Goal: Task Accomplishment & Management: Manage account settings

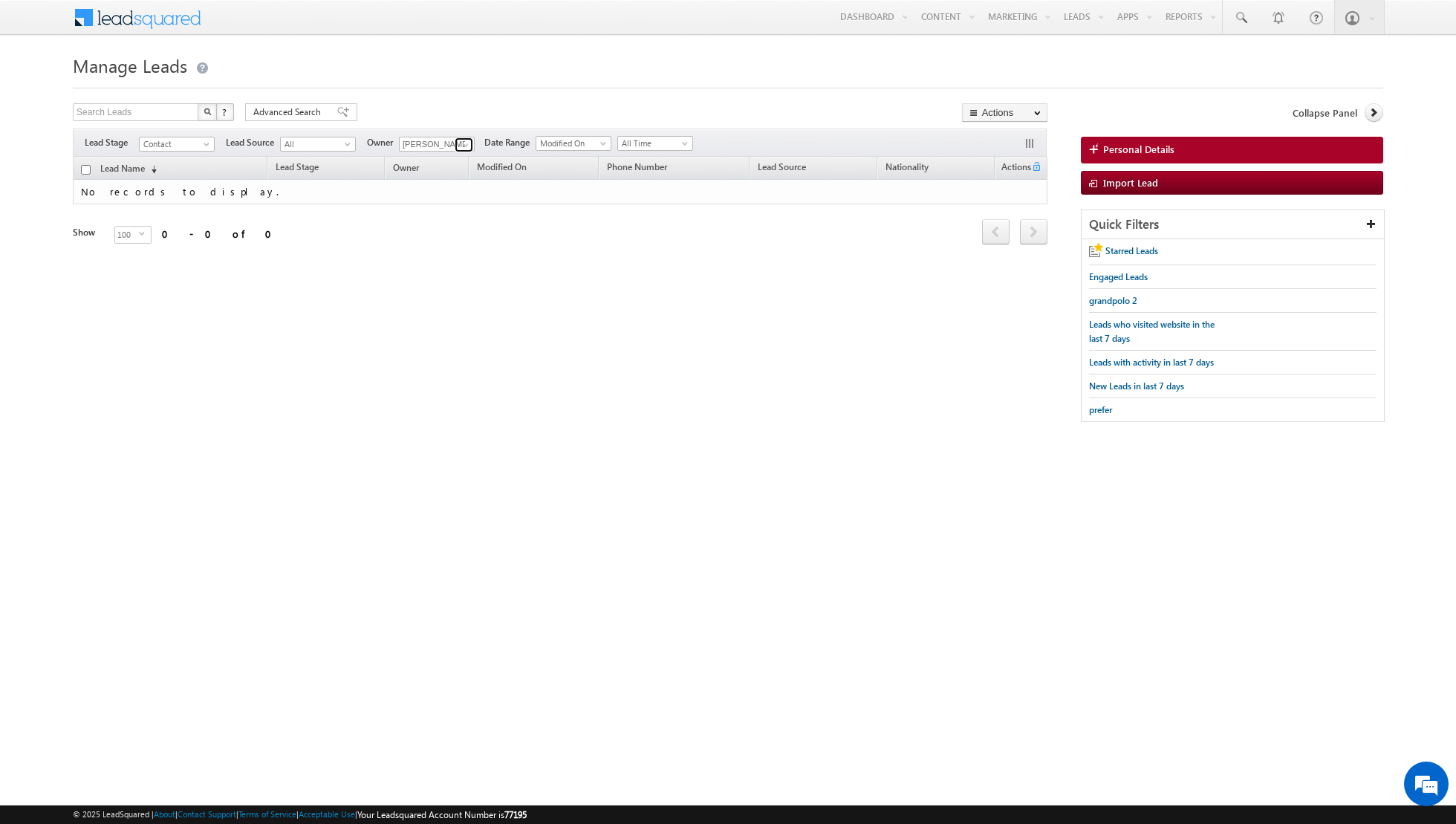
click at [460, 139] on span at bounding box center [465, 144] width 11 height 12
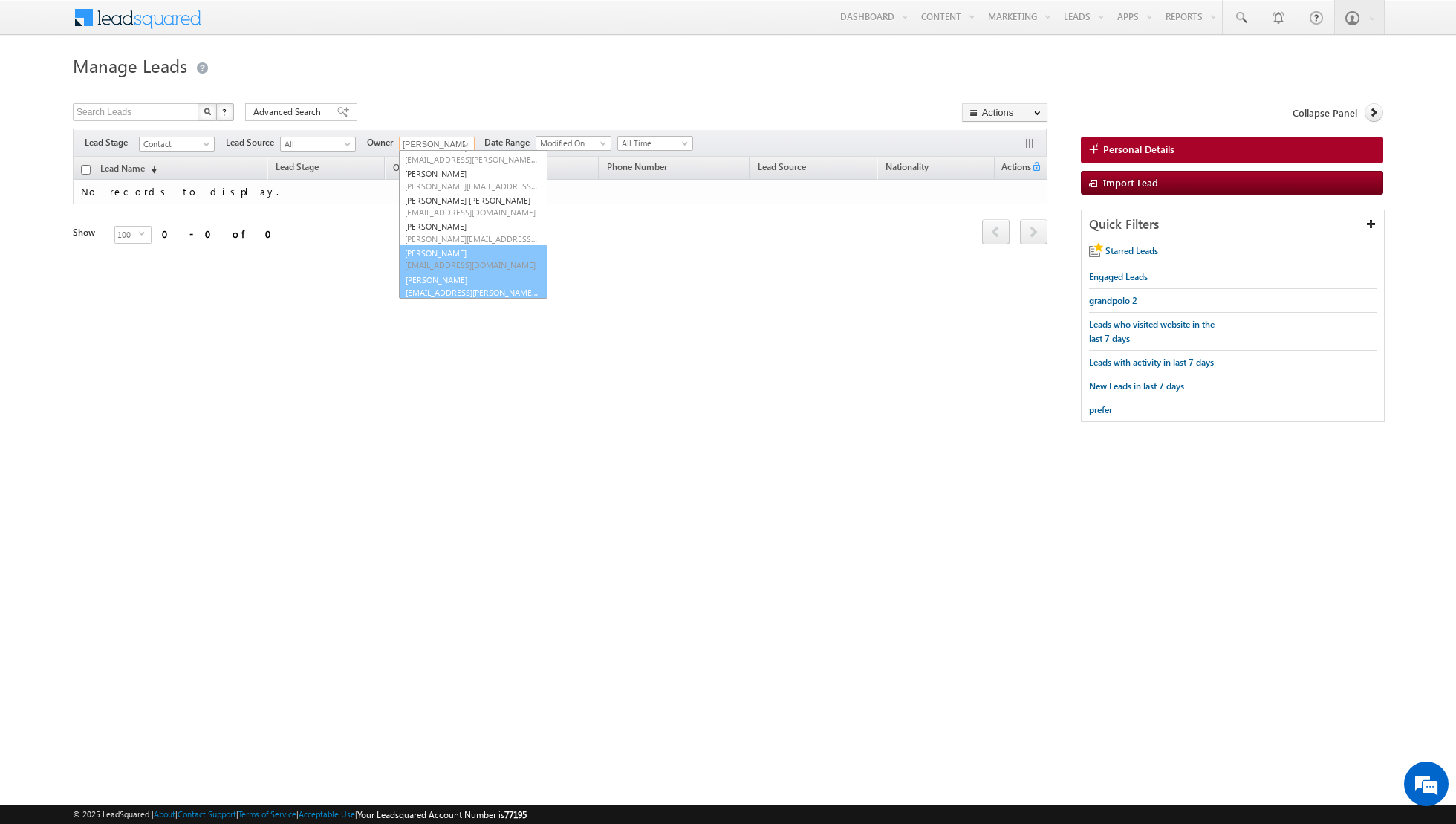
scroll to position [120, 0]
click at [433, 290] on span "[EMAIL_ADDRESS][PERSON_NAME][DOMAIN_NAME]" at bounding box center [471, 291] width 134 height 12
type input "[PERSON_NAME]"
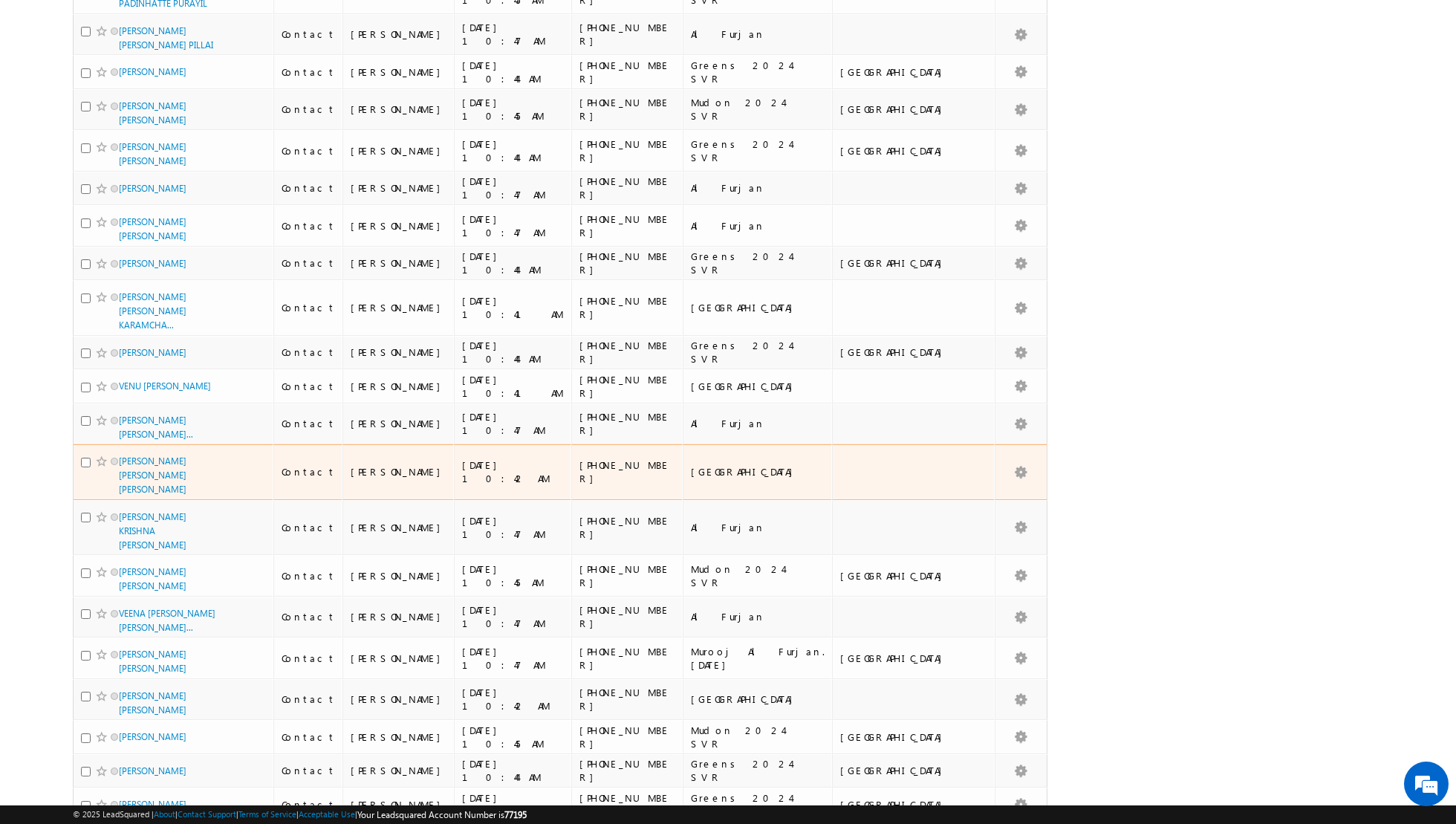
scroll to position [3273, 0]
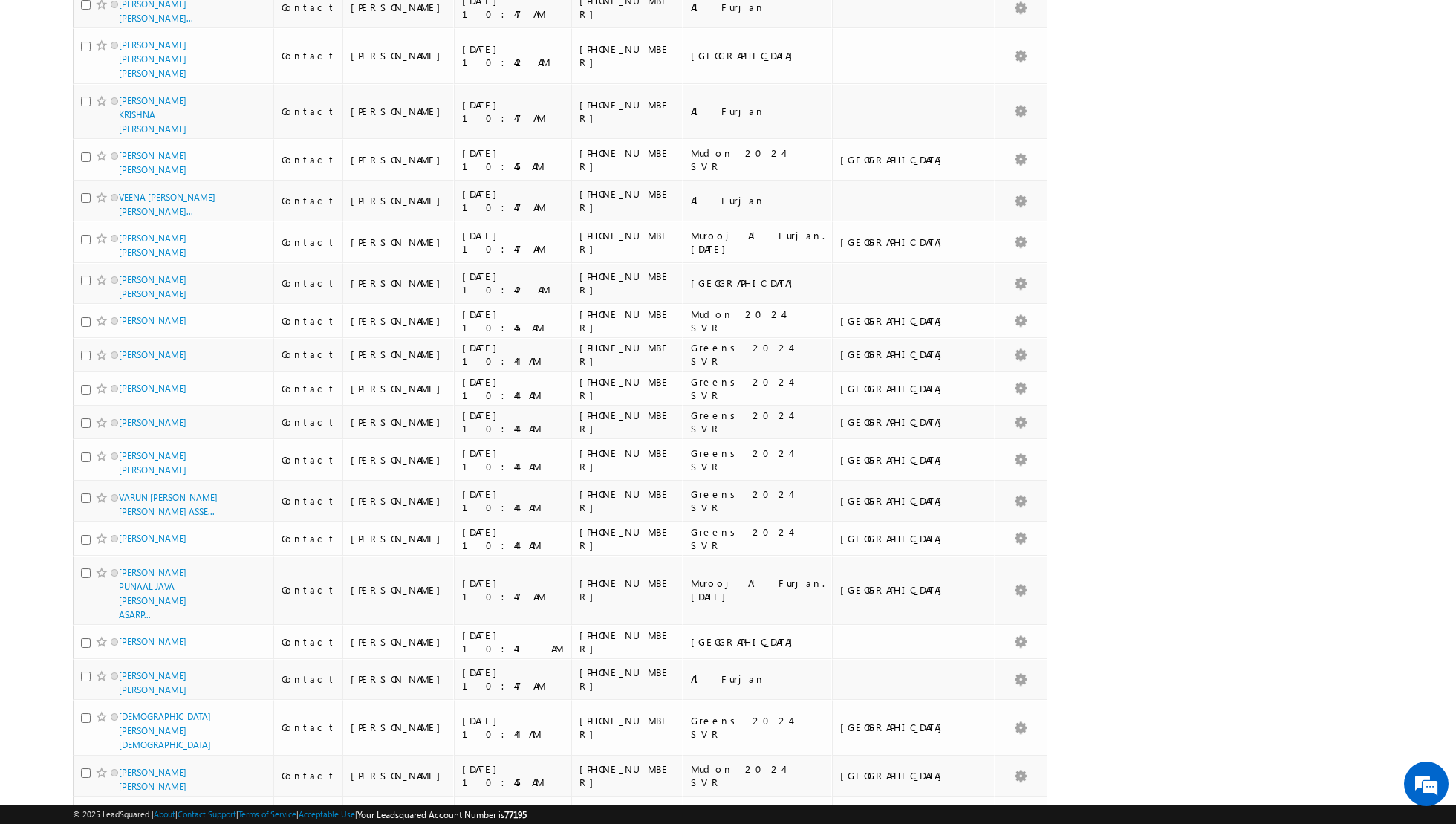
click at [119, 786] on li "50" at bounding box center [124, 782] width 35 height 15
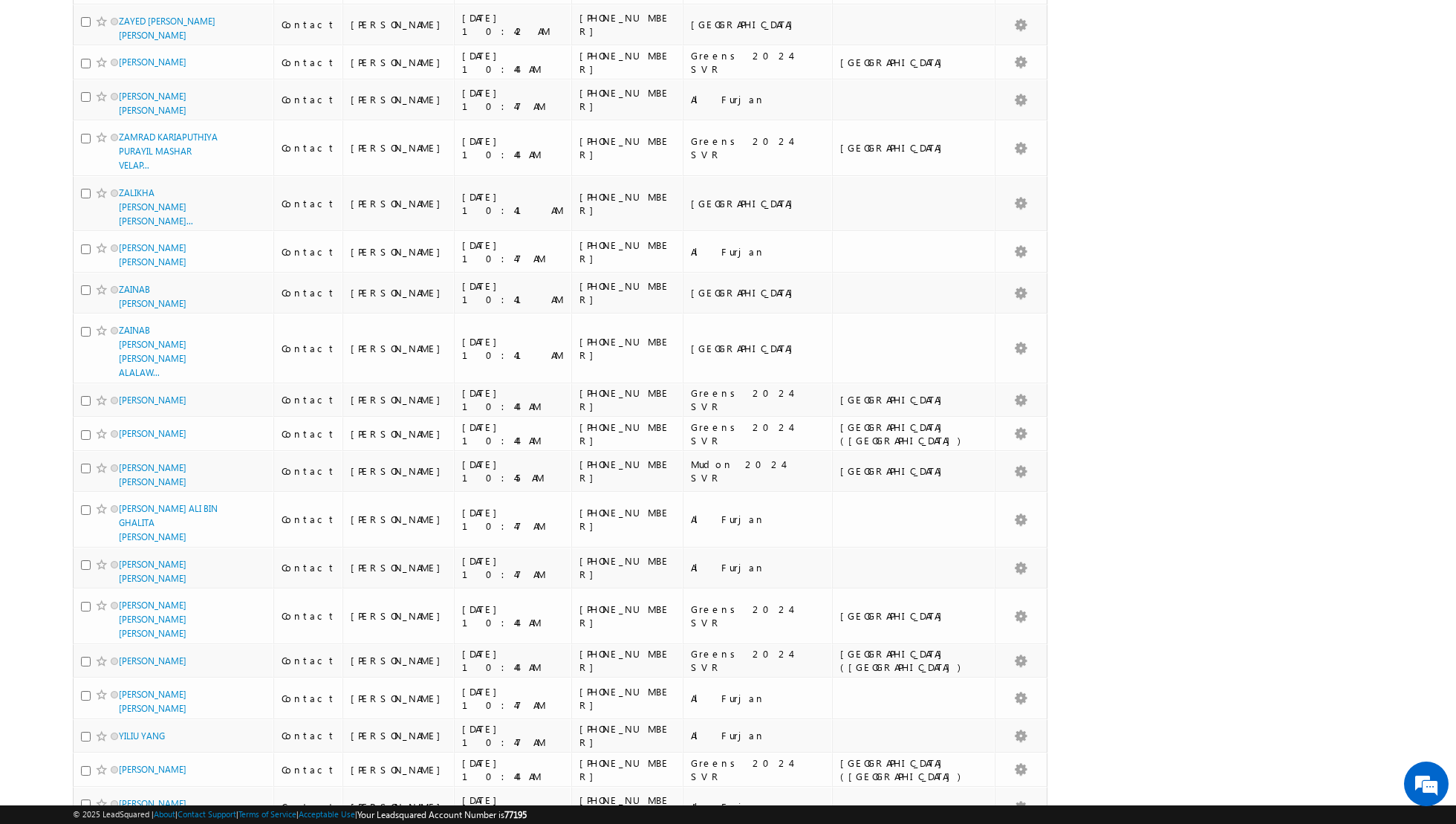
scroll to position [0, 0]
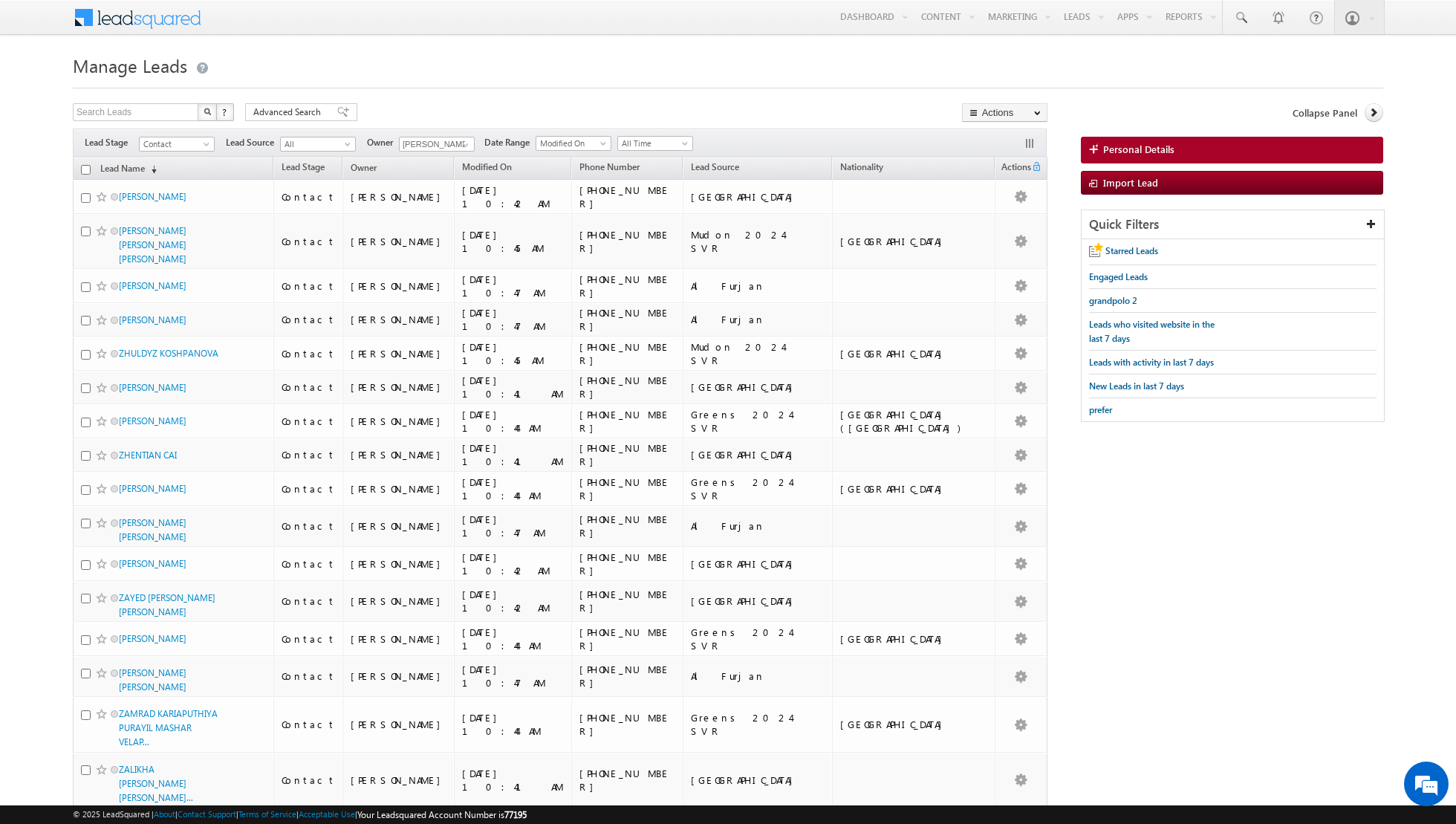
click at [84, 172] on input "checkbox" at bounding box center [86, 169] width 10 height 10
checkbox input "true"
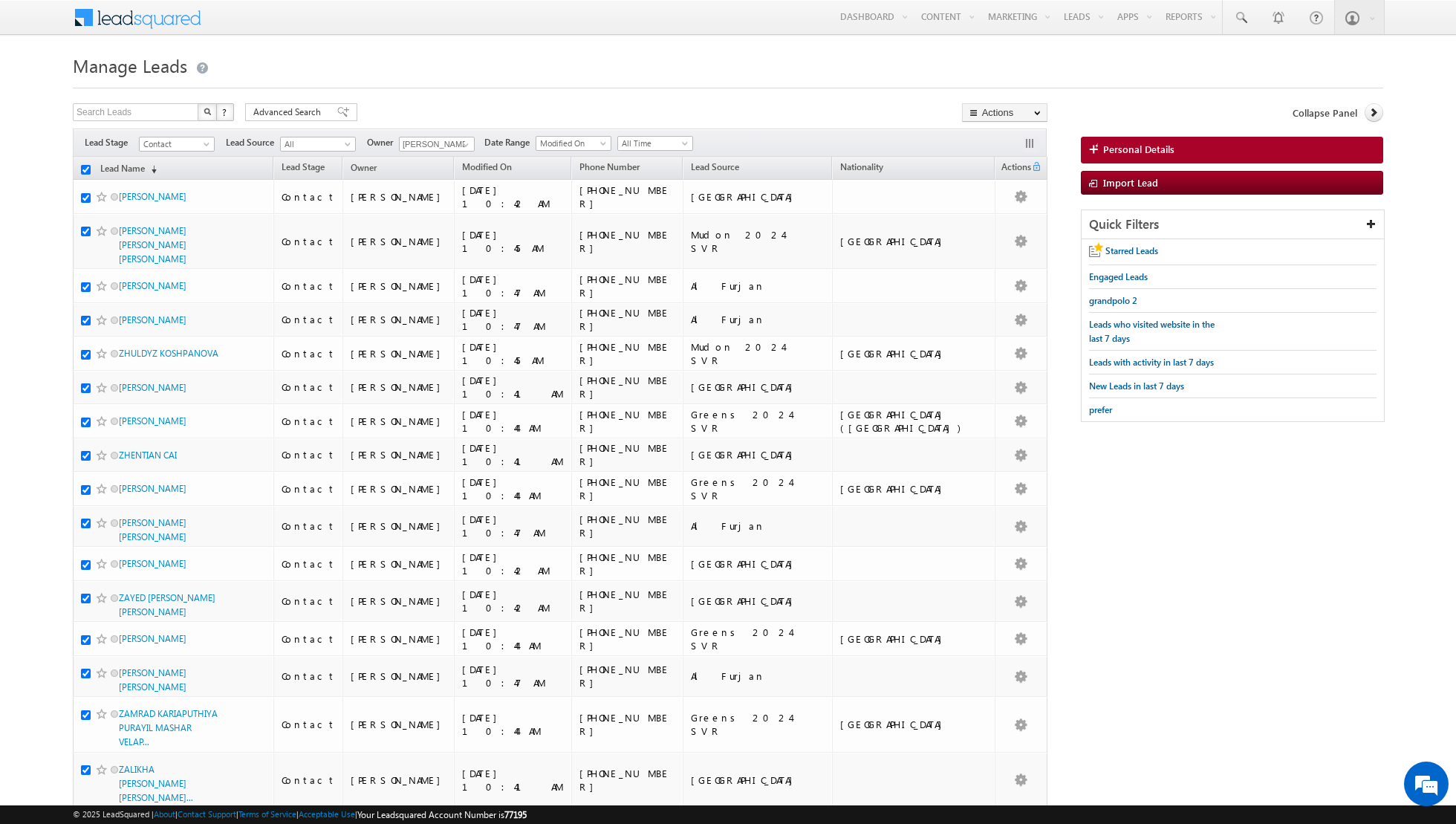
checkbox input "true"
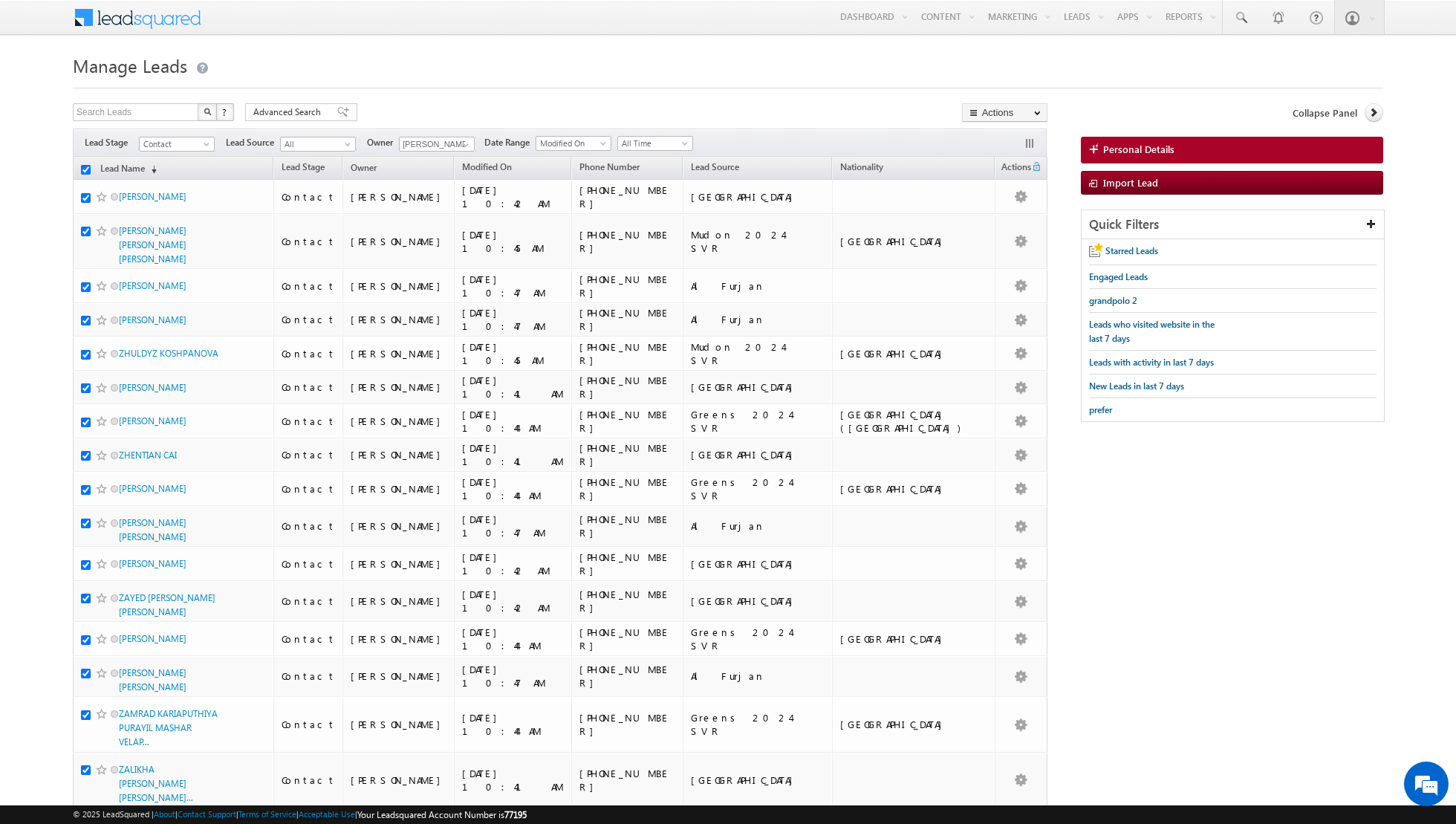
checkbox input "true"
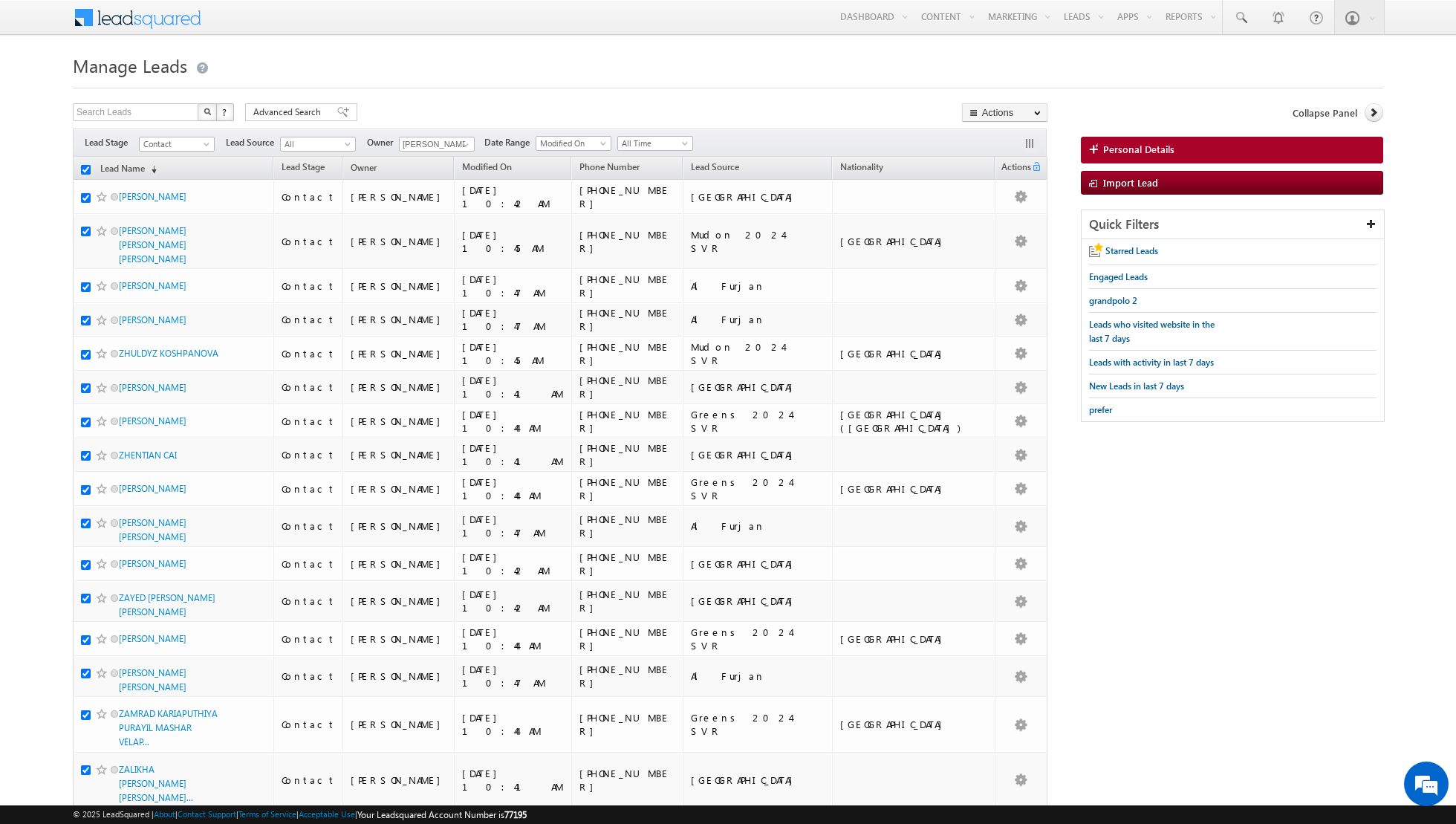
checkbox input "true"
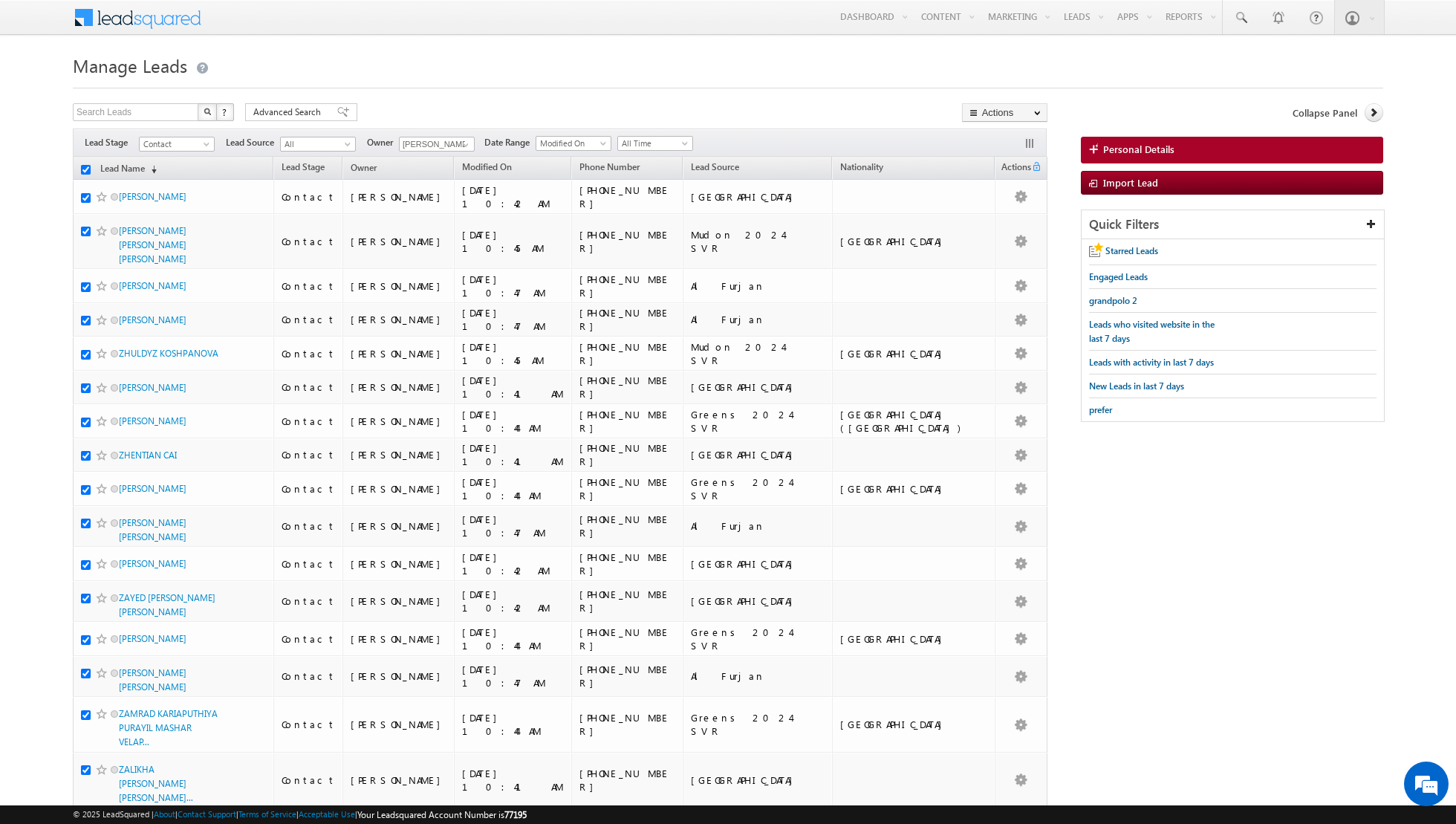
checkbox input "true"
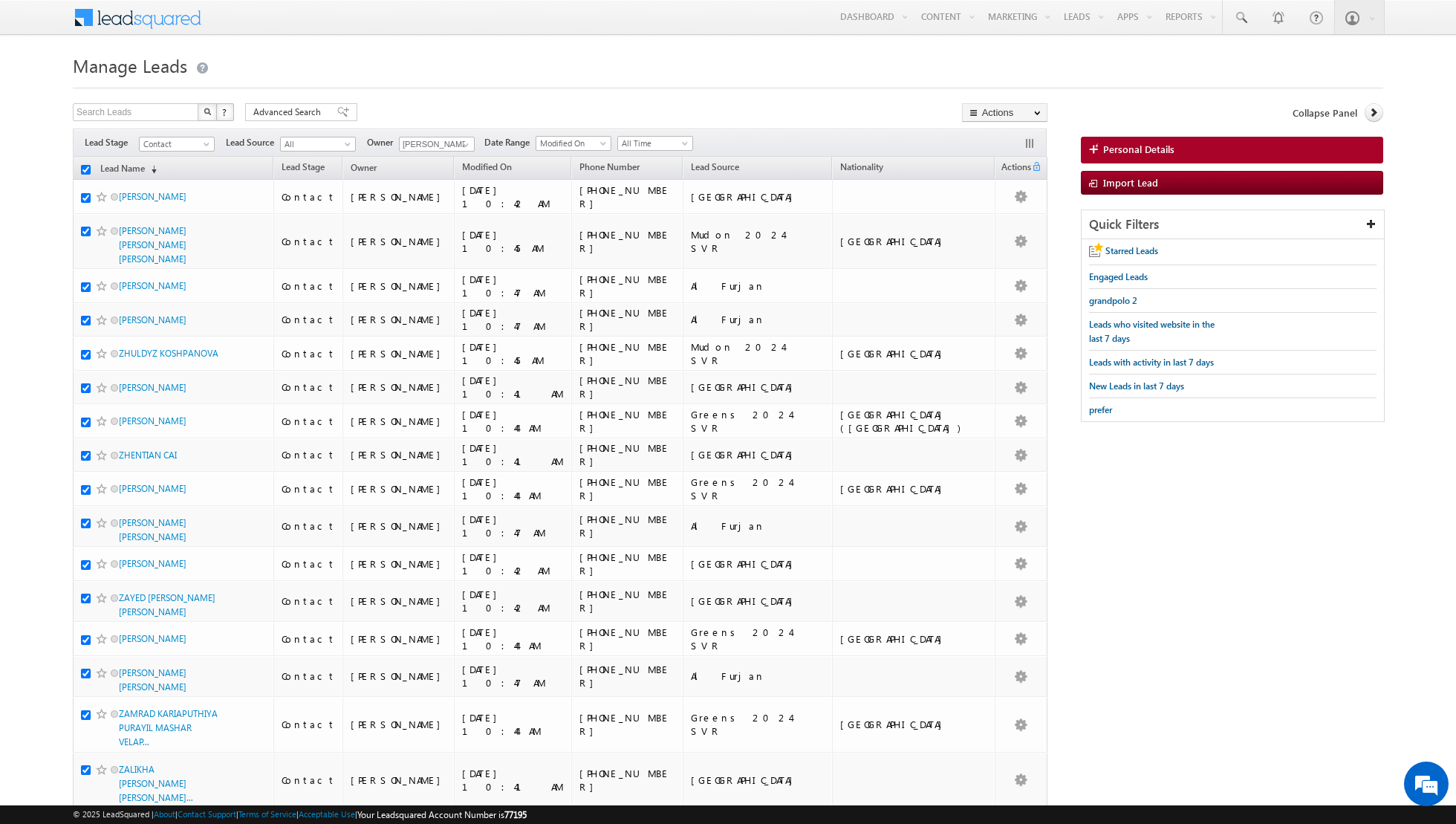
checkbox input "true"
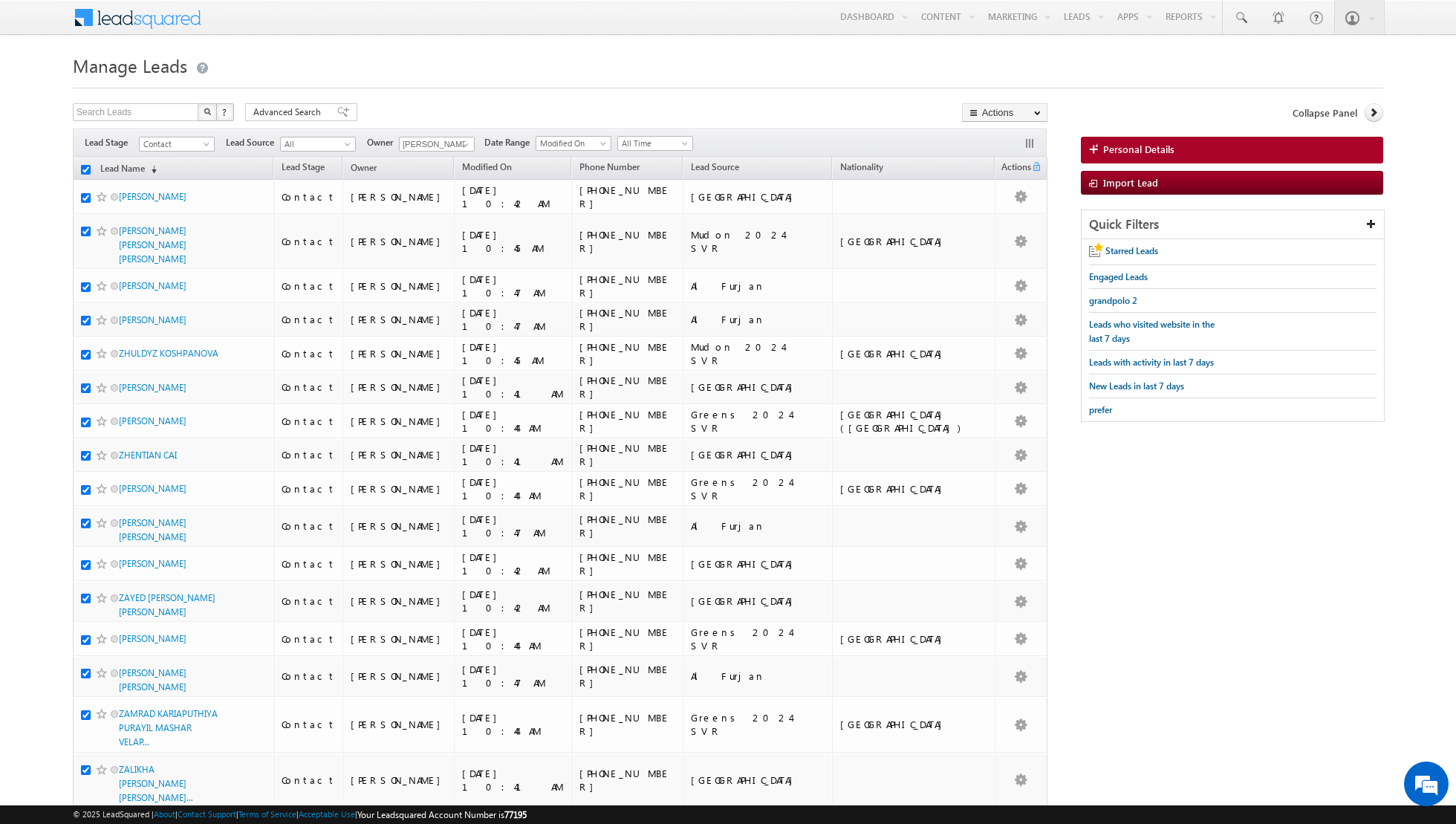
checkbox input "true"
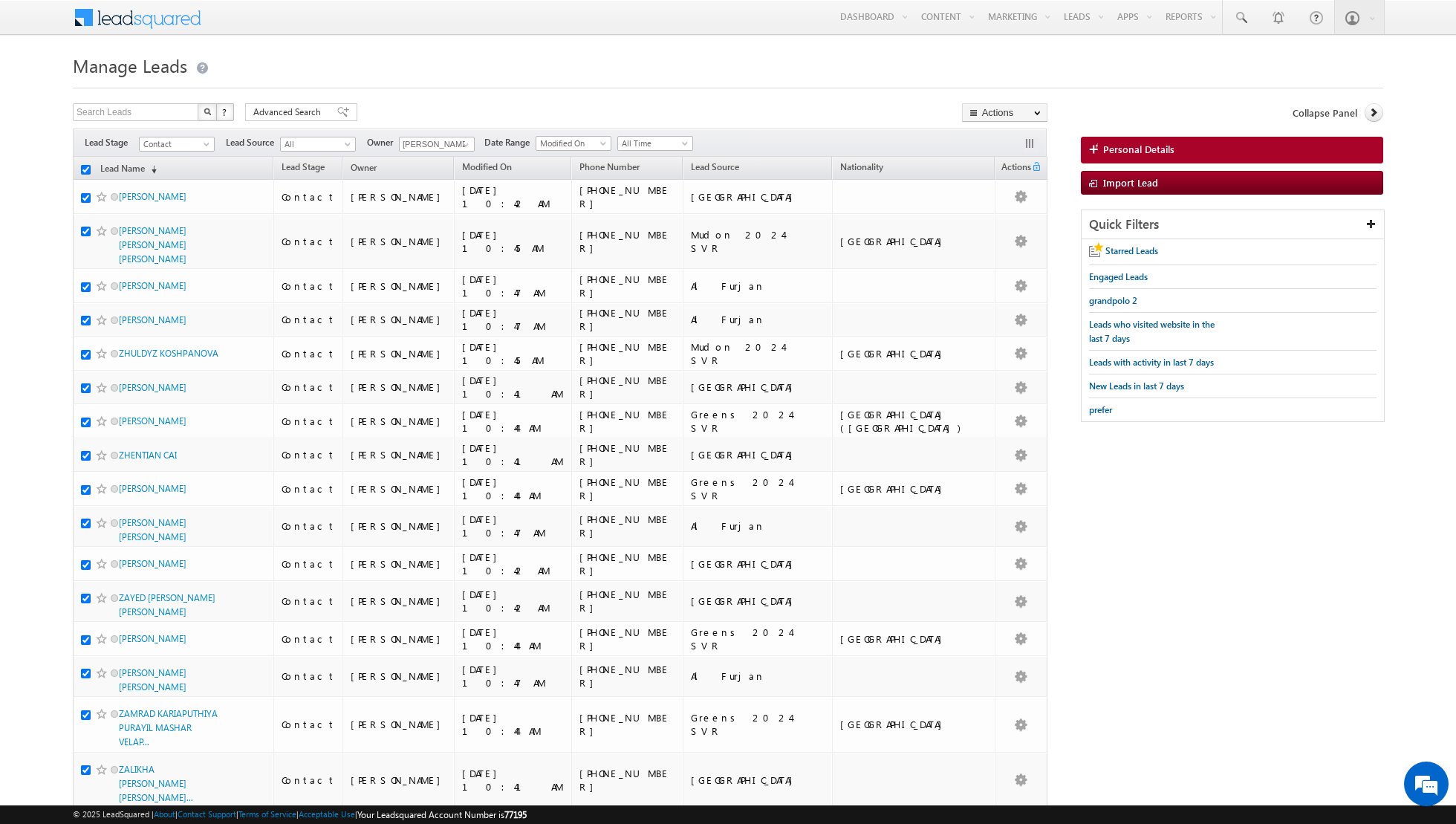
checkbox input "true"
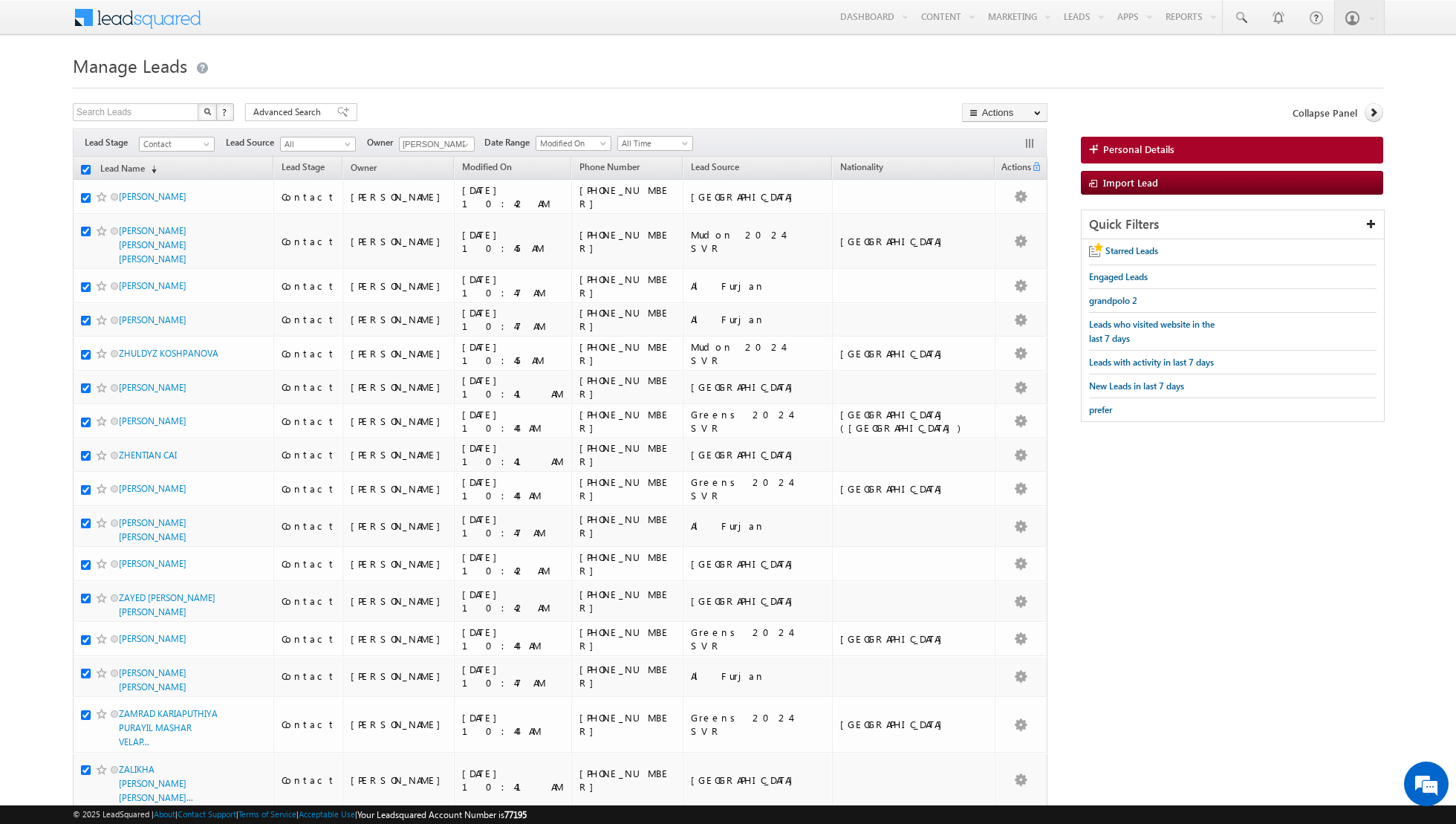
checkbox input "true"
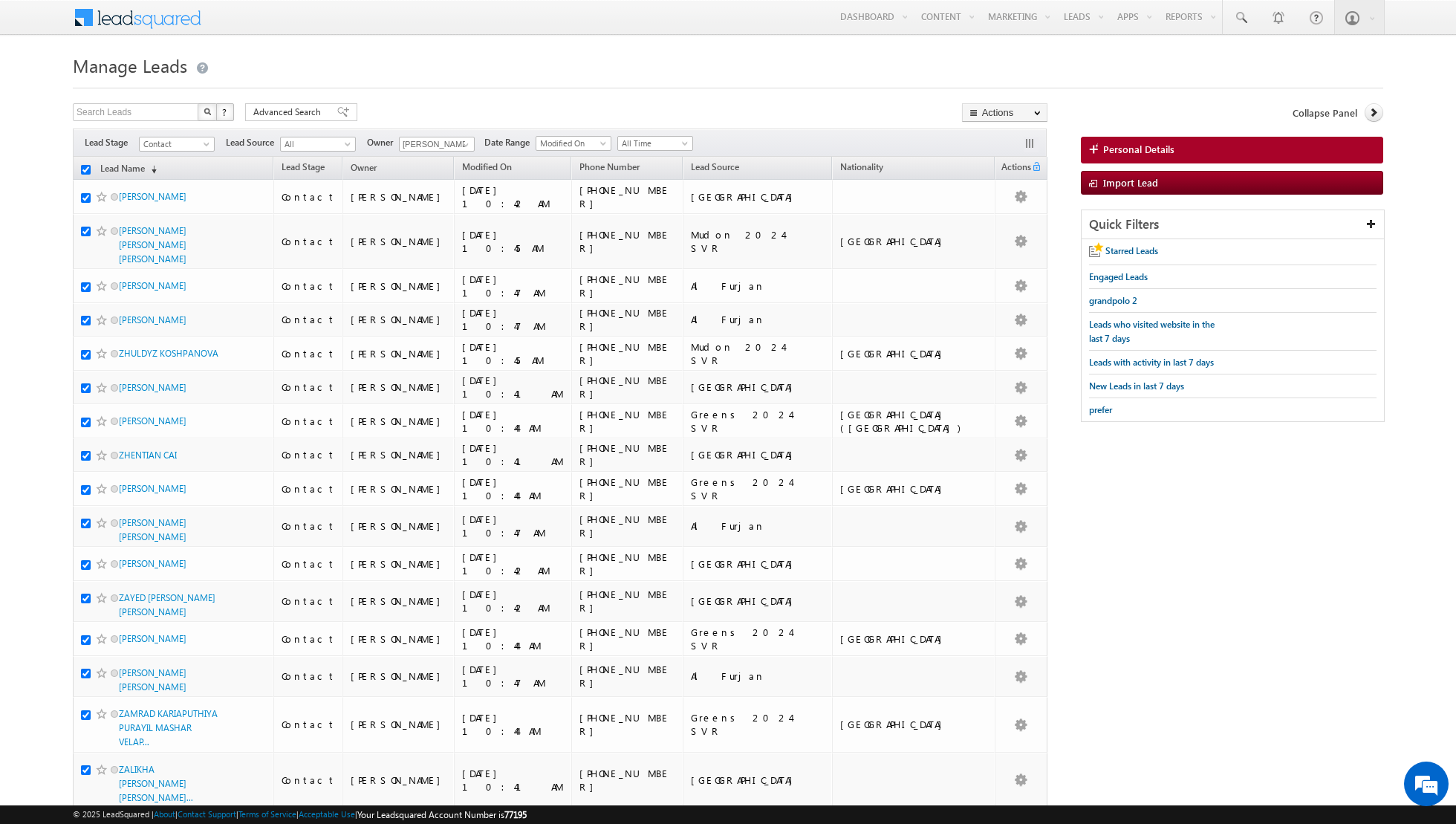
checkbox input "true"
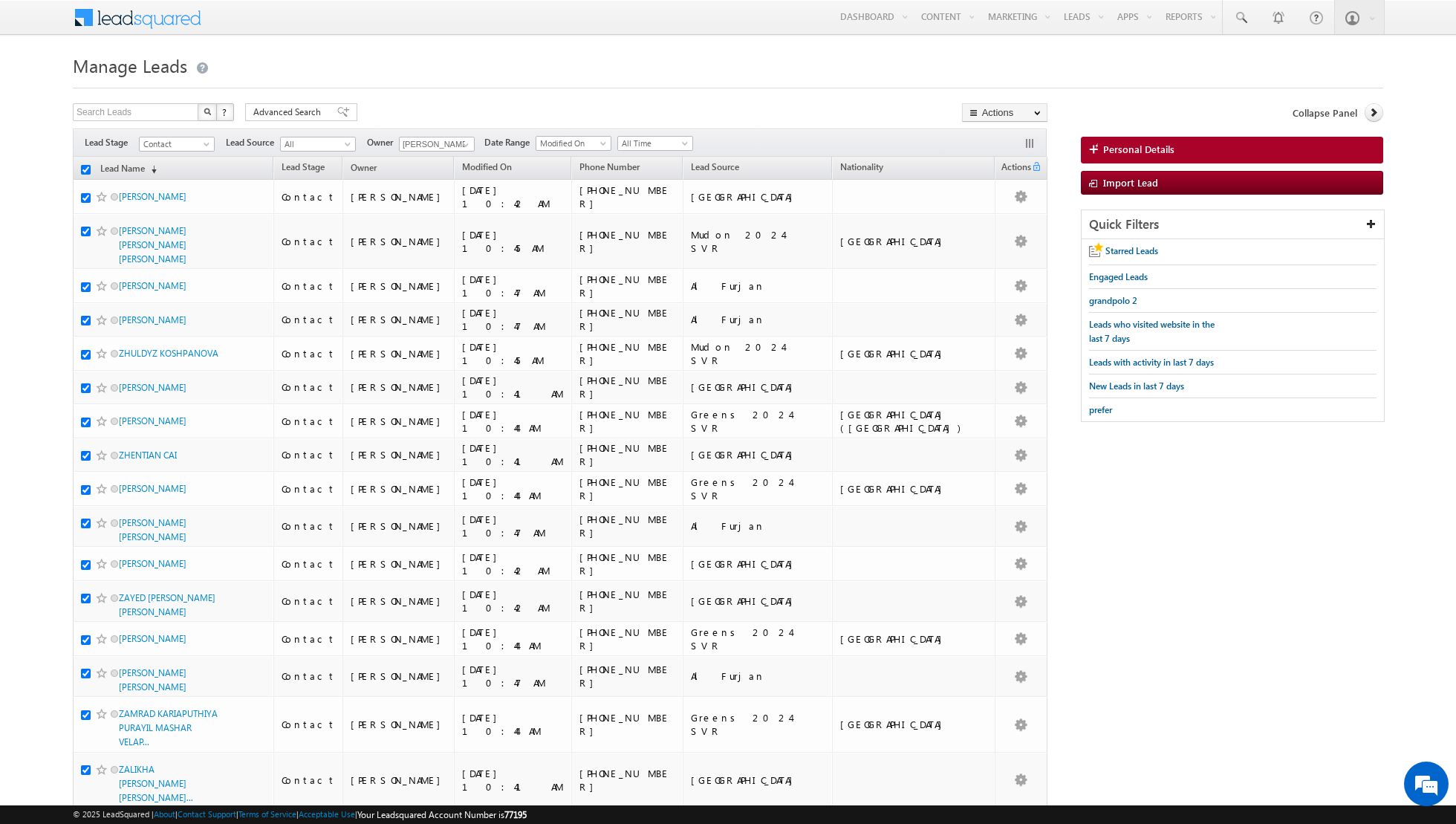
checkbox input "true"
click at [990, 238] on link "Change Owner" at bounding box center [1004, 241] width 84 height 18
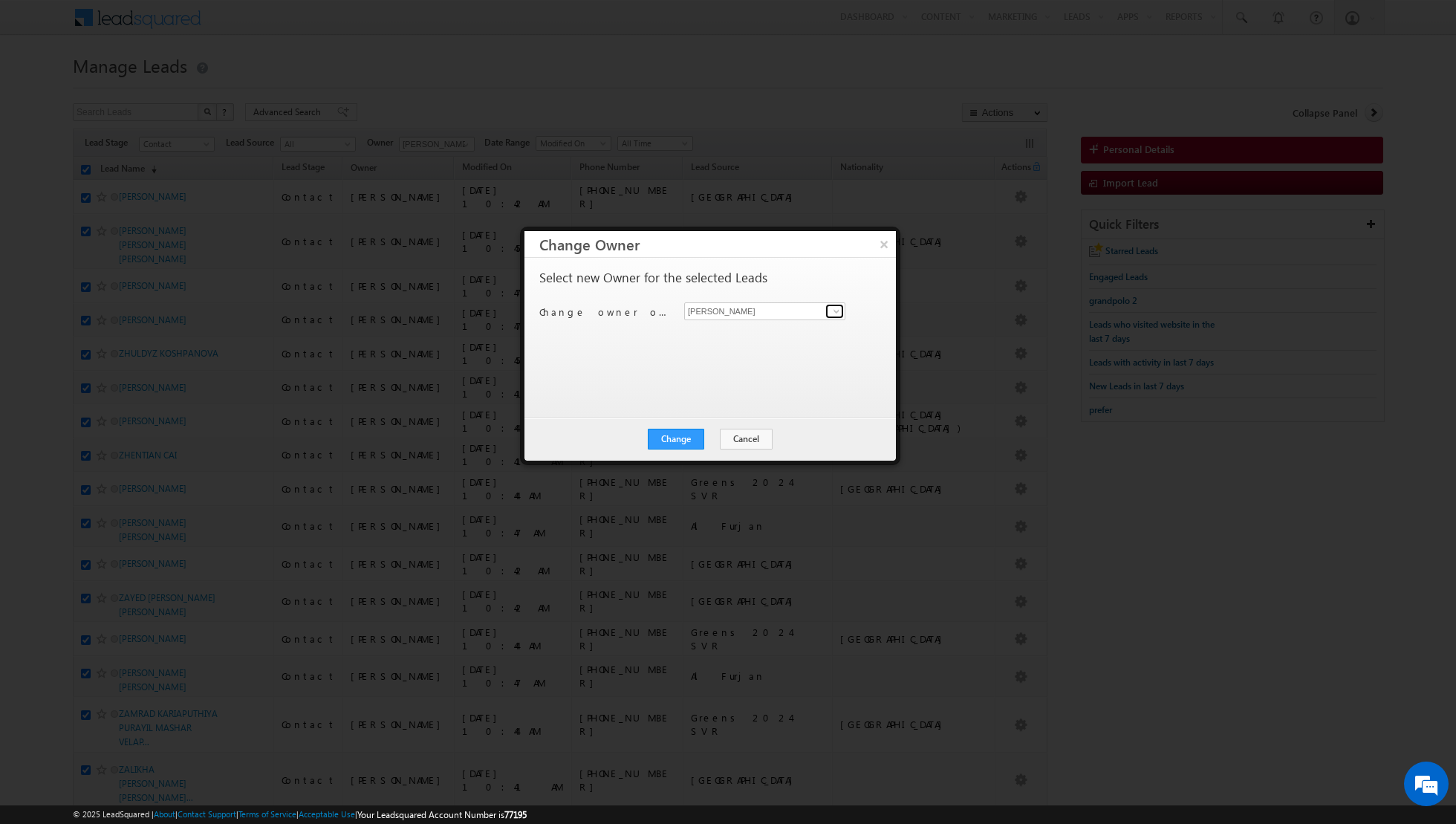
click at [840, 312] on span at bounding box center [836, 311] width 11 height 12
click at [732, 386] on span "[PERSON_NAME][EMAIL_ADDRESS][PERSON_NAME][DOMAIN_NAME]" at bounding box center [756, 391] width 134 height 12
type input "[PERSON_NAME]"
click at [675, 438] on button "Change" at bounding box center [676, 440] width 57 height 21
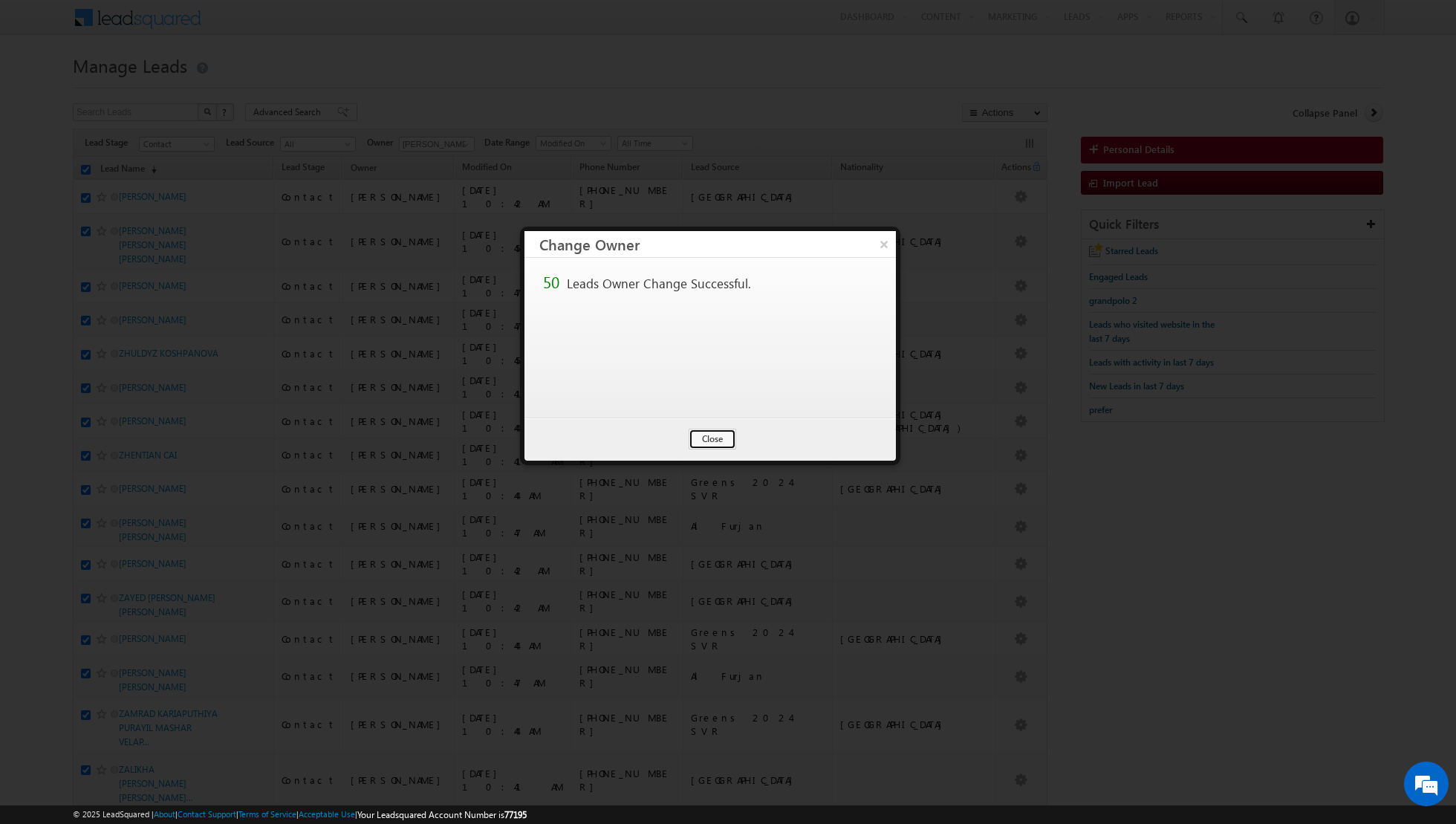
click at [699, 441] on button "Close" at bounding box center [712, 440] width 48 height 21
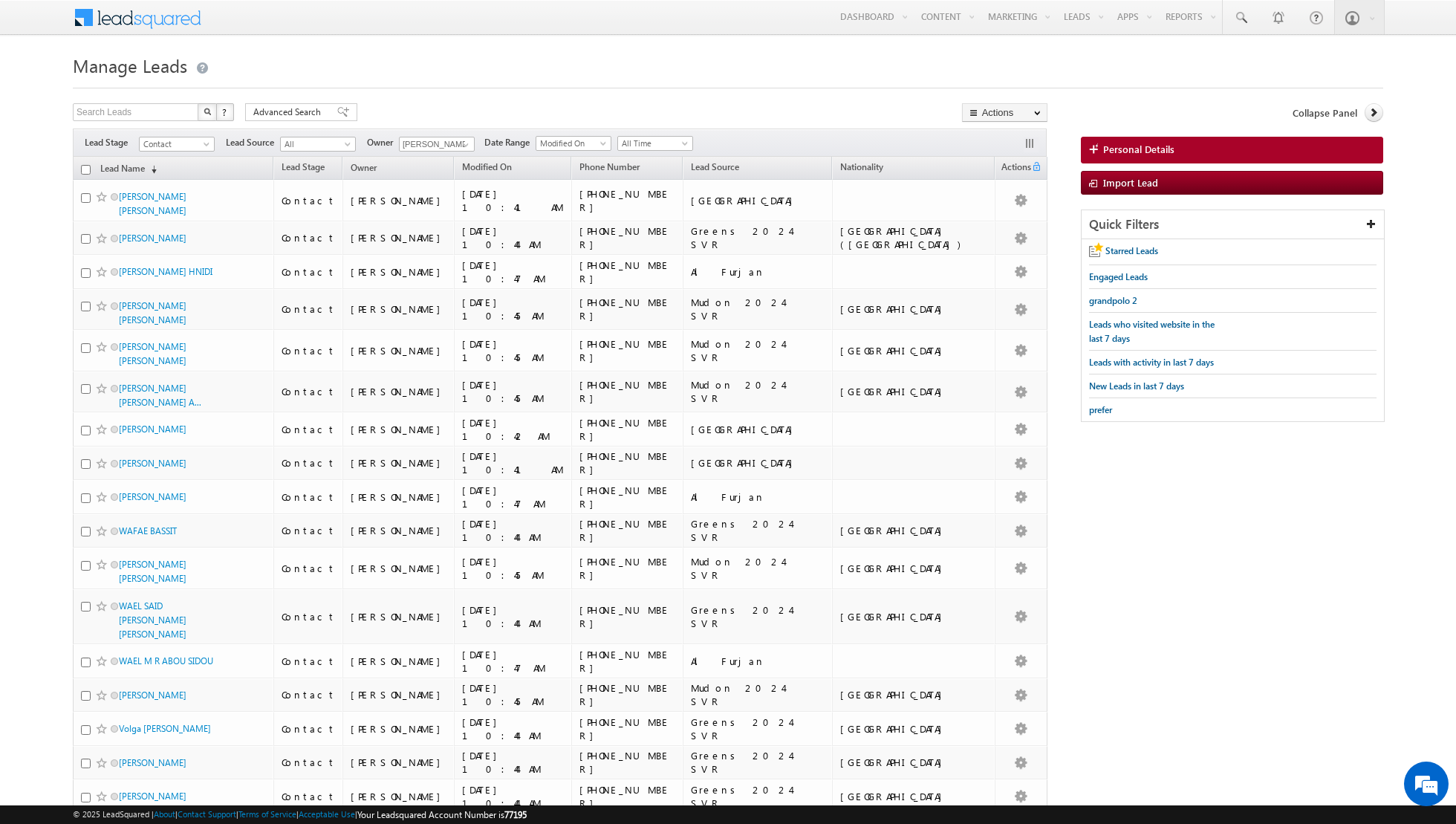
click at [87, 168] on input "checkbox" at bounding box center [86, 169] width 10 height 10
checkbox input "true"
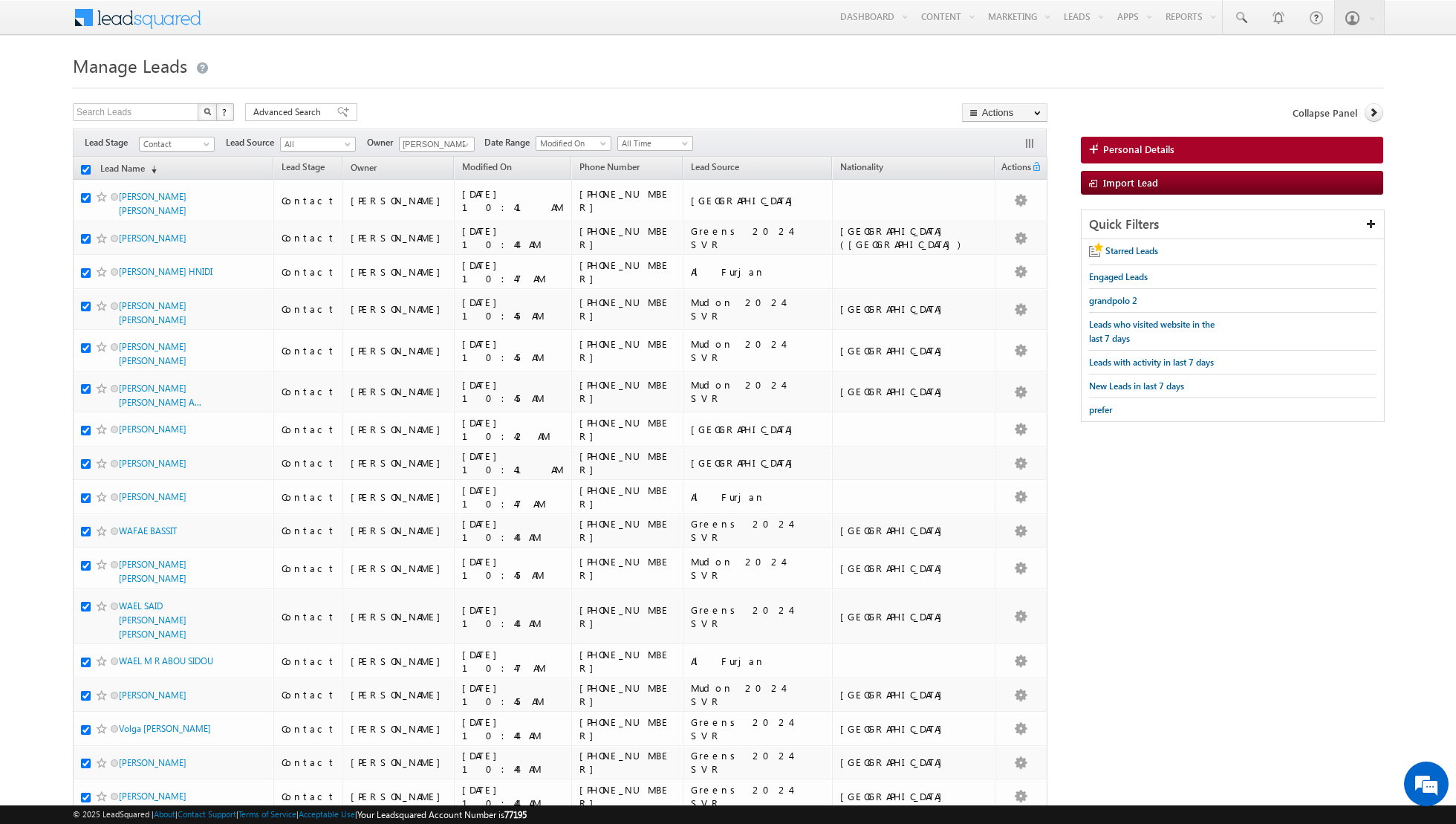
checkbox input "true"
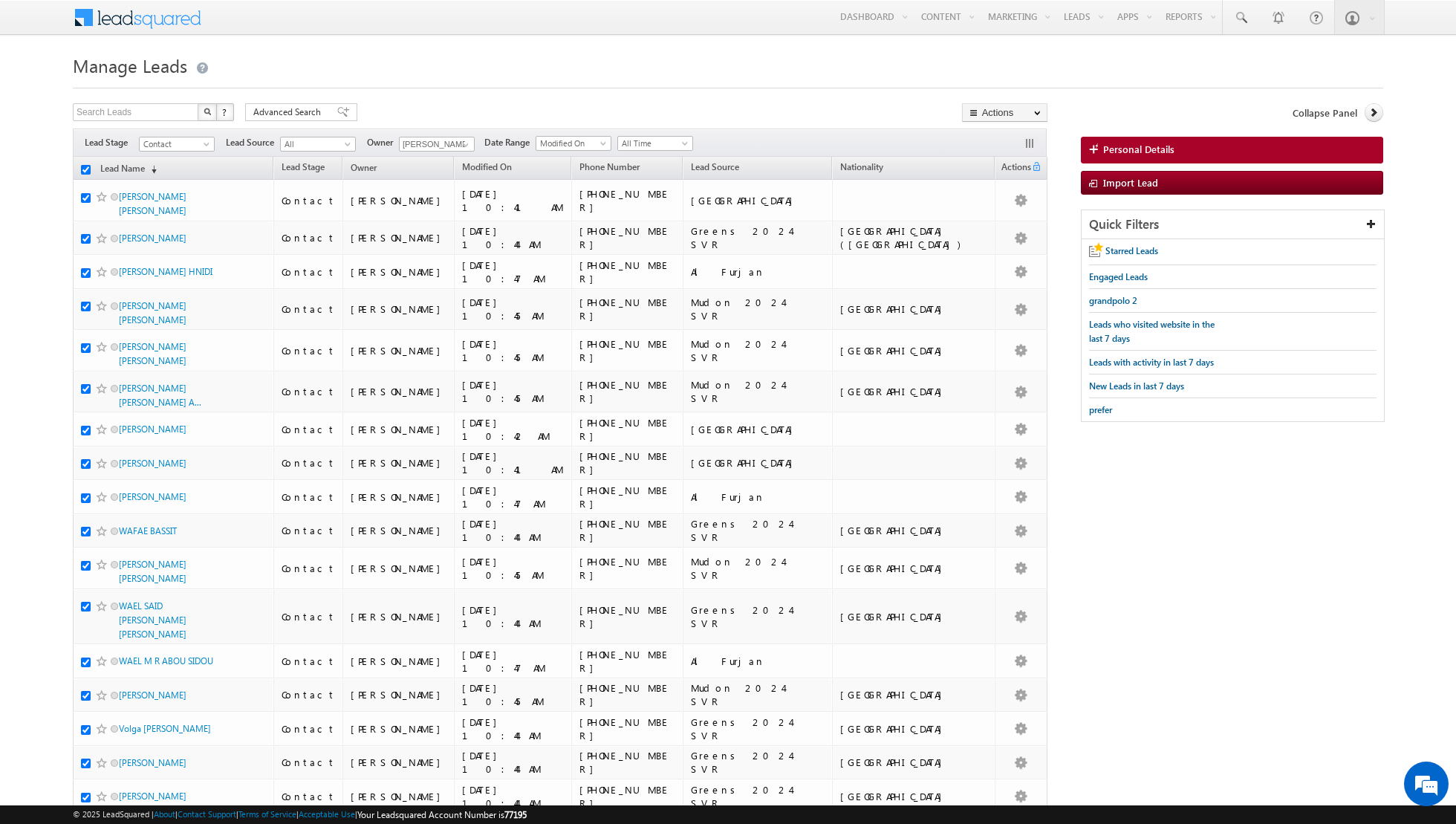
checkbox input "true"
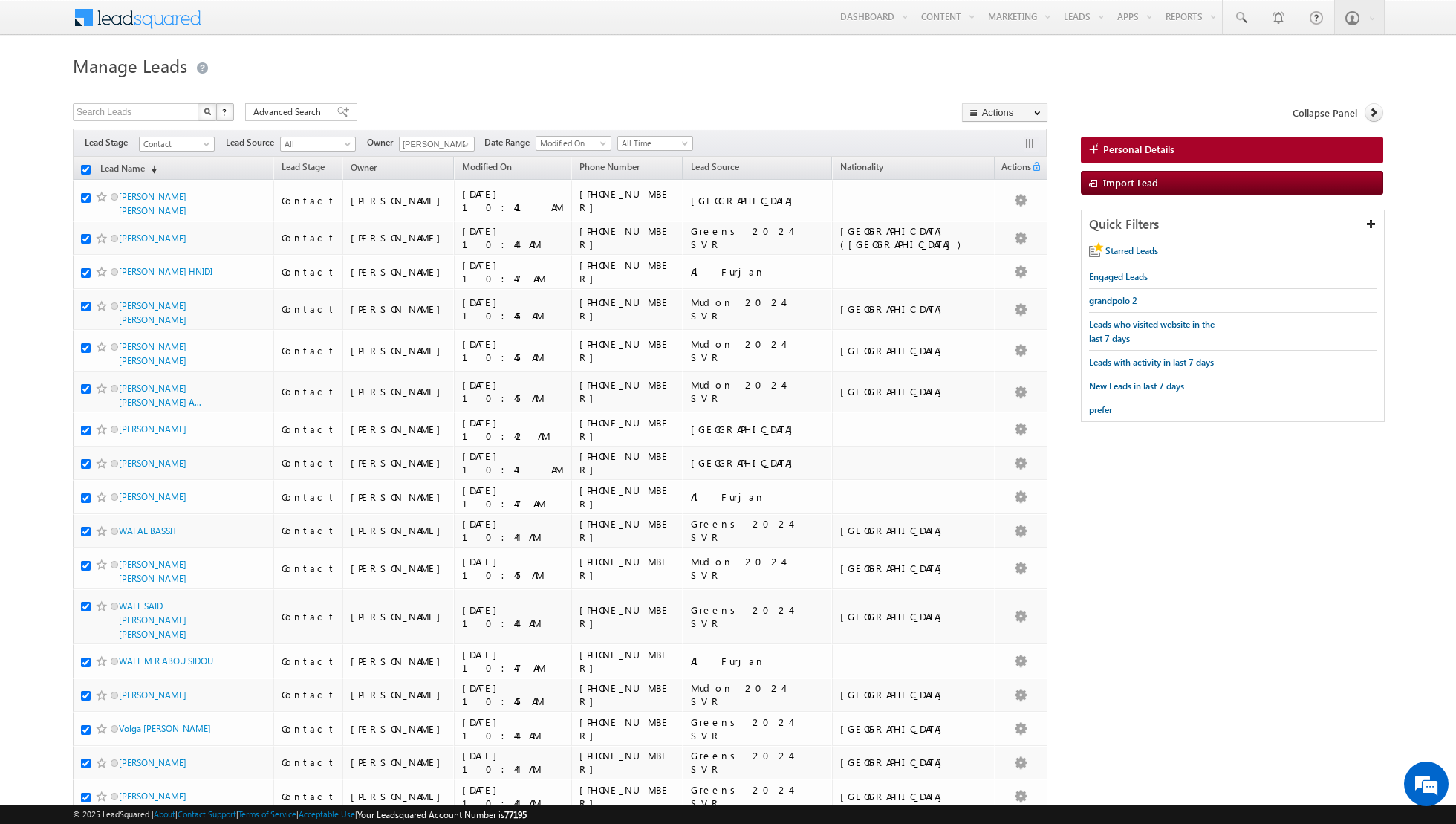
checkbox input "true"
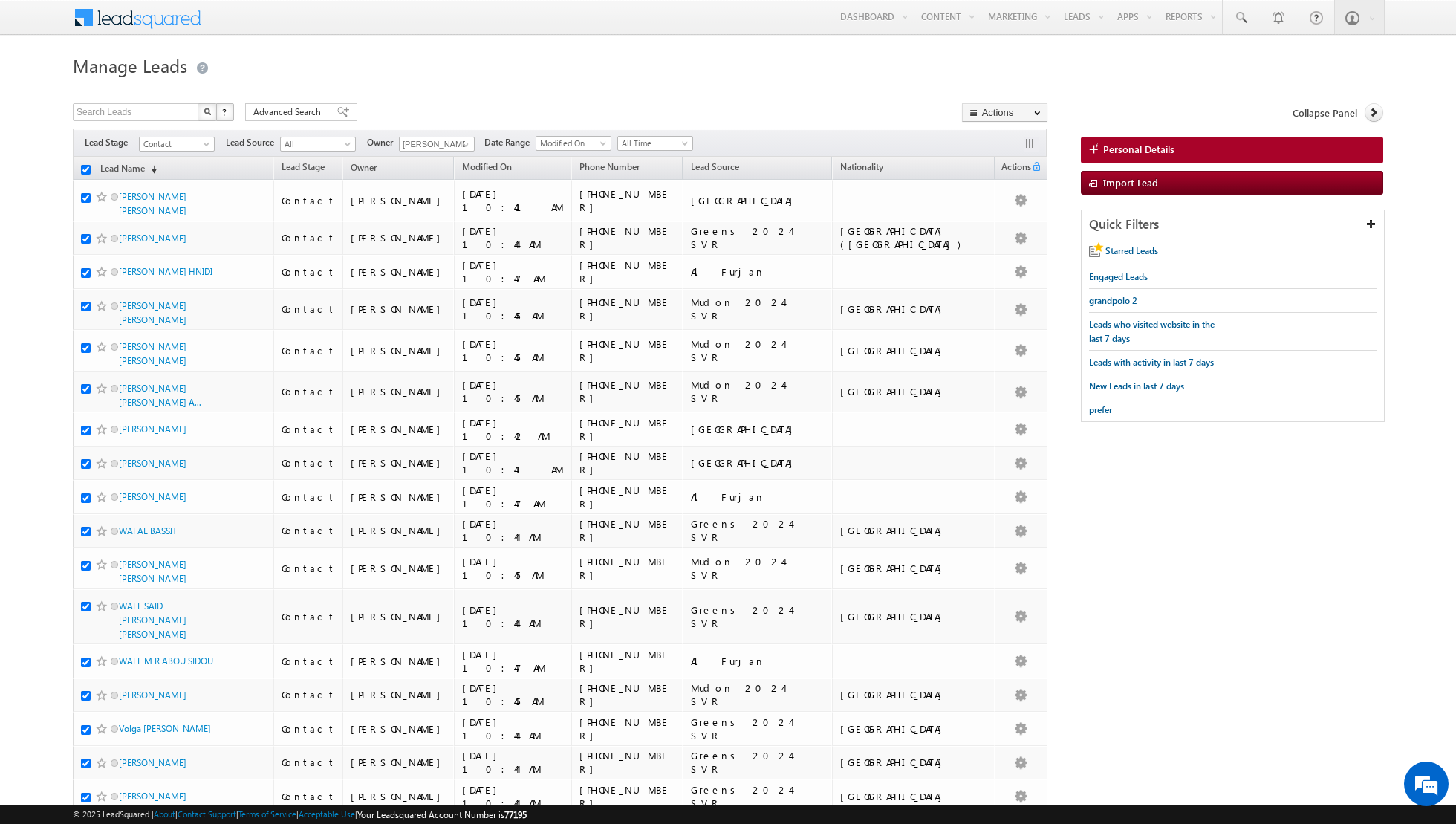
checkbox input "true"
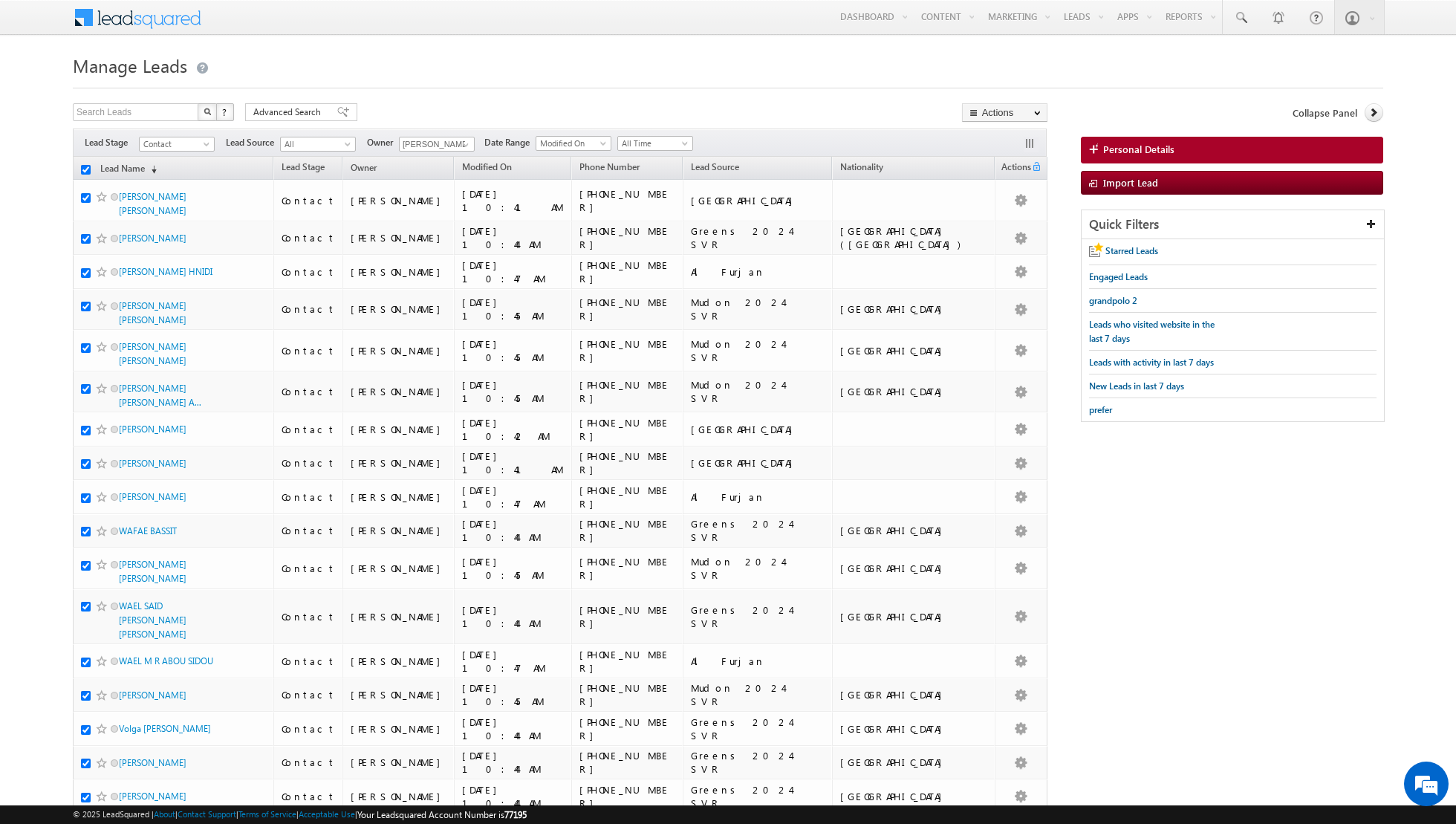
checkbox input "true"
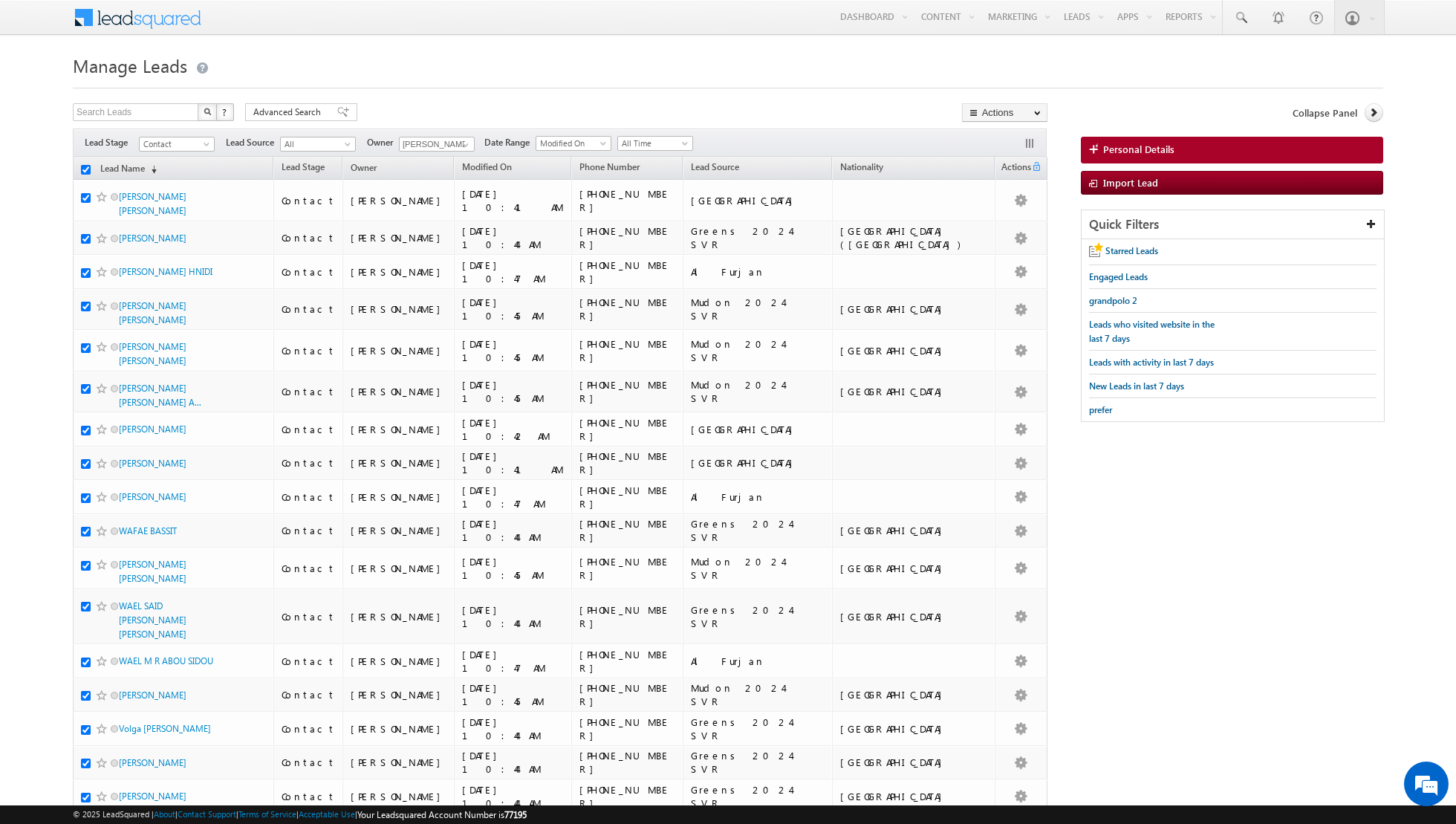
checkbox input "true"
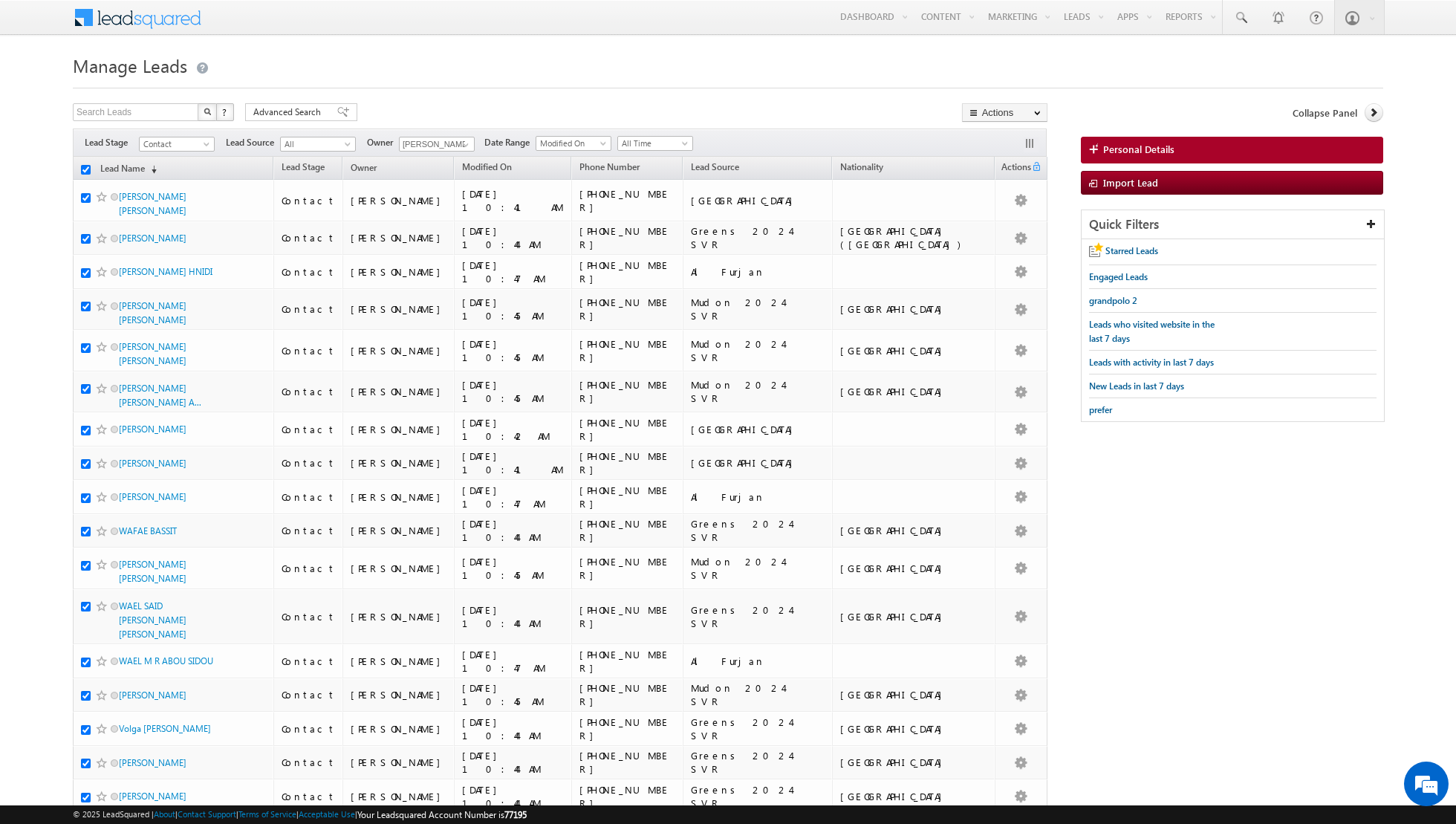
checkbox input "true"
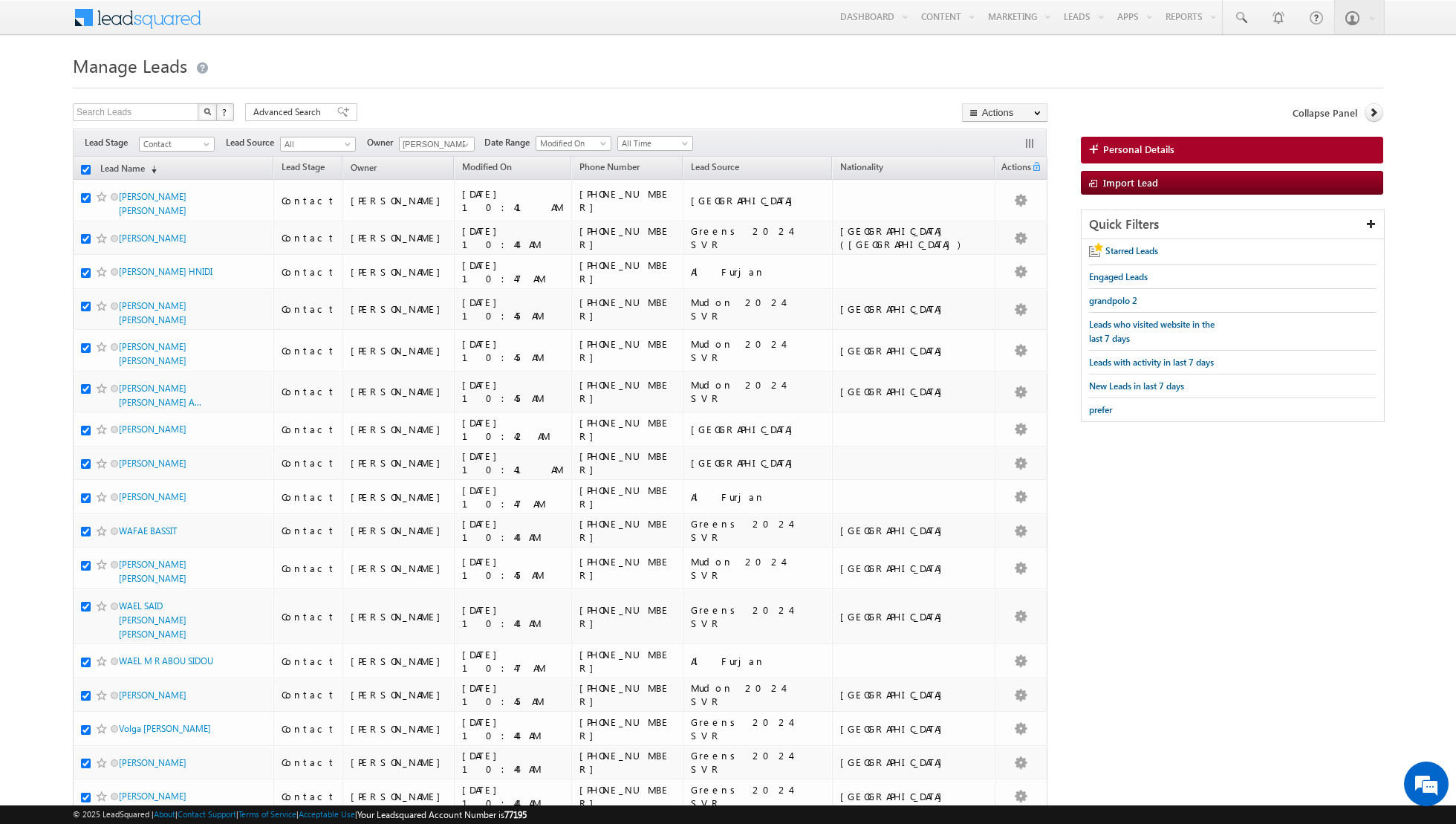
checkbox input "true"
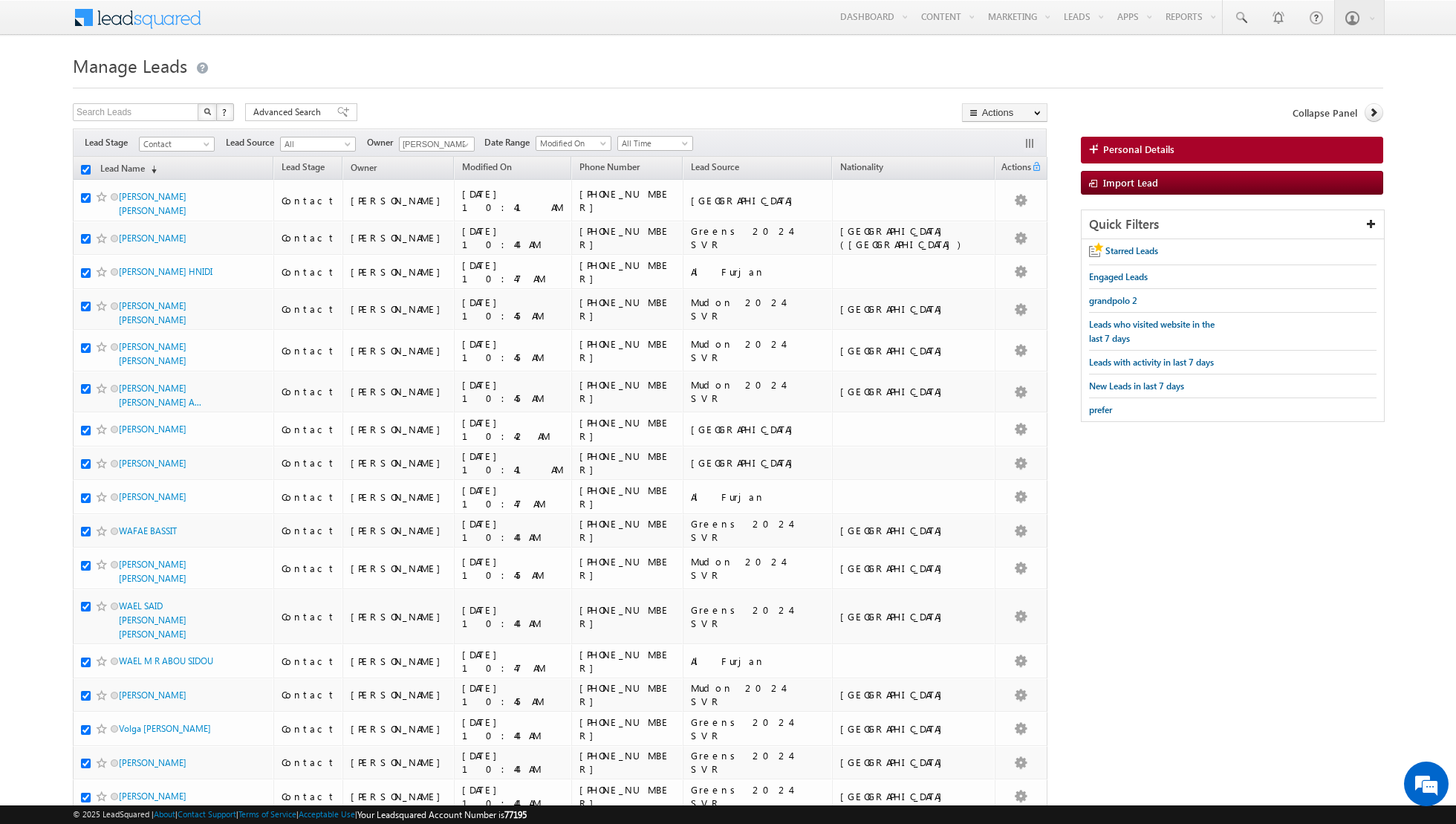
checkbox input "true"
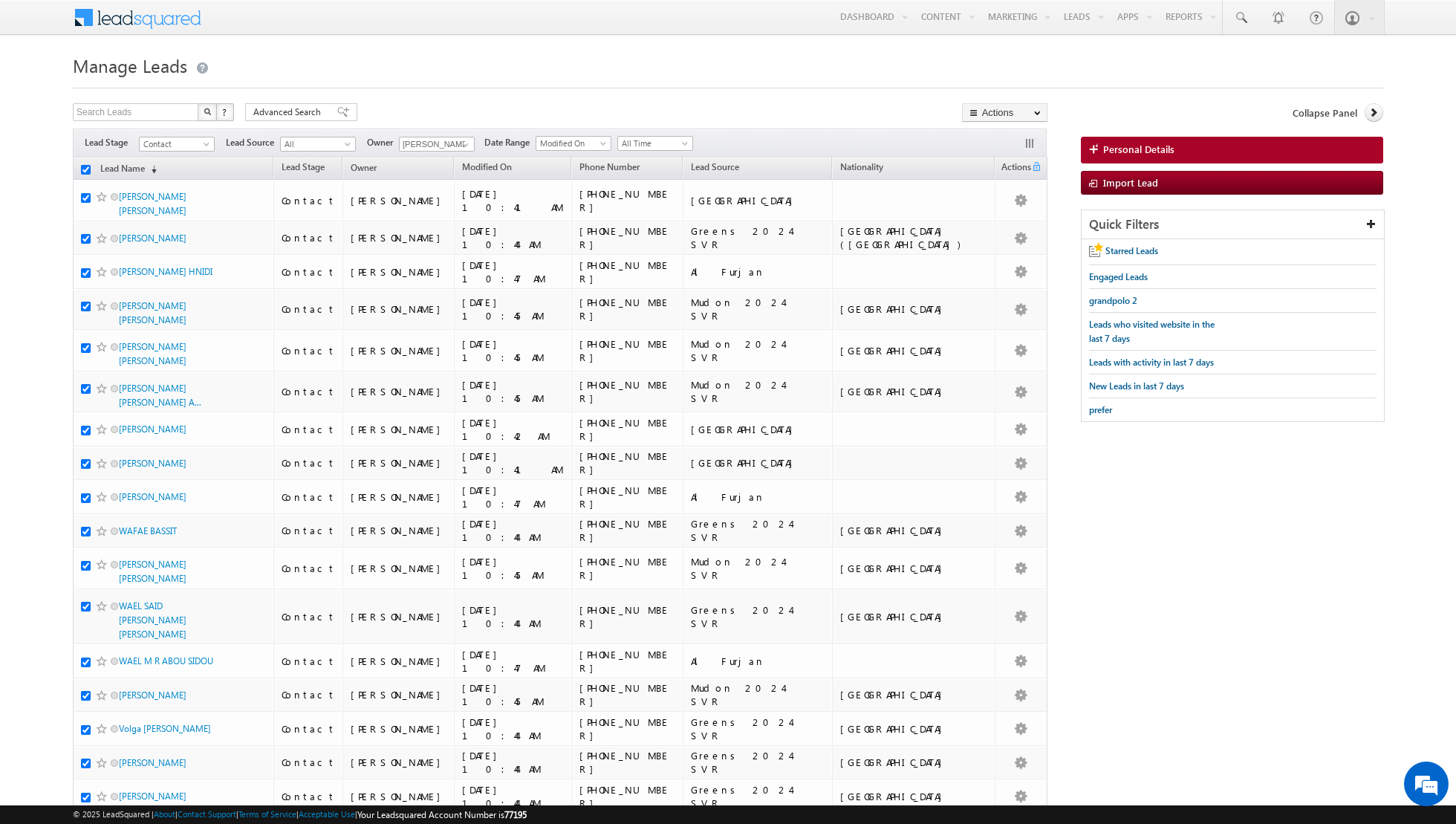
checkbox input "true"
click at [988, 239] on link "Change Owner" at bounding box center [1004, 241] width 84 height 18
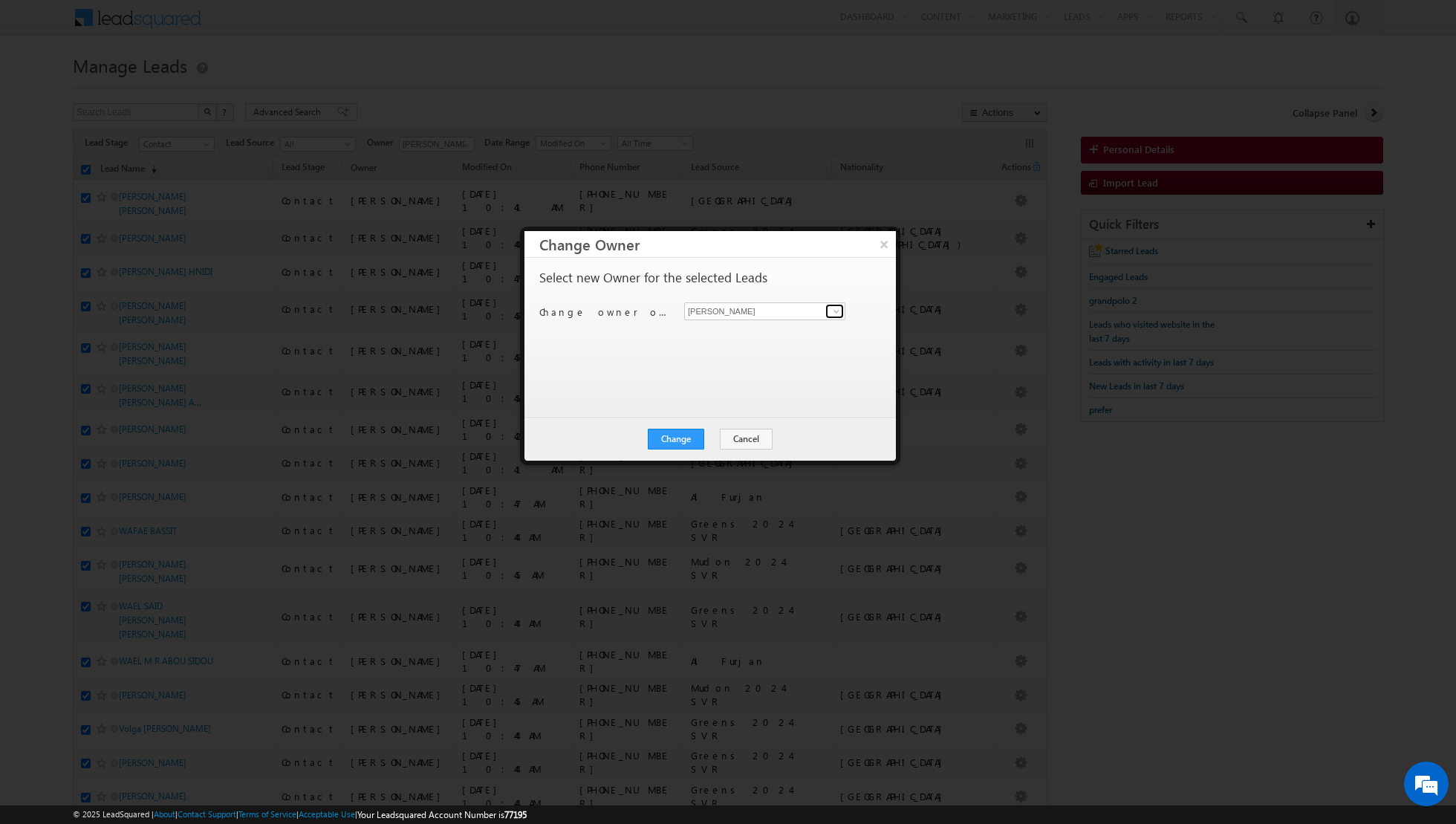
click at [832, 307] on span at bounding box center [836, 311] width 11 height 12
click at [734, 350] on link "[PERSON_NAME] [PERSON_NAME] [PERSON_NAME][EMAIL_ADDRESS][PERSON_NAME][DOMAIN_NA…" at bounding box center [764, 359] width 161 height 28
type input "[PERSON_NAME] [PERSON_NAME]"
click at [678, 442] on button "Change" at bounding box center [676, 440] width 57 height 21
click at [707, 436] on button "Close" at bounding box center [712, 440] width 48 height 21
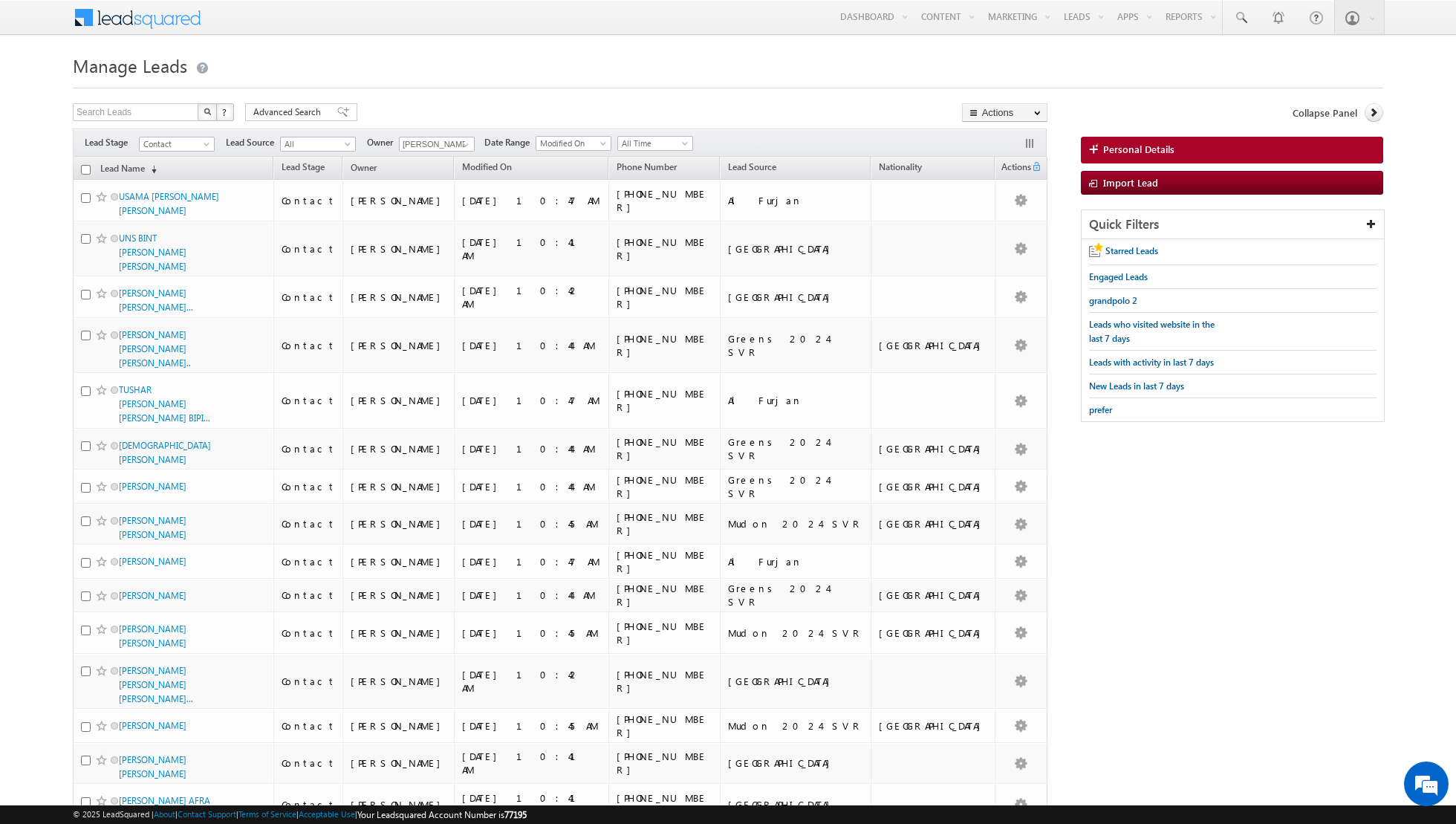
click at [88, 170] on input "checkbox" at bounding box center [86, 169] width 10 height 10
checkbox input "true"
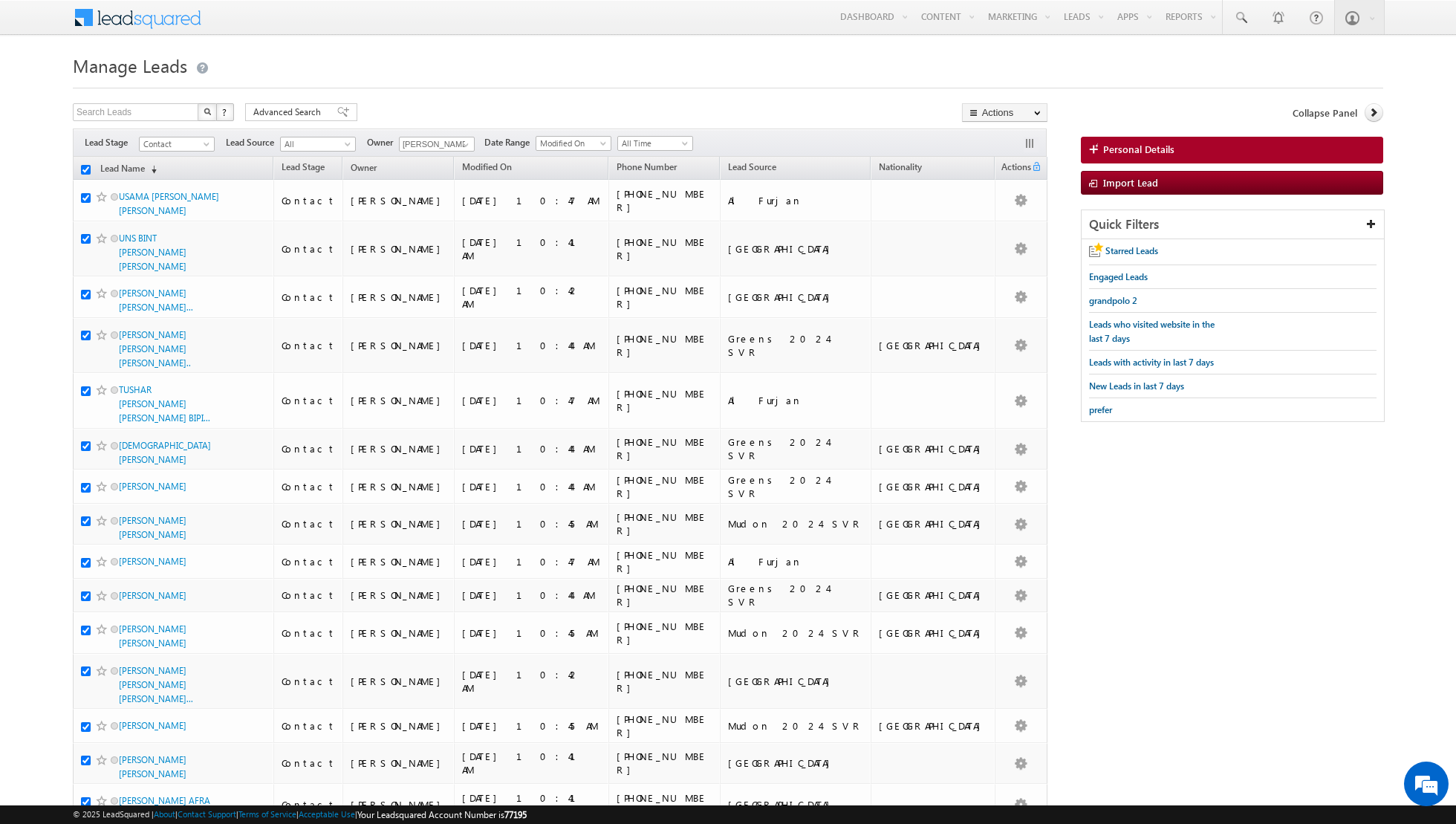
checkbox input "true"
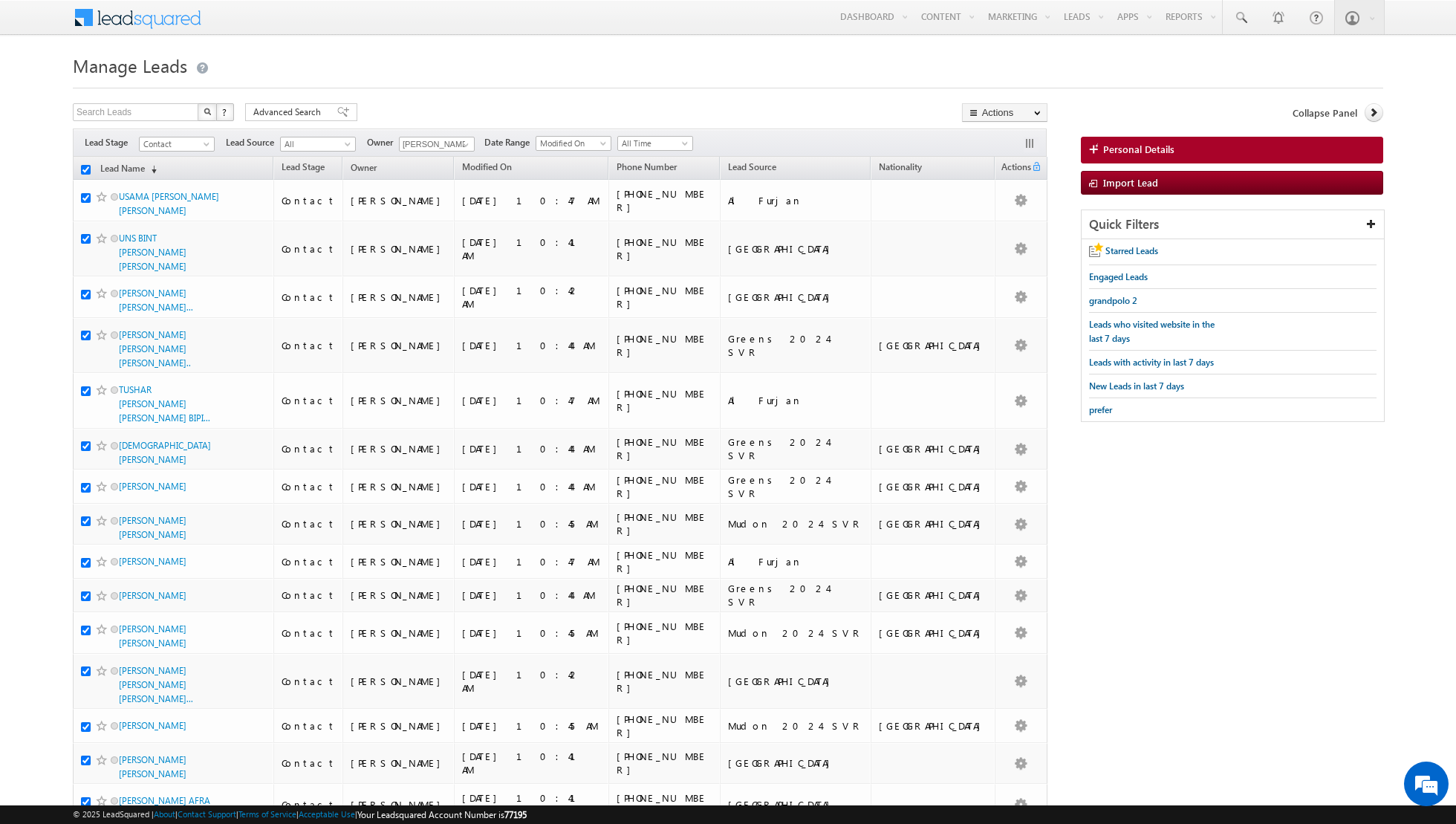
checkbox input "true"
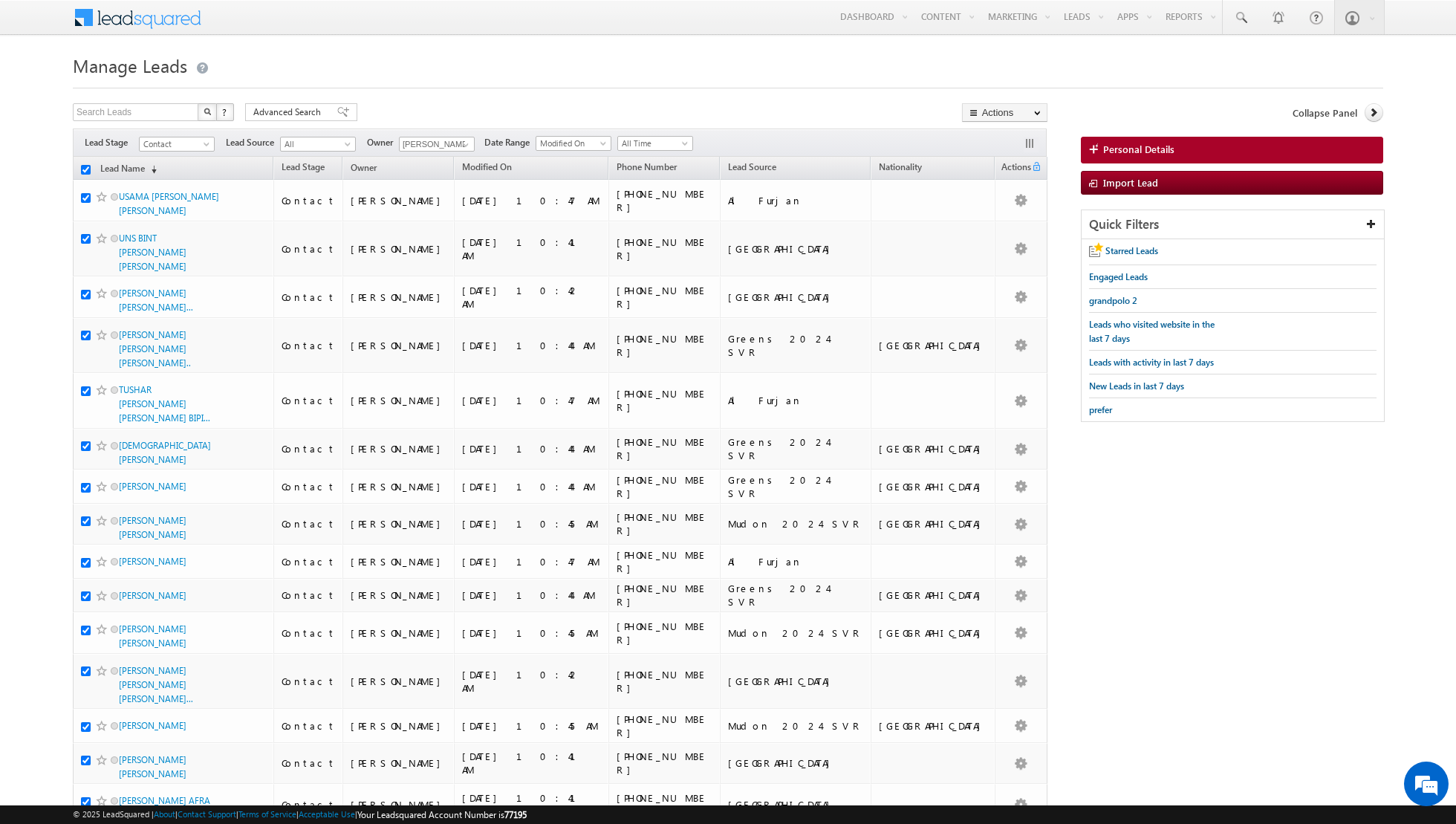
checkbox input "true"
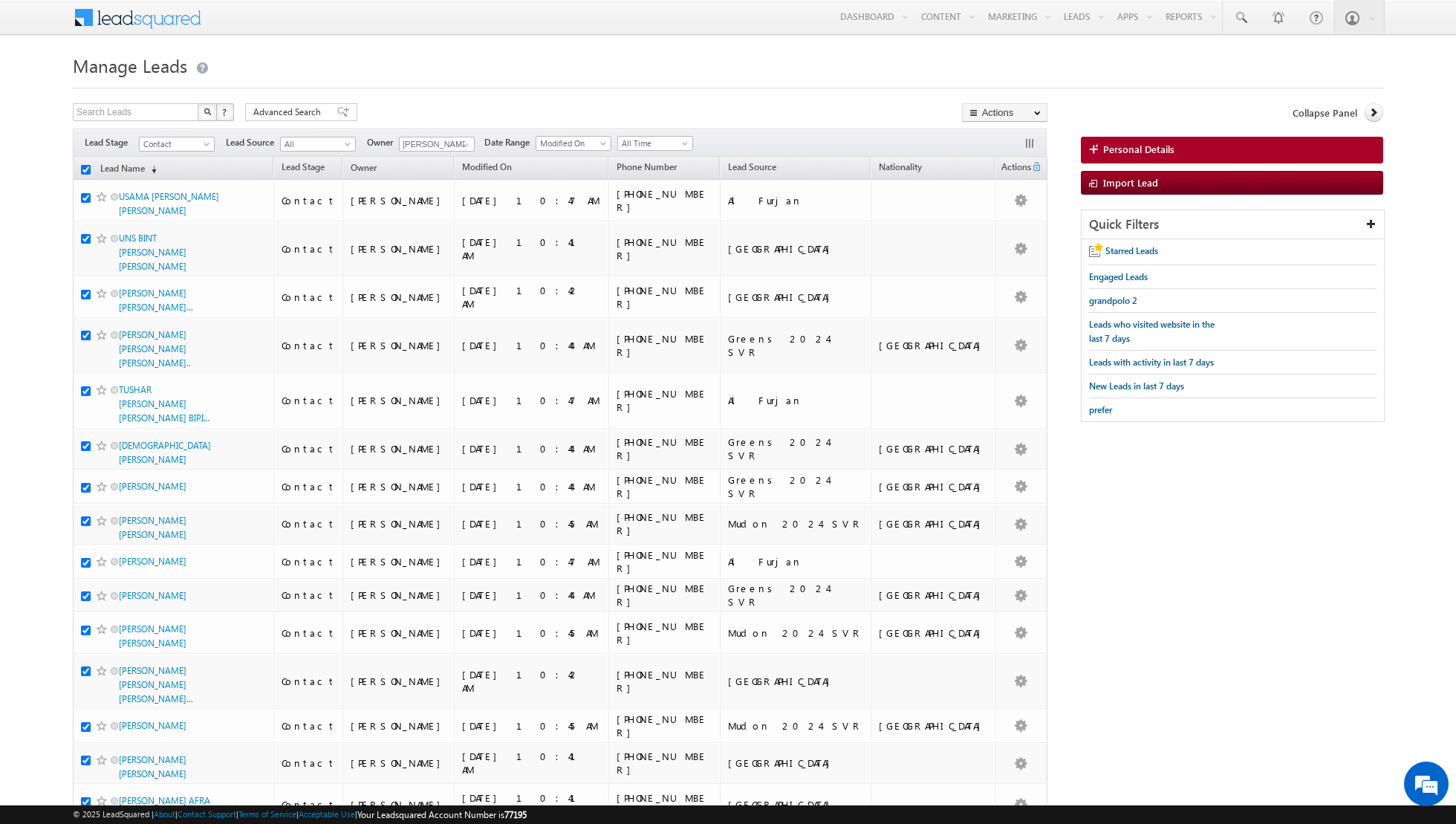
checkbox input "true"
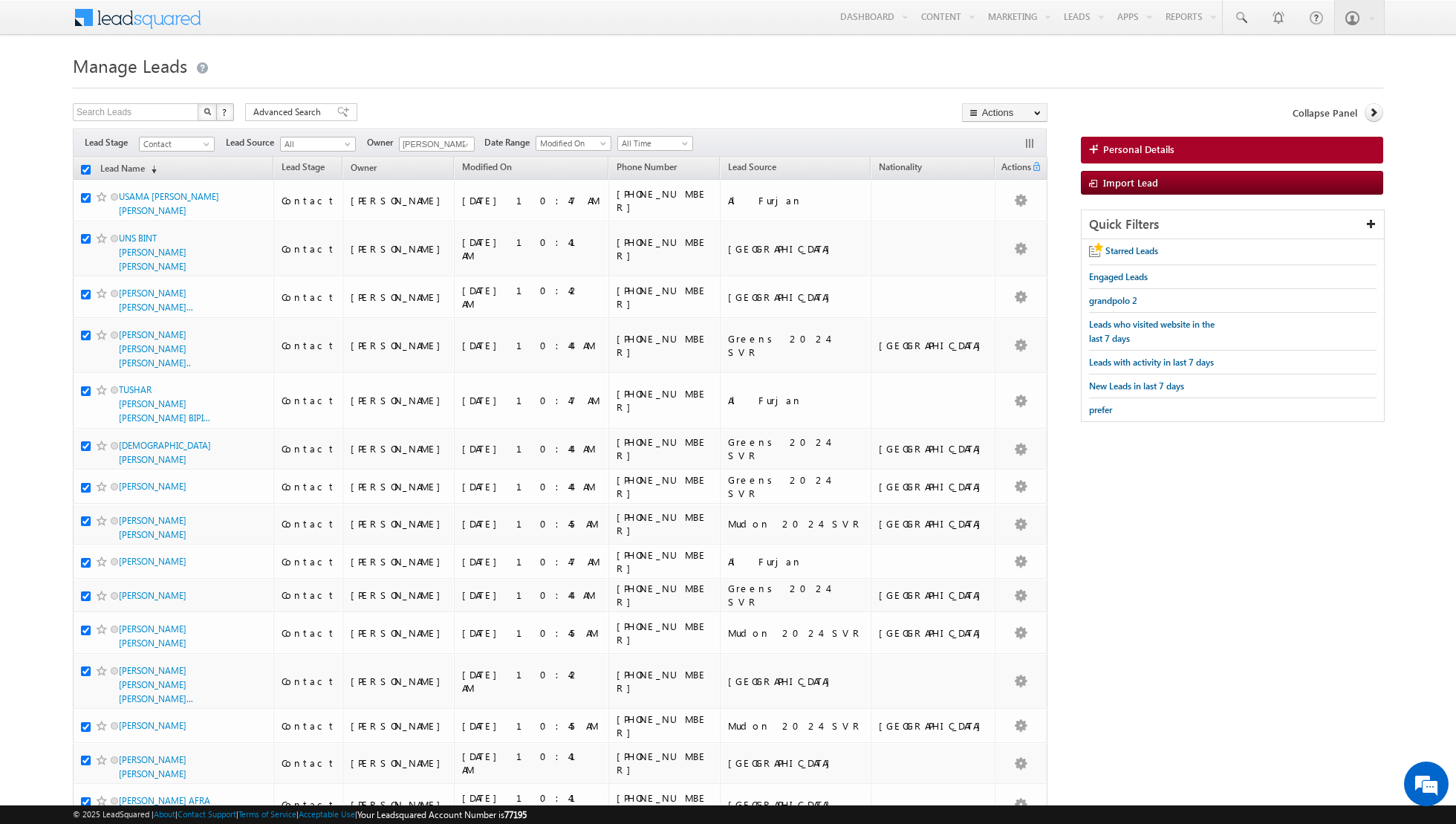
checkbox input "true"
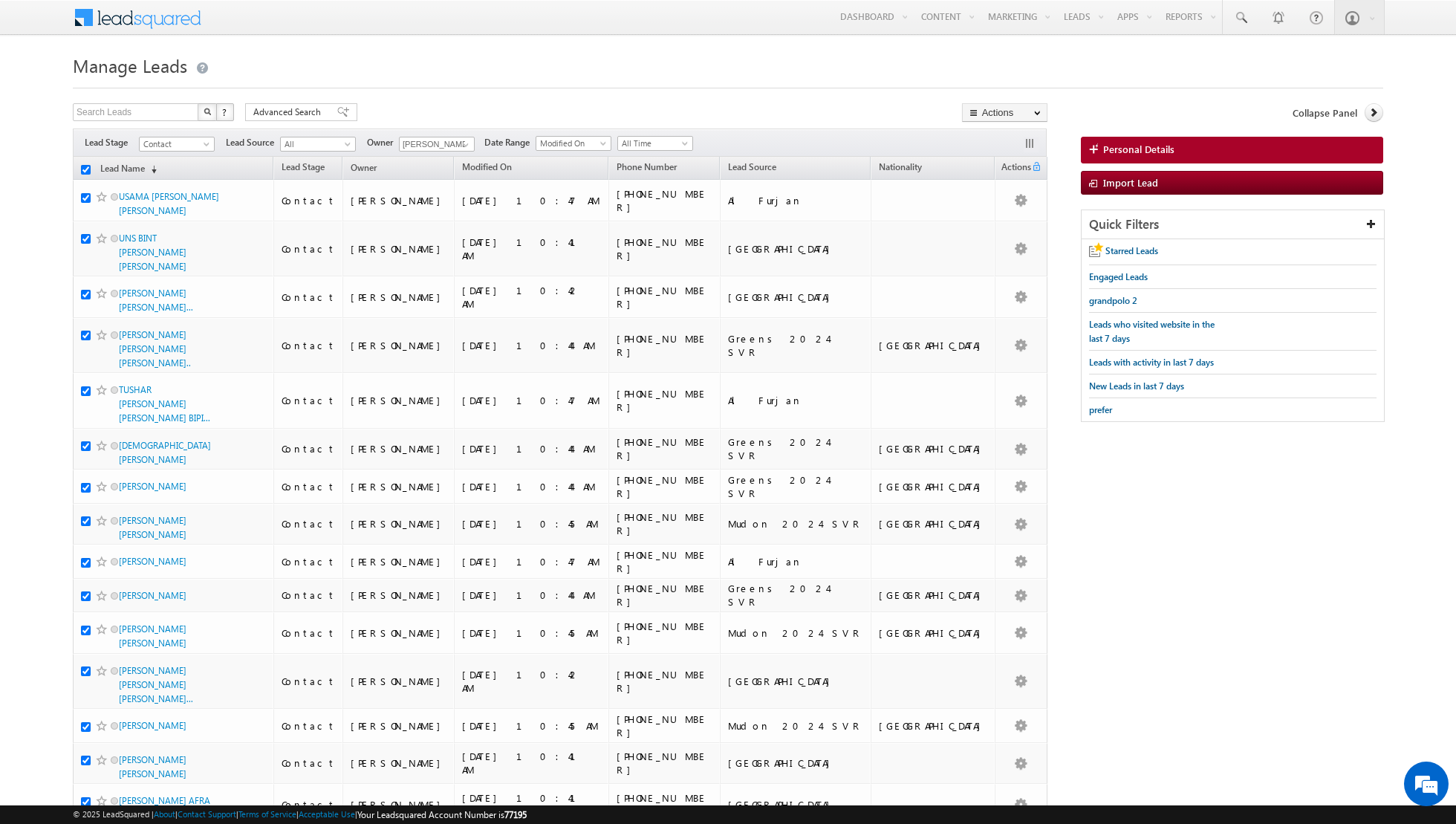
checkbox input "true"
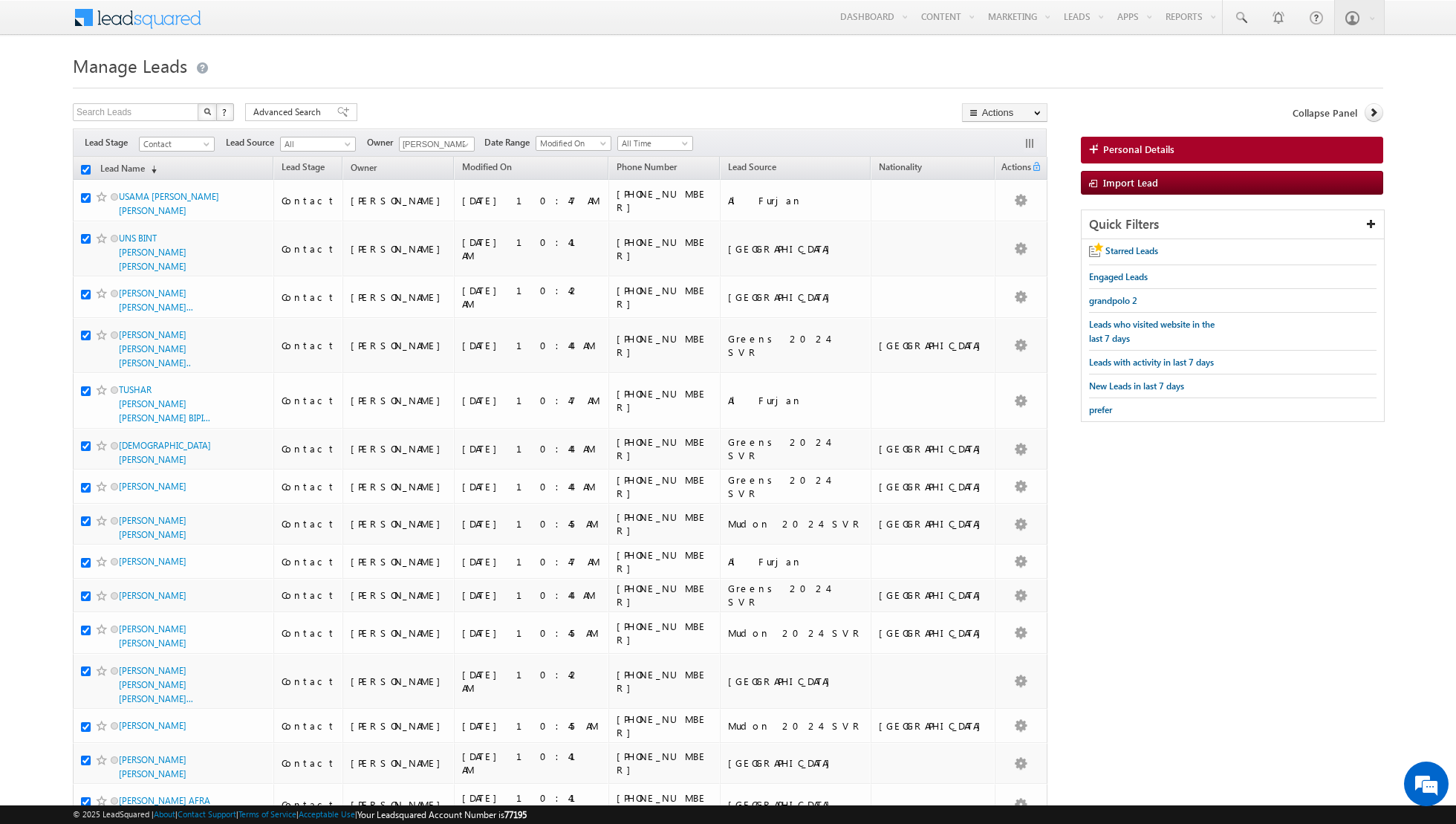
checkbox input "true"
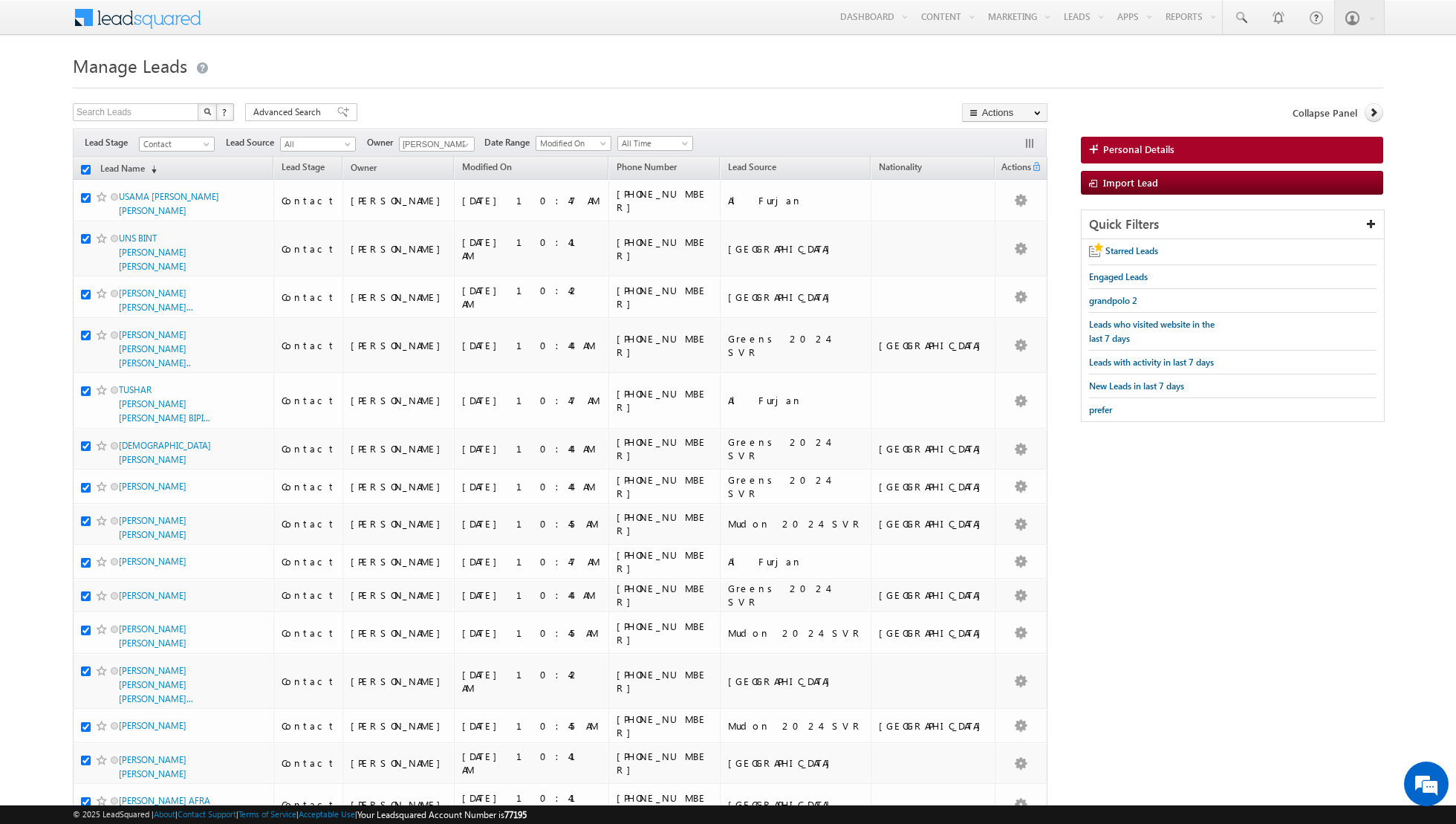
checkbox input "true"
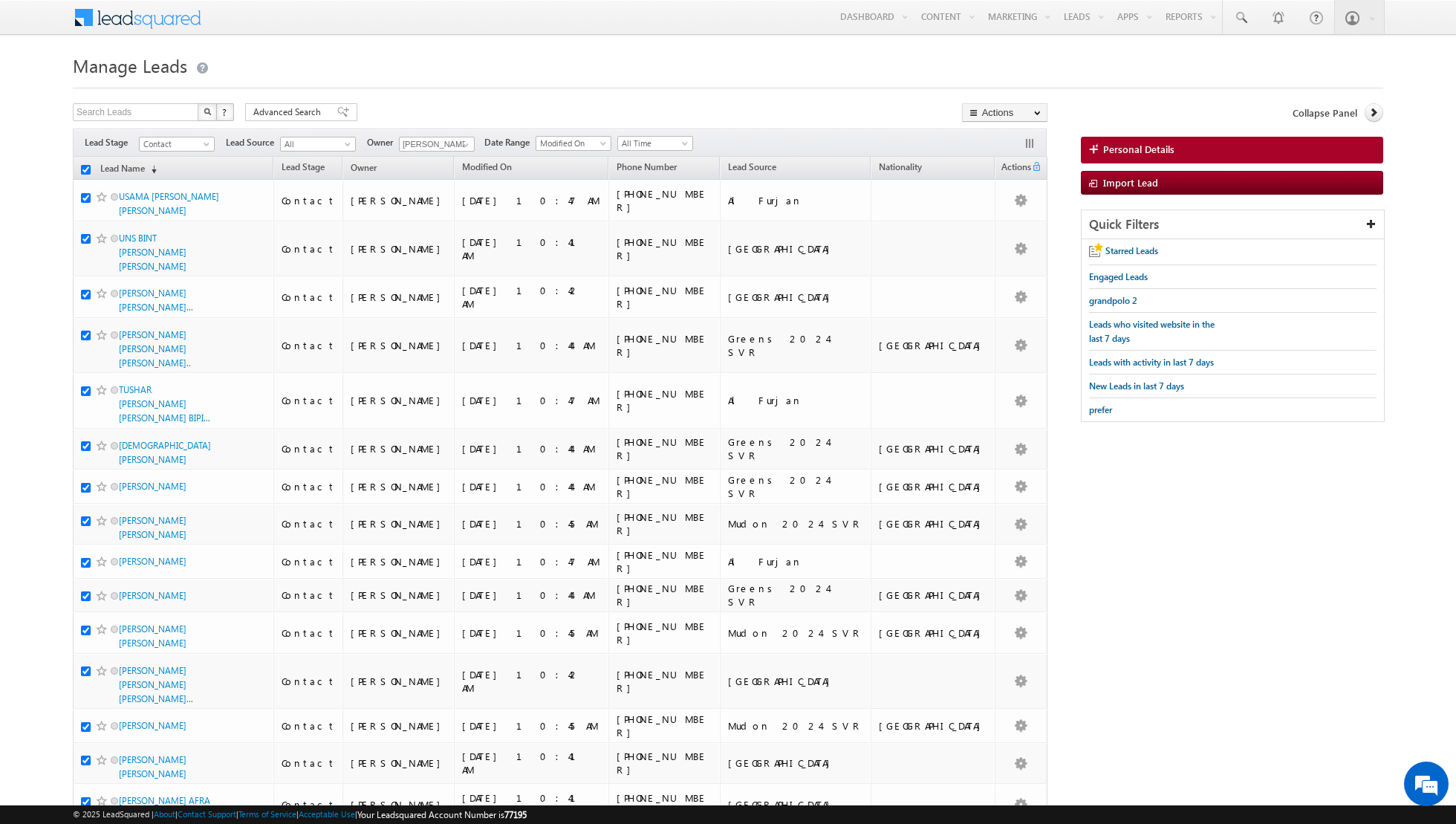
checkbox input "true"
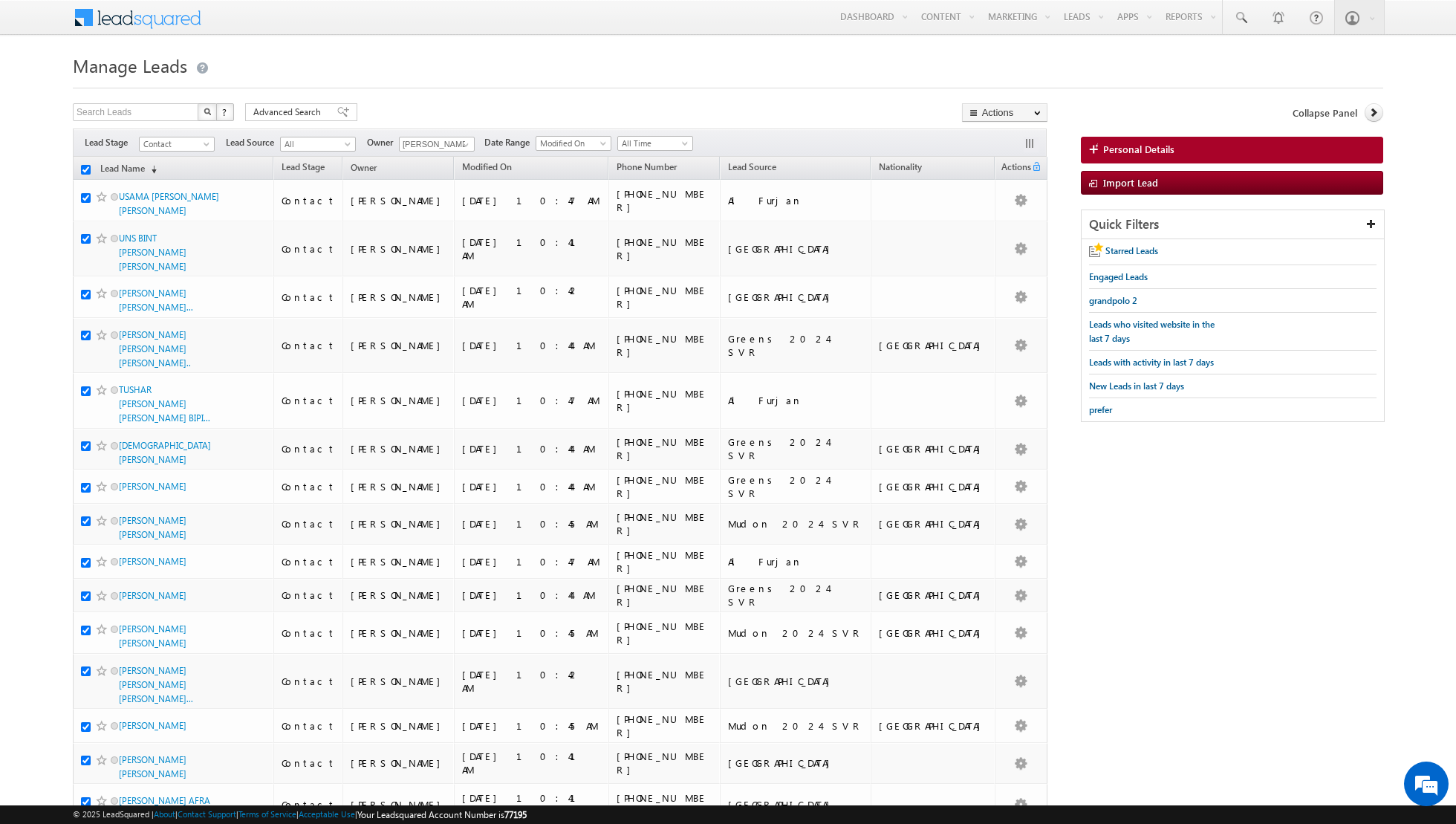
checkbox input "true"
click at [996, 243] on link "Change Owner" at bounding box center [1004, 241] width 84 height 18
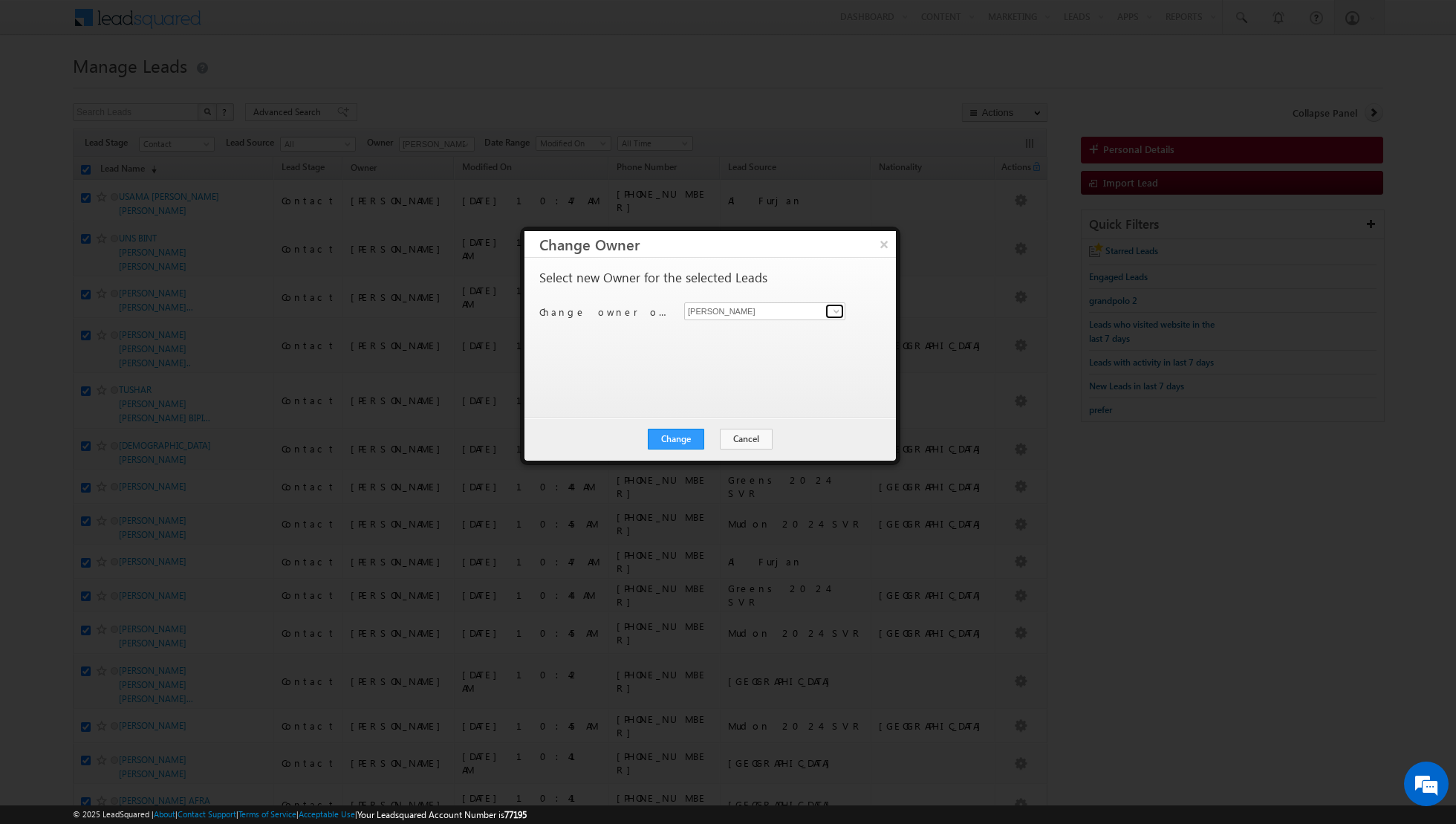
click at [833, 318] on link at bounding box center [834, 311] width 19 height 15
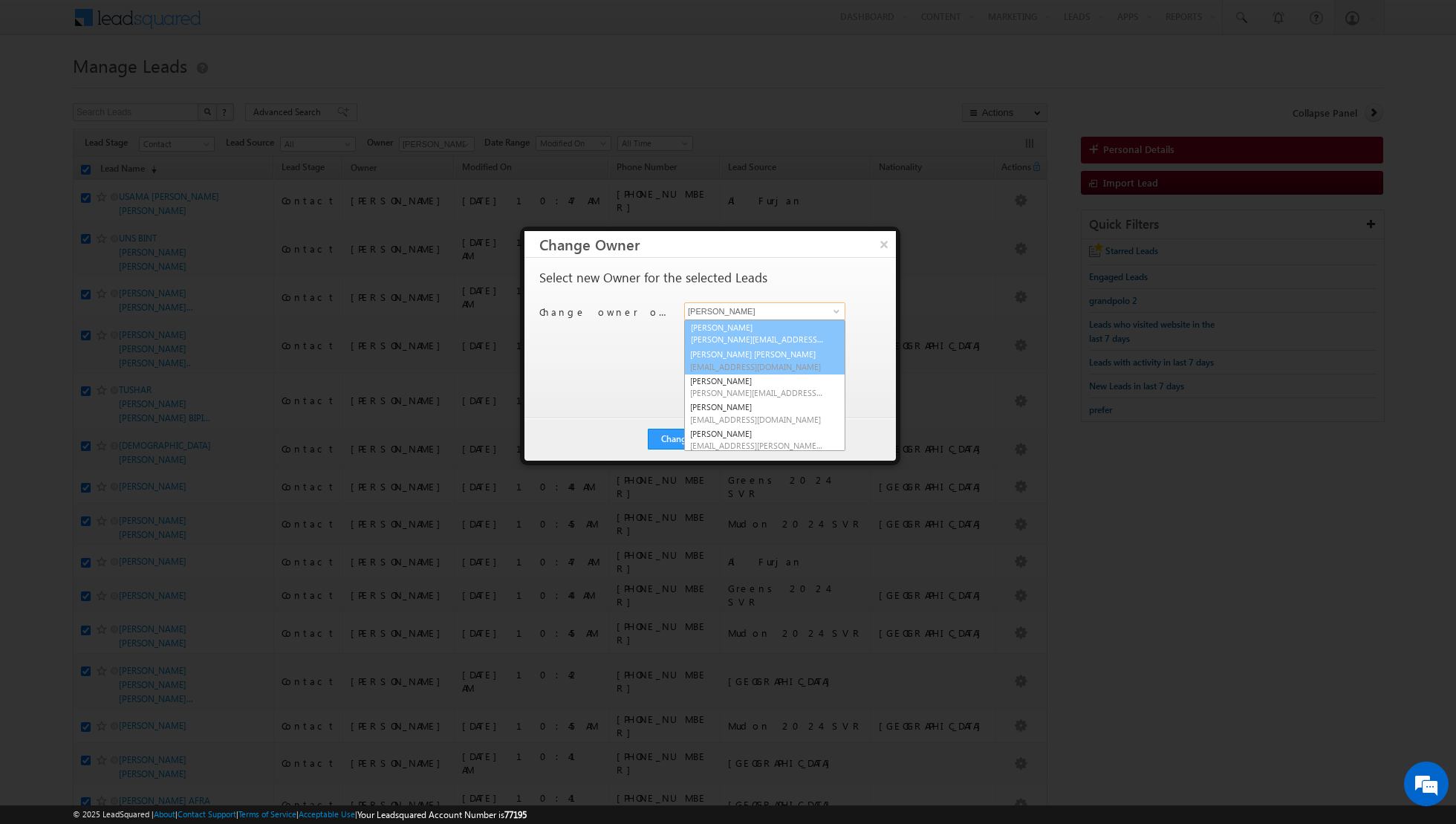
scroll to position [105, 0]
click at [744, 336] on span "[PERSON_NAME][EMAIL_ADDRESS][DOMAIN_NAME]" at bounding box center [756, 339] width 134 height 12
type input "[PERSON_NAME]"
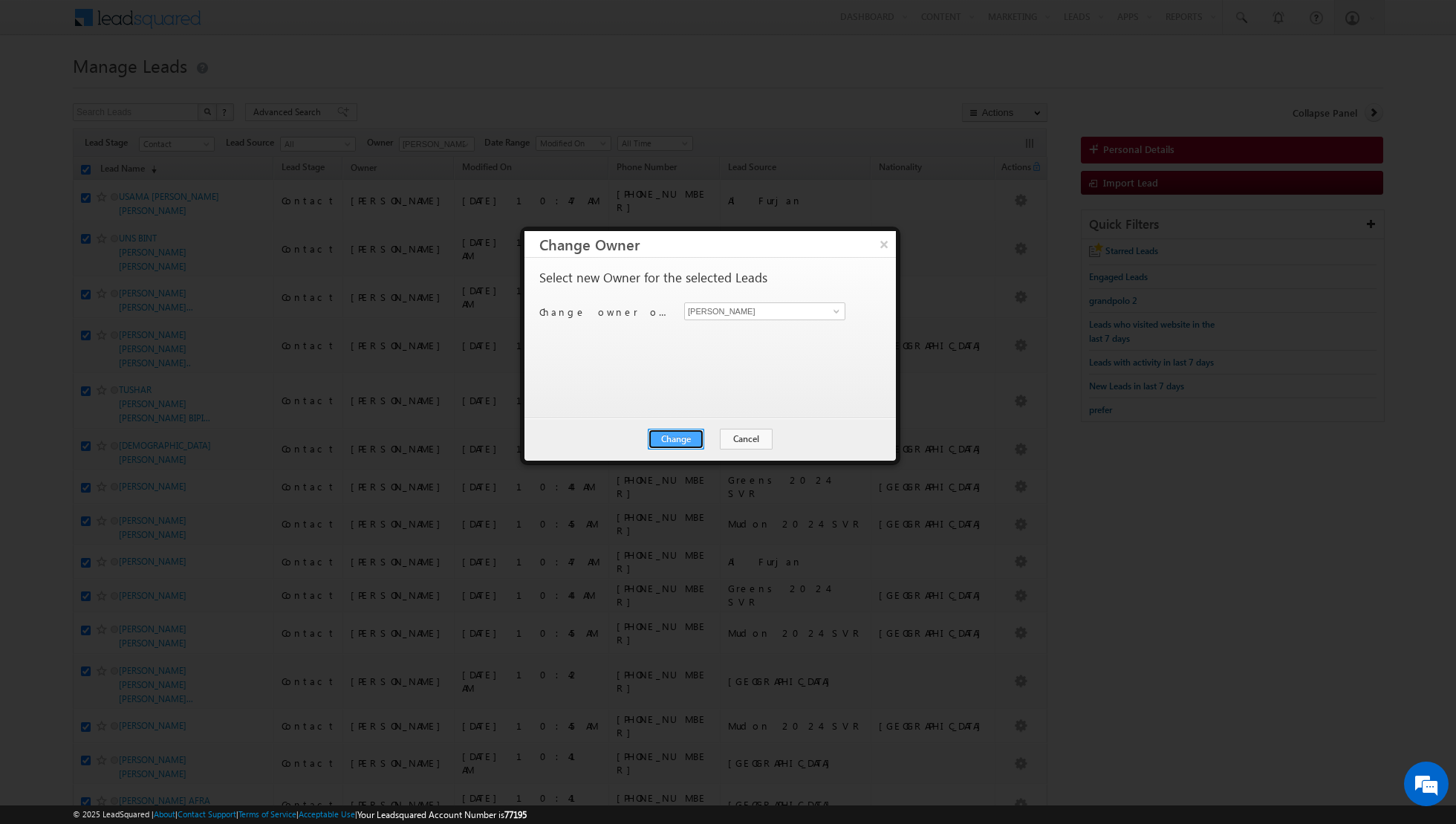
click at [676, 440] on button "Change" at bounding box center [676, 440] width 57 height 21
click at [715, 442] on button "Close" at bounding box center [712, 440] width 48 height 21
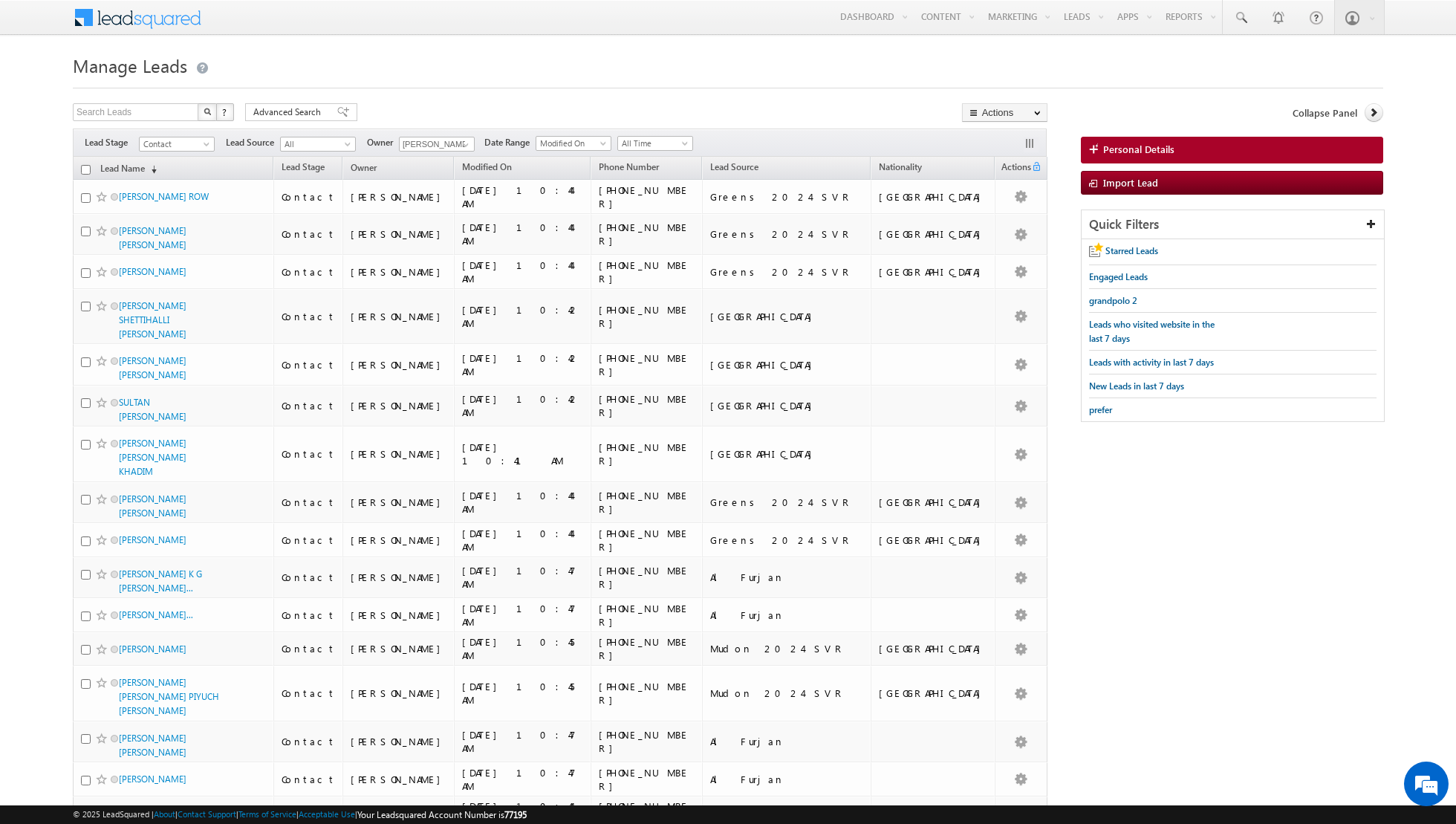
click at [85, 169] on input "checkbox" at bounding box center [86, 169] width 10 height 10
checkbox input "true"
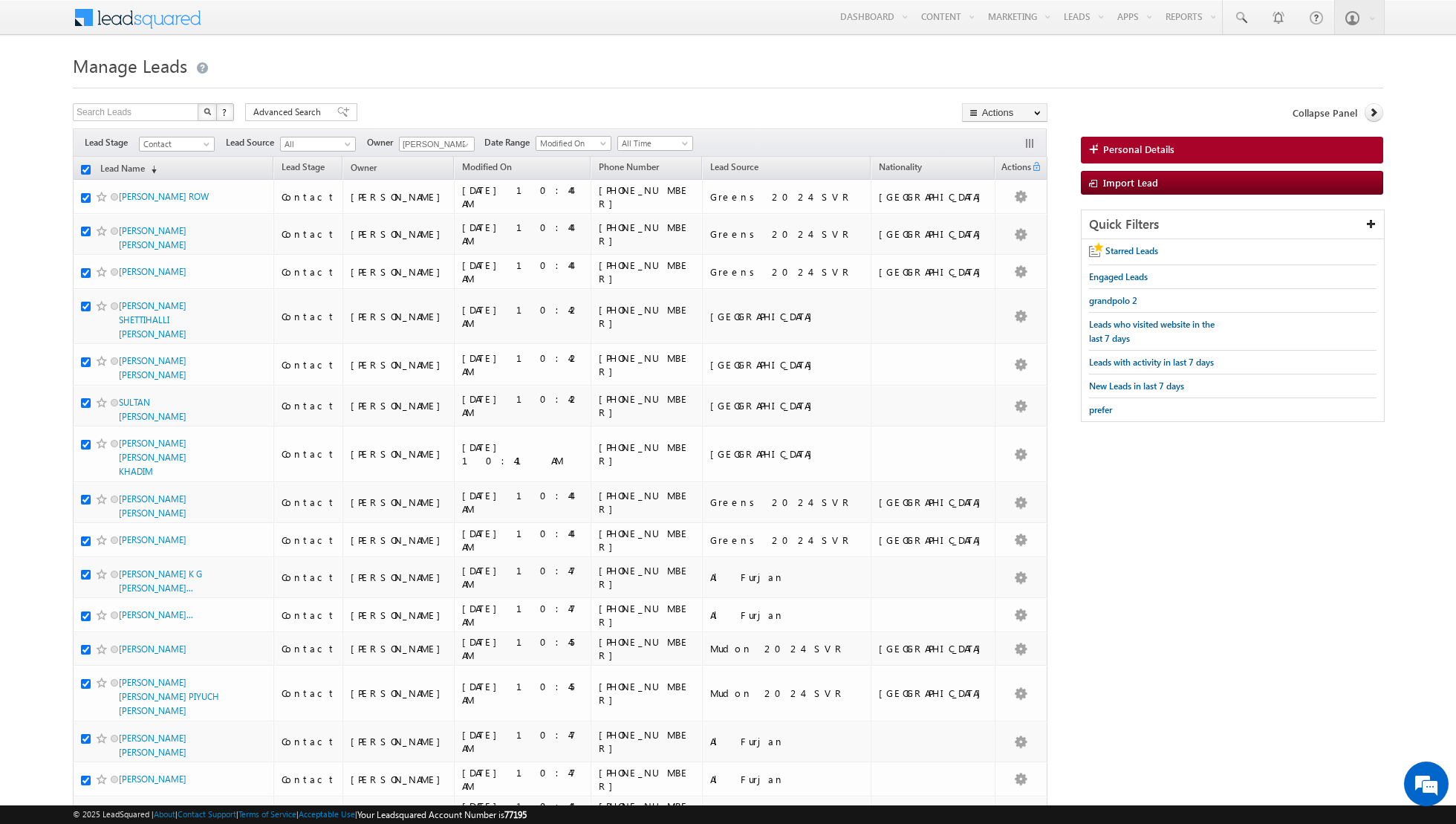
checkbox input "true"
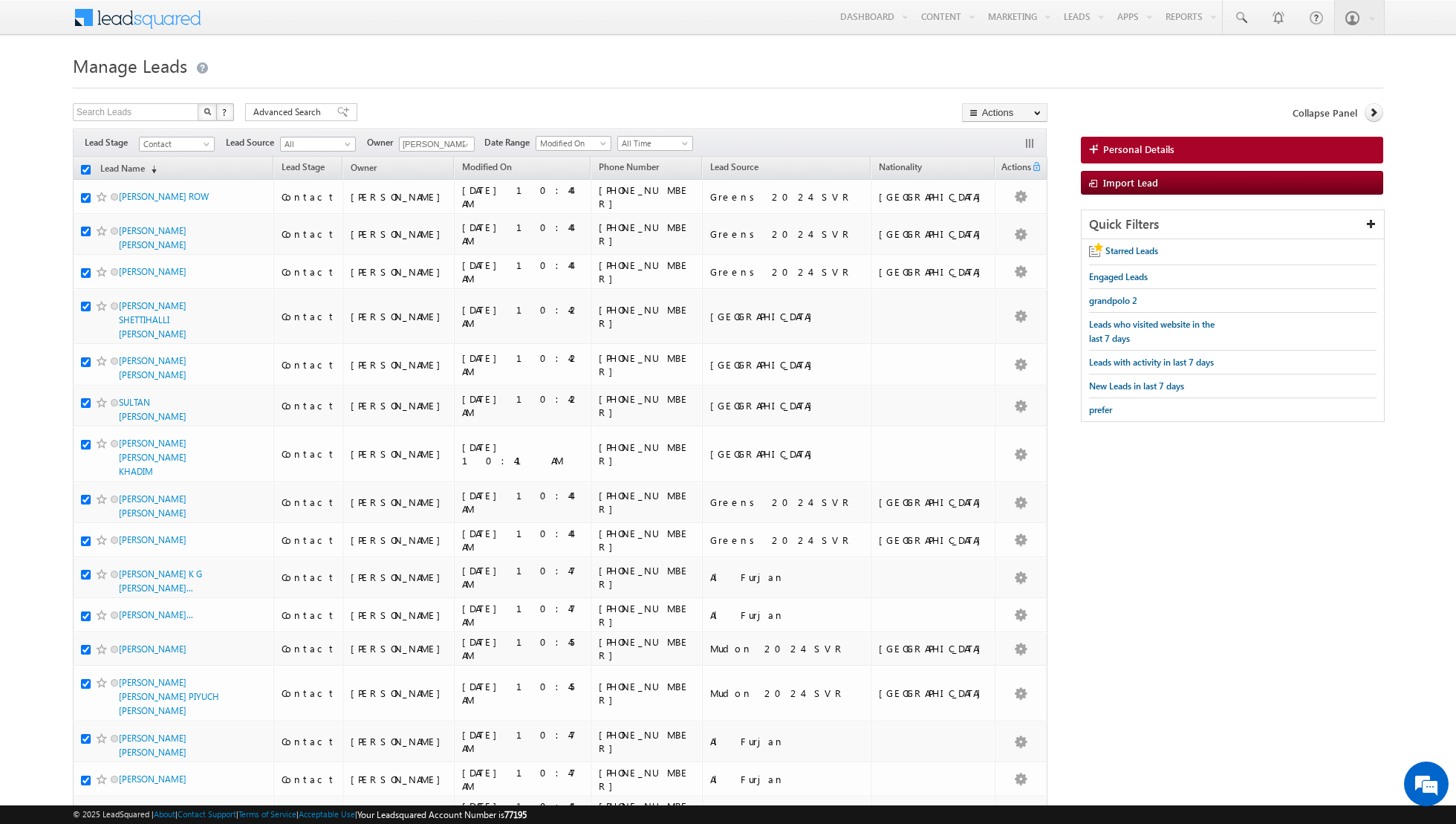
checkbox input "true"
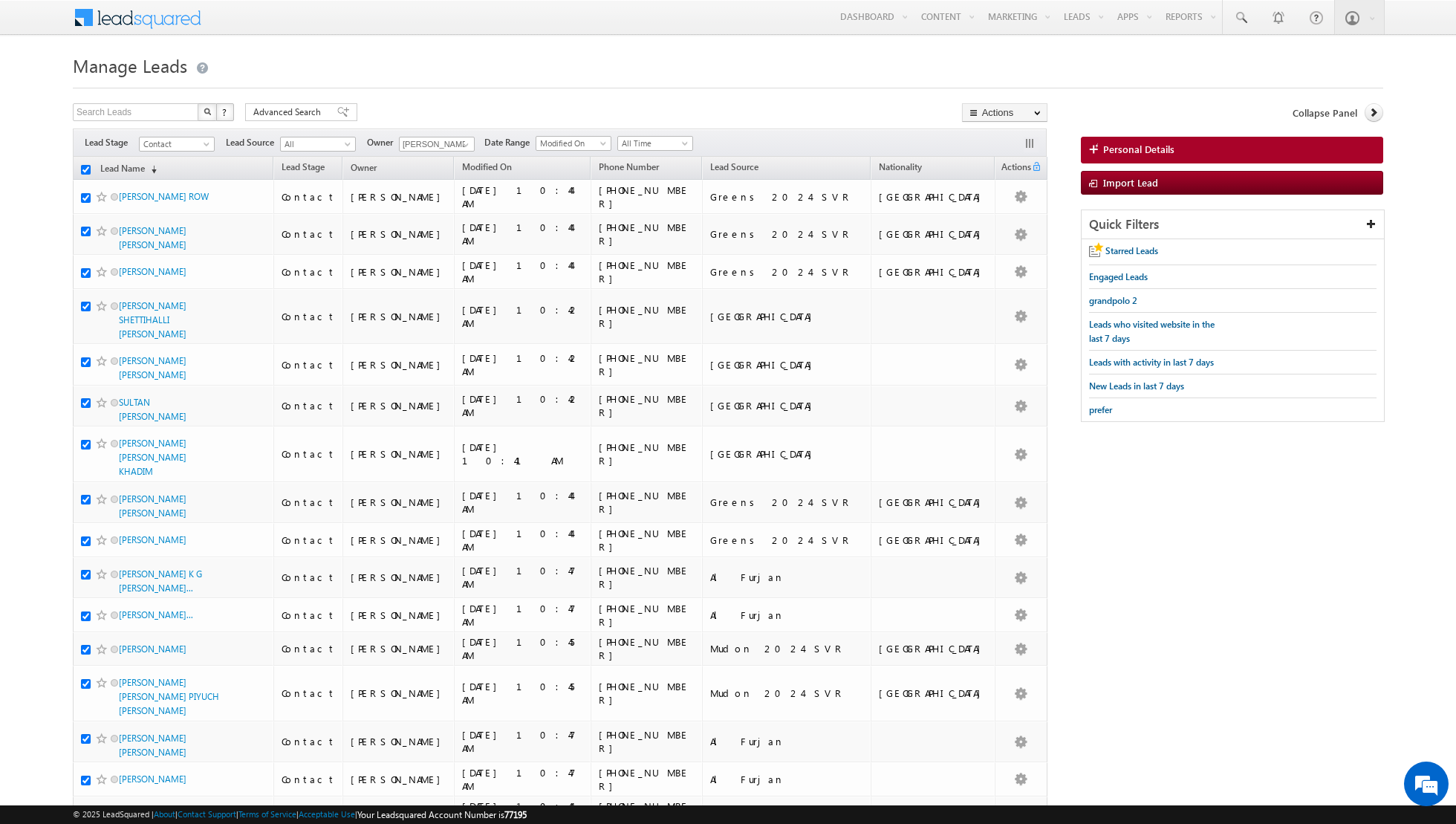
checkbox input "true"
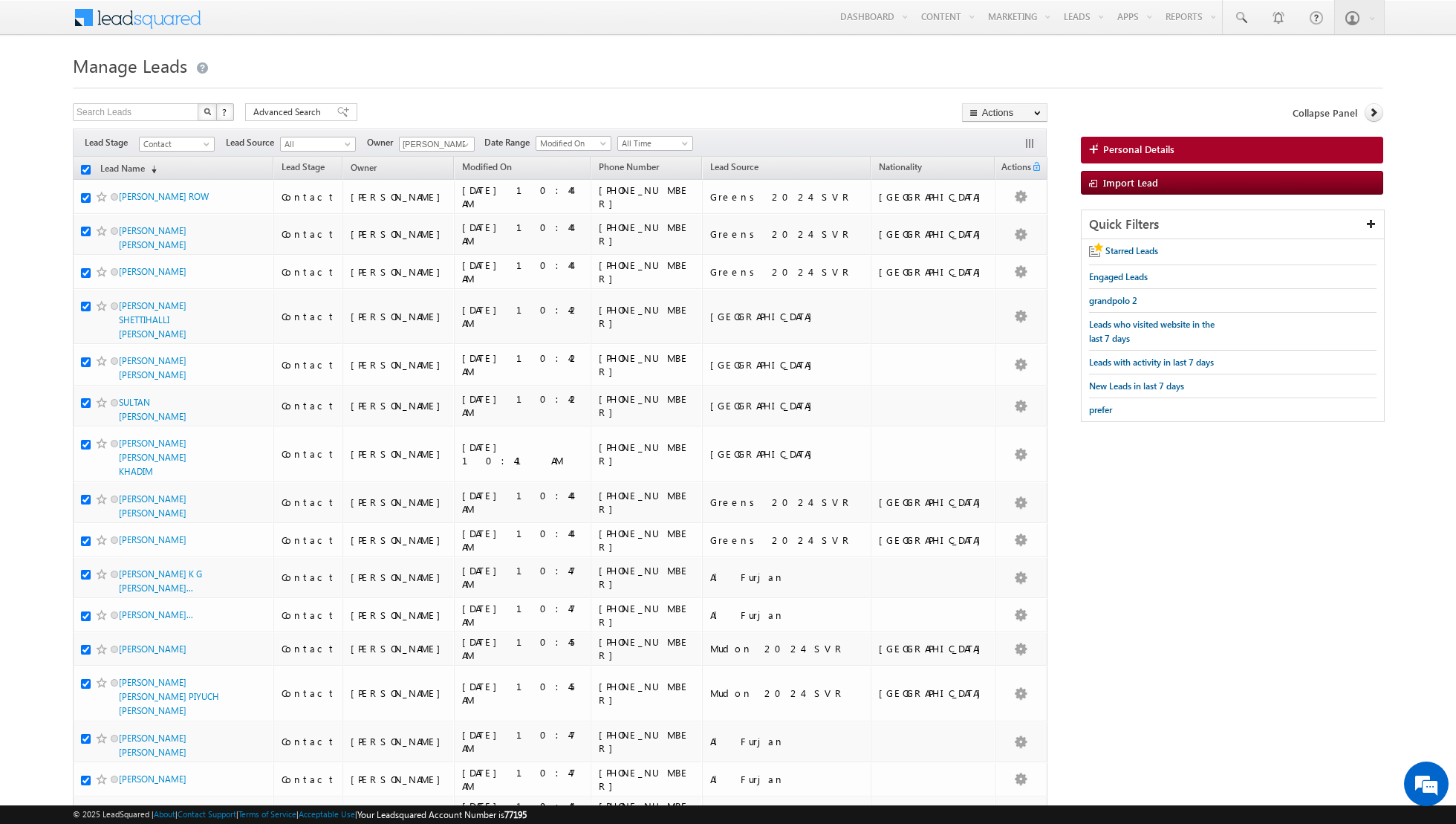
checkbox input "true"
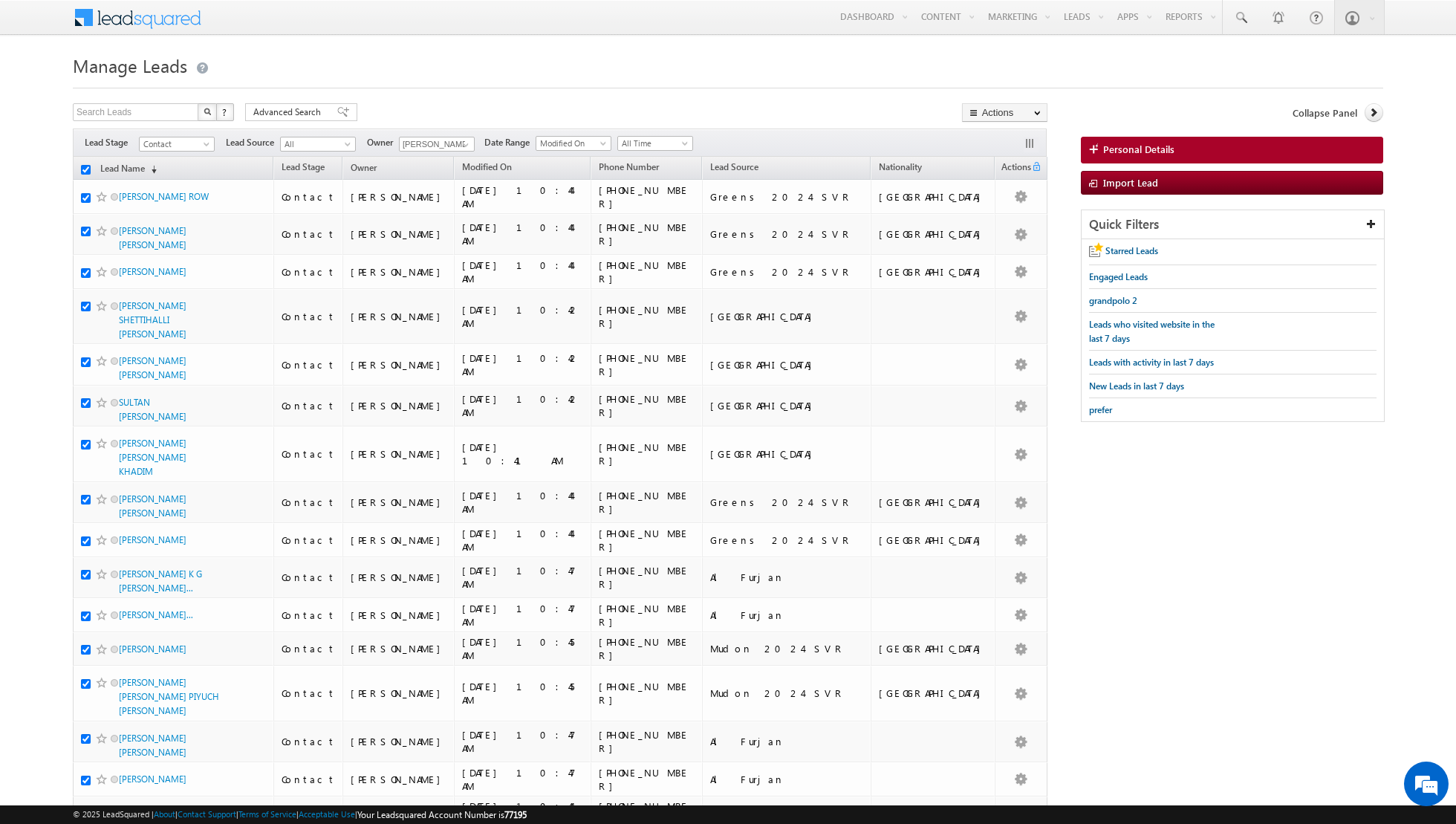
checkbox input "true"
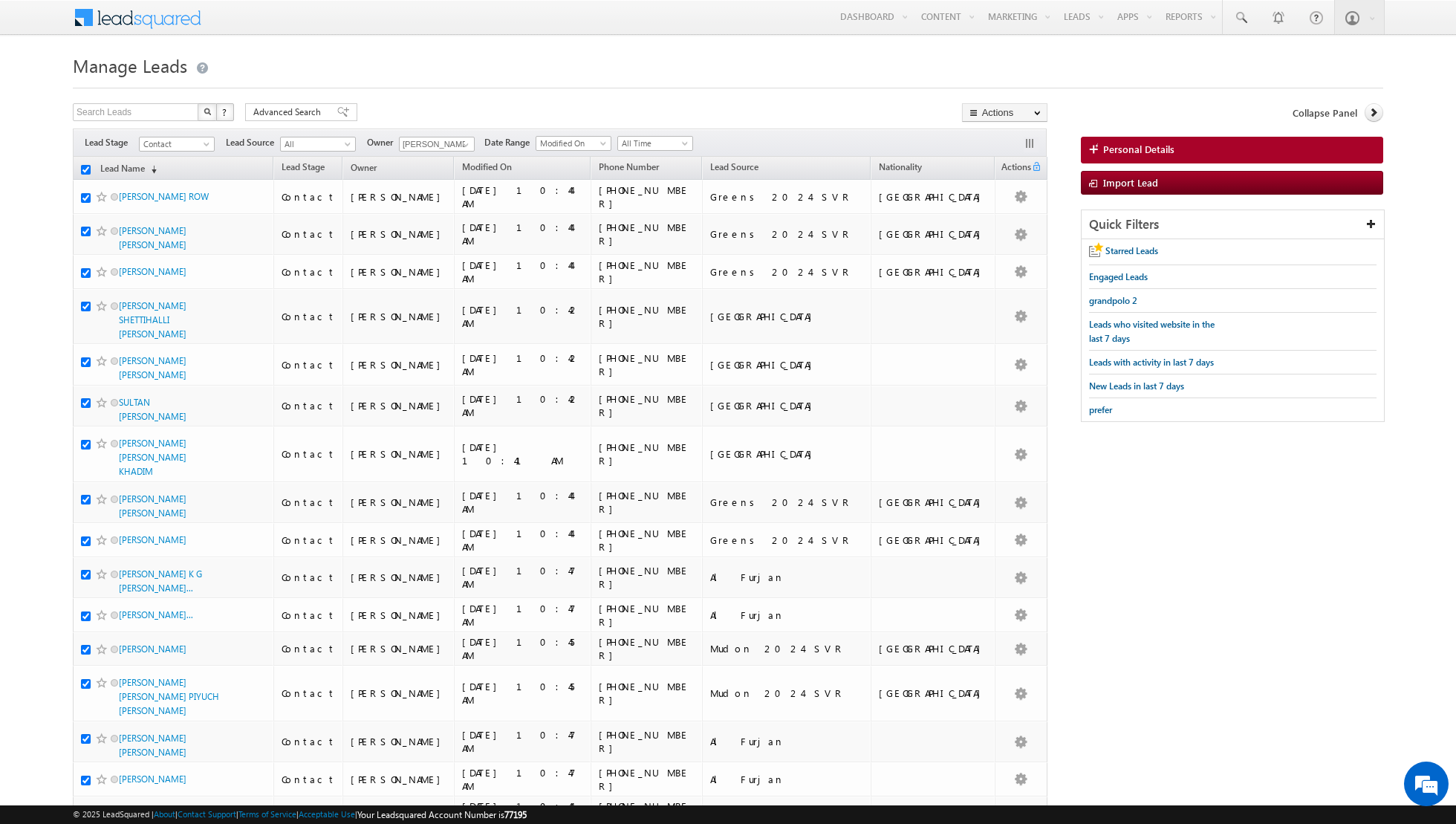
checkbox input "true"
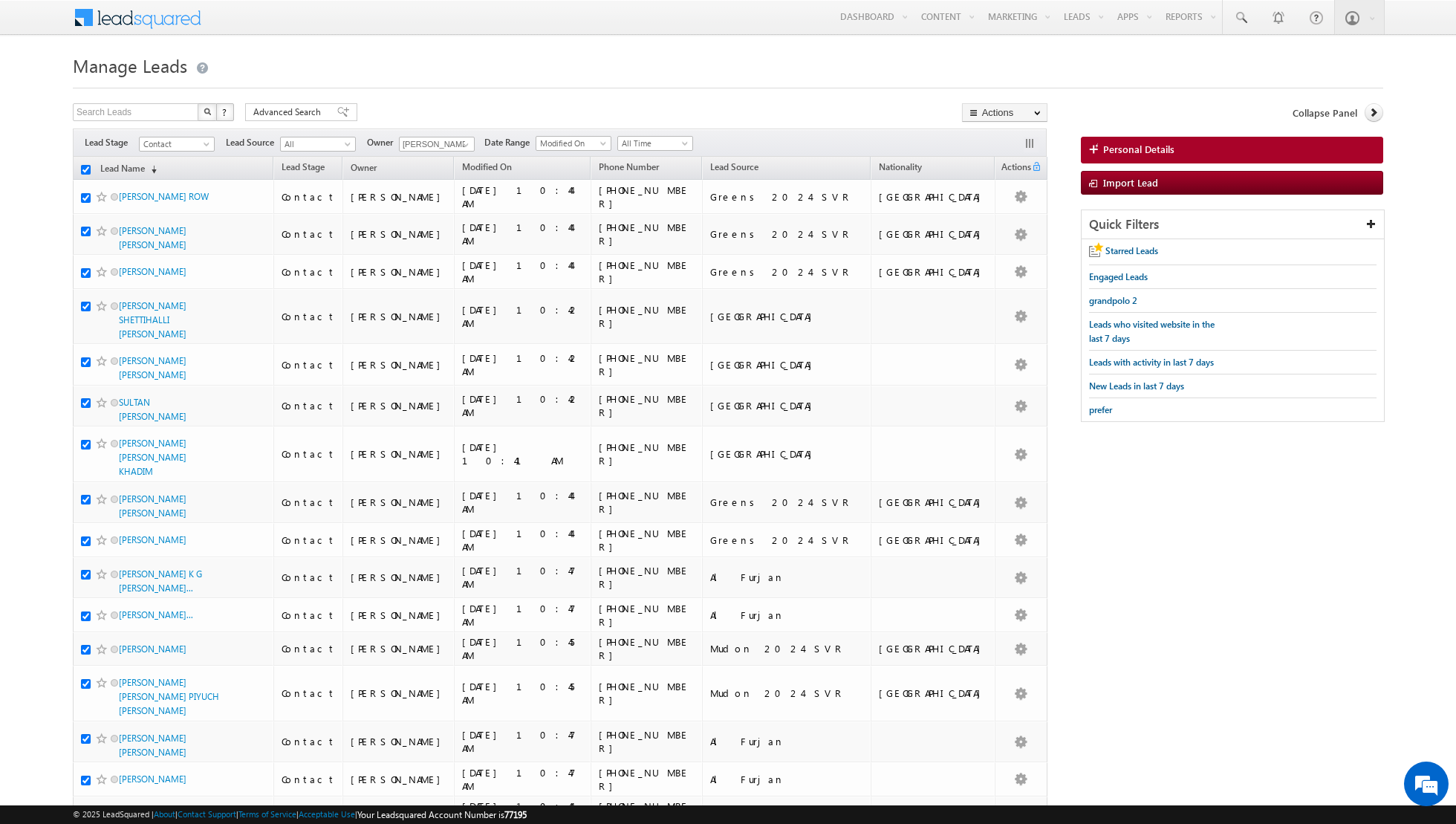
checkbox input "true"
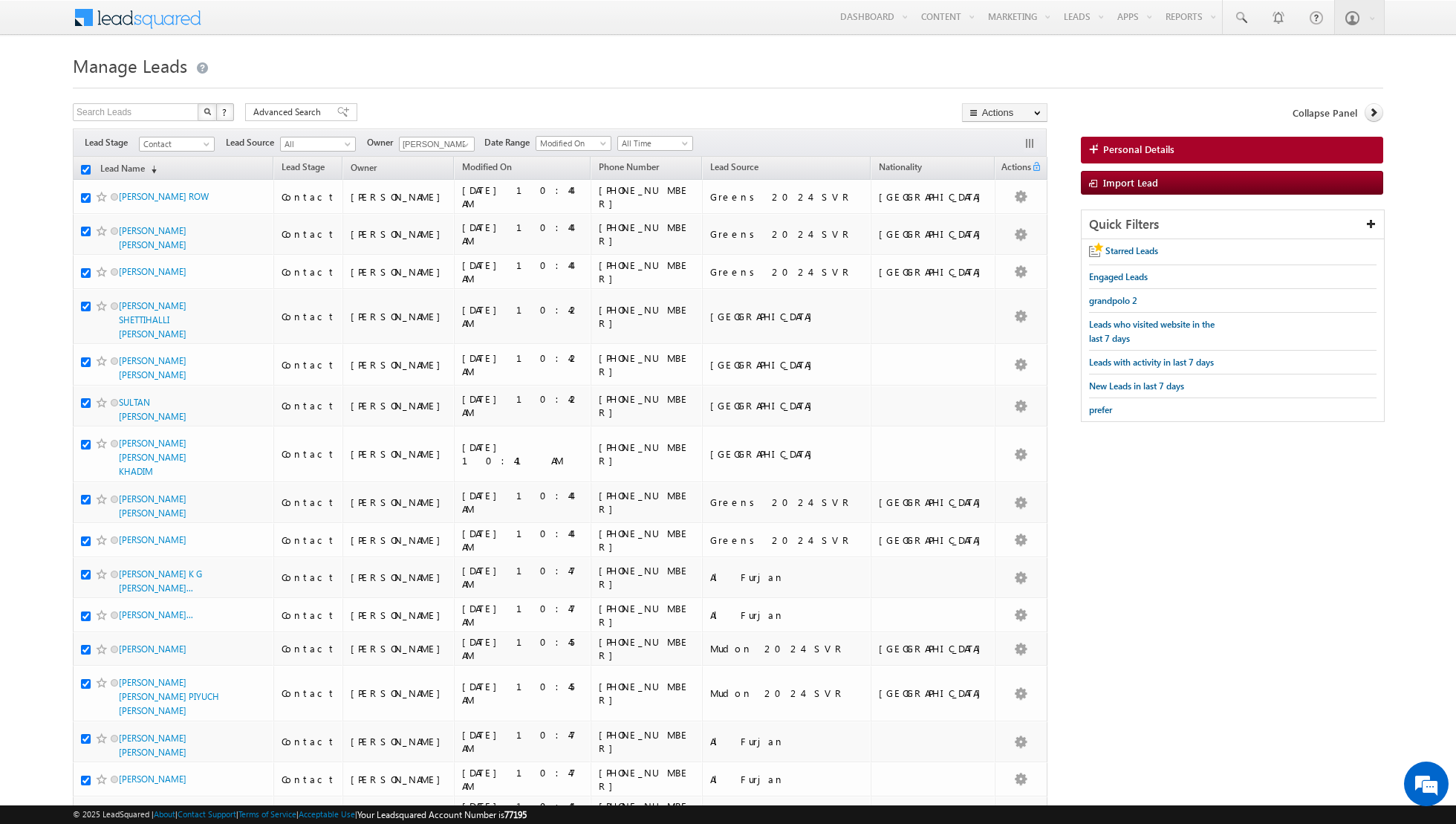
checkbox input "true"
click at [1010, 241] on link "Change Owner" at bounding box center [1004, 241] width 84 height 18
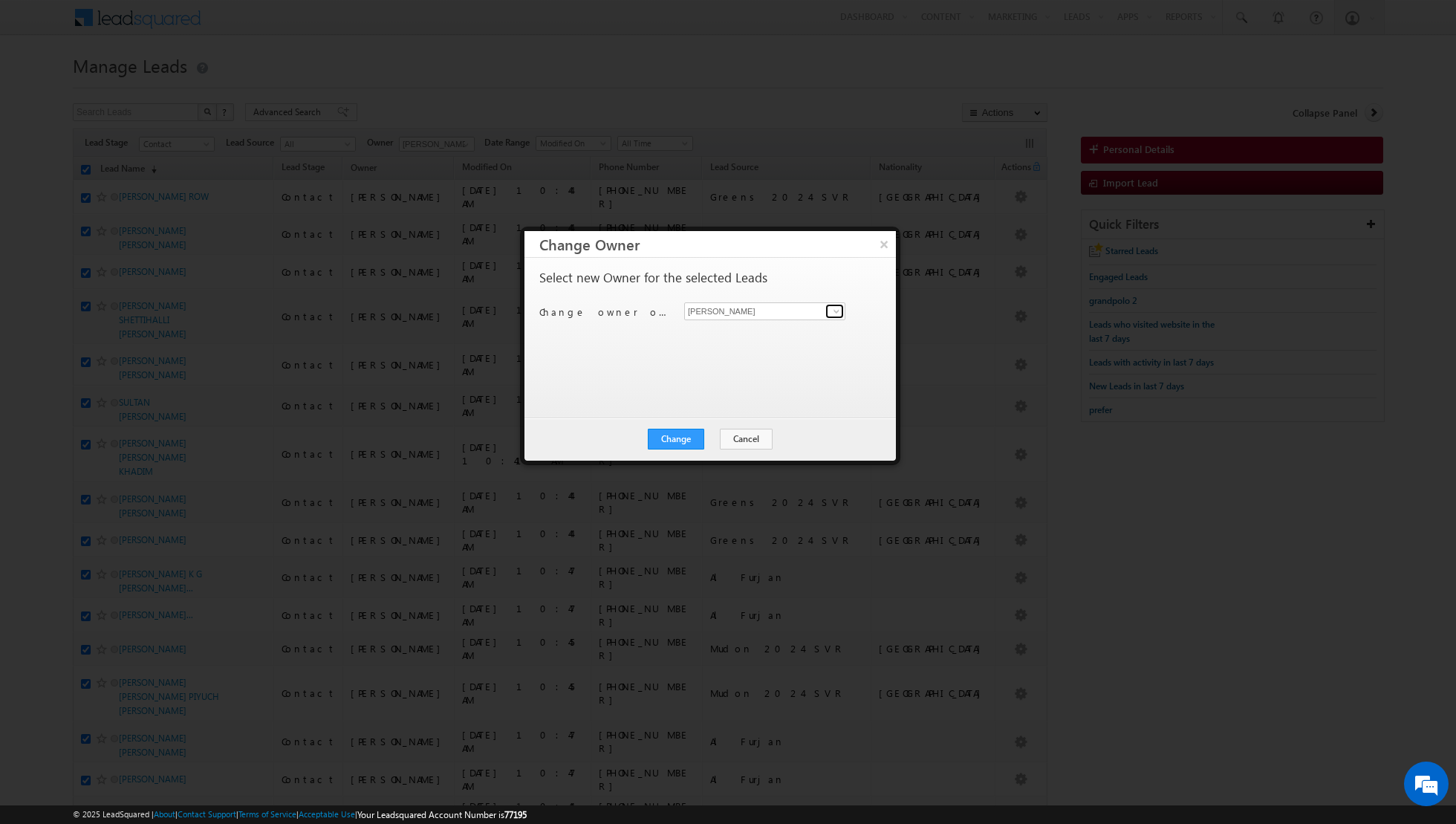
click at [832, 309] on span at bounding box center [836, 311] width 11 height 12
click at [738, 384] on span "[EMAIL_ADDRESS][PERSON_NAME][DOMAIN_NAME]" at bounding box center [756, 384] width 134 height 12
click at [678, 436] on button "Change" at bounding box center [676, 440] width 57 height 21
click at [716, 439] on button "Close" at bounding box center [712, 440] width 48 height 21
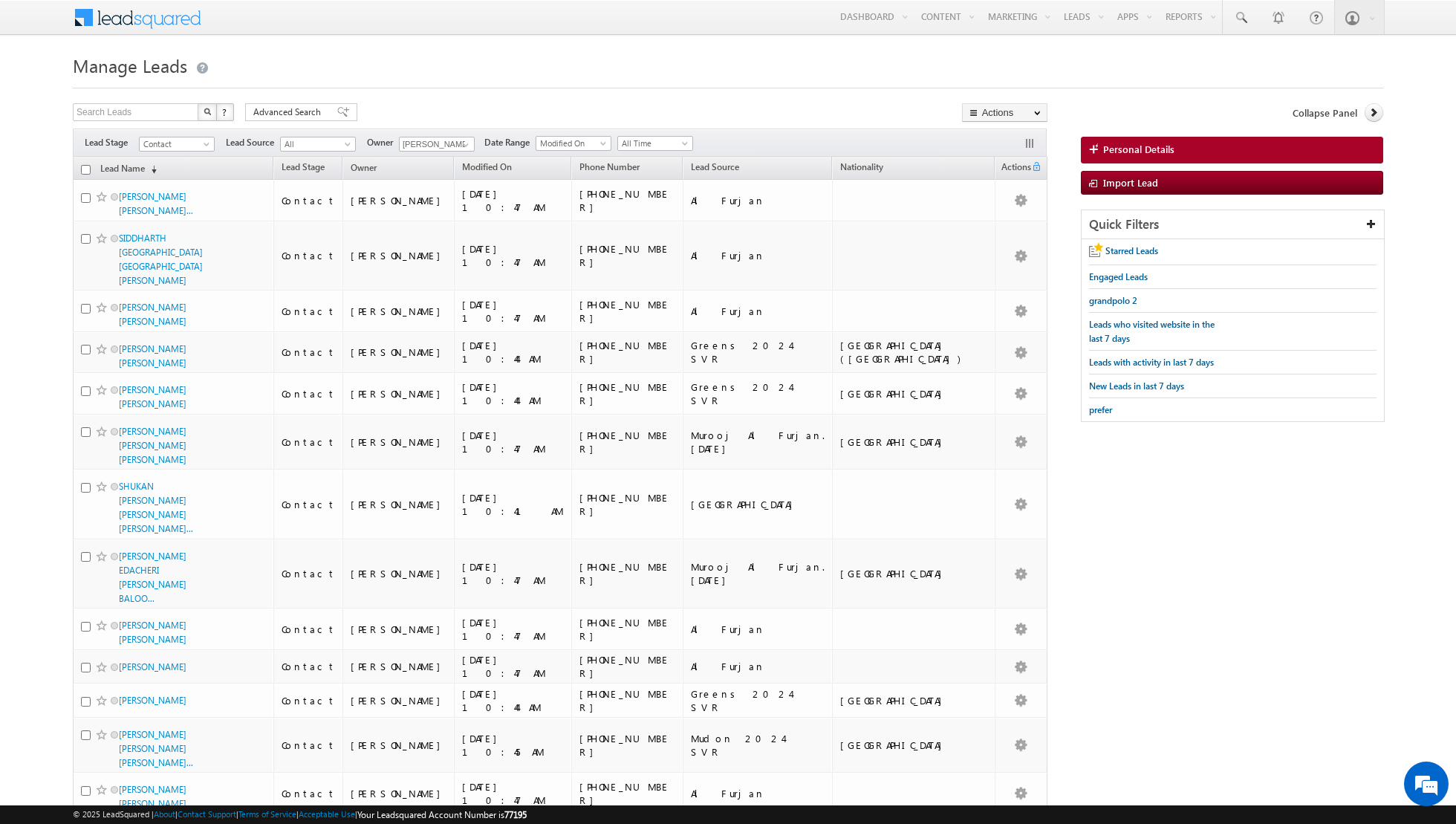
click at [85, 169] on input "checkbox" at bounding box center [86, 169] width 10 height 10
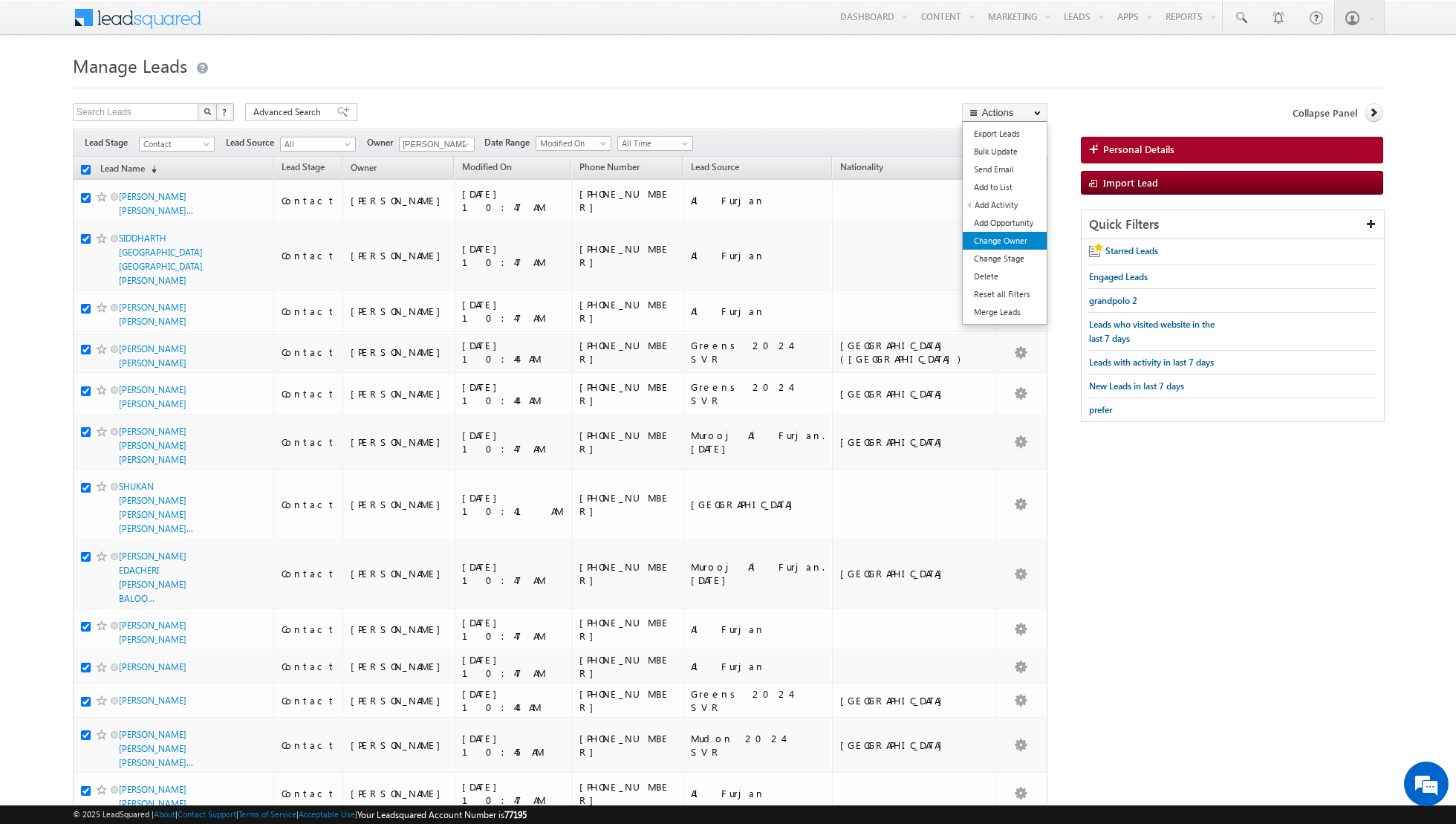
click at [983, 236] on link "Change Owner" at bounding box center [1004, 241] width 84 height 18
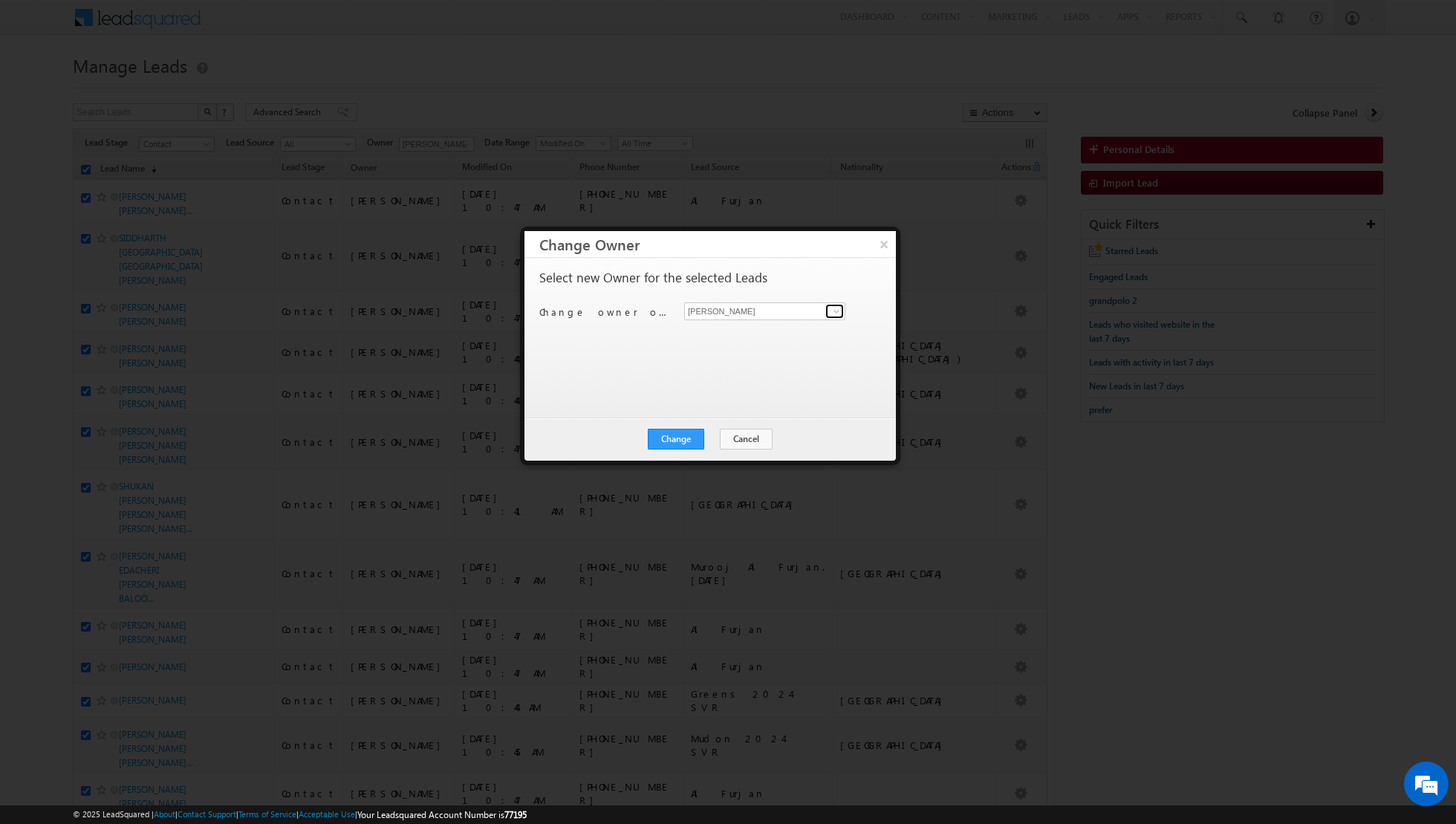
click at [835, 306] on span at bounding box center [836, 311] width 11 height 12
click at [763, 387] on span "[EMAIL_ADDRESS][DOMAIN_NAME]" at bounding box center [756, 392] width 134 height 12
click at [688, 431] on button "Change" at bounding box center [676, 440] width 57 height 21
click at [721, 429] on button "Close" at bounding box center [712, 440] width 48 height 21
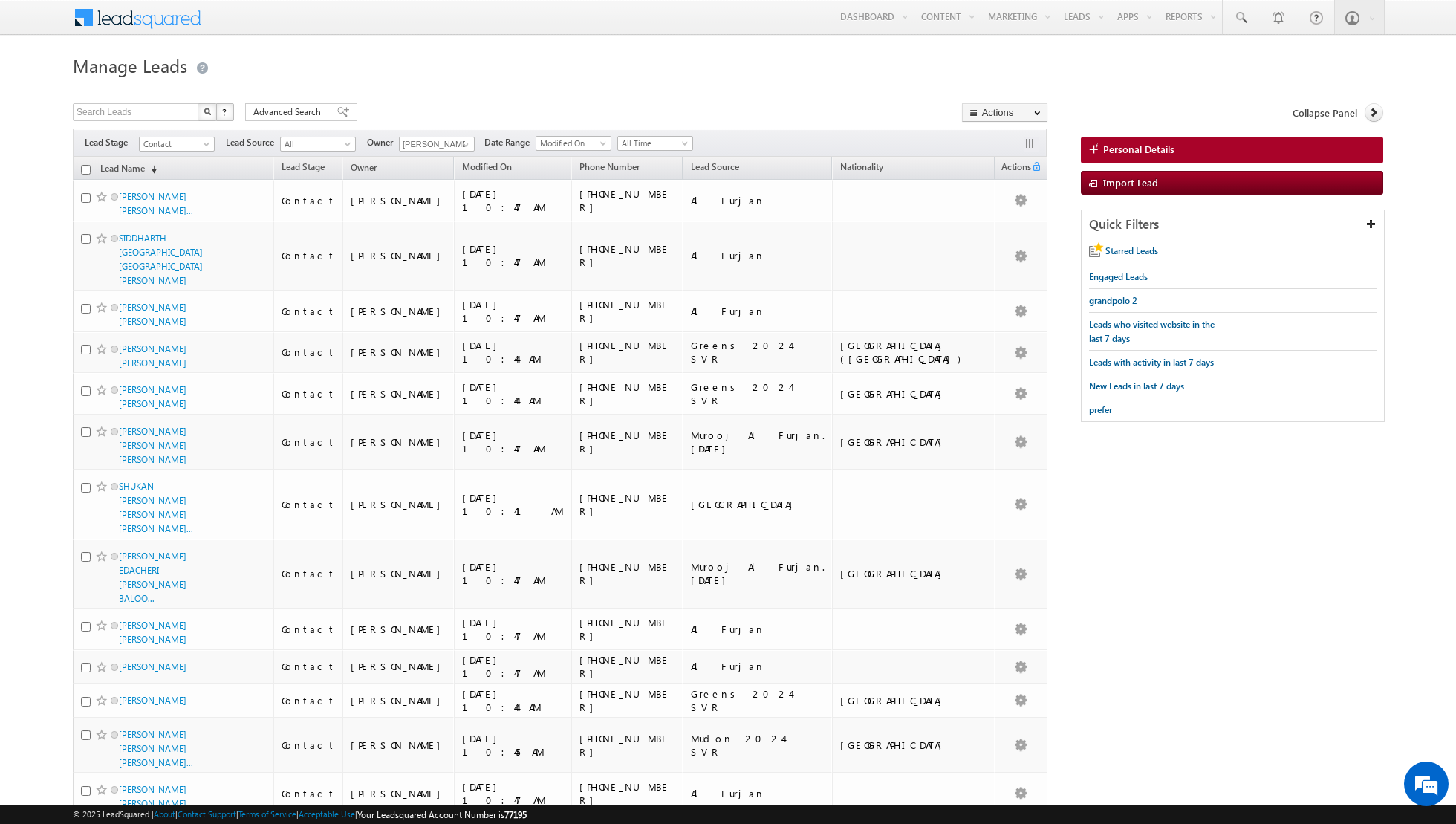
click at [86, 170] on input "checkbox" at bounding box center [86, 169] width 10 height 10
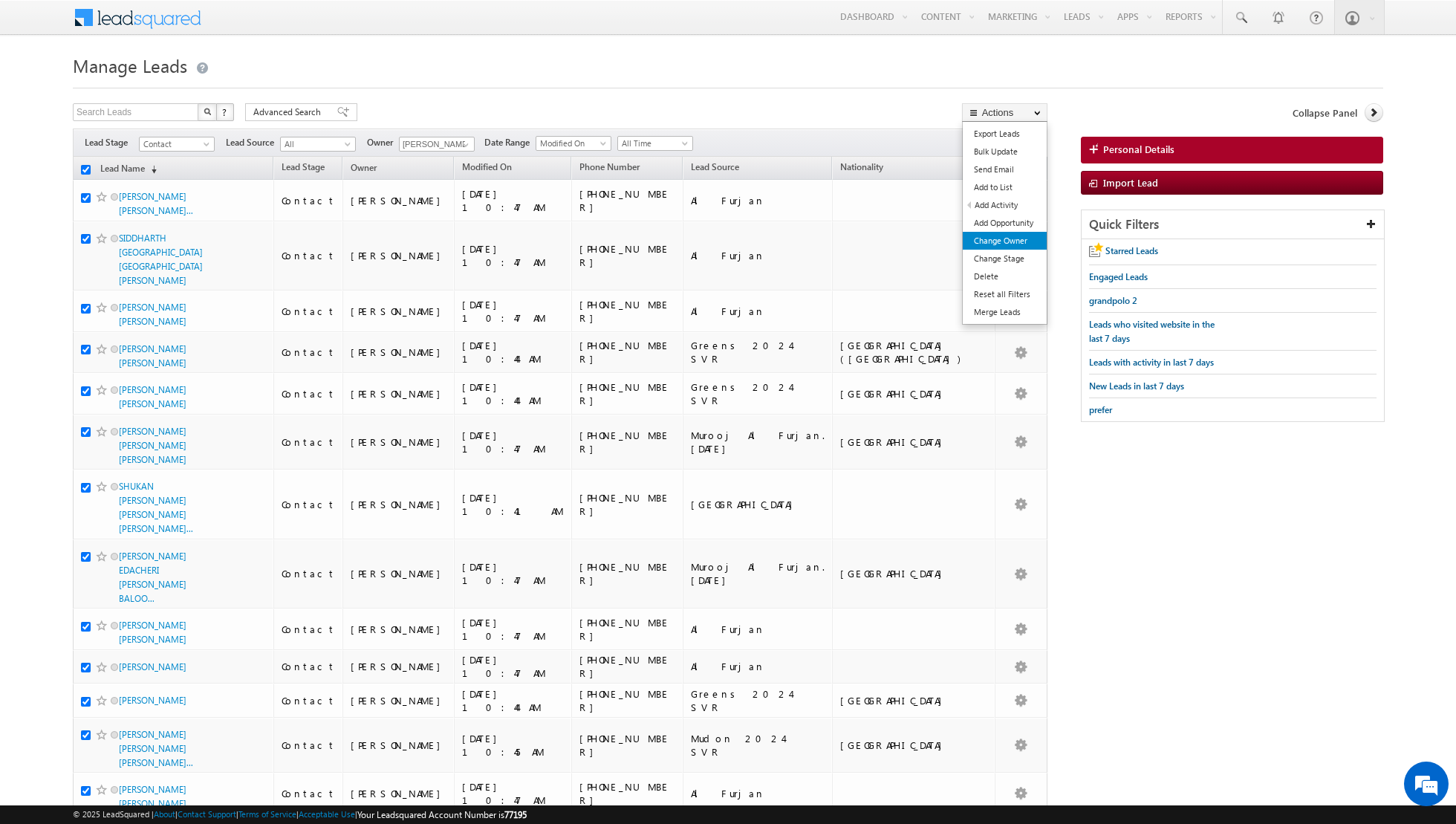
click at [989, 241] on link "Change Owner" at bounding box center [1004, 241] width 84 height 18
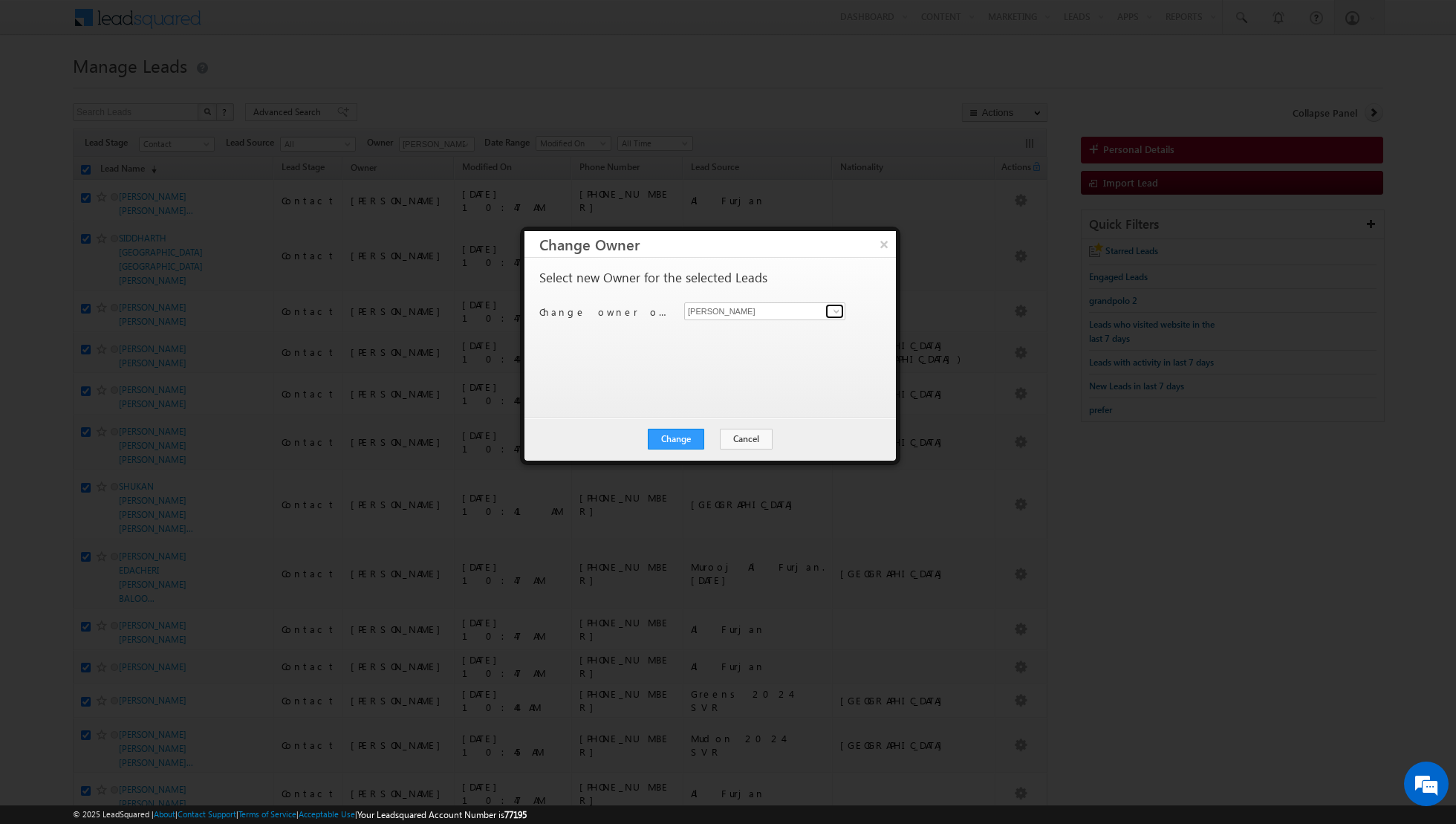
click at [829, 315] on link at bounding box center [834, 311] width 19 height 15
click at [736, 377] on link "[PERSON_NAME] [PERSON_NAME][EMAIL_ADDRESS][DOMAIN_NAME]" at bounding box center [764, 387] width 161 height 28
click at [679, 431] on button "Change" at bounding box center [676, 440] width 57 height 21
click at [721, 435] on button "Close" at bounding box center [712, 440] width 48 height 21
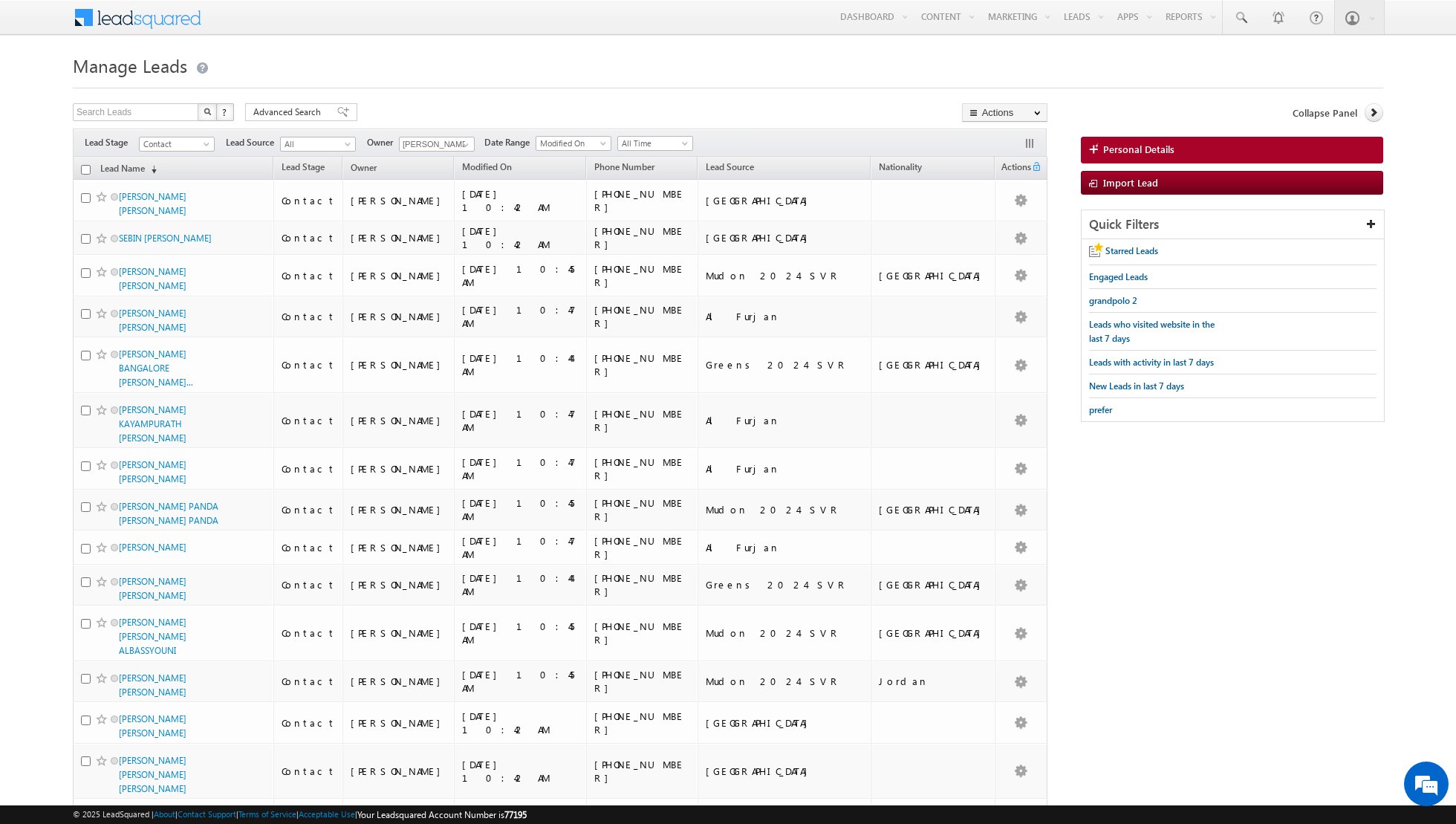
click at [87, 169] on input "checkbox" at bounding box center [86, 169] width 10 height 10
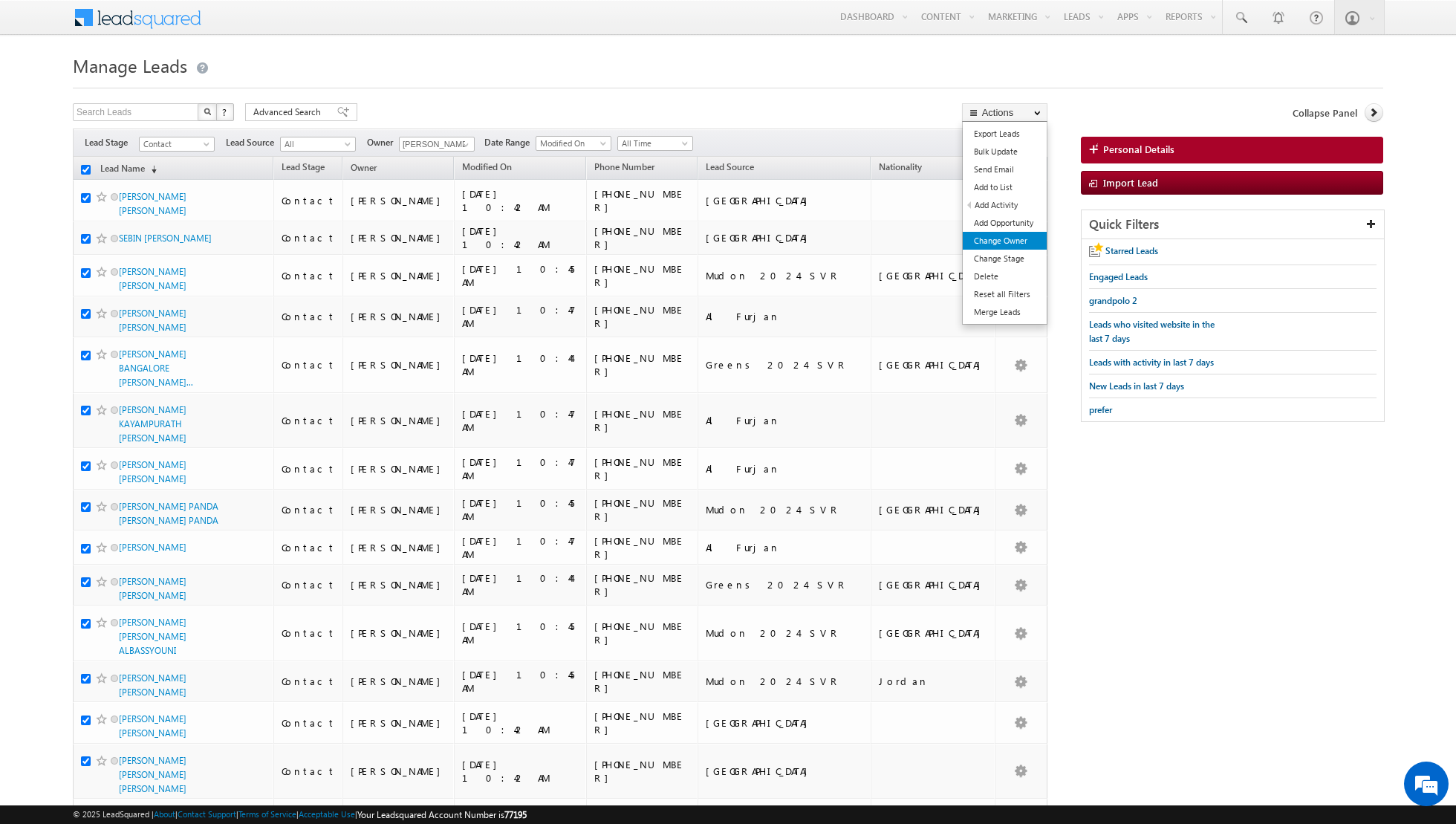
click at [1013, 243] on link "Change Owner" at bounding box center [1004, 241] width 84 height 18
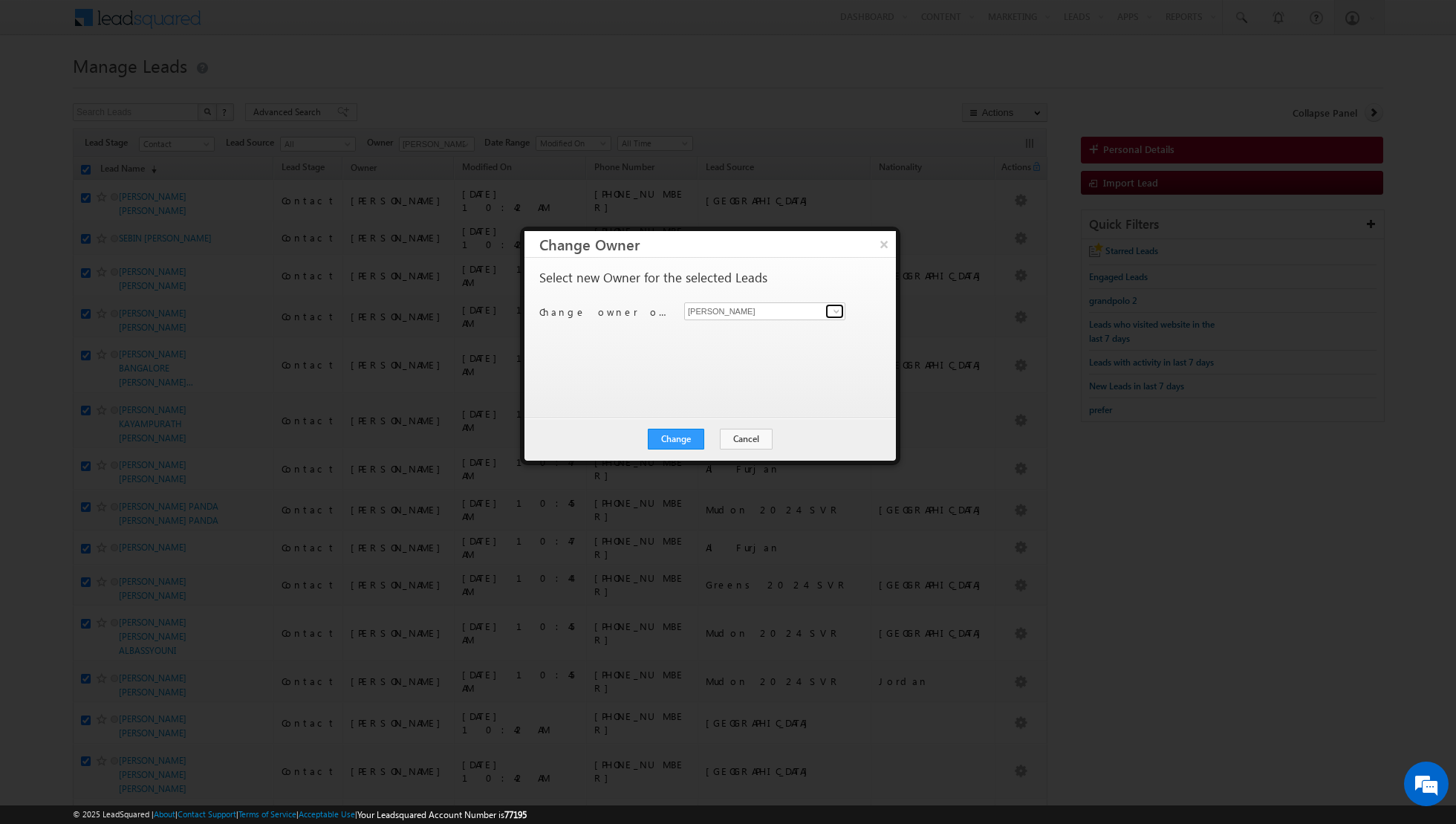
click at [837, 314] on span at bounding box center [836, 311] width 11 height 12
click at [763, 353] on link "[PERSON_NAME] [EMAIL_ADDRESS][DOMAIN_NAME]" at bounding box center [764, 359] width 161 height 28
click at [669, 436] on button "Change" at bounding box center [676, 440] width 57 height 21
click at [701, 438] on button "Close" at bounding box center [712, 440] width 48 height 21
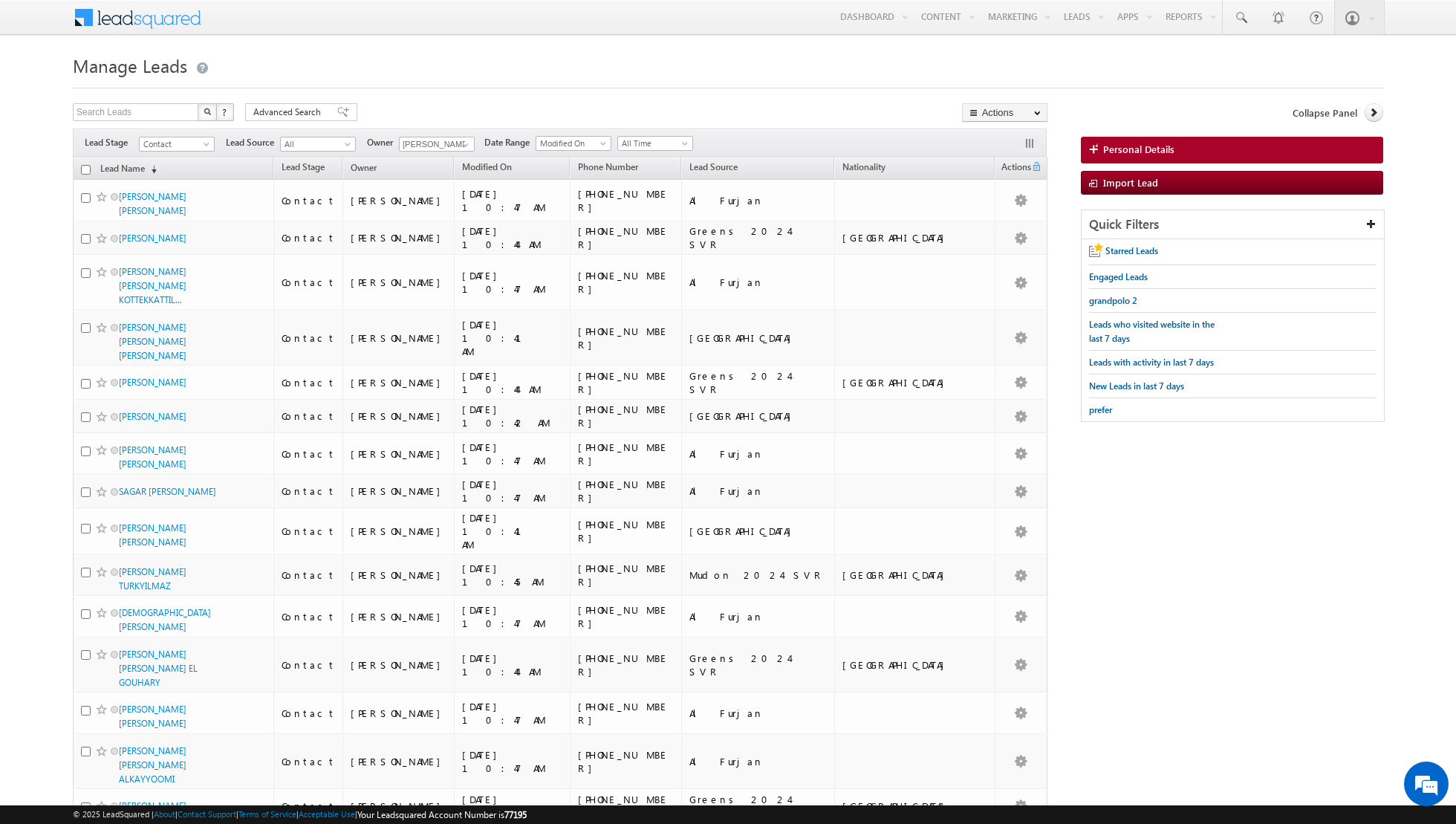
click at [86, 166] on input "checkbox" at bounding box center [86, 169] width 10 height 10
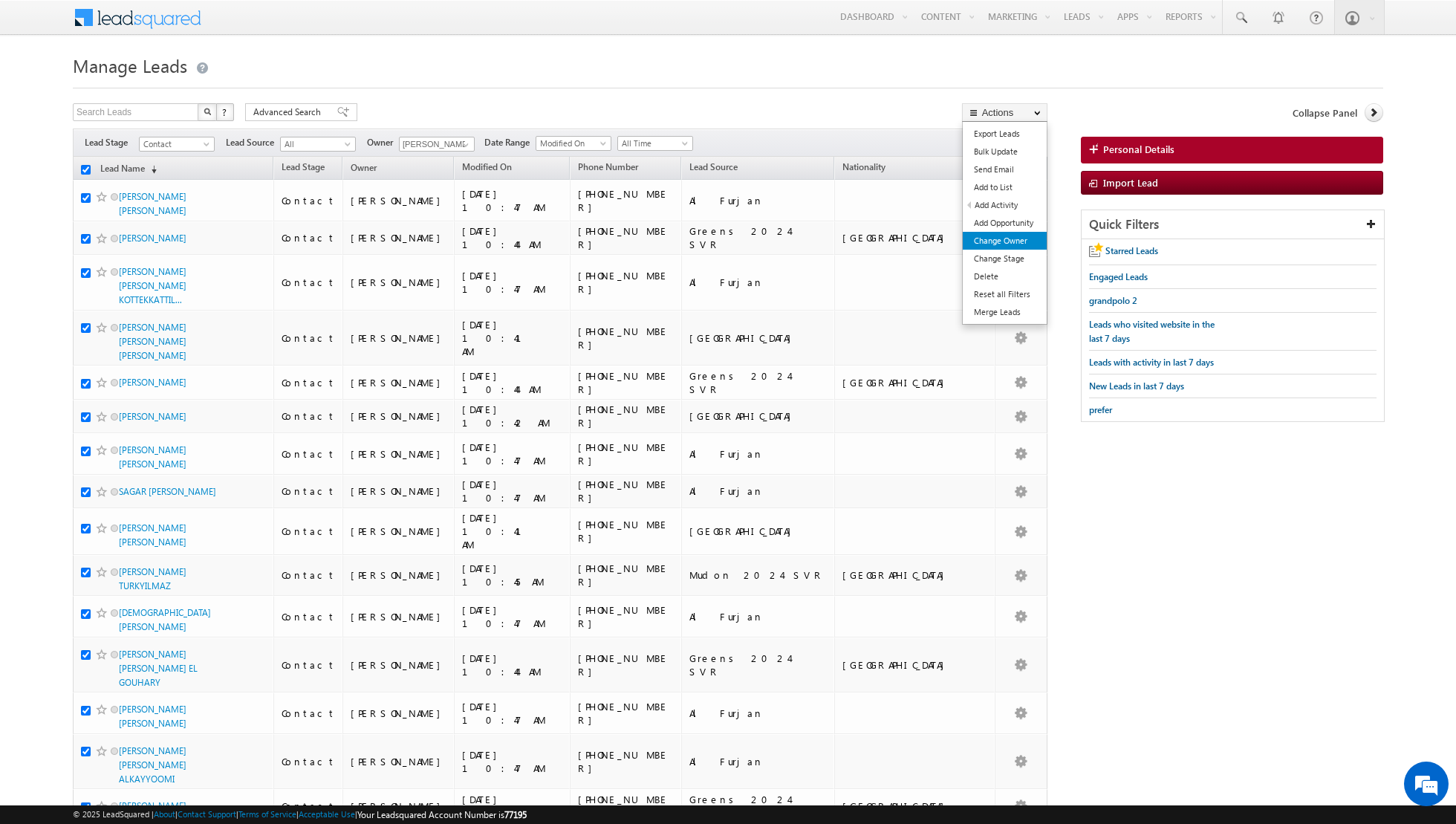
click at [979, 243] on link "Change Owner" at bounding box center [1004, 241] width 84 height 18
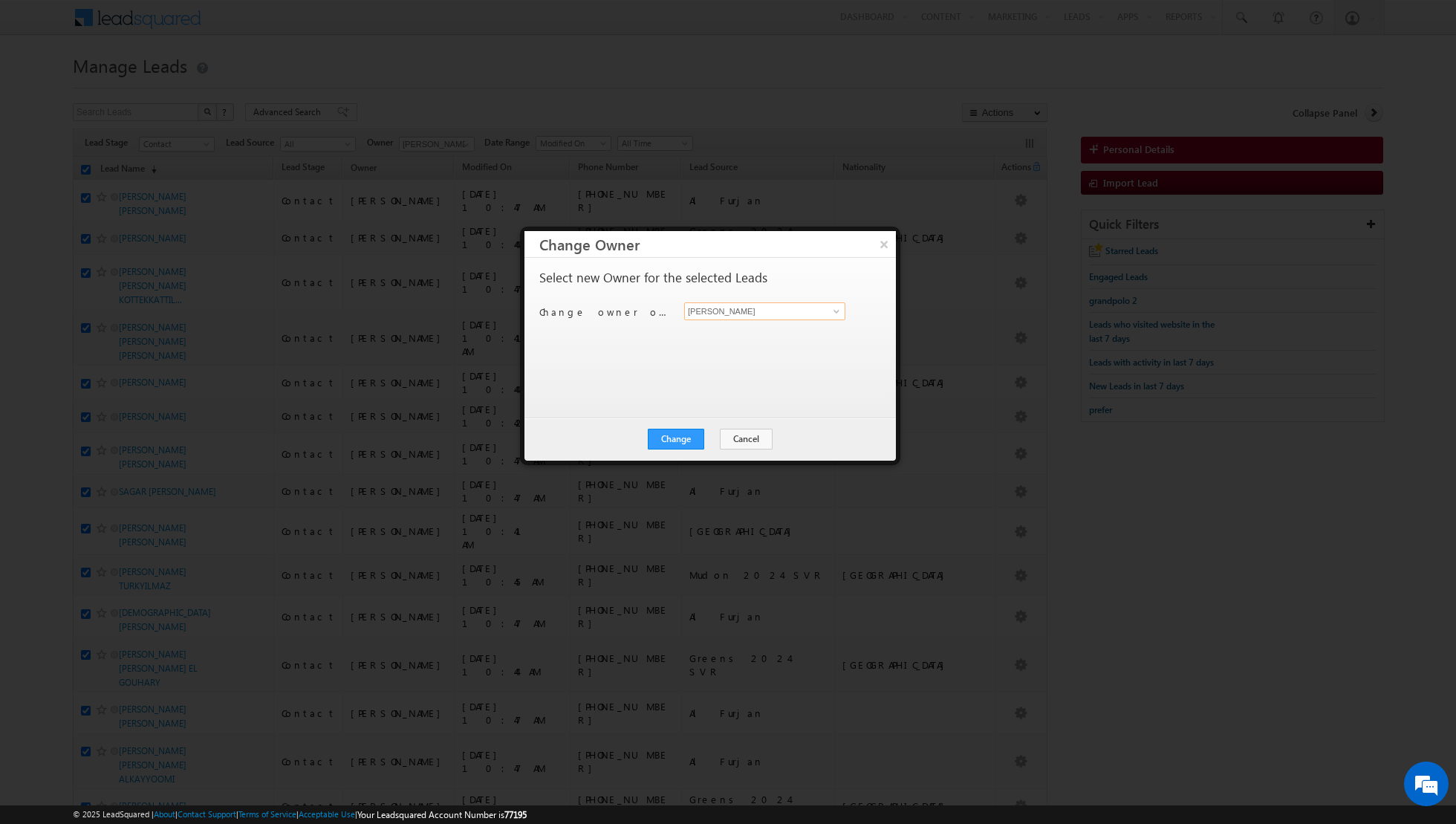
click at [824, 311] on input "[PERSON_NAME]" at bounding box center [764, 312] width 161 height 18
click at [833, 311] on span at bounding box center [836, 311] width 11 height 12
click at [748, 340] on span "[PERSON_NAME][EMAIL_ADDRESS][DOMAIN_NAME]" at bounding box center [756, 339] width 134 height 12
click at [665, 441] on button "Change" at bounding box center [676, 440] width 57 height 21
click at [720, 437] on button "Close" at bounding box center [712, 440] width 48 height 21
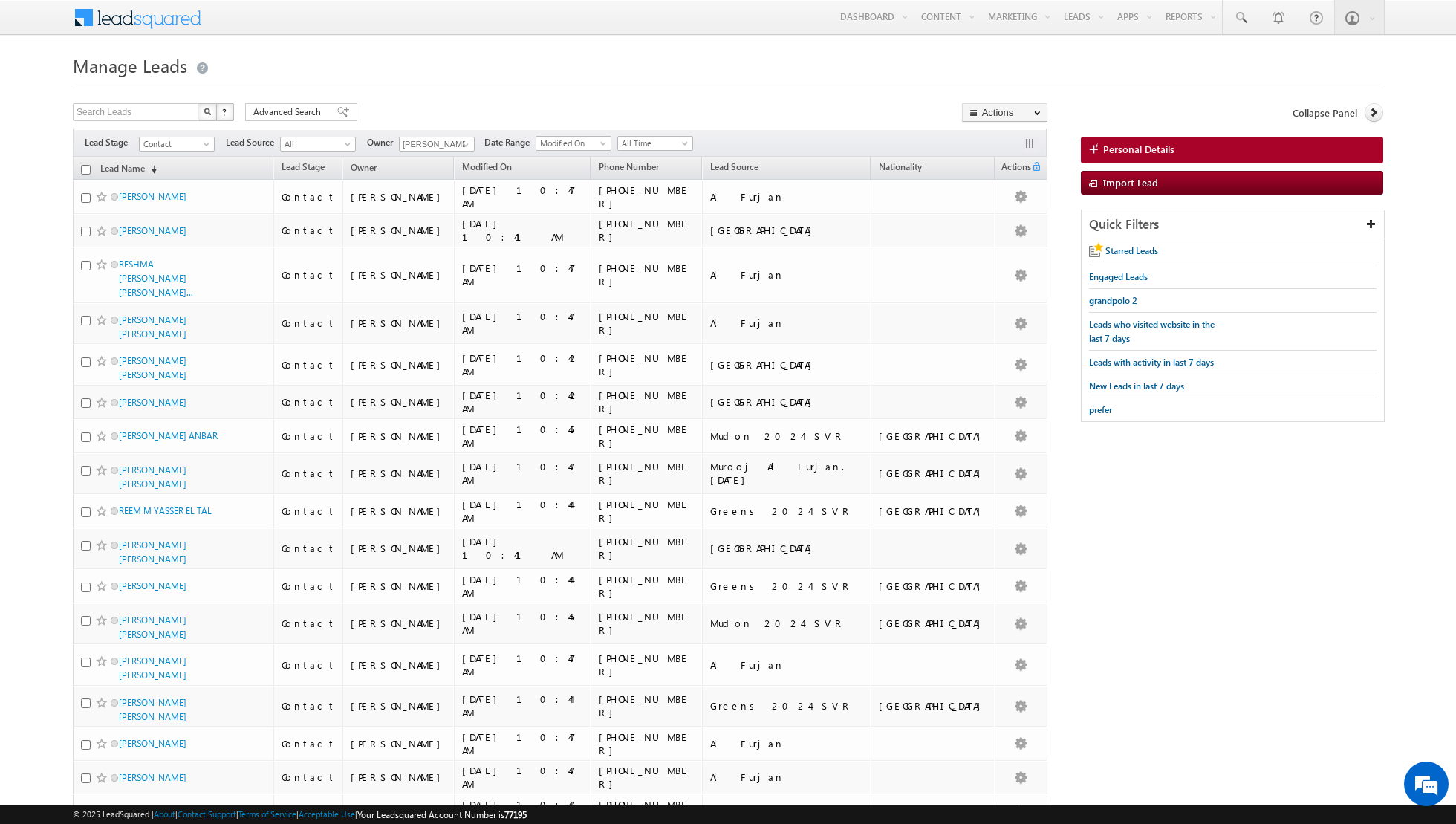
click at [87, 169] on input "checkbox" at bounding box center [86, 169] width 10 height 10
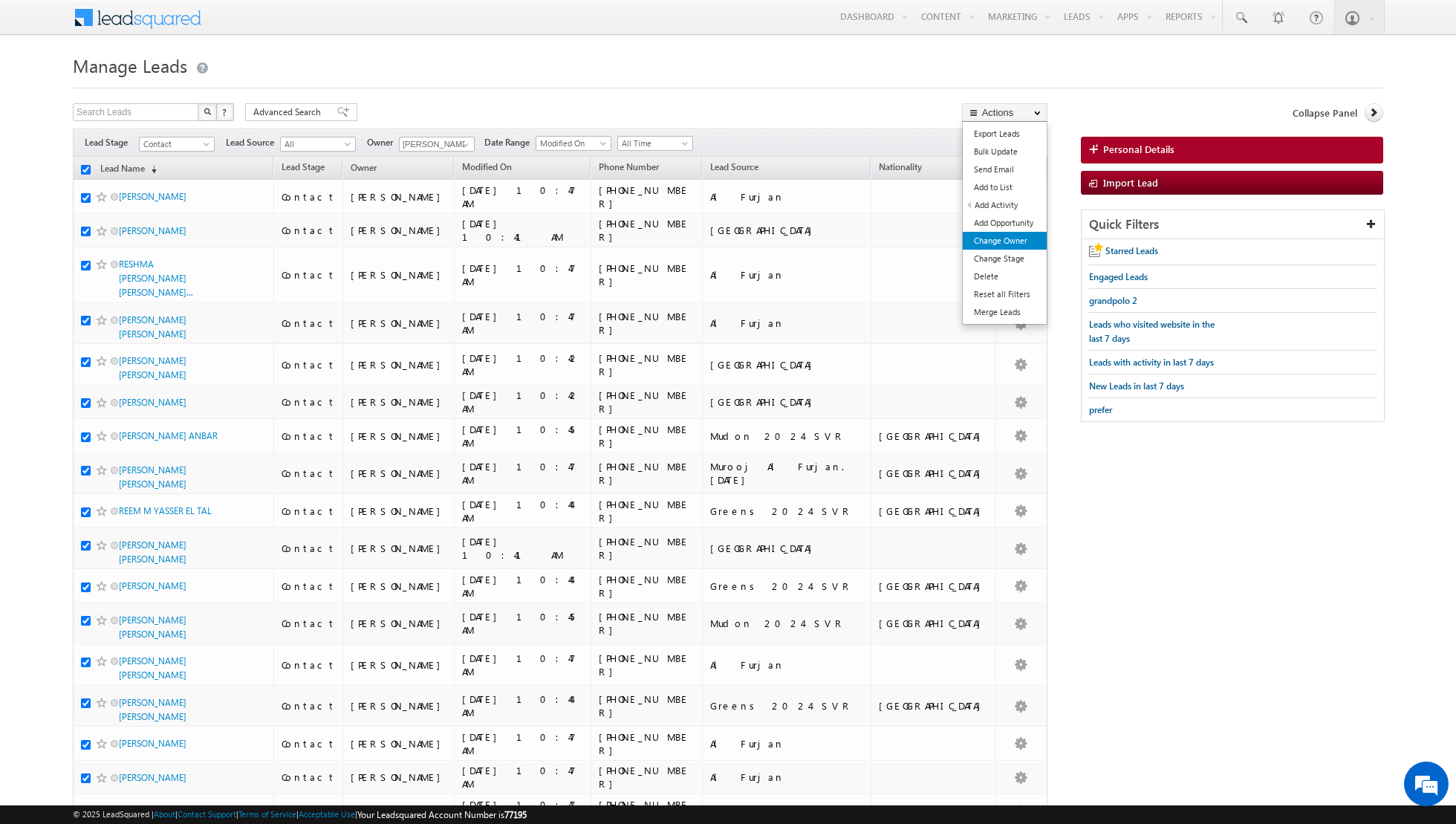
click at [980, 239] on link "Change Owner" at bounding box center [1004, 241] width 84 height 18
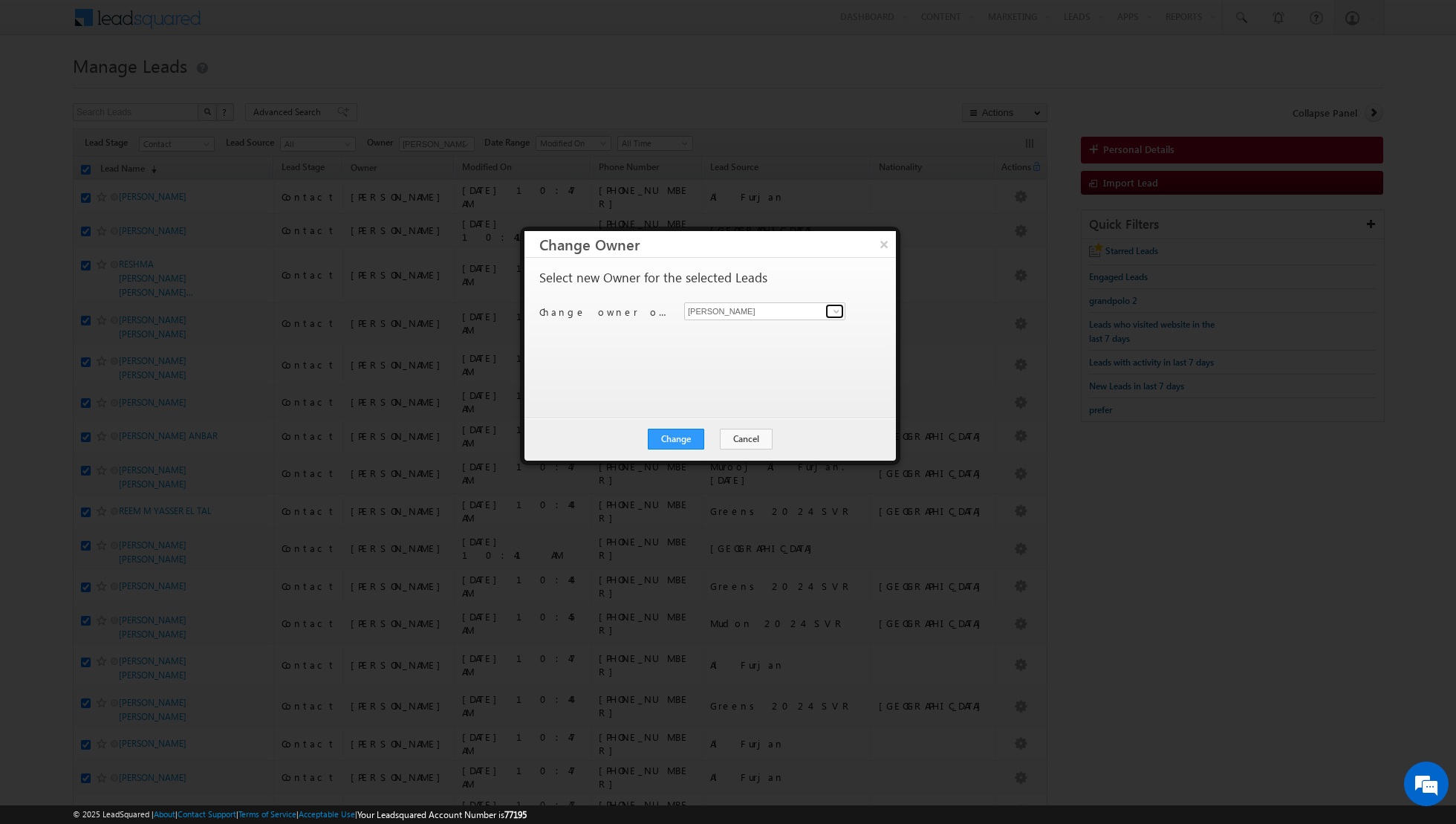
click at [838, 314] on span at bounding box center [836, 311] width 11 height 12
click at [725, 390] on span "[PERSON_NAME][EMAIL_ADDRESS][PERSON_NAME][DOMAIN_NAME]" at bounding box center [756, 391] width 134 height 12
click at [675, 446] on button "Change" at bounding box center [676, 440] width 57 height 21
click at [717, 442] on button "Close" at bounding box center [712, 440] width 48 height 21
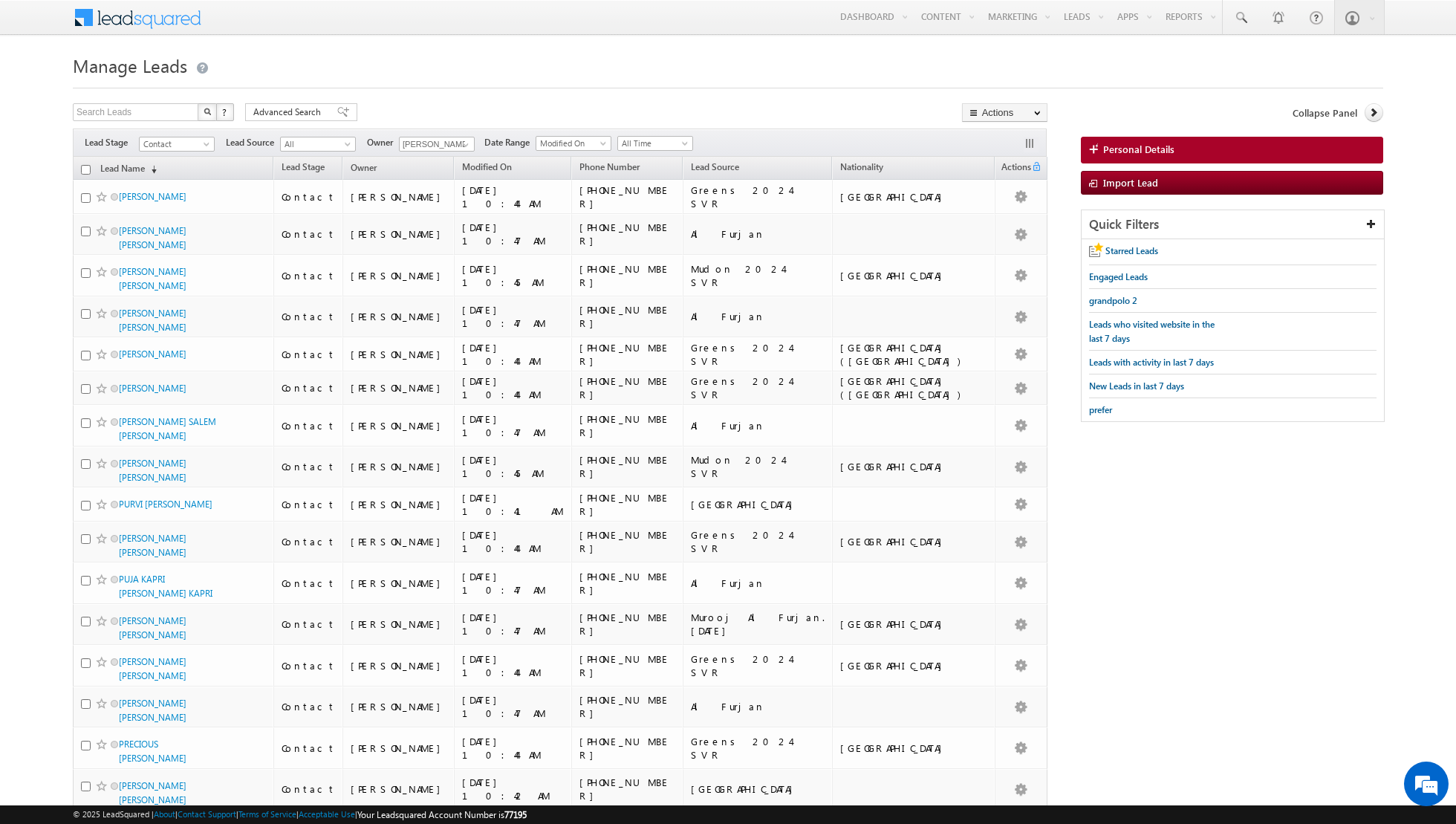
click at [83, 168] on input "checkbox" at bounding box center [86, 169] width 10 height 10
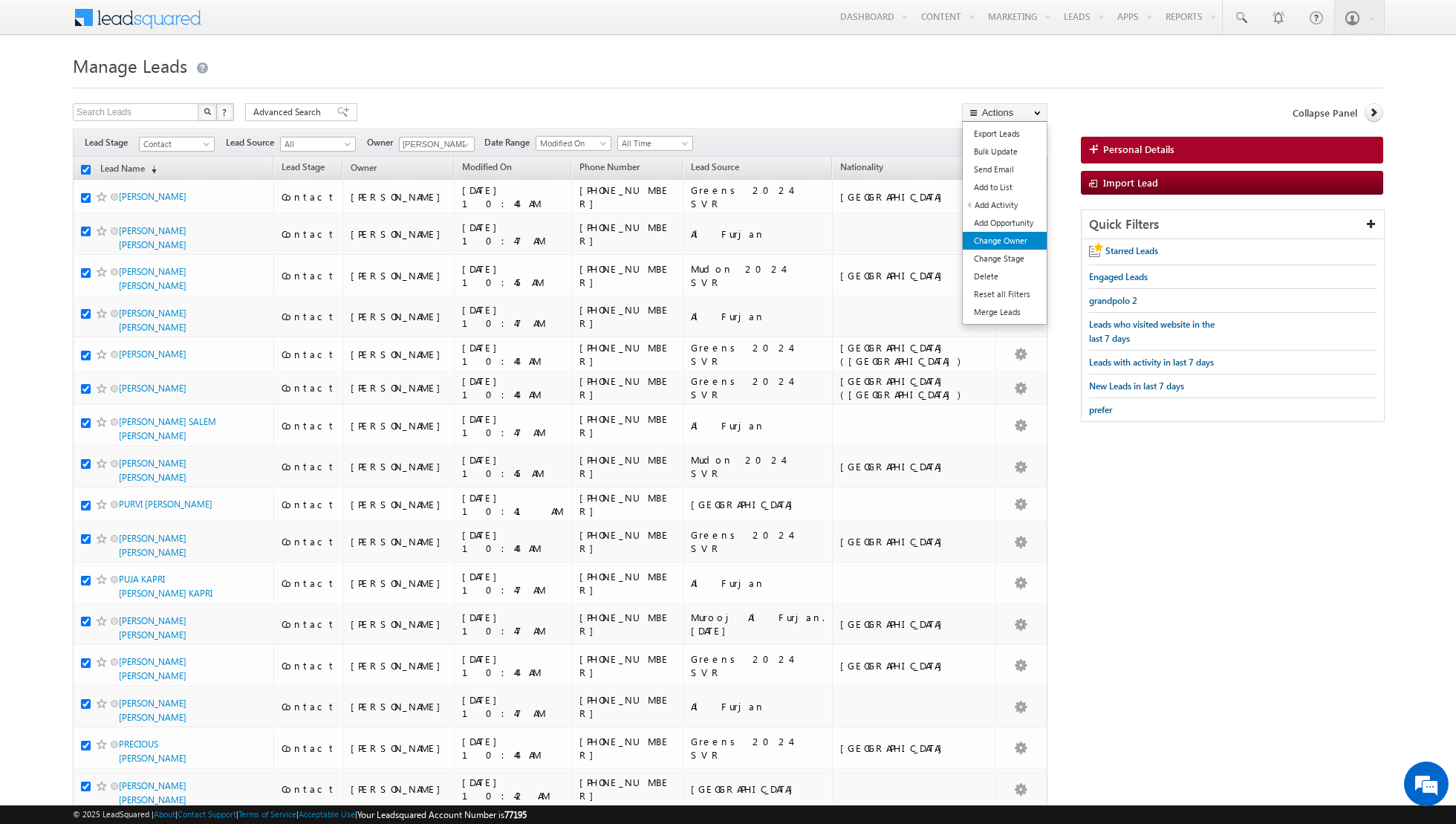
click at [985, 239] on link "Change Owner" at bounding box center [1004, 241] width 84 height 18
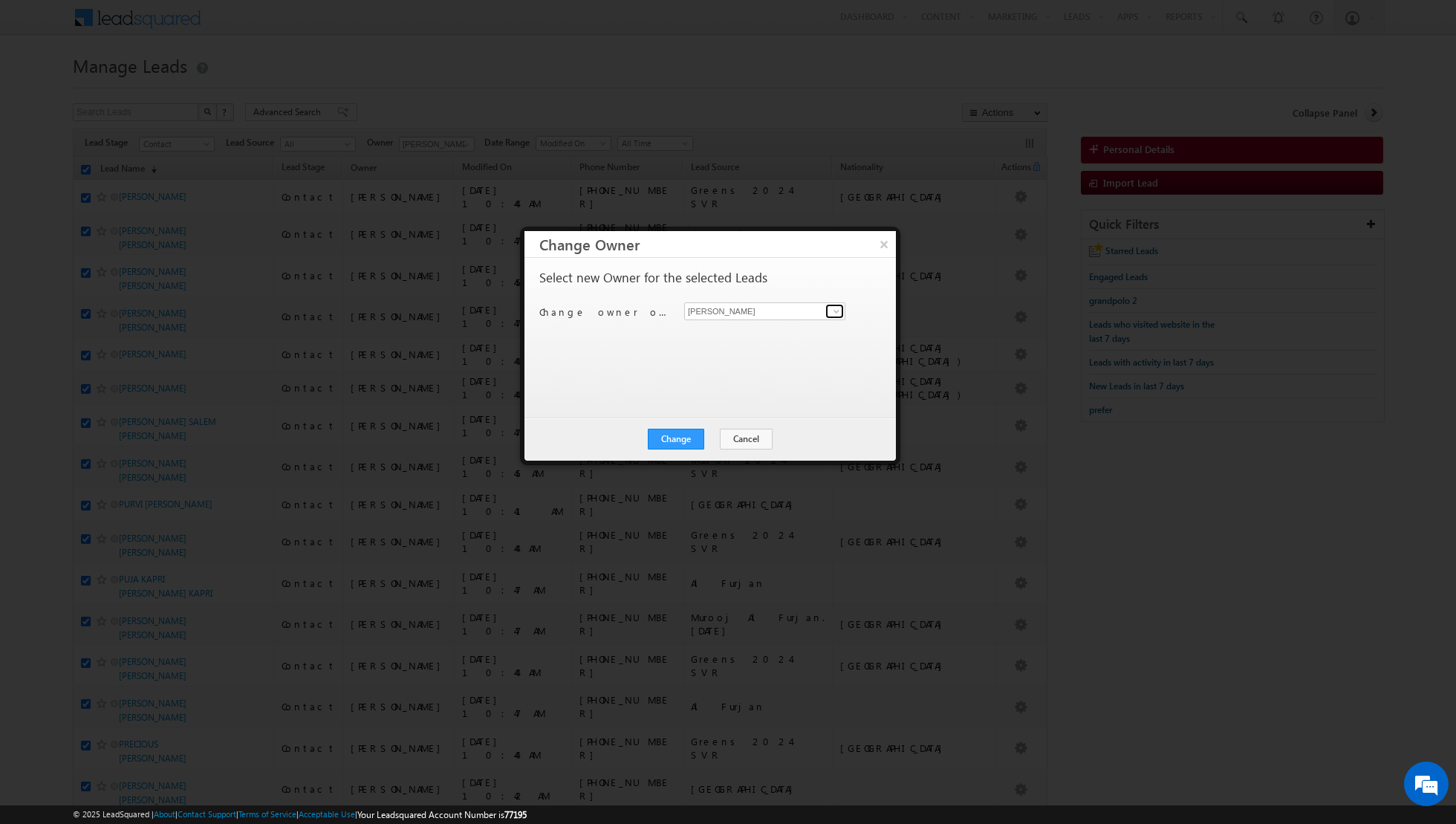
click at [832, 314] on span at bounding box center [836, 311] width 11 height 12
click at [732, 378] on link "[PERSON_NAME] [PERSON_NAME][EMAIL_ADDRESS][PERSON_NAME][DOMAIN_NAME]" at bounding box center [764, 386] width 161 height 28
click at [681, 429] on button "Change" at bounding box center [676, 440] width 57 height 21
click at [713, 435] on button "Close" at bounding box center [712, 440] width 48 height 21
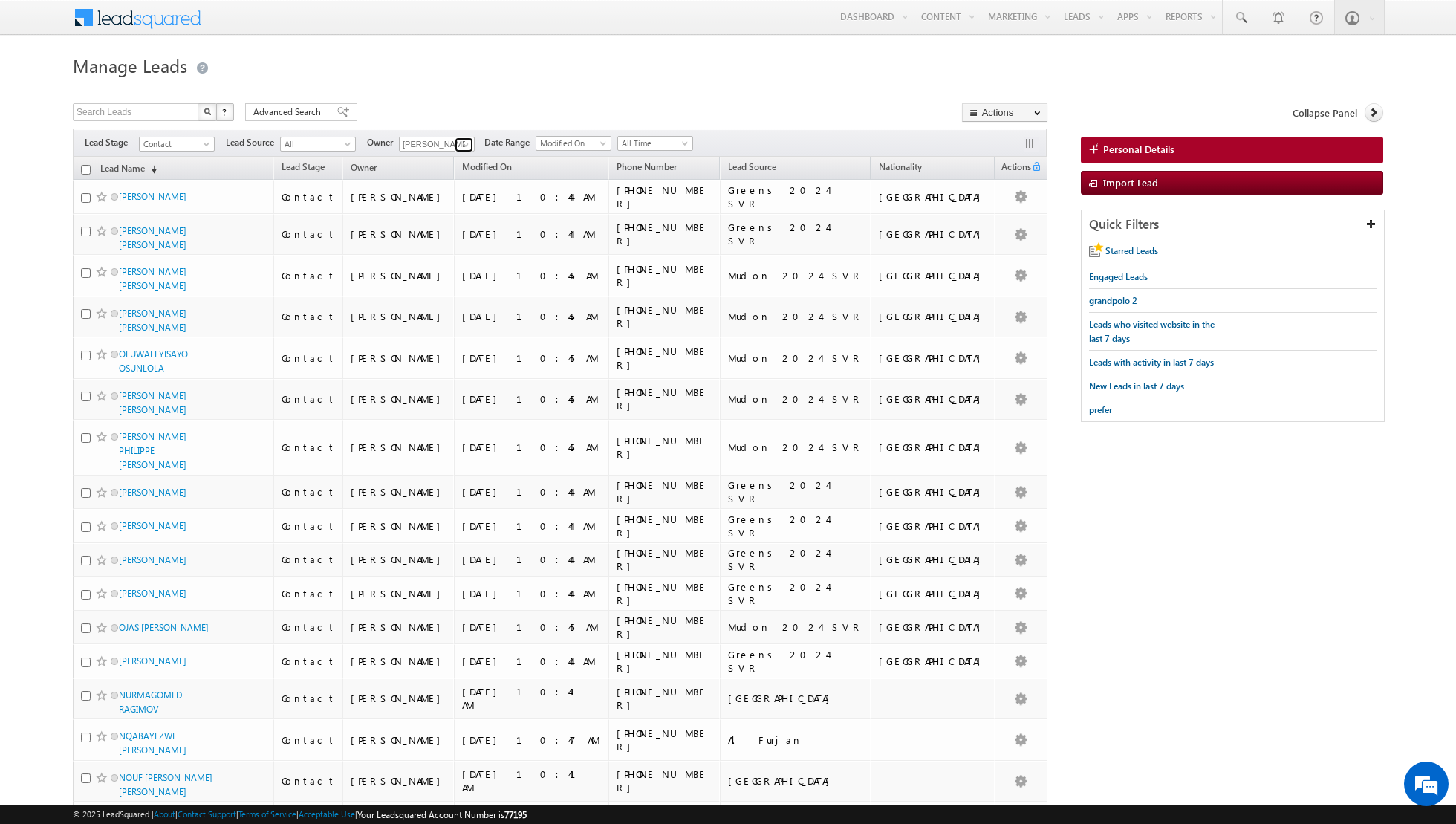
click at [460, 139] on span at bounding box center [465, 144] width 11 height 12
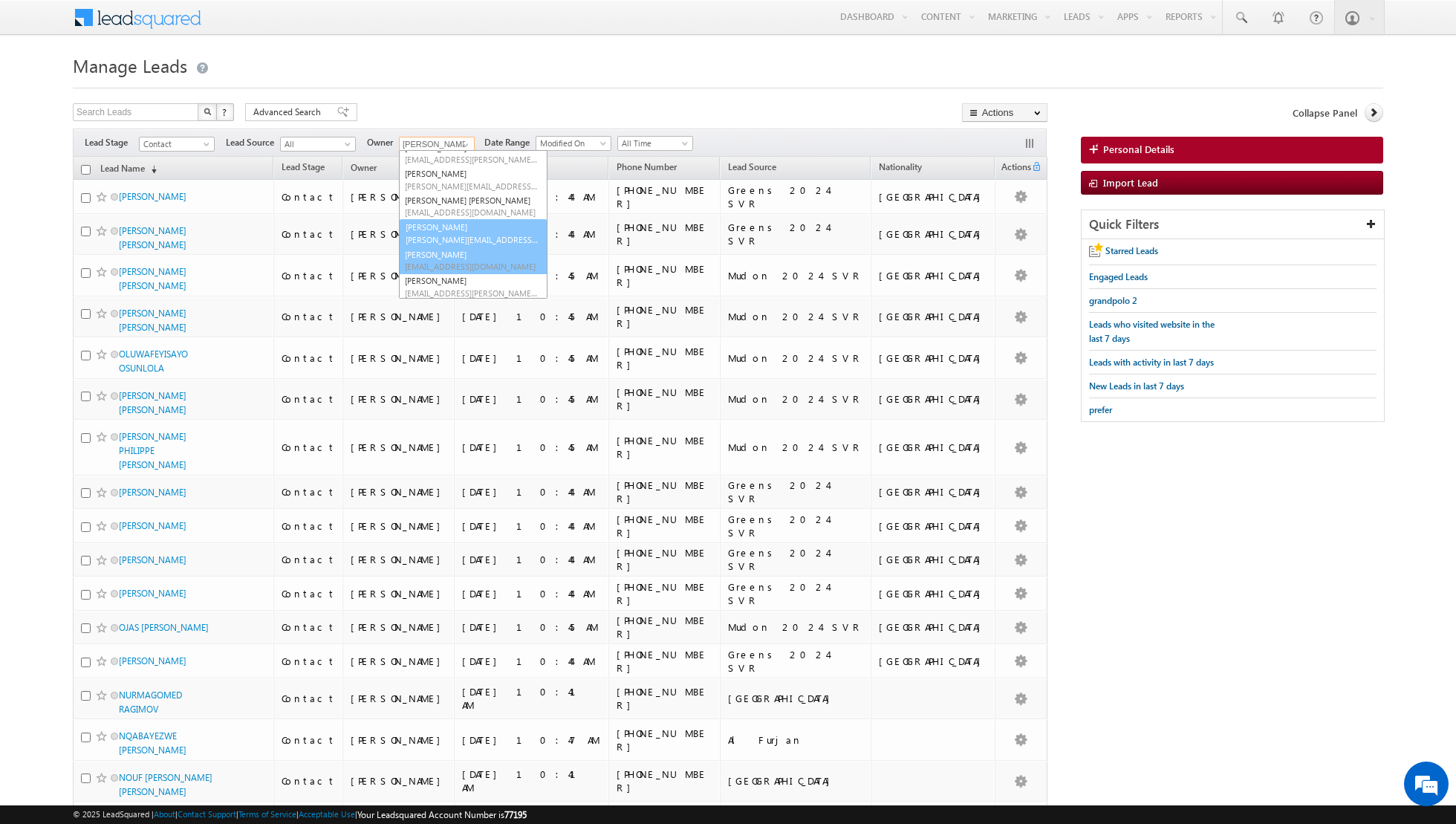
scroll to position [120, 0]
click at [448, 227] on link "[PERSON_NAME] [PERSON_NAME][EMAIL_ADDRESS][PERSON_NAME][DOMAIN_NAME]" at bounding box center [473, 233] width 149 height 28
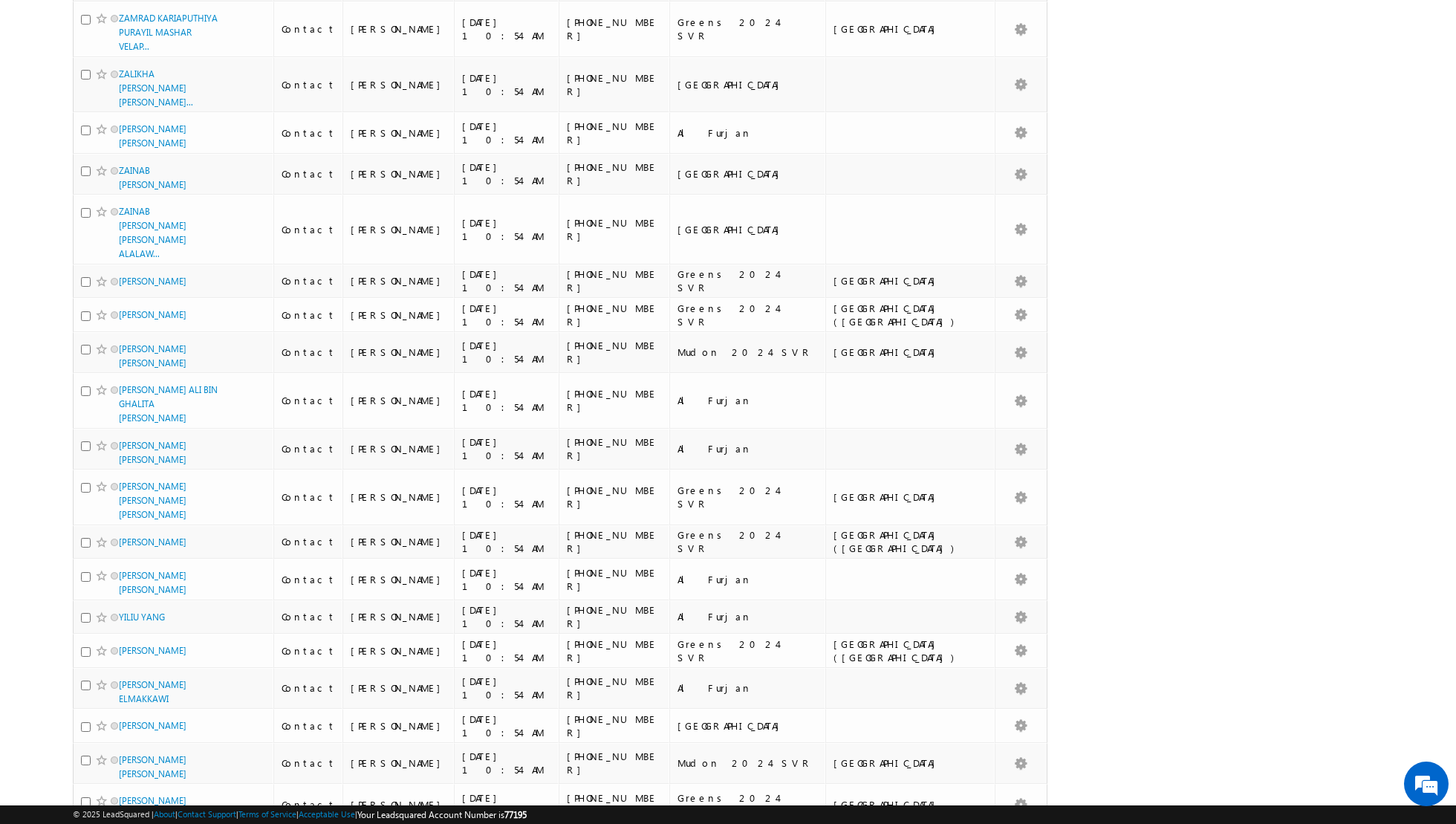
scroll to position [0, 0]
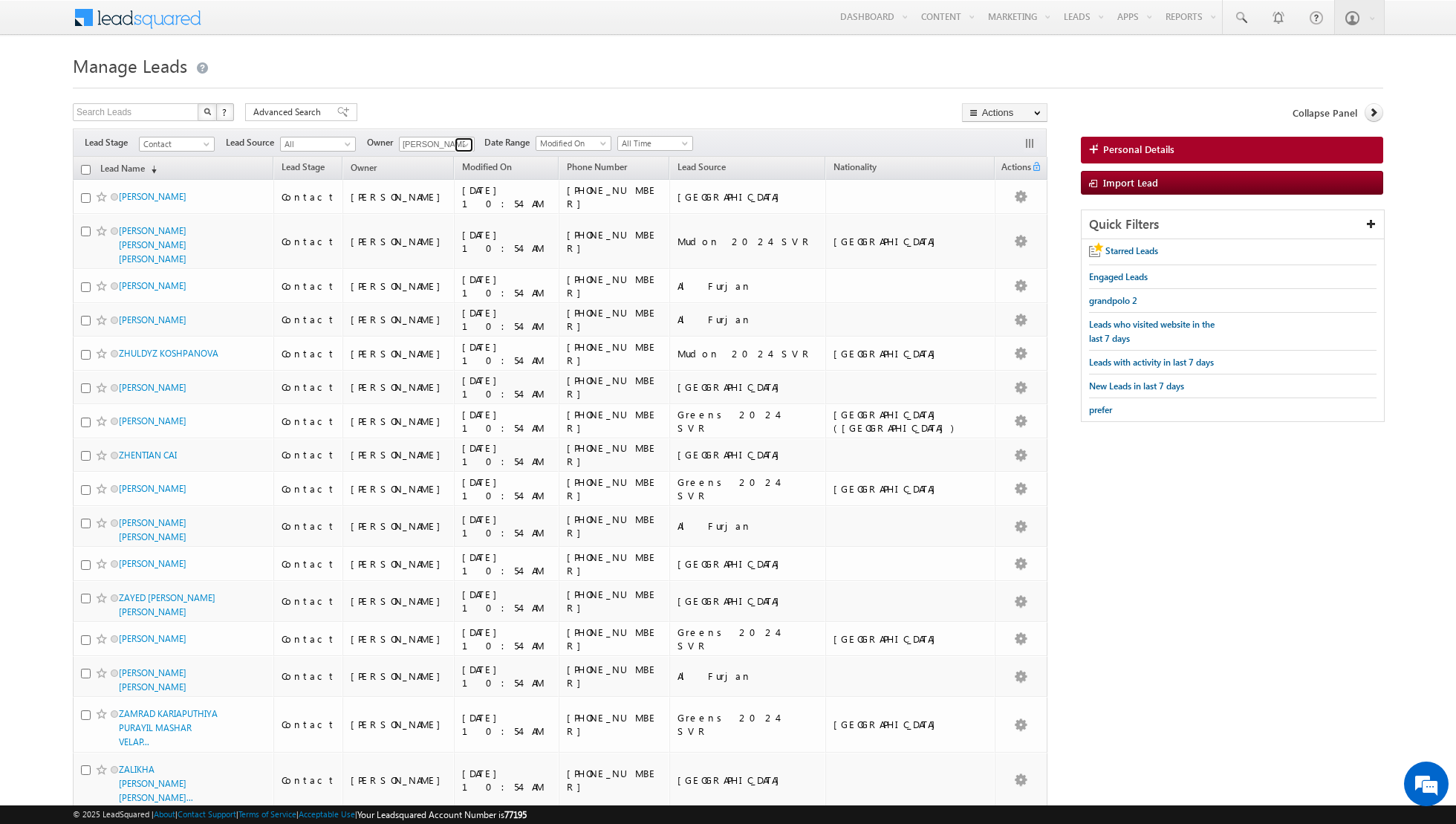
click at [455, 145] on link at bounding box center [464, 144] width 19 height 15
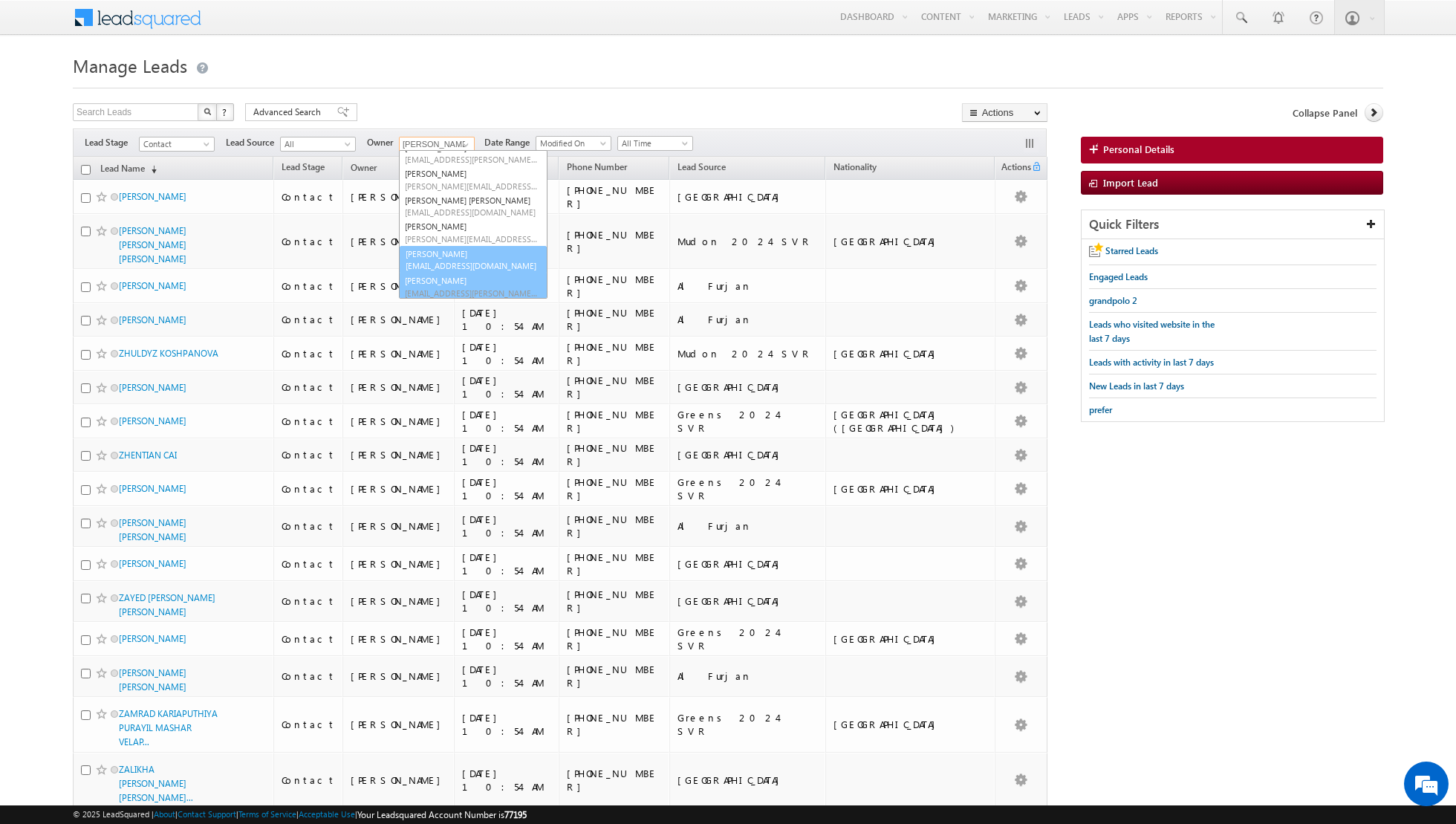
scroll to position [120, 0]
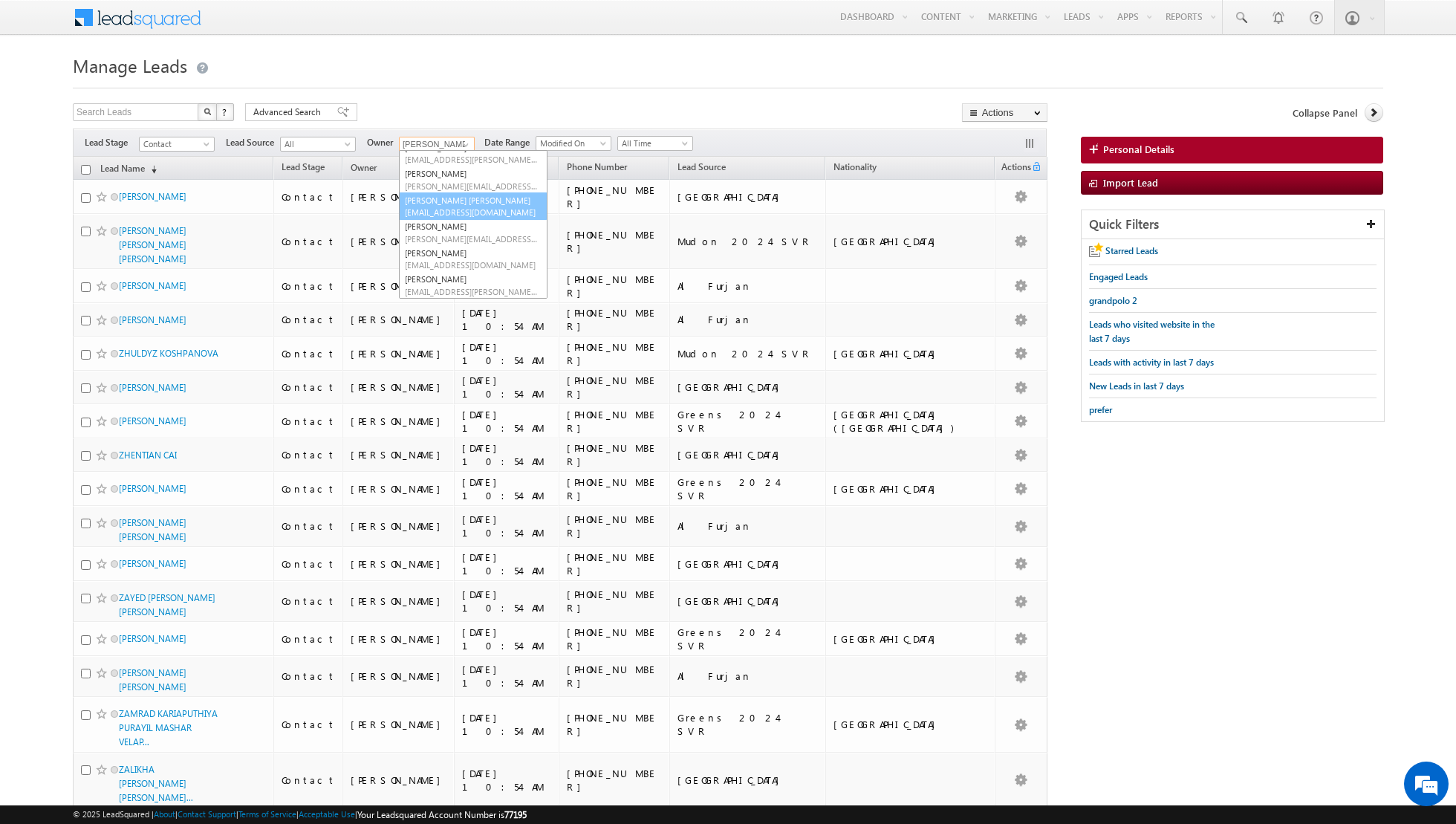
click at [432, 211] on span "[EMAIL_ADDRESS][DOMAIN_NAME]" at bounding box center [471, 212] width 134 height 12
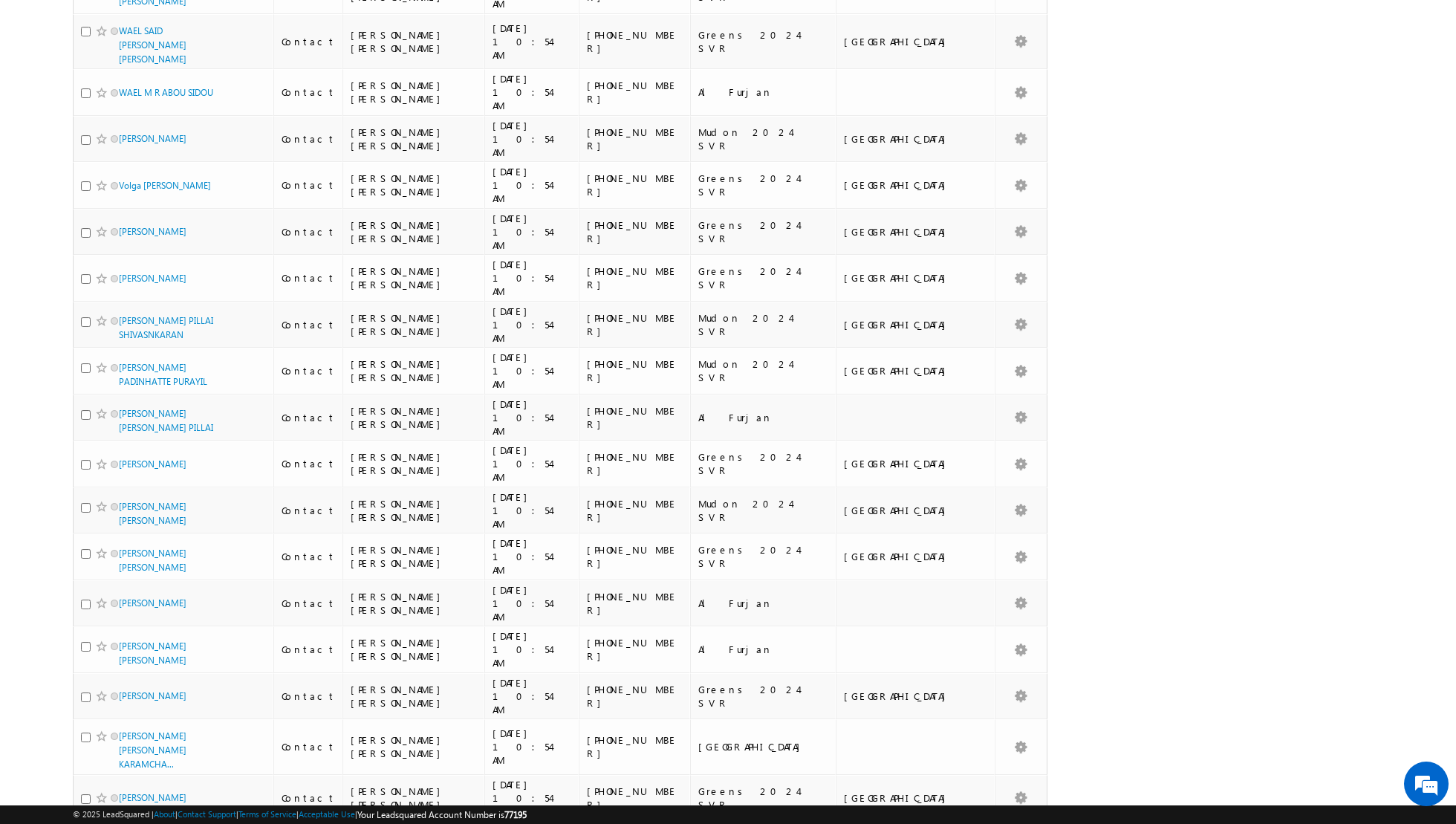
scroll to position [0, 0]
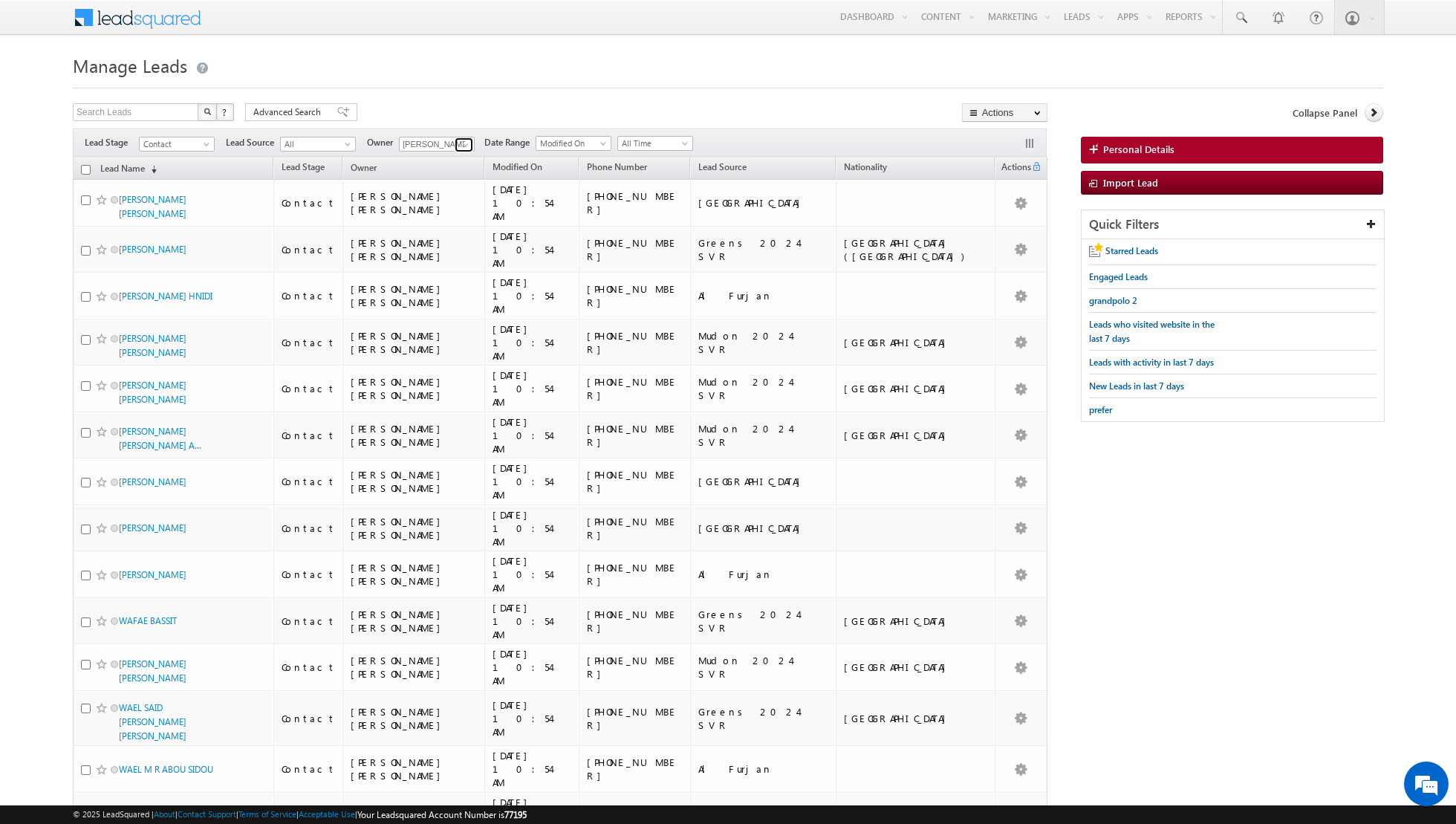
click at [466, 146] on span at bounding box center [465, 144] width 11 height 12
click at [448, 250] on span "[PERSON_NAME][EMAIL_ADDRESS][PERSON_NAME][DOMAIN_NAME]" at bounding box center [471, 250] width 134 height 12
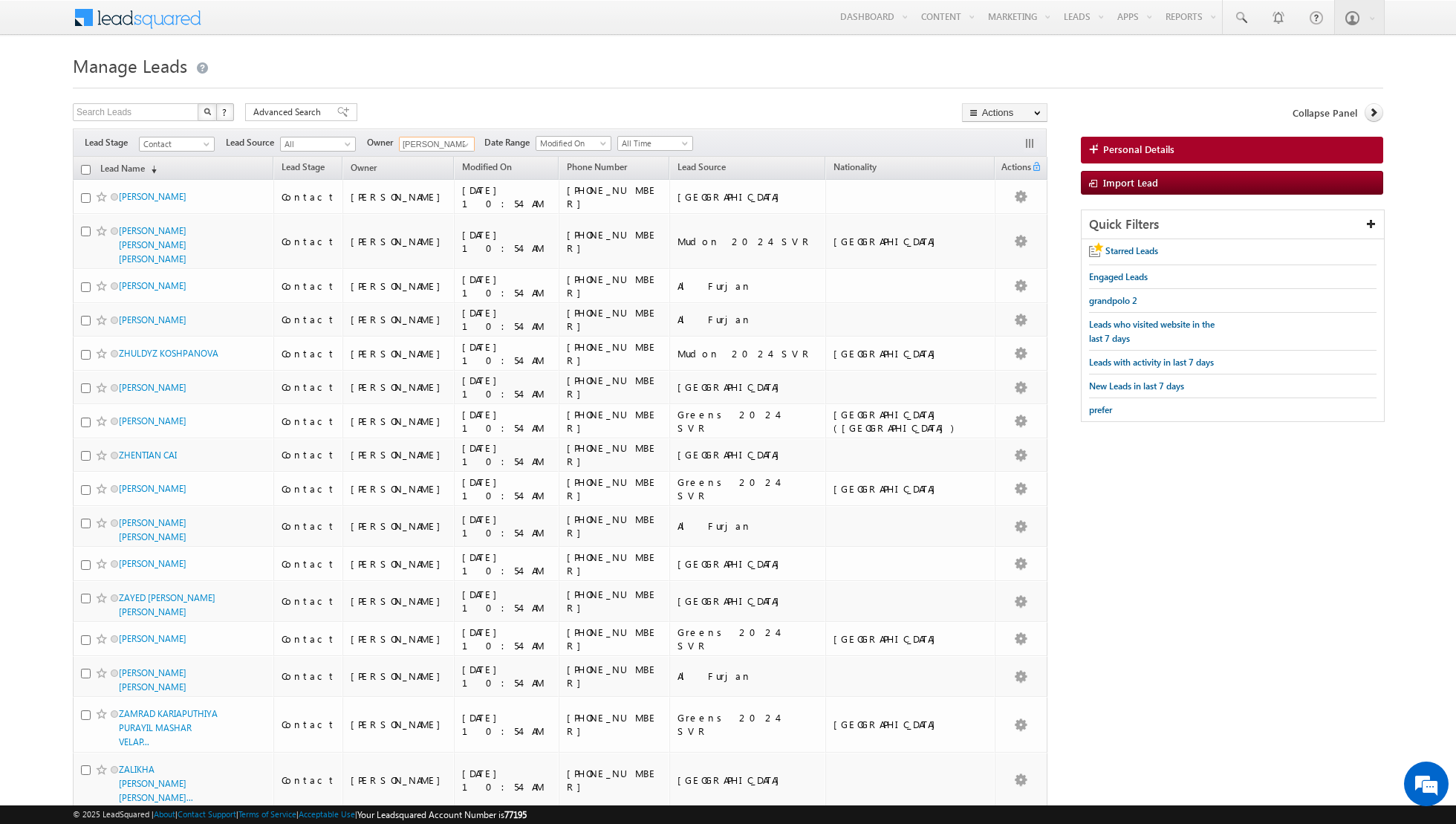
click at [86, 172] on input "checkbox" at bounding box center [86, 169] width 10 height 10
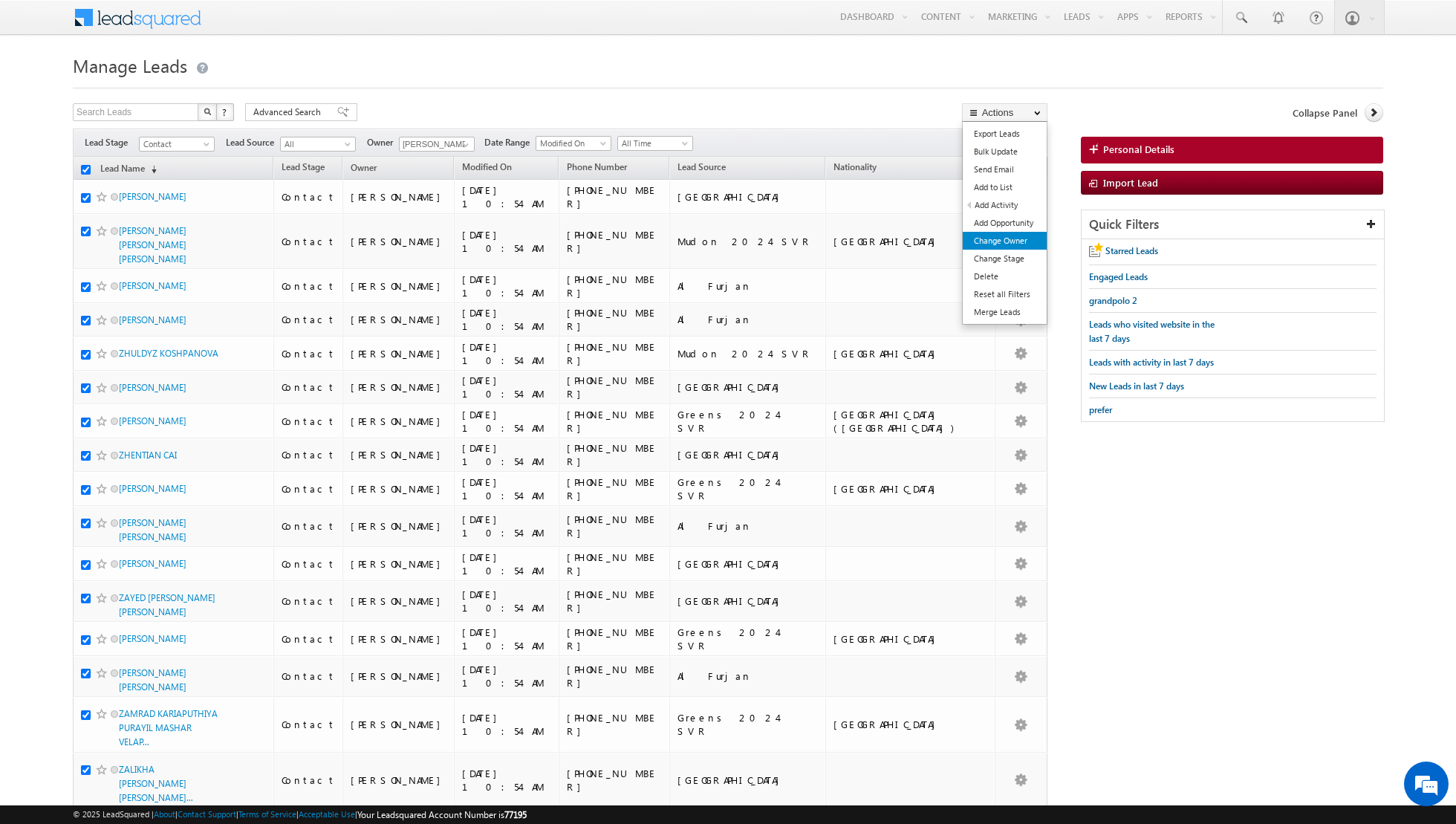
click at [1002, 245] on link "Change Owner" at bounding box center [1004, 241] width 84 height 18
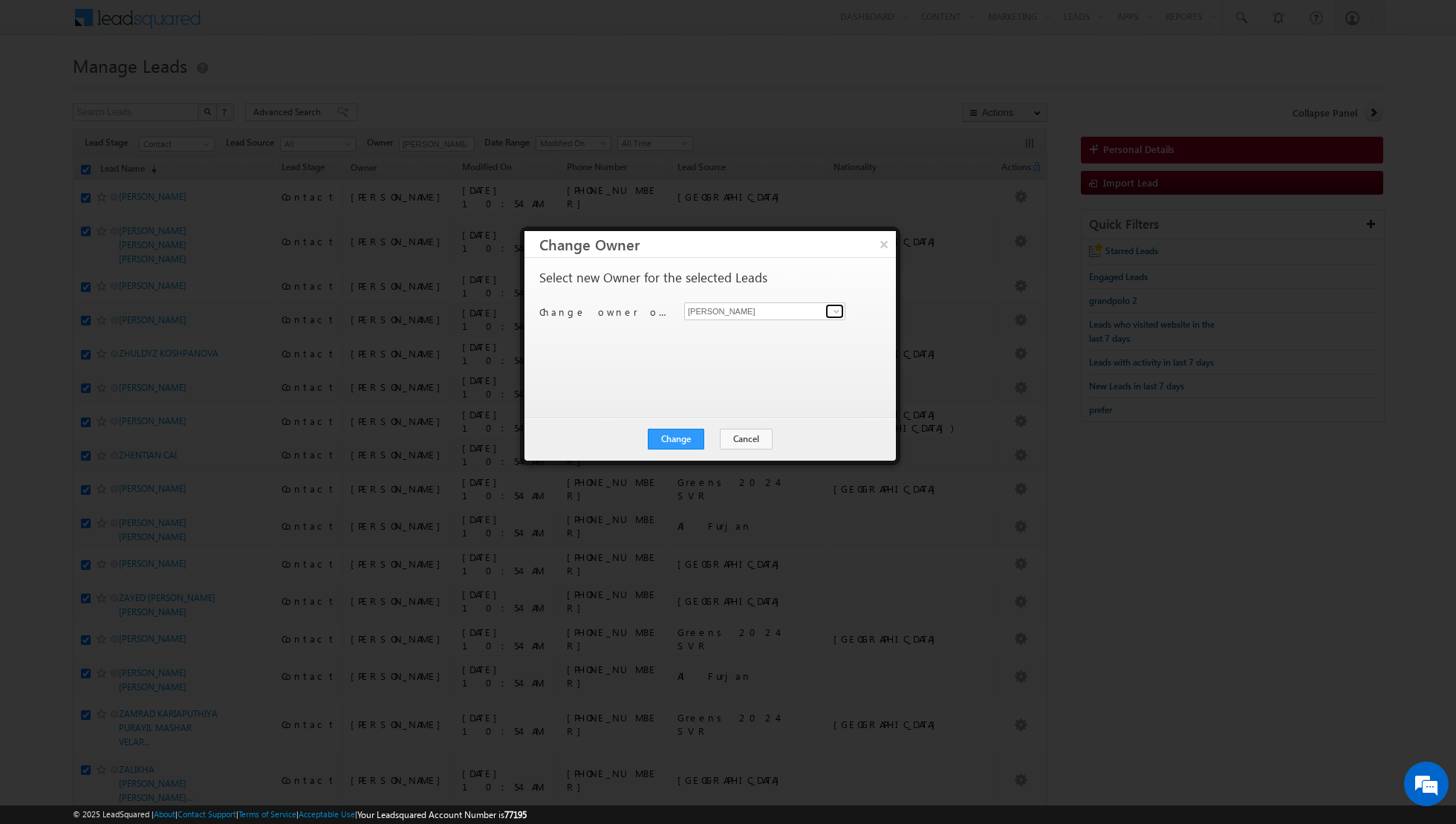
click at [834, 309] on span at bounding box center [836, 311] width 11 height 12
click at [735, 375] on link "[PERSON_NAME] [PERSON_NAME] [PERSON_NAME][EMAIL_ADDRESS][PERSON_NAME][DOMAIN_NA…" at bounding box center [764, 378] width 161 height 28
click at [679, 429] on button "Change" at bounding box center [676, 440] width 57 height 21
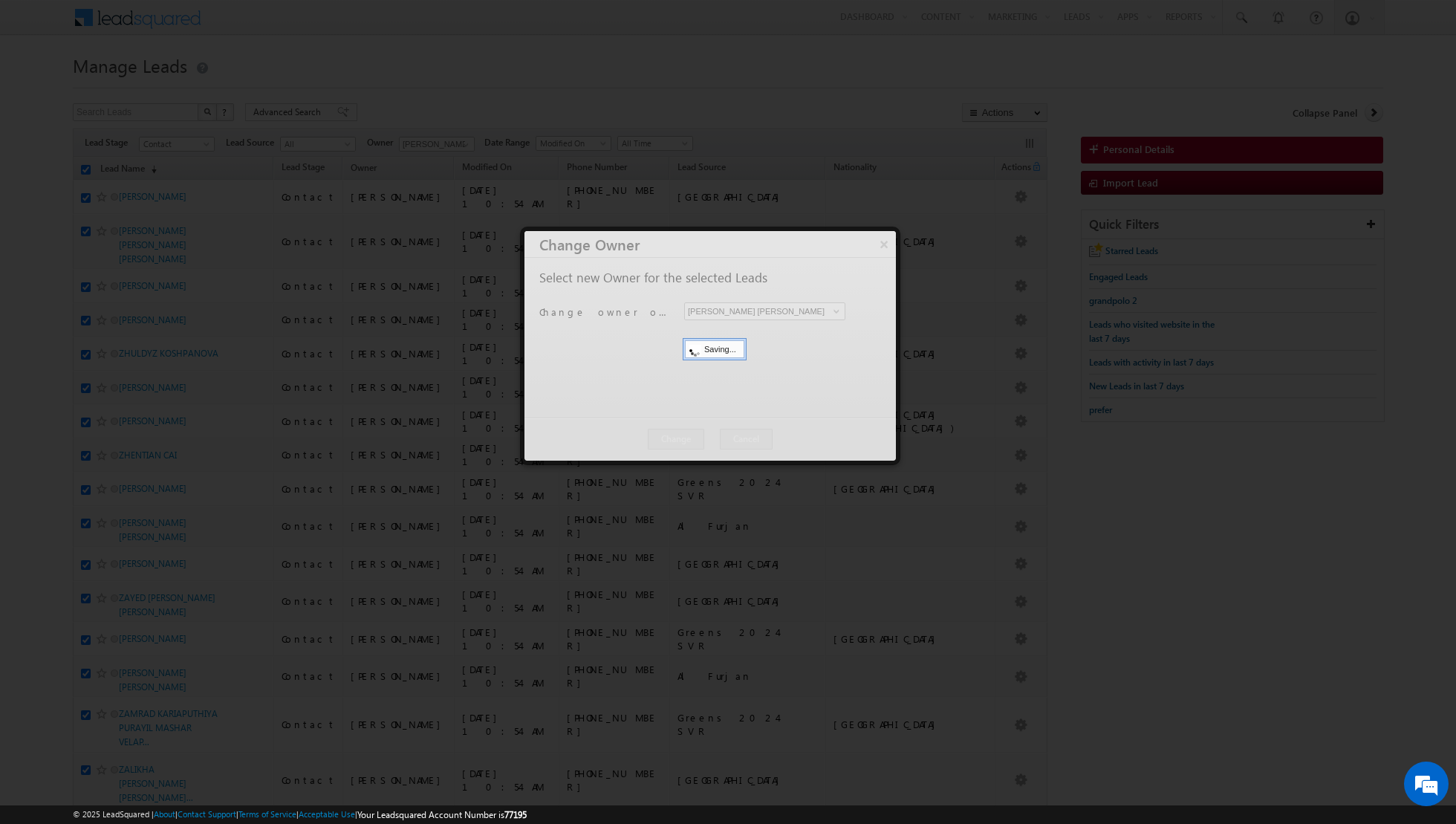
click at [679, 429] on div at bounding box center [710, 345] width 372 height 229
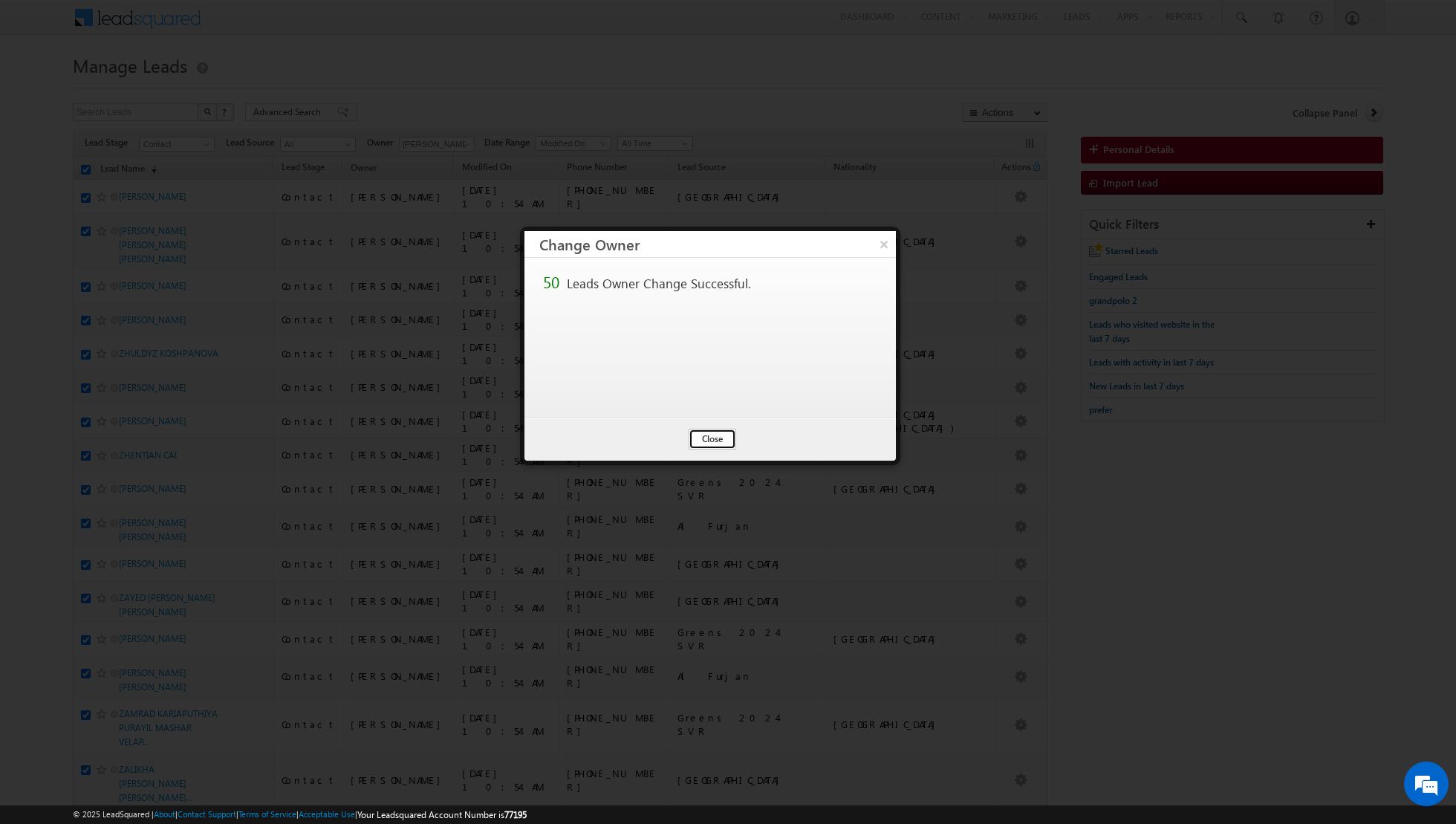
click at [706, 441] on button "Close" at bounding box center [712, 440] width 48 height 21
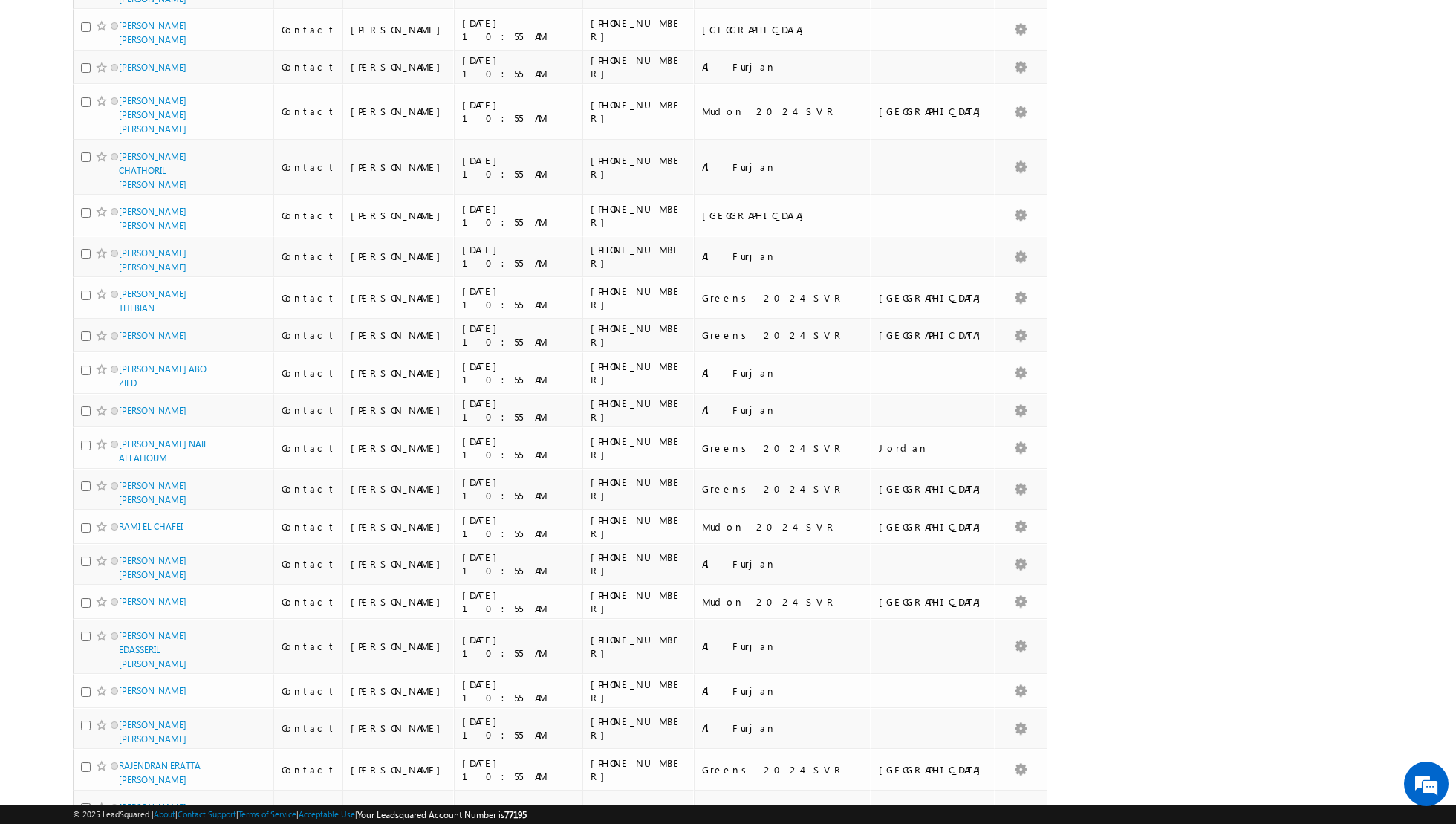
scroll to position [0, 0]
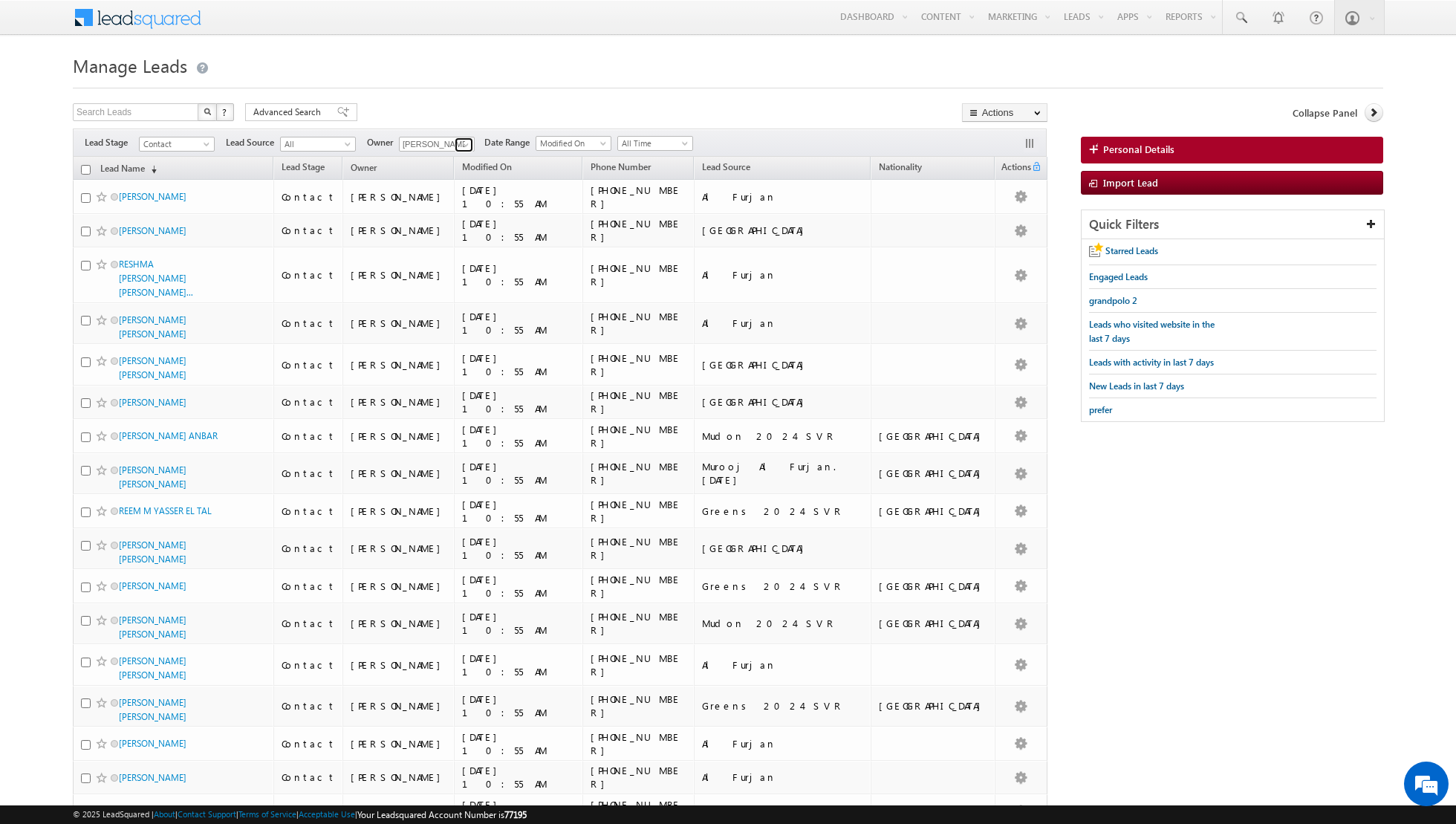
click at [466, 144] on span at bounding box center [465, 144] width 11 height 12
click at [452, 226] on span "[EMAIL_ADDRESS][DOMAIN_NAME]" at bounding box center [471, 223] width 134 height 12
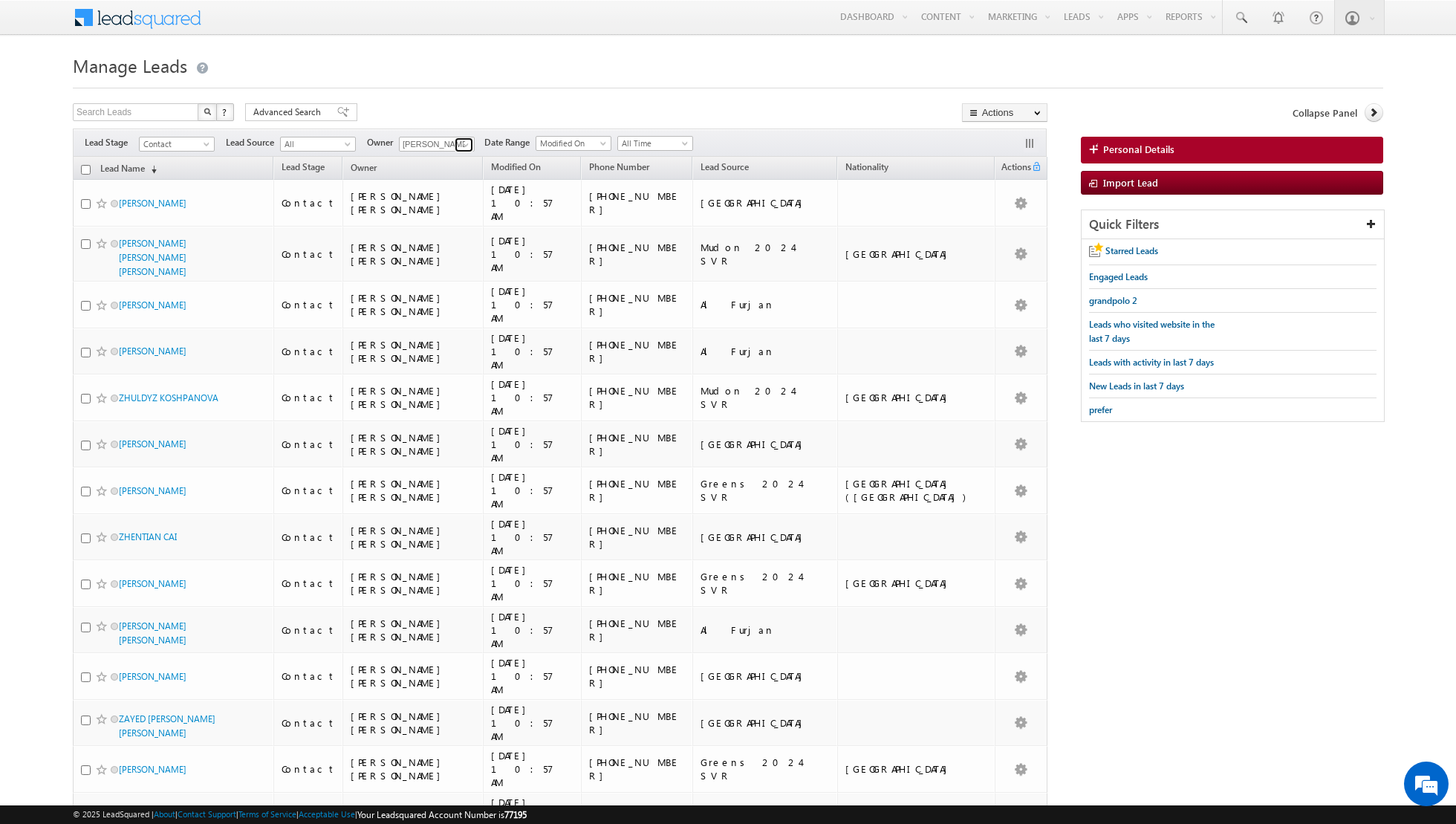
click at [460, 140] on span at bounding box center [465, 144] width 11 height 12
click at [446, 192] on span "[PERSON_NAME][EMAIL_ADDRESS][DOMAIN_NAME]" at bounding box center [471, 197] width 134 height 12
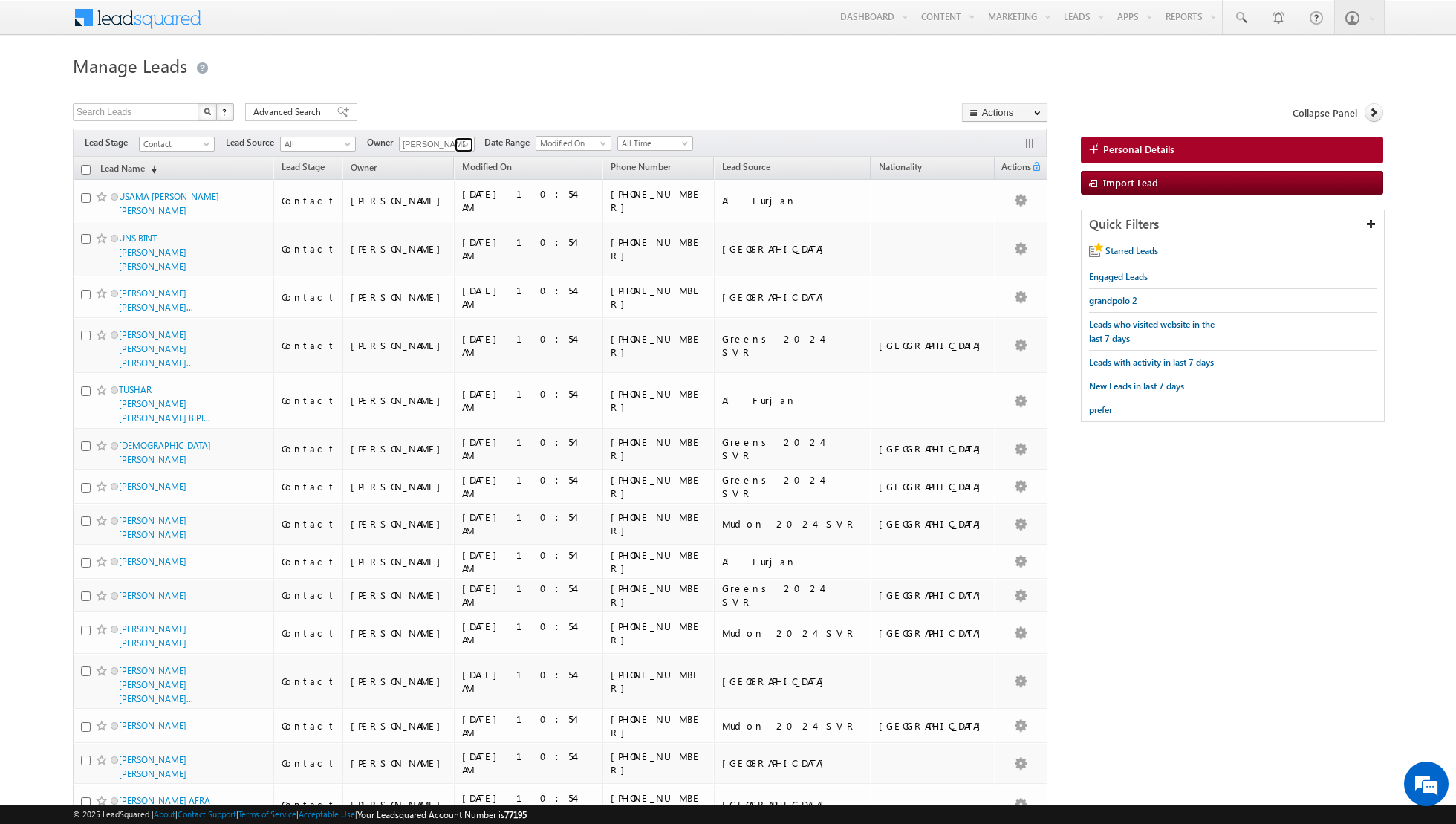
click at [456, 146] on link at bounding box center [464, 144] width 19 height 15
click at [452, 172] on span "[EMAIL_ADDRESS][PERSON_NAME][DOMAIN_NAME]" at bounding box center [471, 170] width 134 height 12
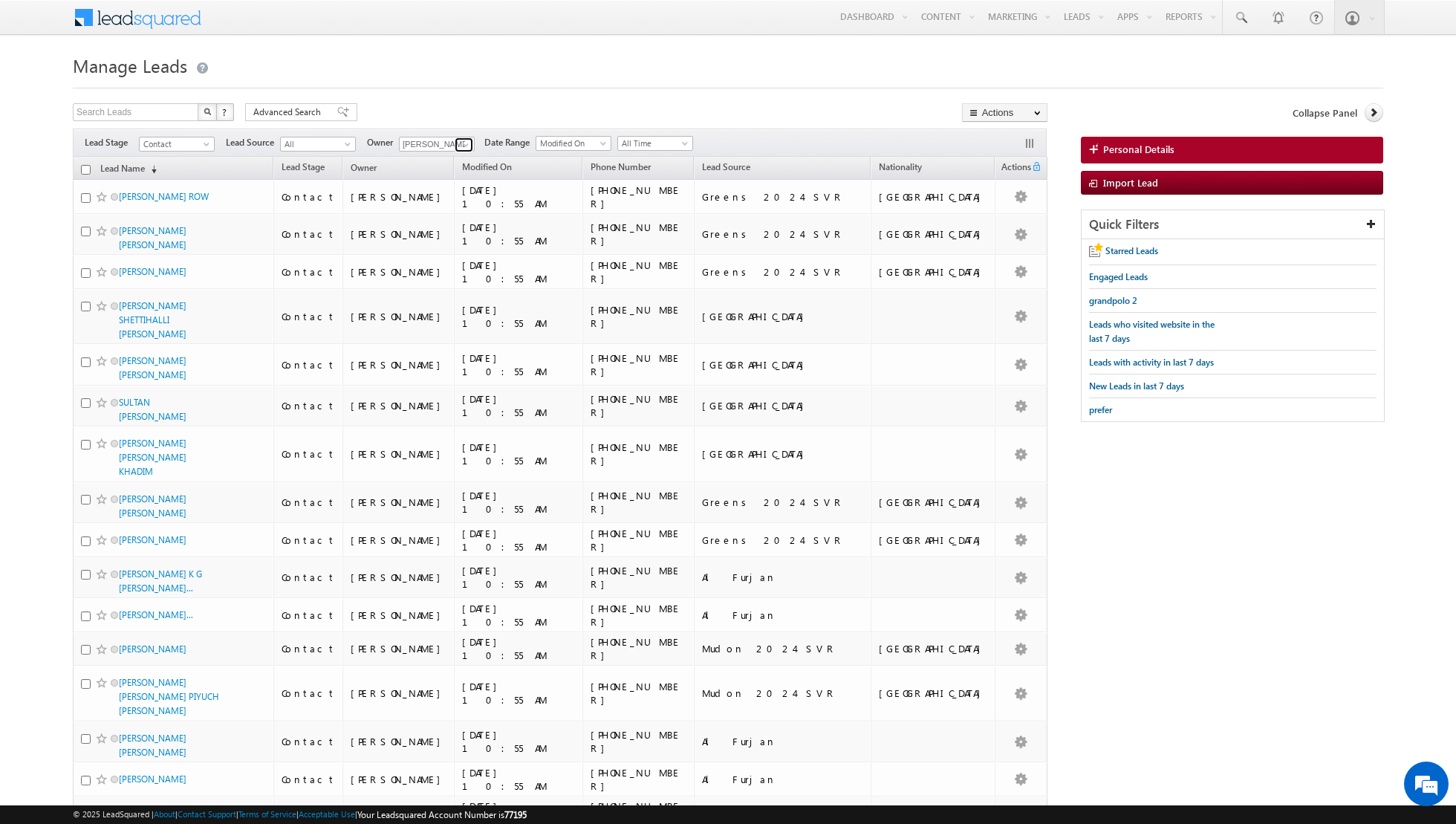
click at [466, 142] on span at bounding box center [465, 144] width 11 height 12
click at [448, 210] on link "[PERSON_NAME] [EMAIL_ADDRESS][PERSON_NAME][DOMAIN_NAME]" at bounding box center [473, 224] width 149 height 28
click at [456, 136] on span "[PERSON_NAME] 9423b2c9-5ef5-11f0-8589-125492a0d7ad Any Current User [PERSON_NAM…" at bounding box center [436, 144] width 74 height 16
click at [456, 144] on link at bounding box center [464, 144] width 19 height 15
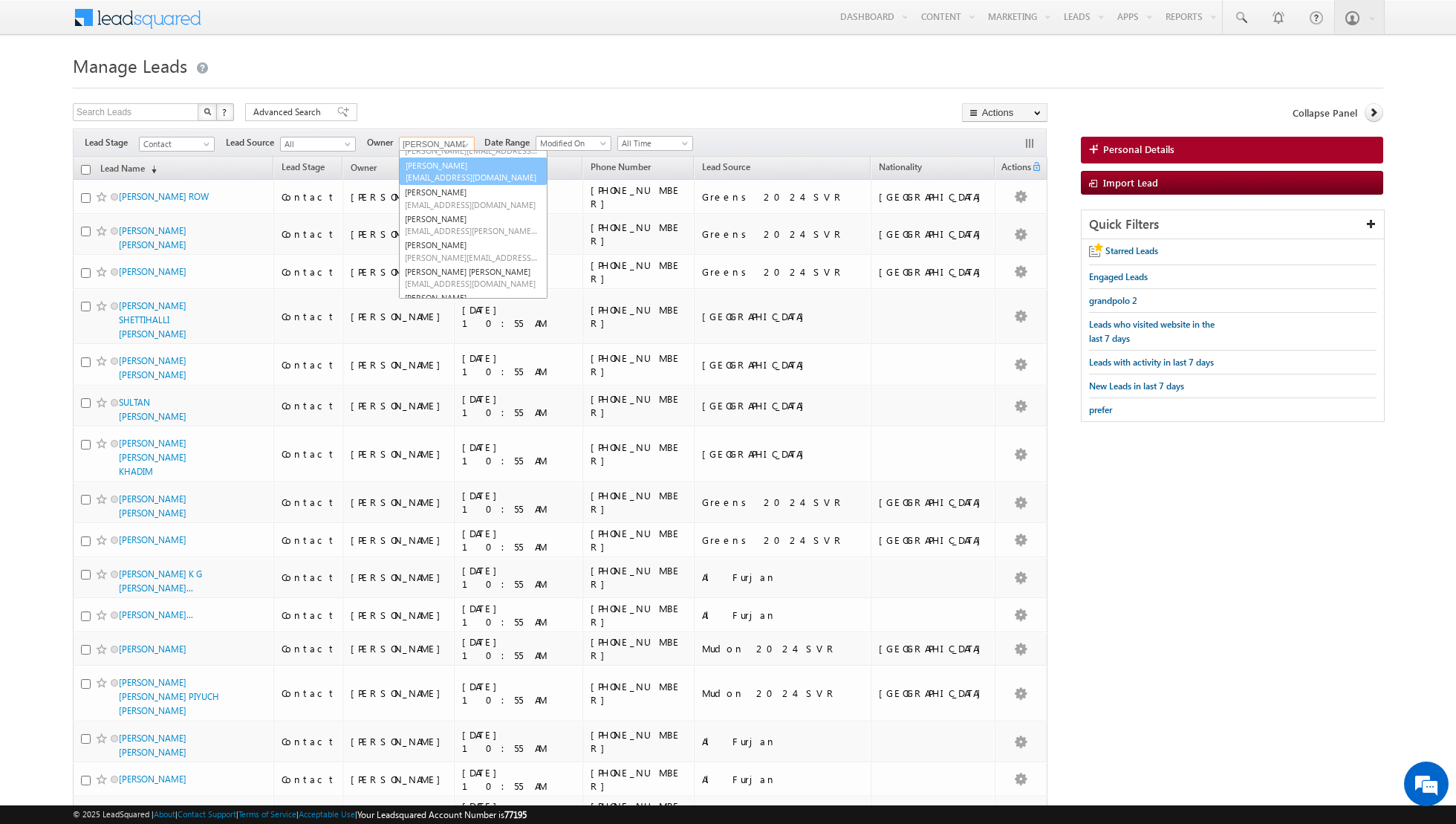
scroll to position [30, 0]
click at [449, 211] on link "[PERSON_NAME] [PERSON_NAME][EMAIL_ADDRESS][DOMAIN_NAME]" at bounding box center [473, 217] width 149 height 28
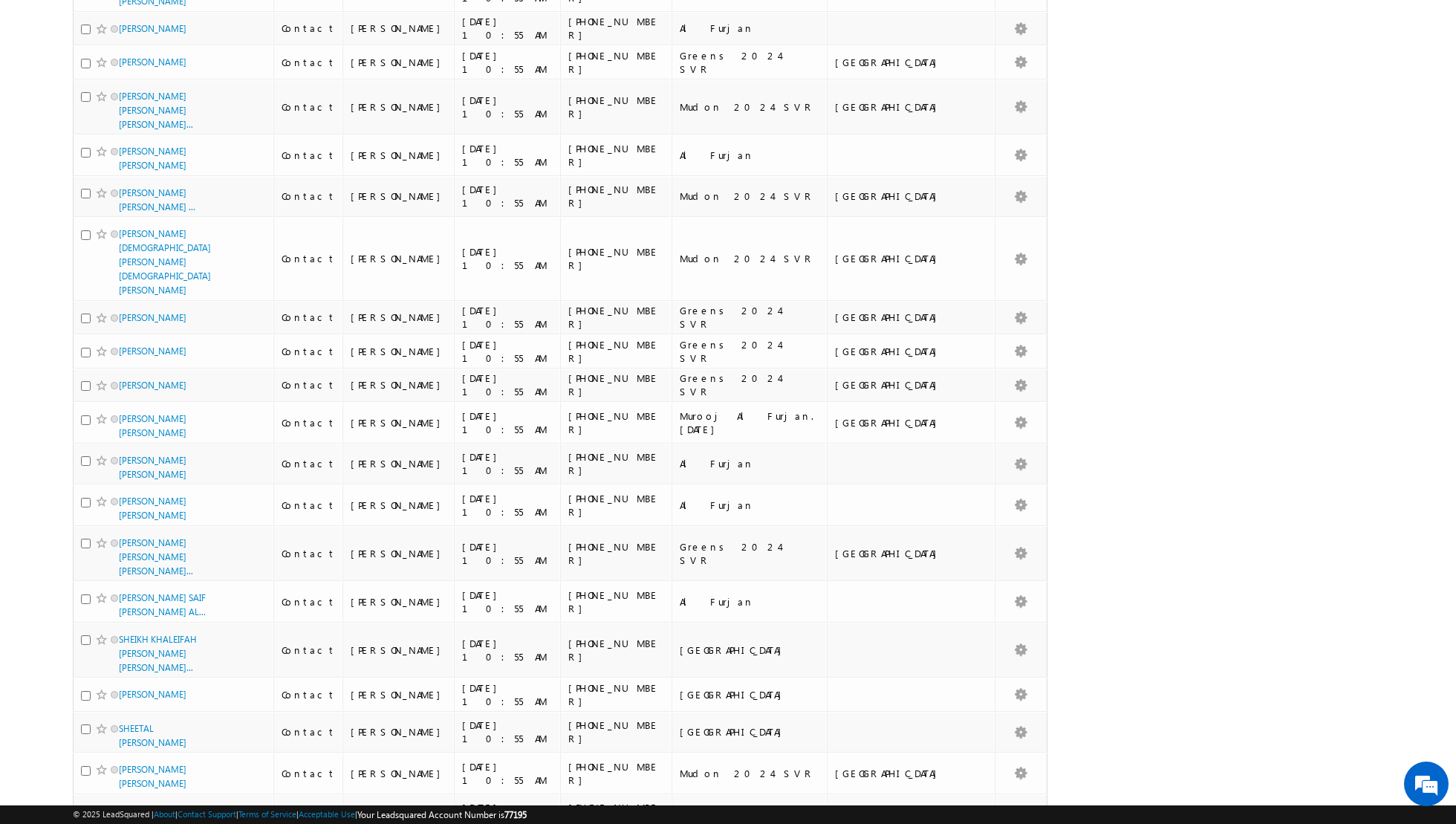
scroll to position [0, 0]
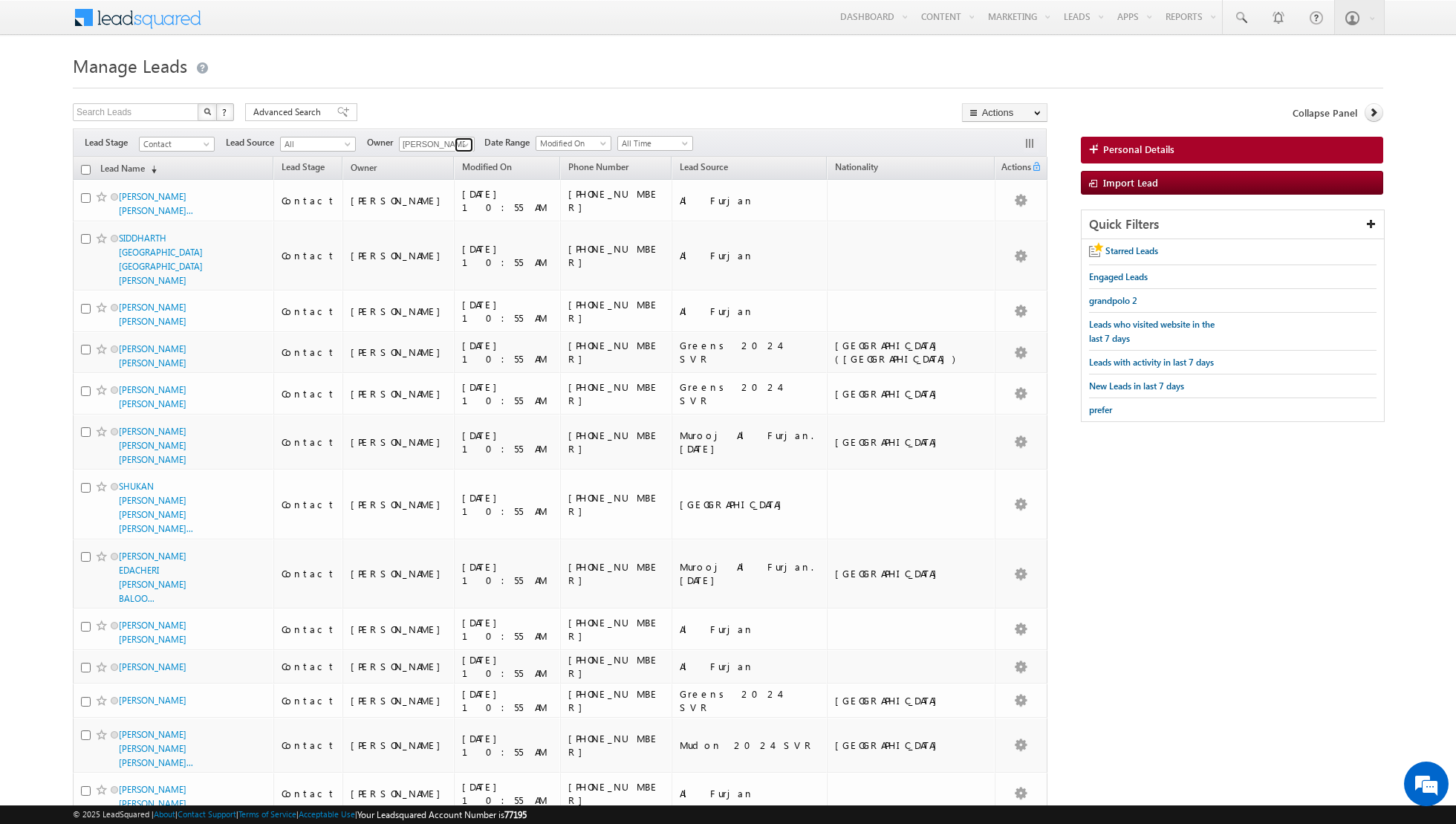
click at [462, 147] on span at bounding box center [465, 144] width 11 height 12
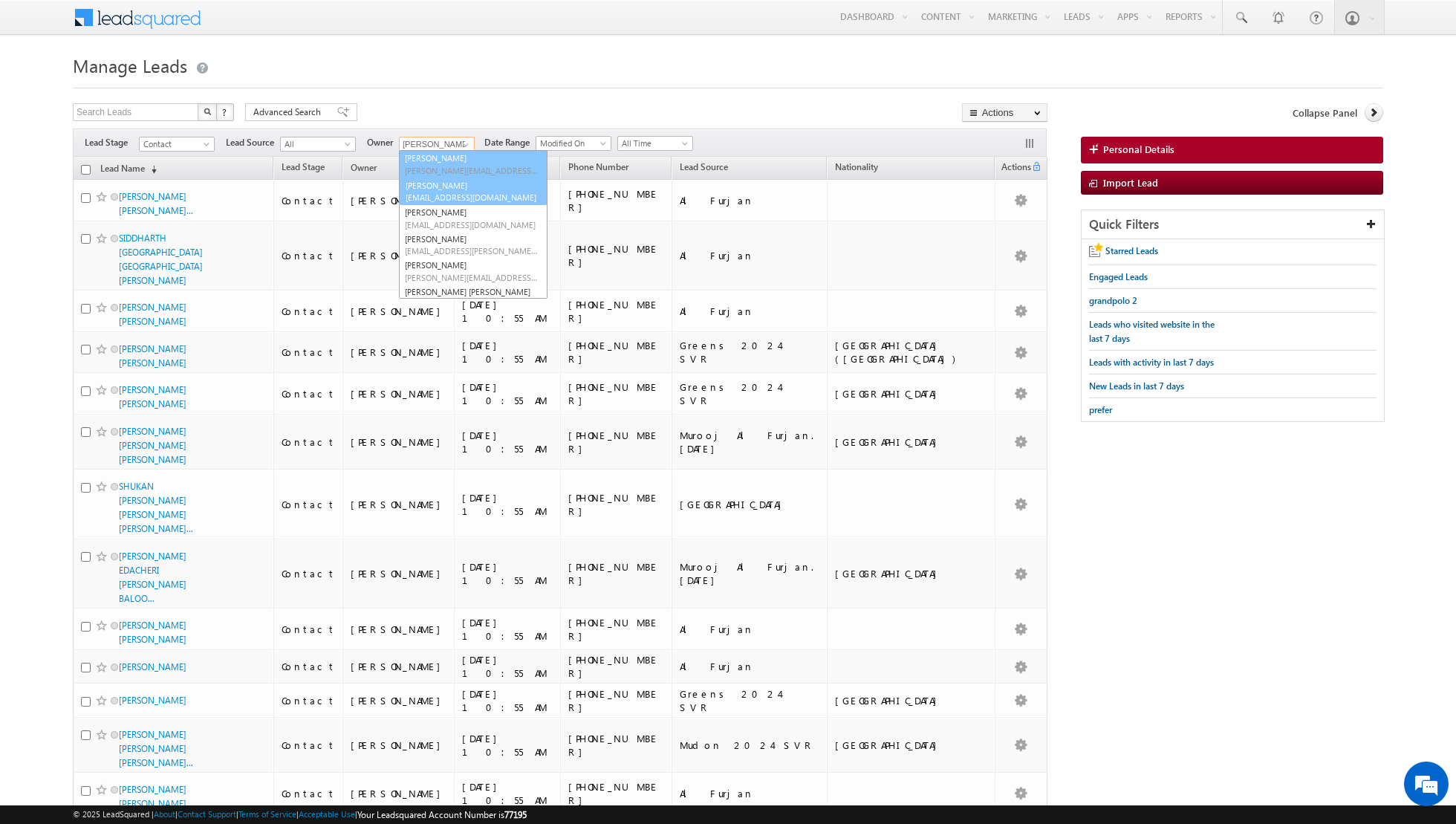
scroll to position [30, 0]
click at [457, 195] on span "[EMAIL_ADDRESS][DOMAIN_NAME]" at bounding box center [471, 196] width 134 height 12
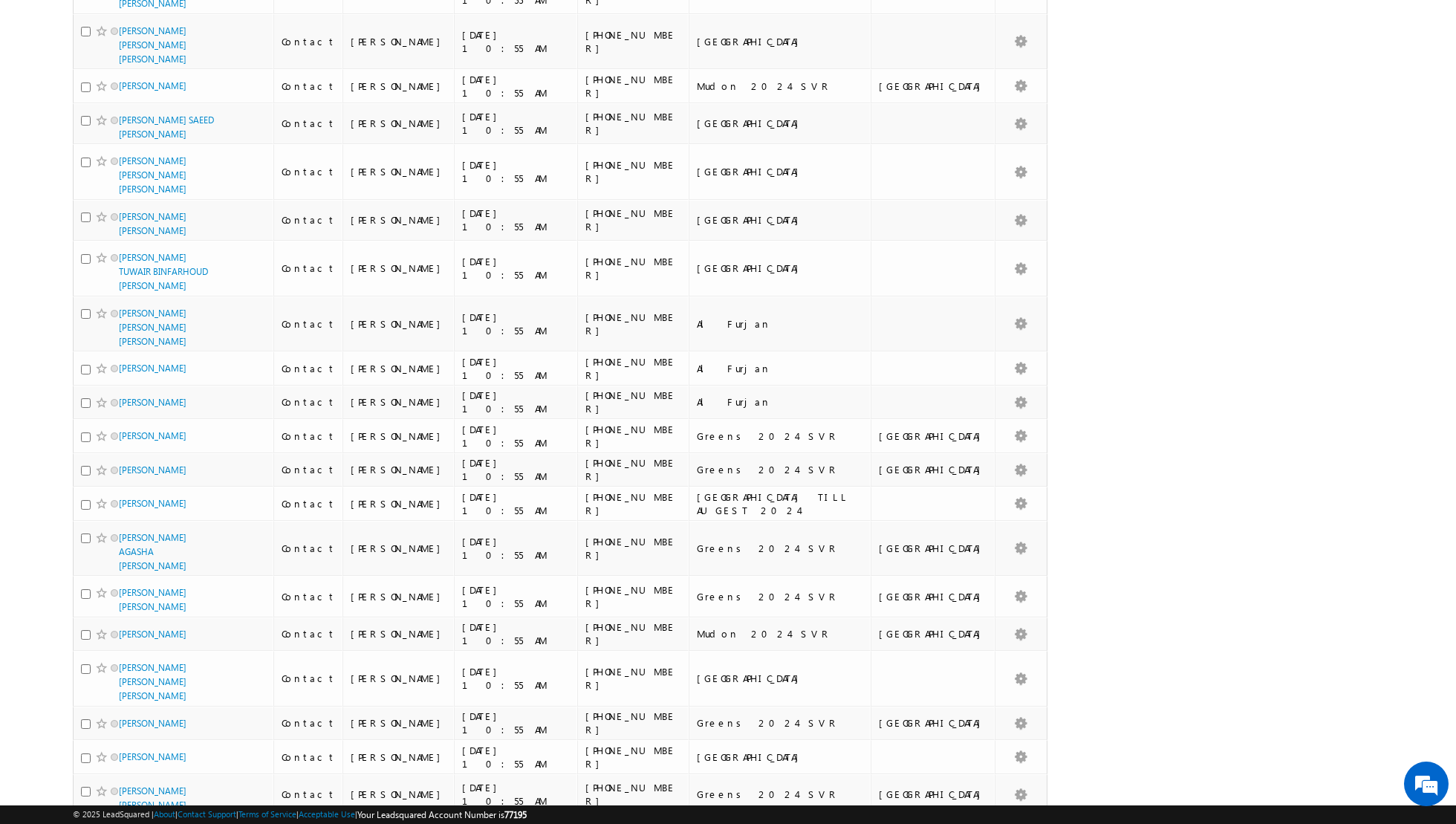
scroll to position [0, 0]
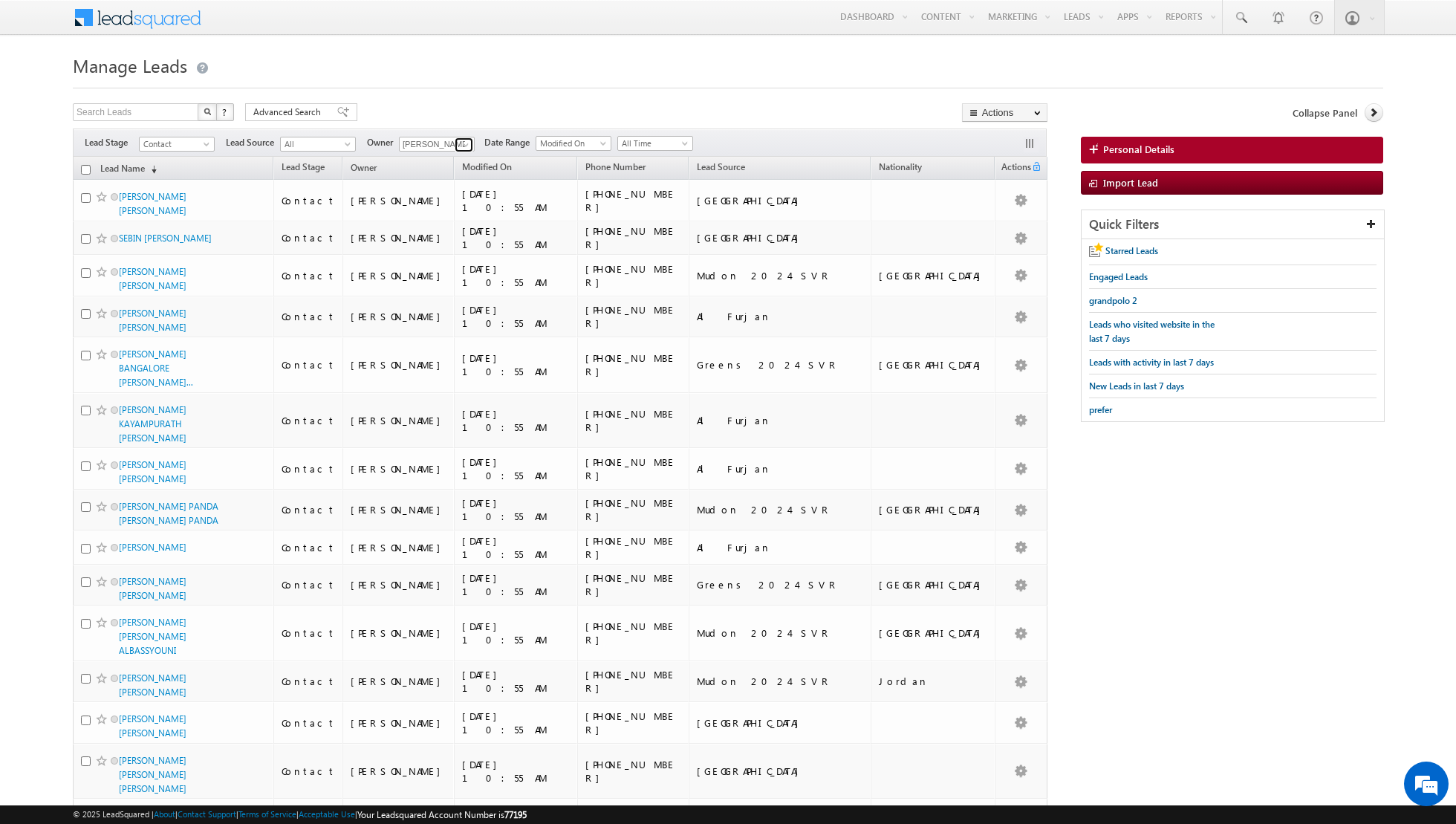
click at [461, 145] on span at bounding box center [465, 144] width 11 height 12
click at [441, 196] on span "[PERSON_NAME][EMAIL_ADDRESS][DOMAIN_NAME]" at bounding box center [471, 201] width 134 height 12
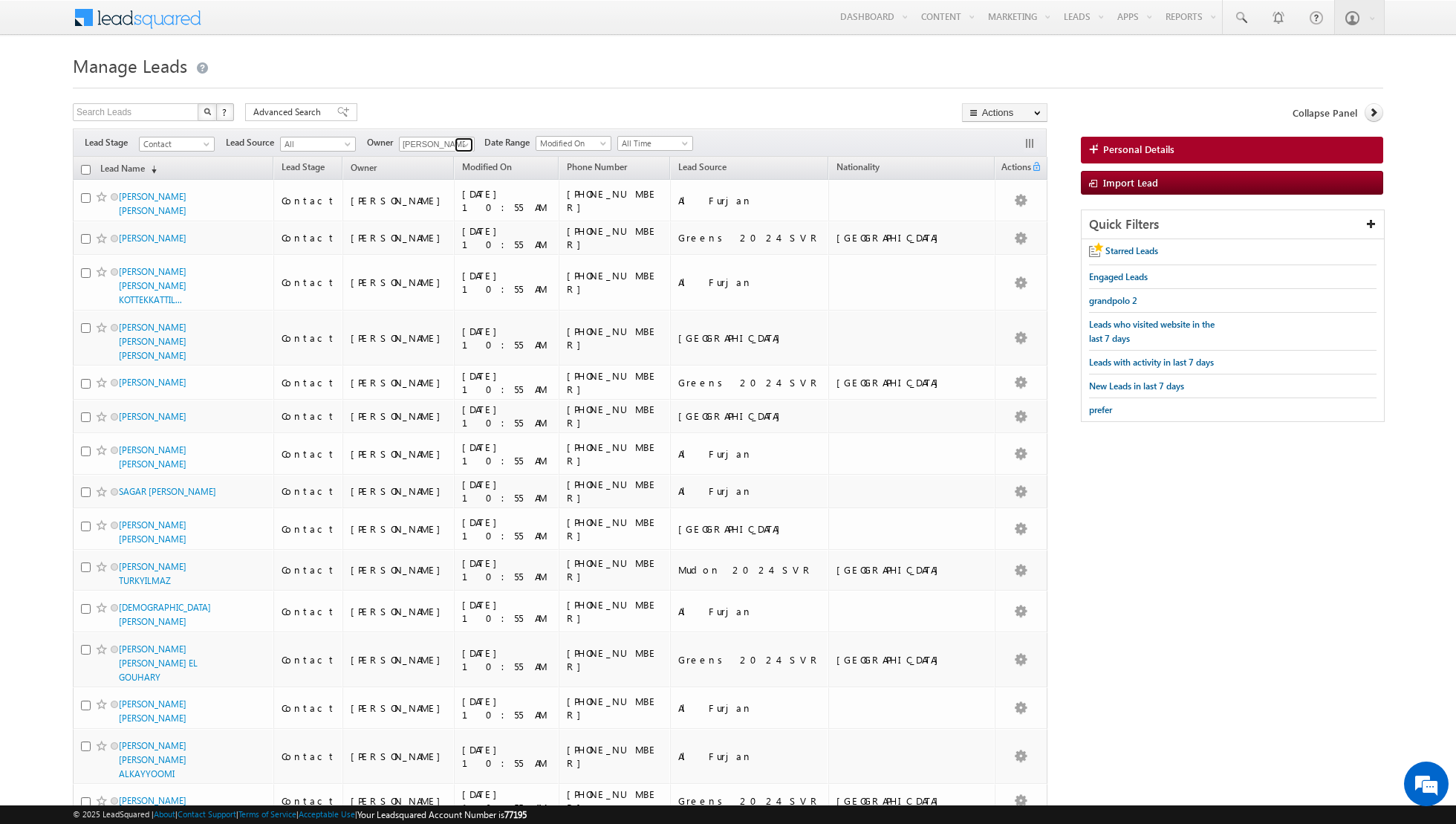
click at [460, 139] on span at bounding box center [465, 144] width 11 height 12
click at [435, 282] on link "[PERSON_NAME] [EMAIL_ADDRESS][PERSON_NAME][DOMAIN_NAME]" at bounding box center [473, 286] width 149 height 28
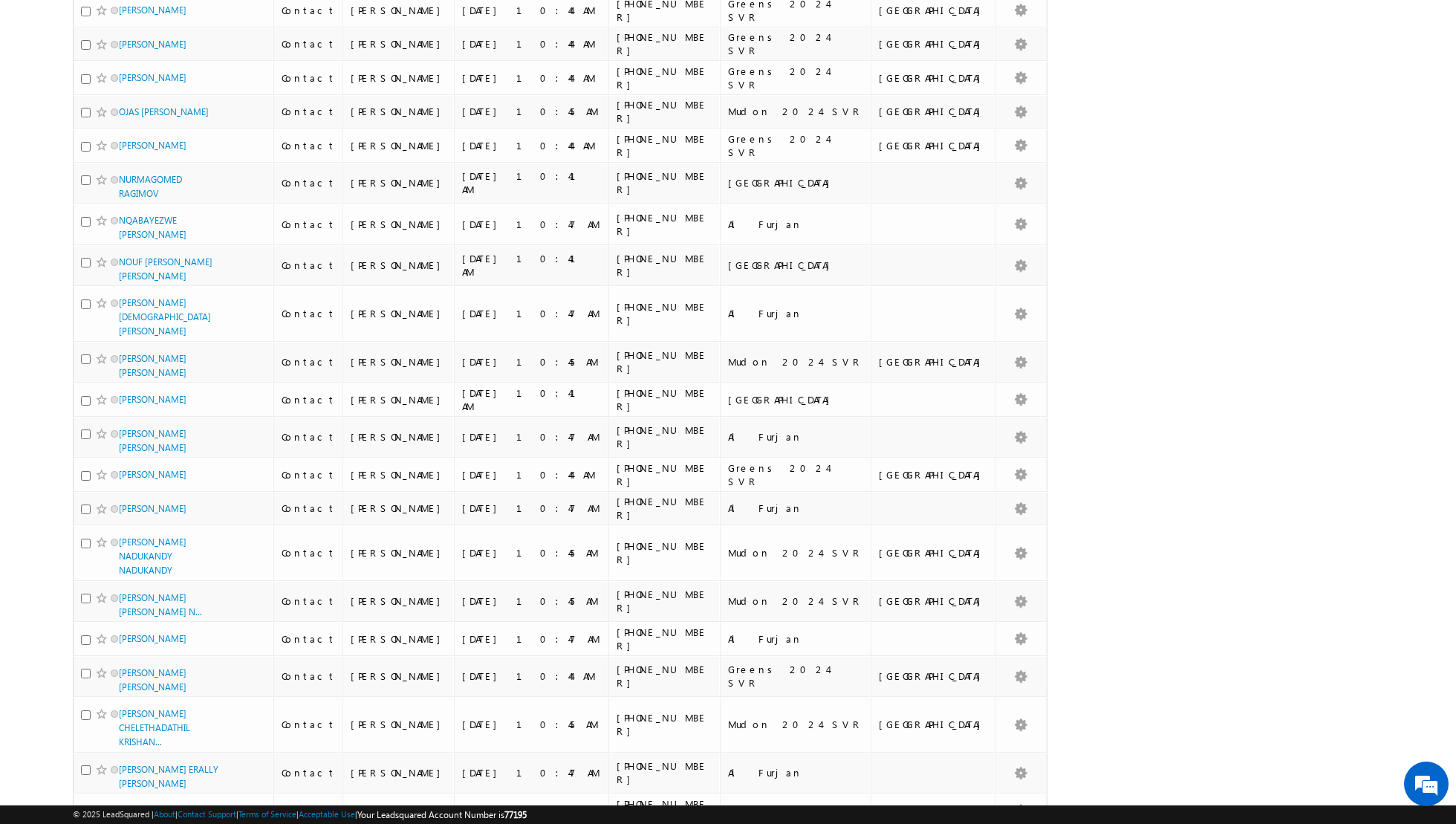
scroll to position [0, 0]
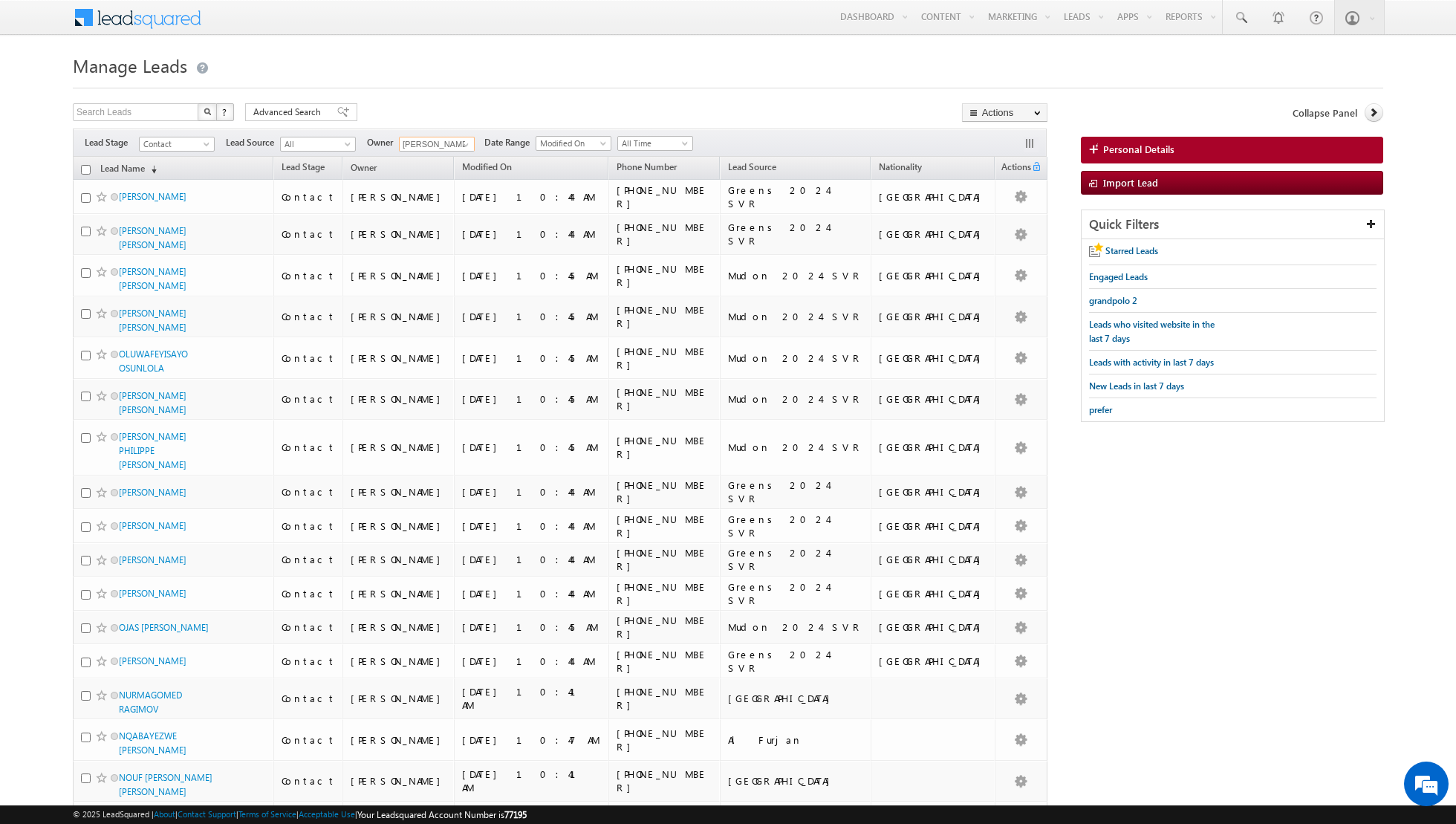
click at [84, 169] on input "checkbox" at bounding box center [86, 169] width 10 height 10
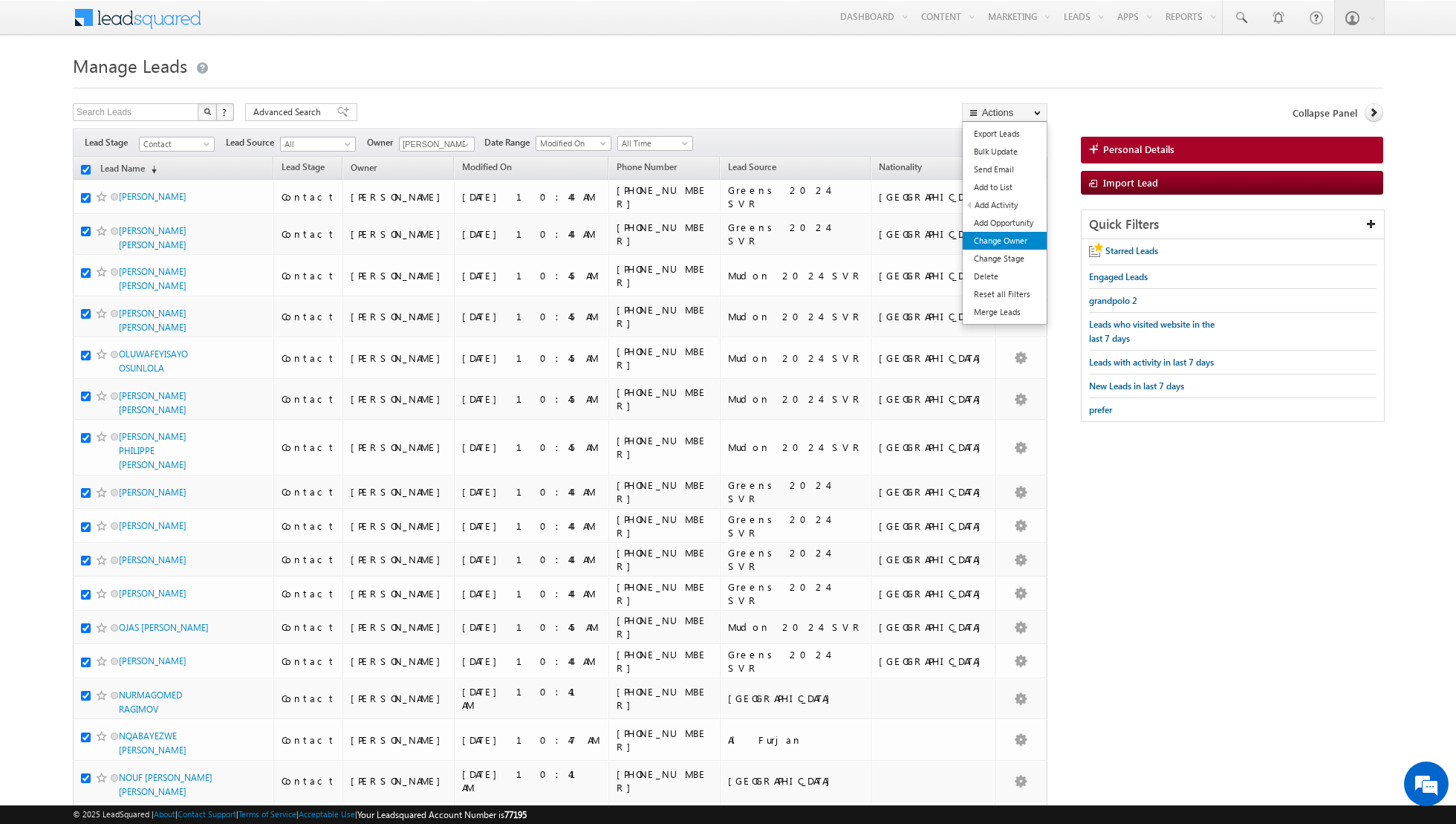
click at [1001, 239] on link "Change Owner" at bounding box center [1004, 241] width 84 height 18
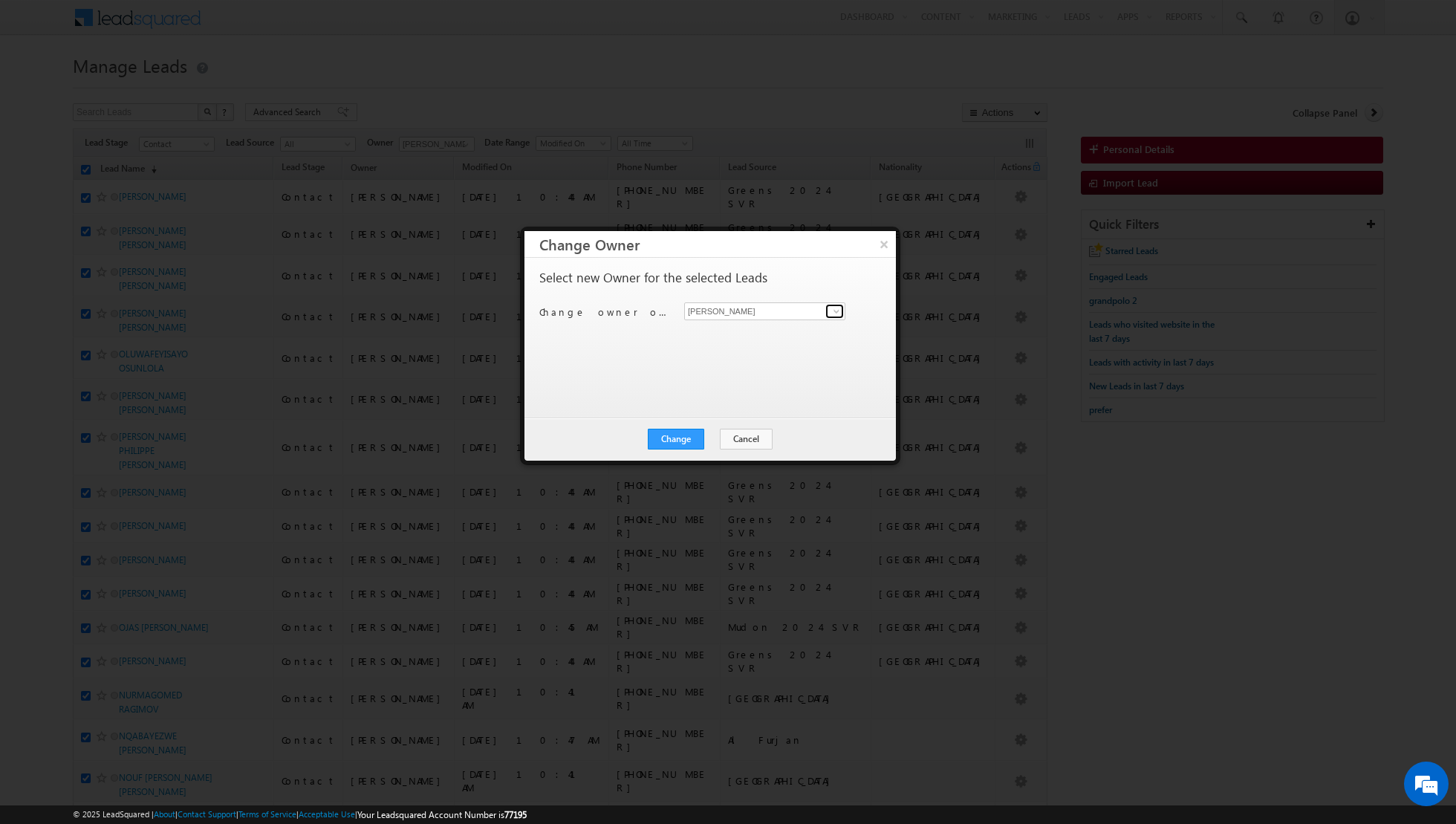
click at [828, 317] on link at bounding box center [834, 311] width 19 height 15
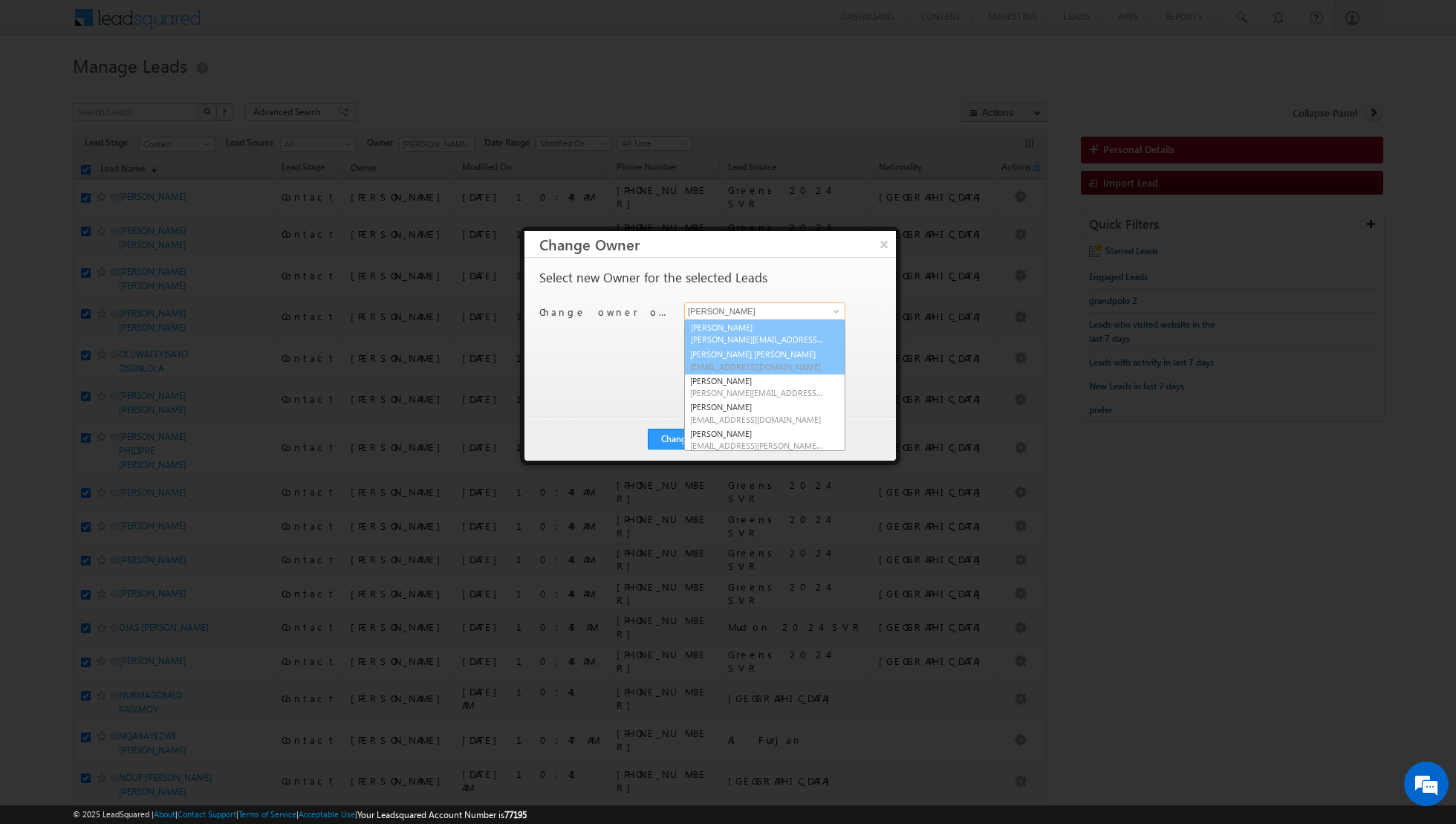
scroll to position [105, 0]
click at [739, 335] on span "[PERSON_NAME][EMAIL_ADDRESS][DOMAIN_NAME]" at bounding box center [756, 339] width 134 height 12
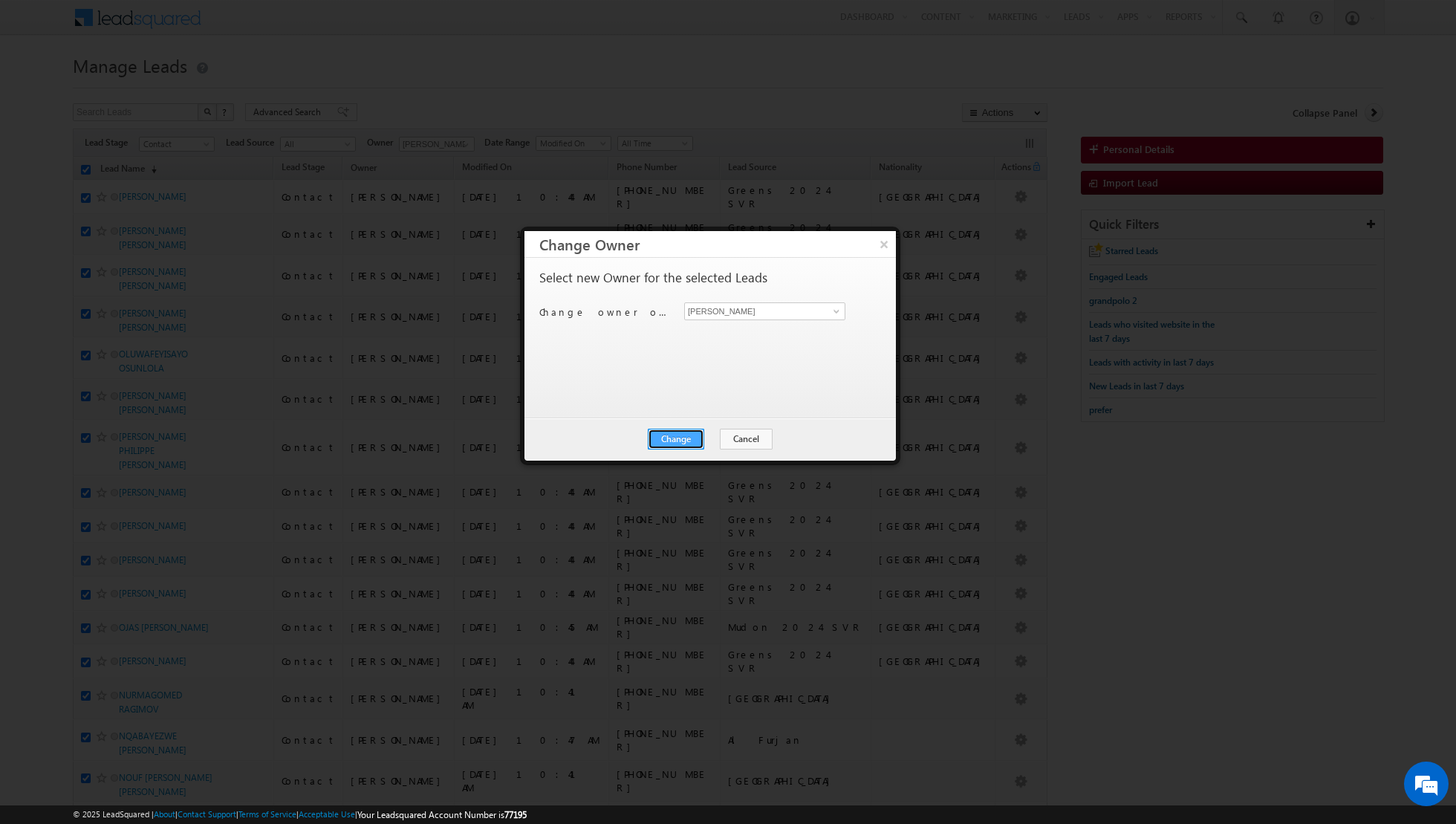
click at [675, 436] on button "Change" at bounding box center [676, 440] width 57 height 21
click at [712, 434] on button "Close" at bounding box center [712, 440] width 48 height 21
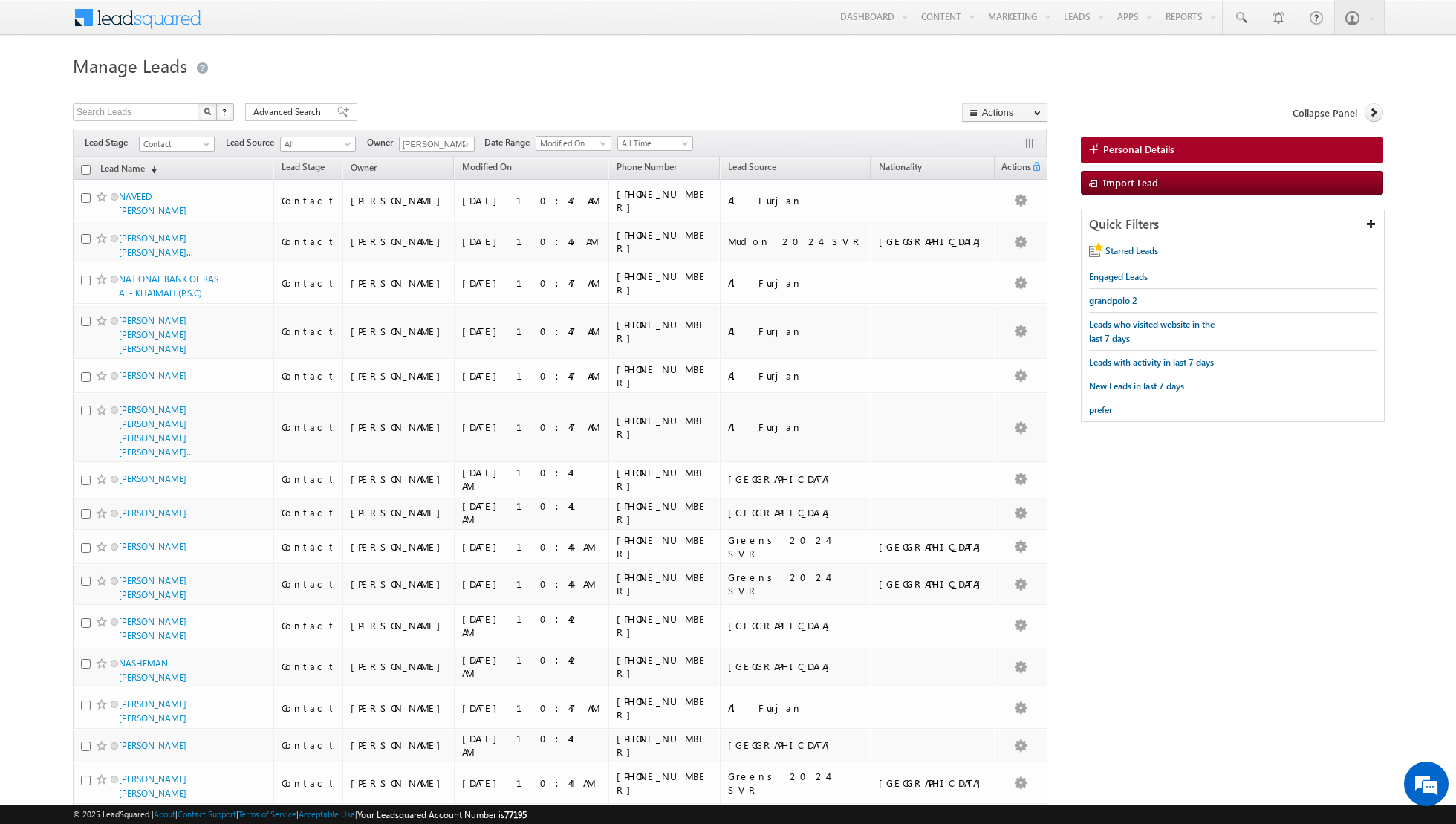
click at [83, 165] on input "checkbox" at bounding box center [86, 169] width 10 height 10
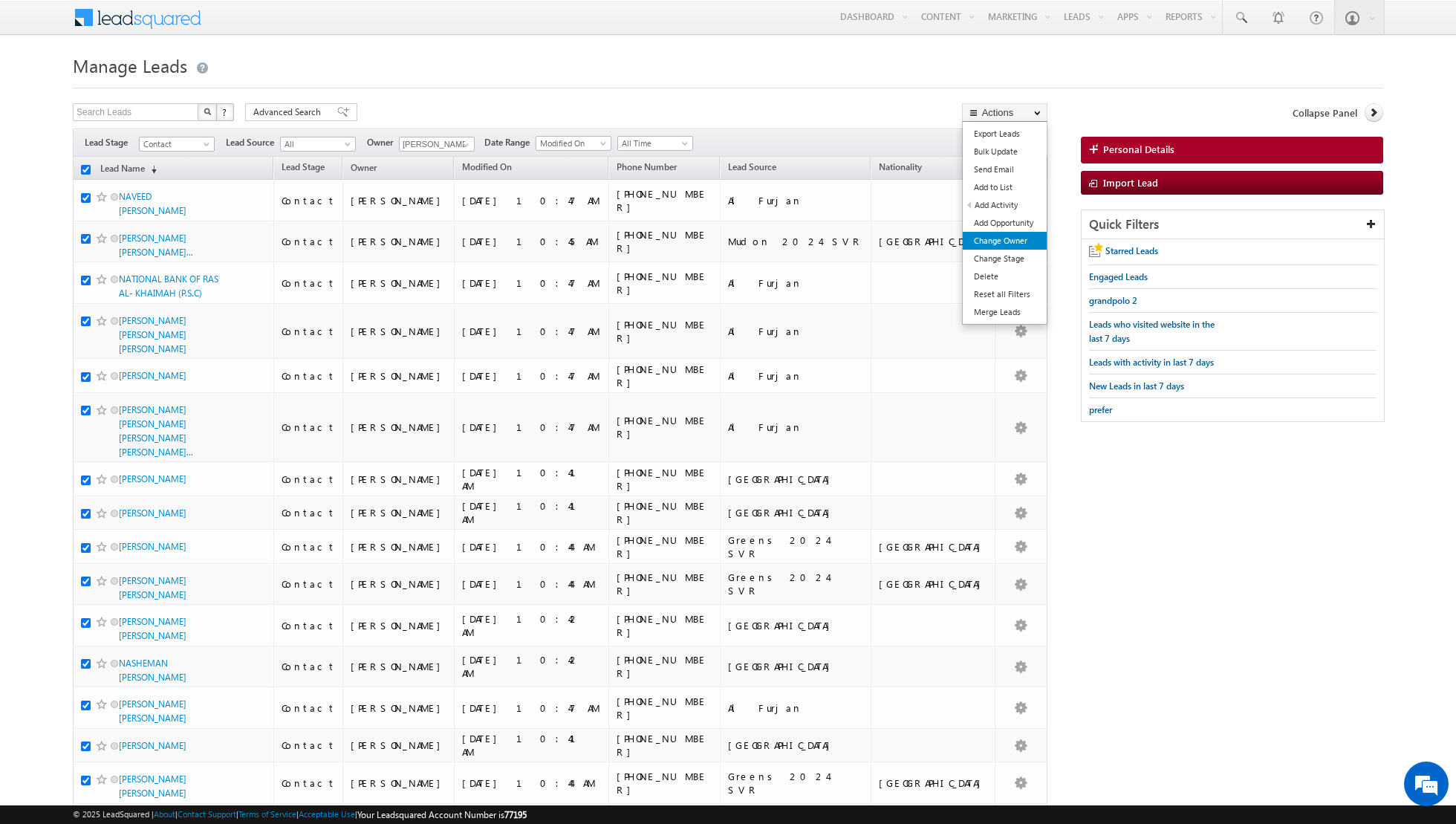
click at [1014, 239] on link "Change Owner" at bounding box center [1004, 241] width 84 height 18
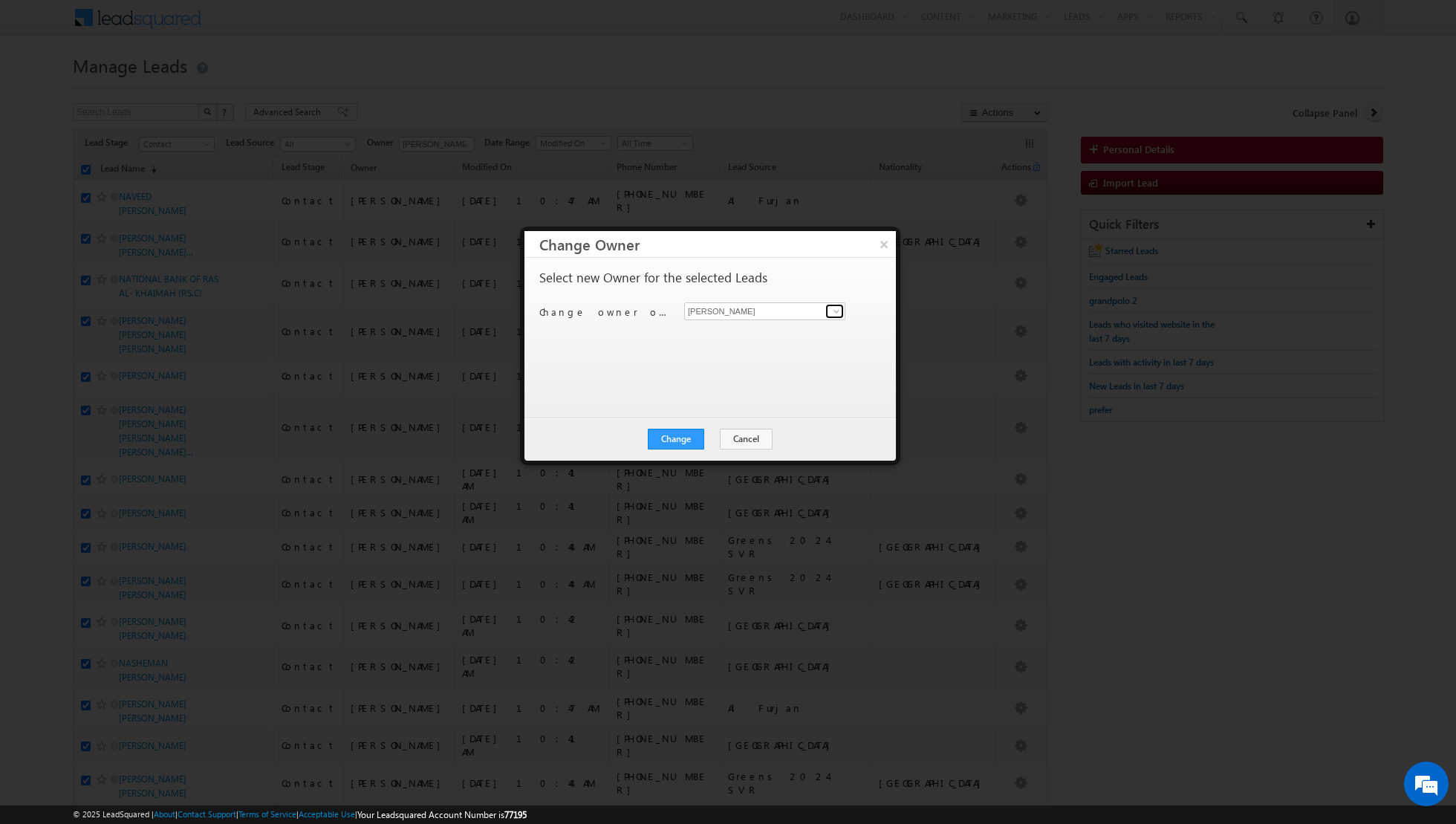
click at [843, 309] on link at bounding box center [834, 311] width 19 height 15
click at [745, 417] on span "[EMAIL_ADDRESS][PERSON_NAME][DOMAIN_NAME]" at bounding box center [756, 419] width 134 height 12
click at [679, 439] on button "Change" at bounding box center [676, 440] width 57 height 21
click at [718, 435] on button "Close" at bounding box center [712, 440] width 48 height 21
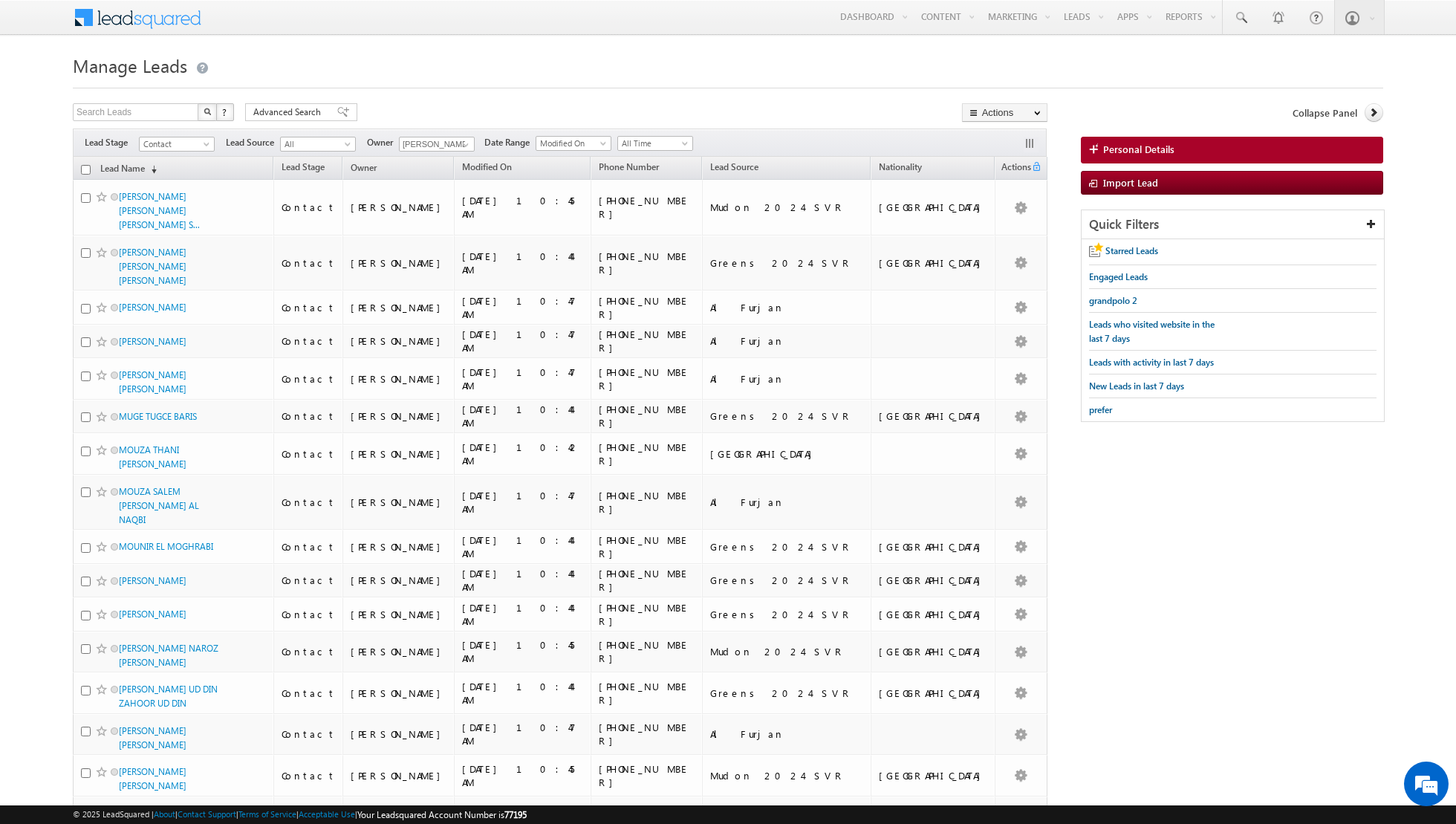
click at [86, 166] on input "checkbox" at bounding box center [86, 169] width 10 height 10
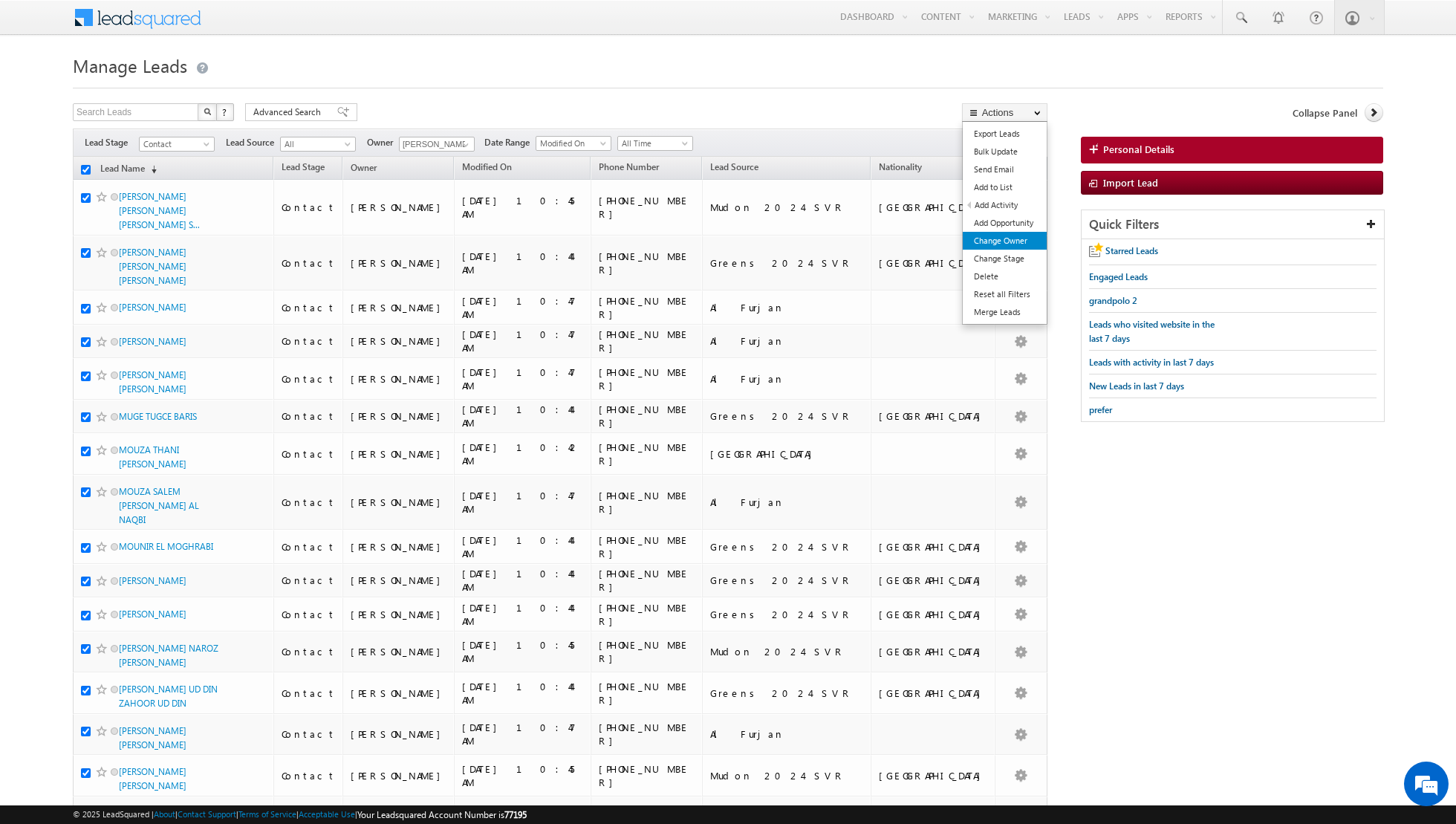
click at [985, 239] on link "Change Owner" at bounding box center [1004, 241] width 84 height 18
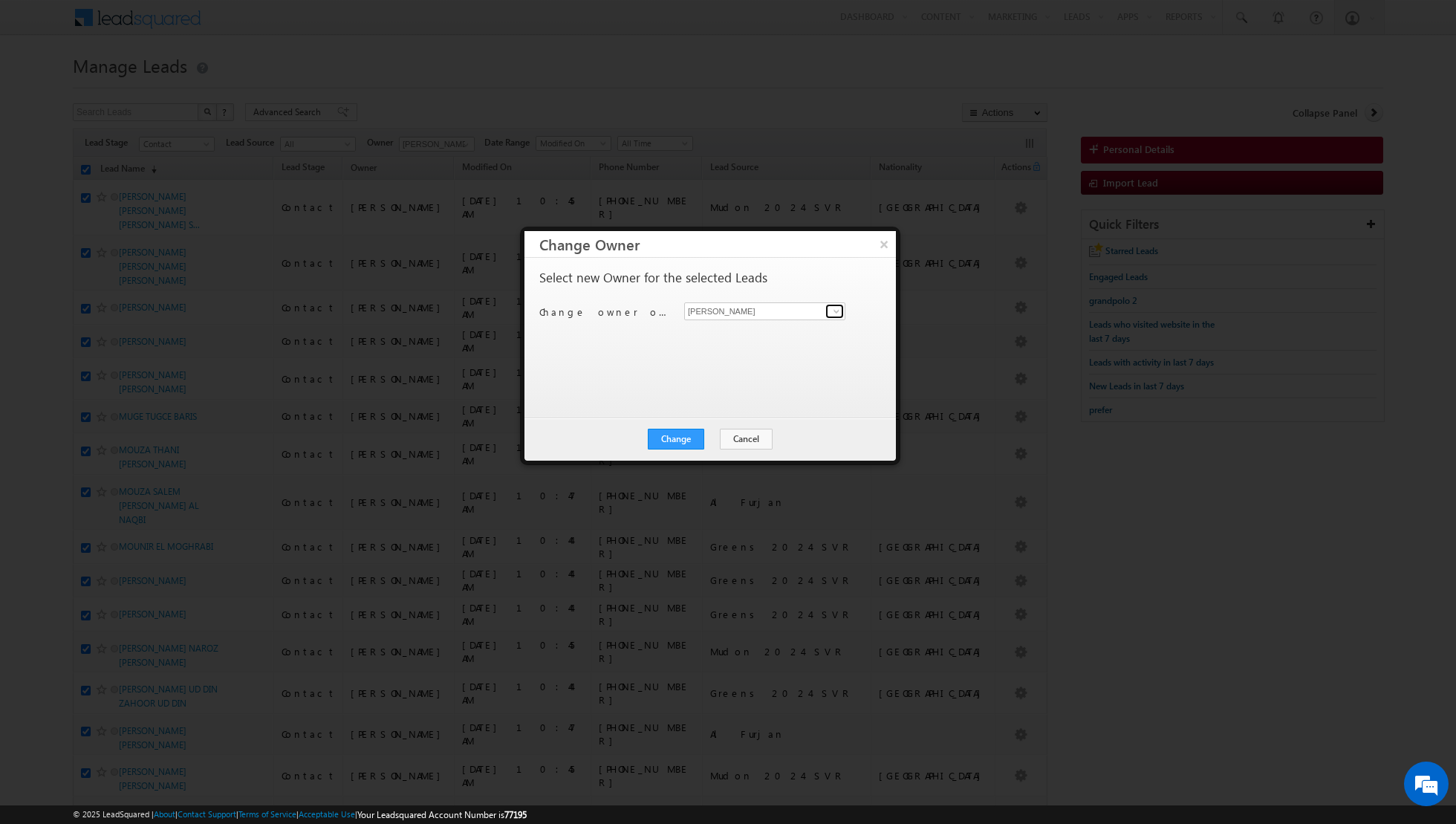
click at [832, 313] on span at bounding box center [836, 311] width 11 height 12
click at [722, 387] on span "[EMAIL_ADDRESS][DOMAIN_NAME]" at bounding box center [756, 392] width 134 height 12
click at [674, 439] on button "Change" at bounding box center [676, 440] width 57 height 21
click at [705, 438] on button "Close" at bounding box center [712, 440] width 48 height 21
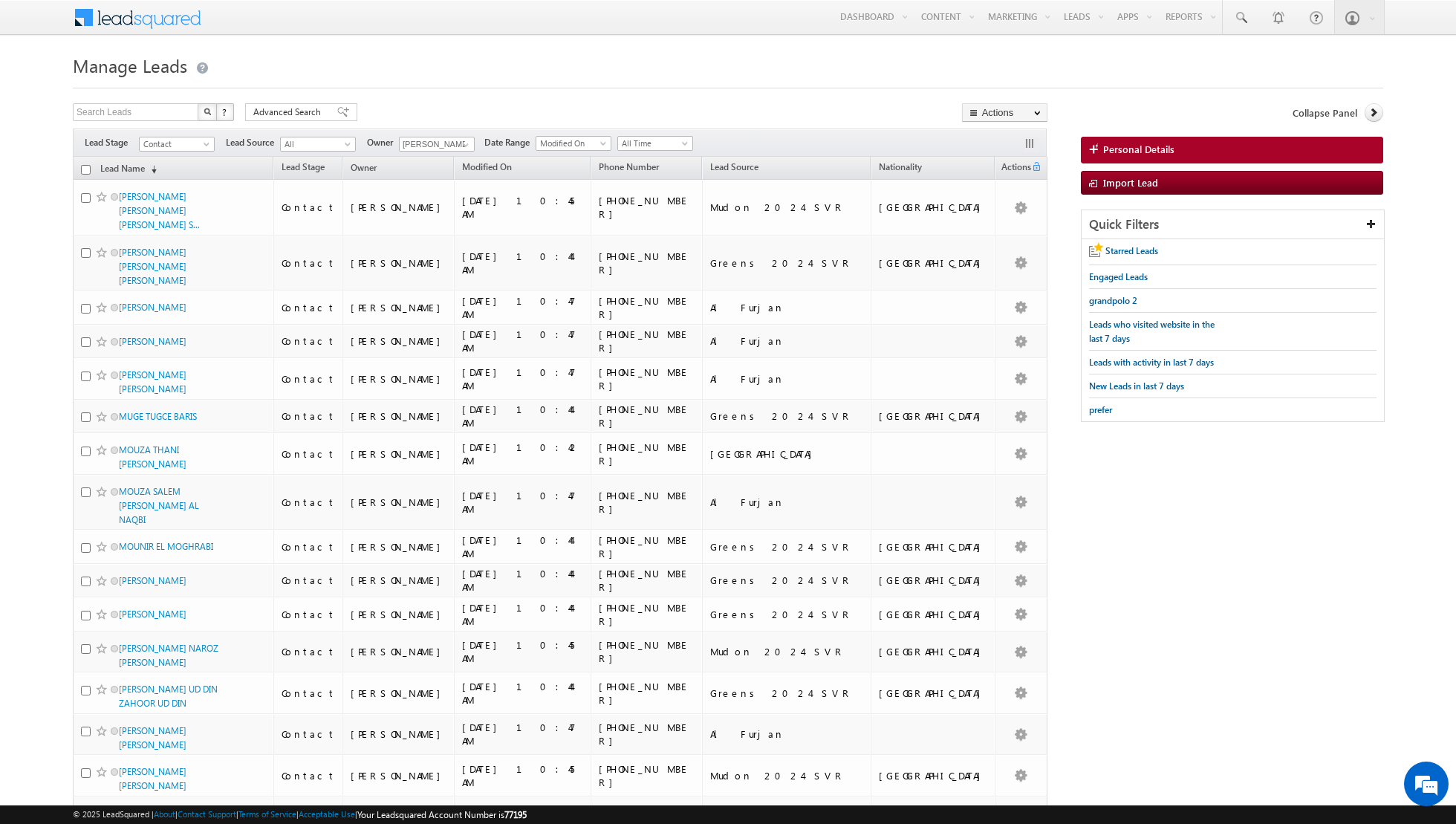
click at [82, 170] on input "checkbox" at bounding box center [86, 169] width 10 height 10
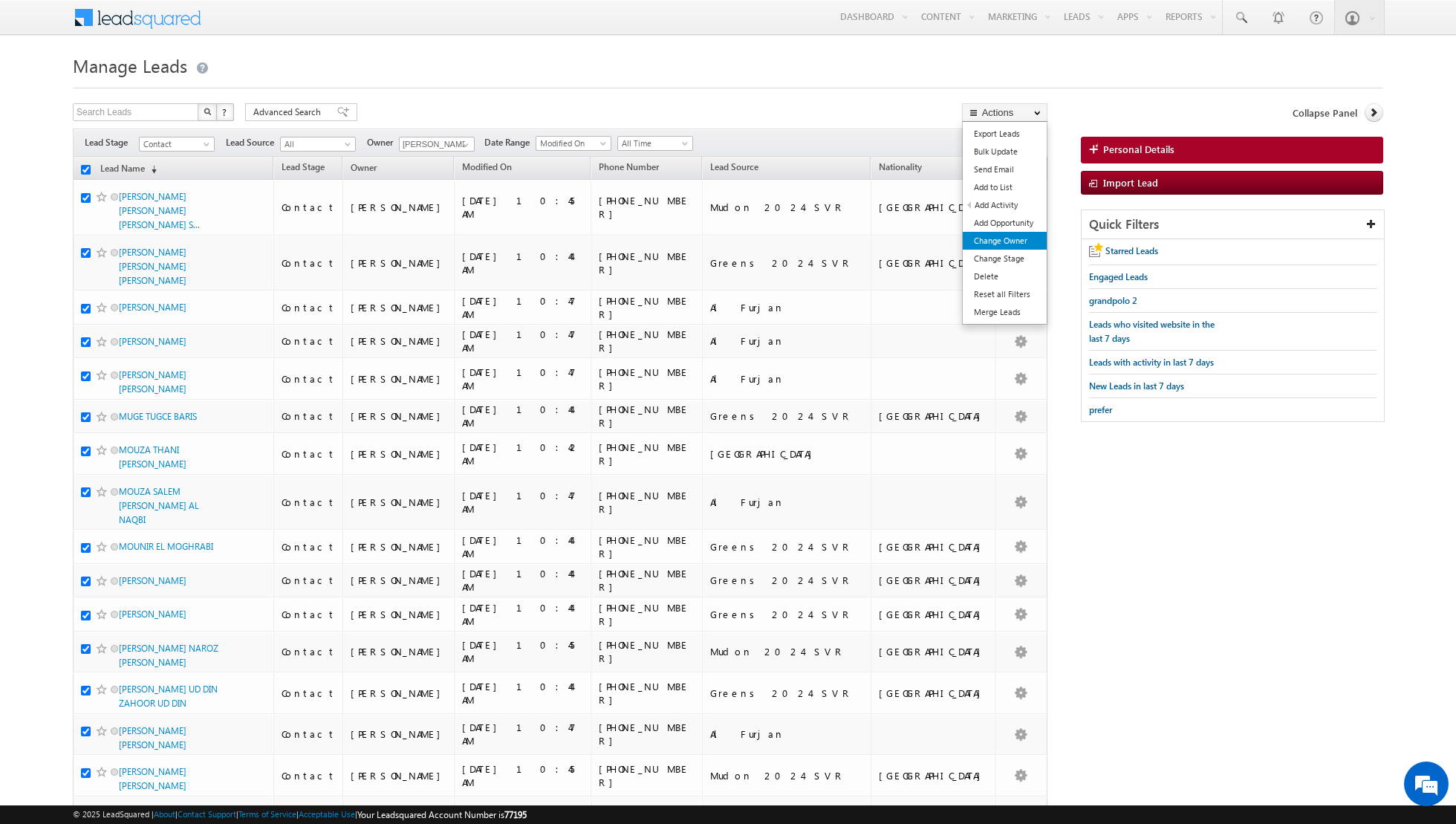
click at [1000, 243] on link "Change Owner" at bounding box center [1004, 241] width 84 height 18
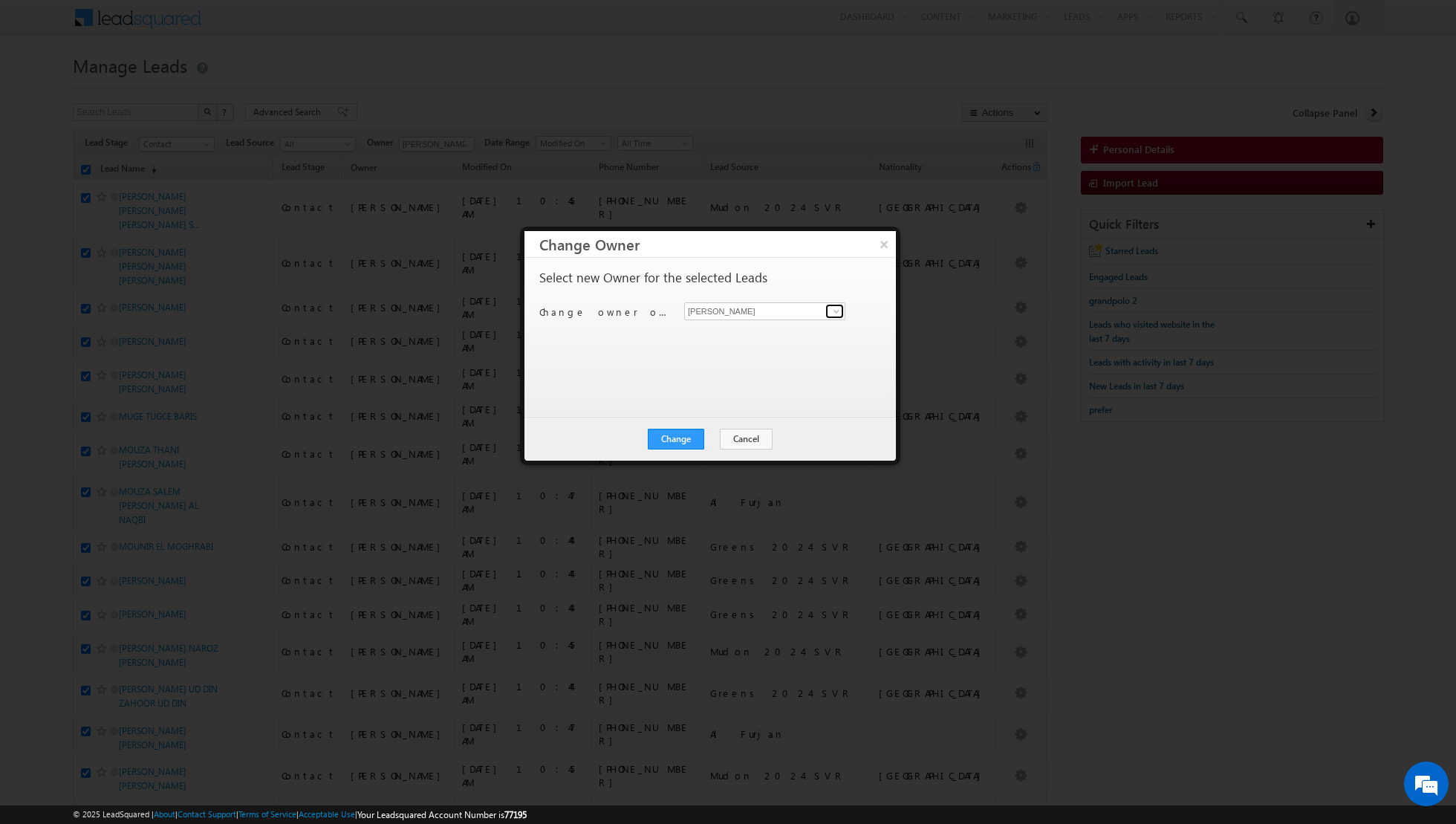
click at [832, 311] on span at bounding box center [836, 311] width 11 height 12
click at [726, 388] on span "[EMAIL_ADDRESS][DOMAIN_NAME]" at bounding box center [756, 392] width 134 height 12
click at [675, 440] on button "Change" at bounding box center [676, 440] width 57 height 21
click at [718, 436] on button "Close" at bounding box center [712, 440] width 48 height 21
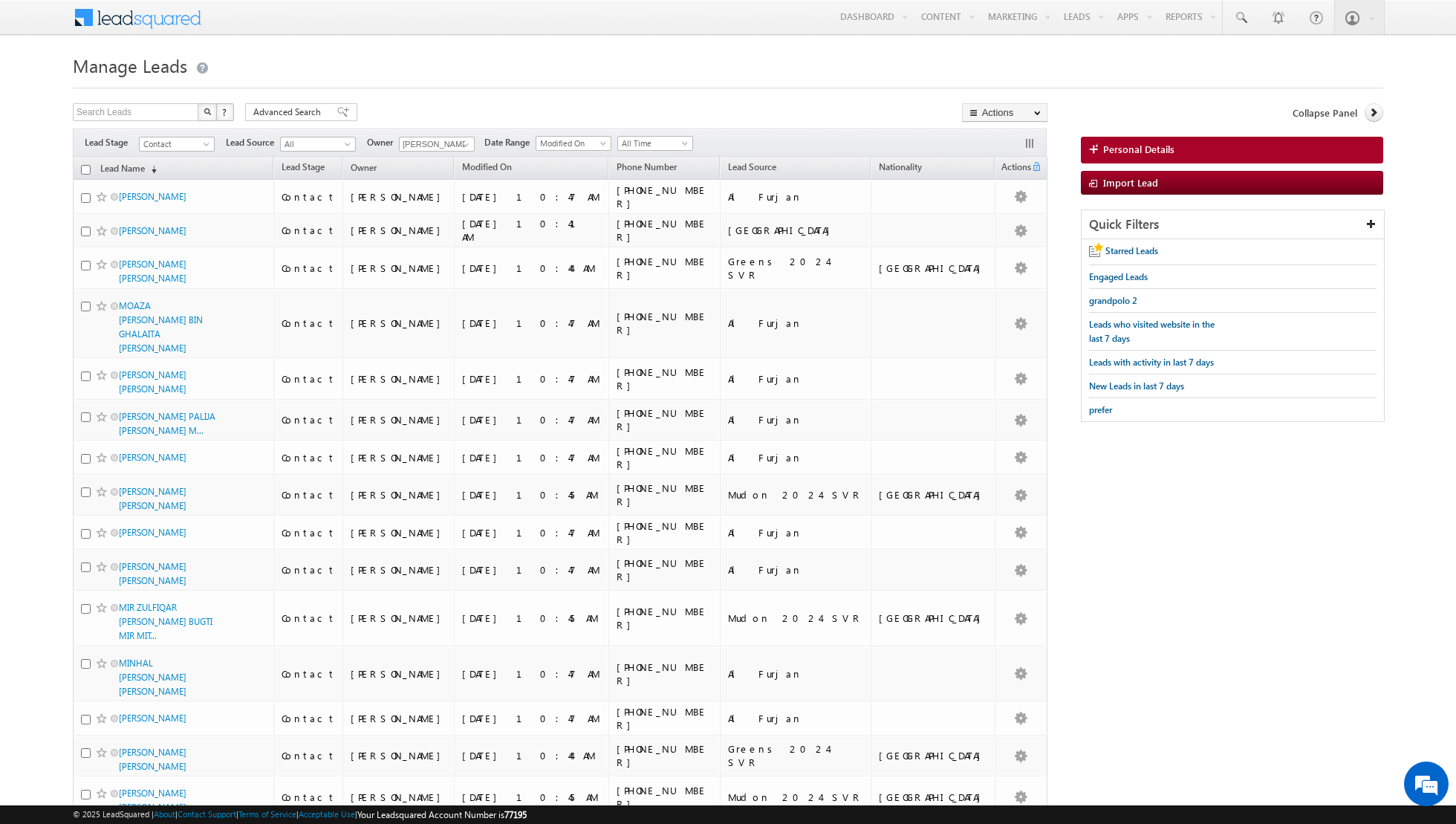
click at [86, 168] on input "checkbox" at bounding box center [86, 169] width 10 height 10
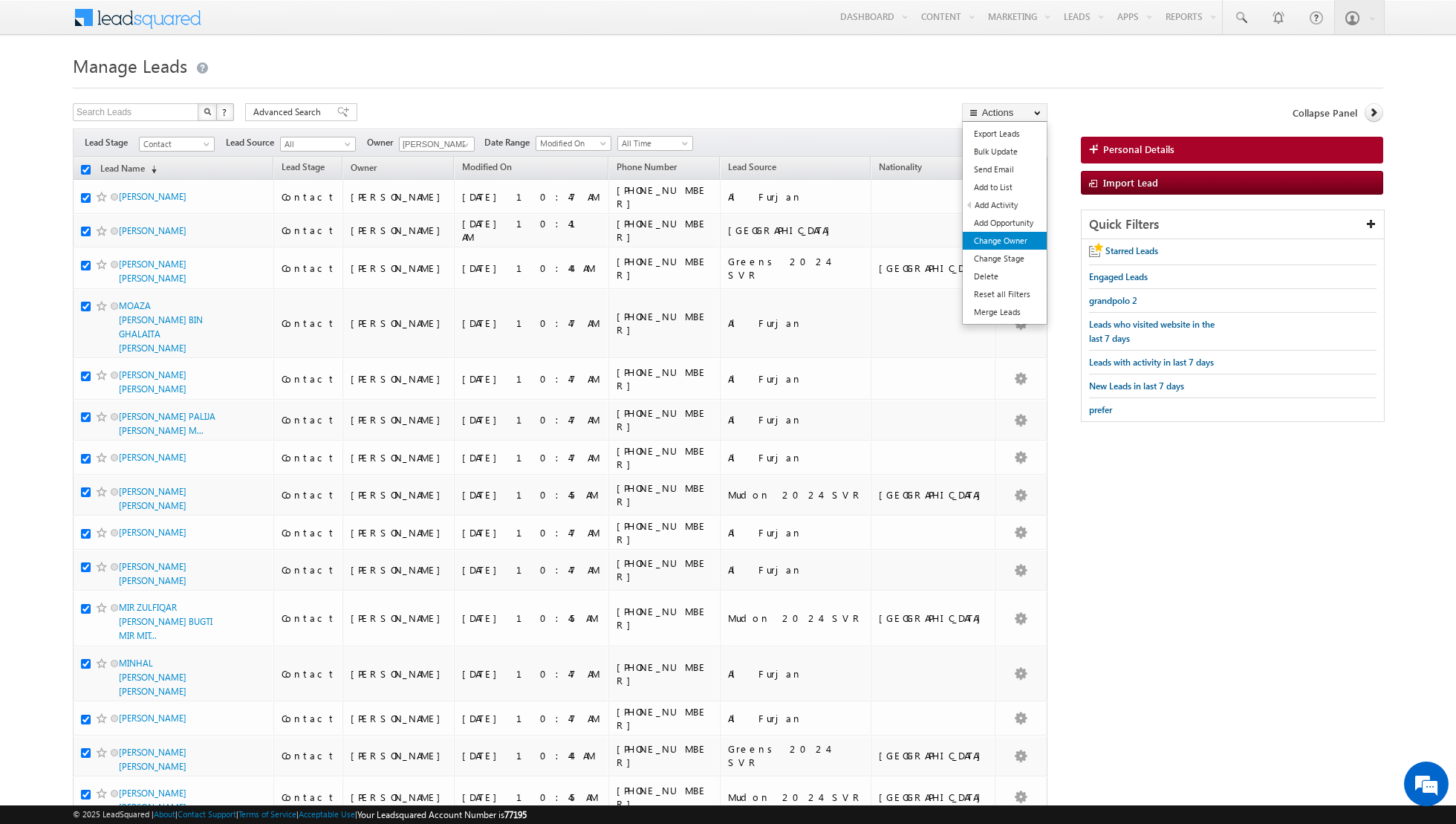
click at [981, 235] on link "Change Owner" at bounding box center [1004, 241] width 84 height 18
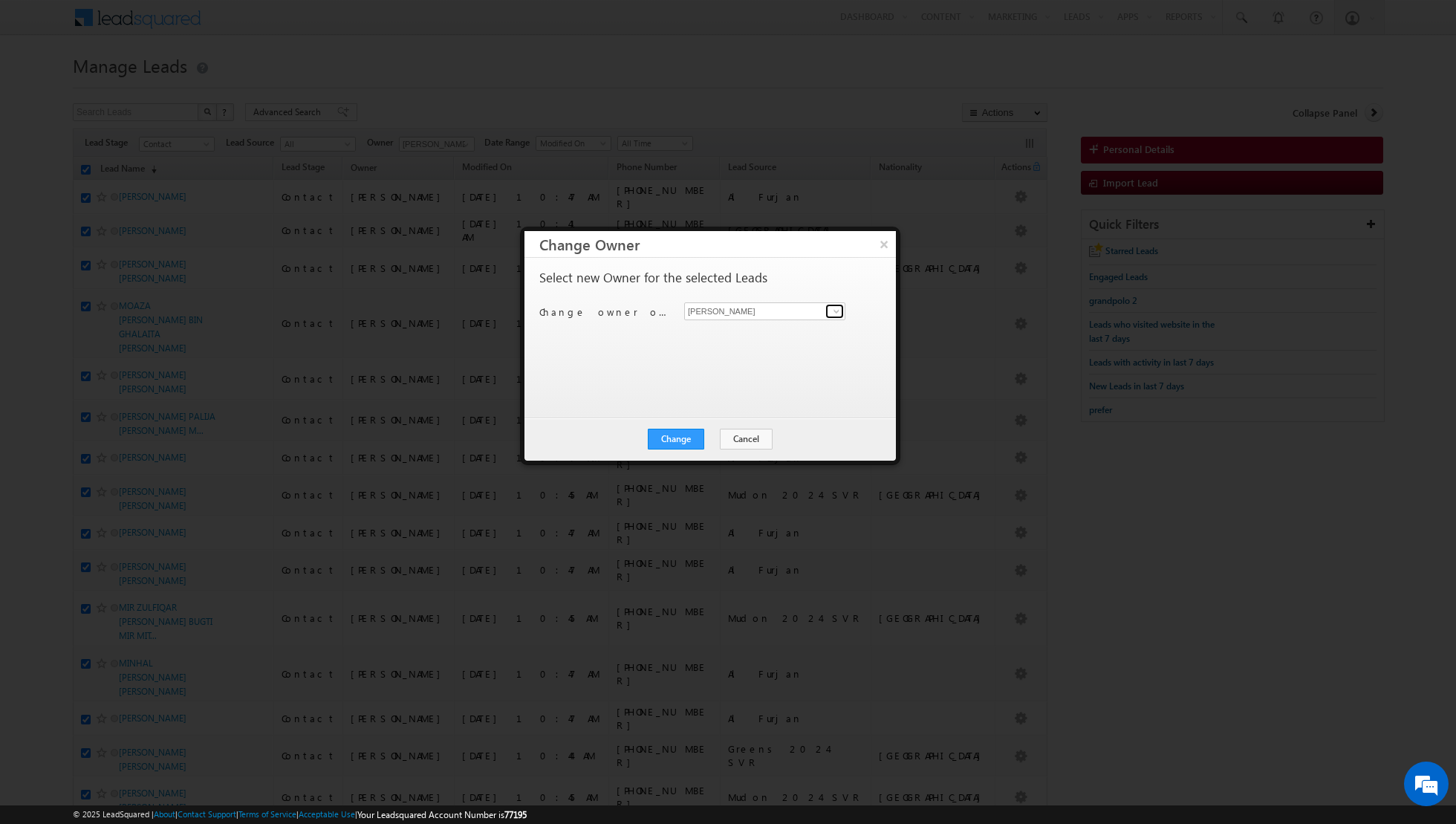
click at [828, 312] on link at bounding box center [834, 311] width 19 height 15
click at [731, 357] on link "[PERSON_NAME] [EMAIL_ADDRESS][DOMAIN_NAME]" at bounding box center [764, 359] width 161 height 28
click at [675, 435] on button "Change" at bounding box center [676, 440] width 57 height 21
click at [708, 435] on button "Close" at bounding box center [712, 440] width 48 height 21
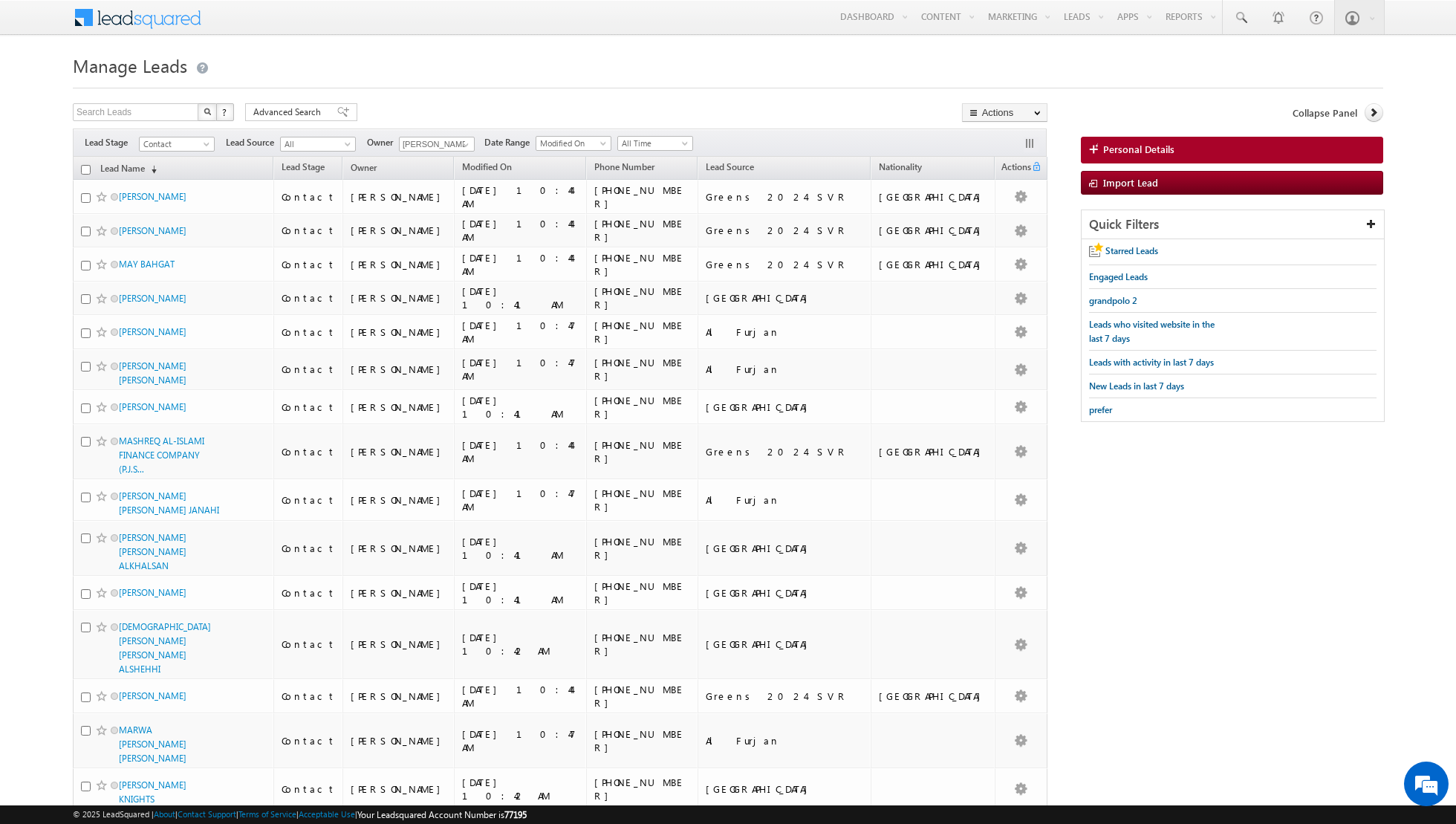
click at [86, 169] on input "checkbox" at bounding box center [86, 169] width 10 height 10
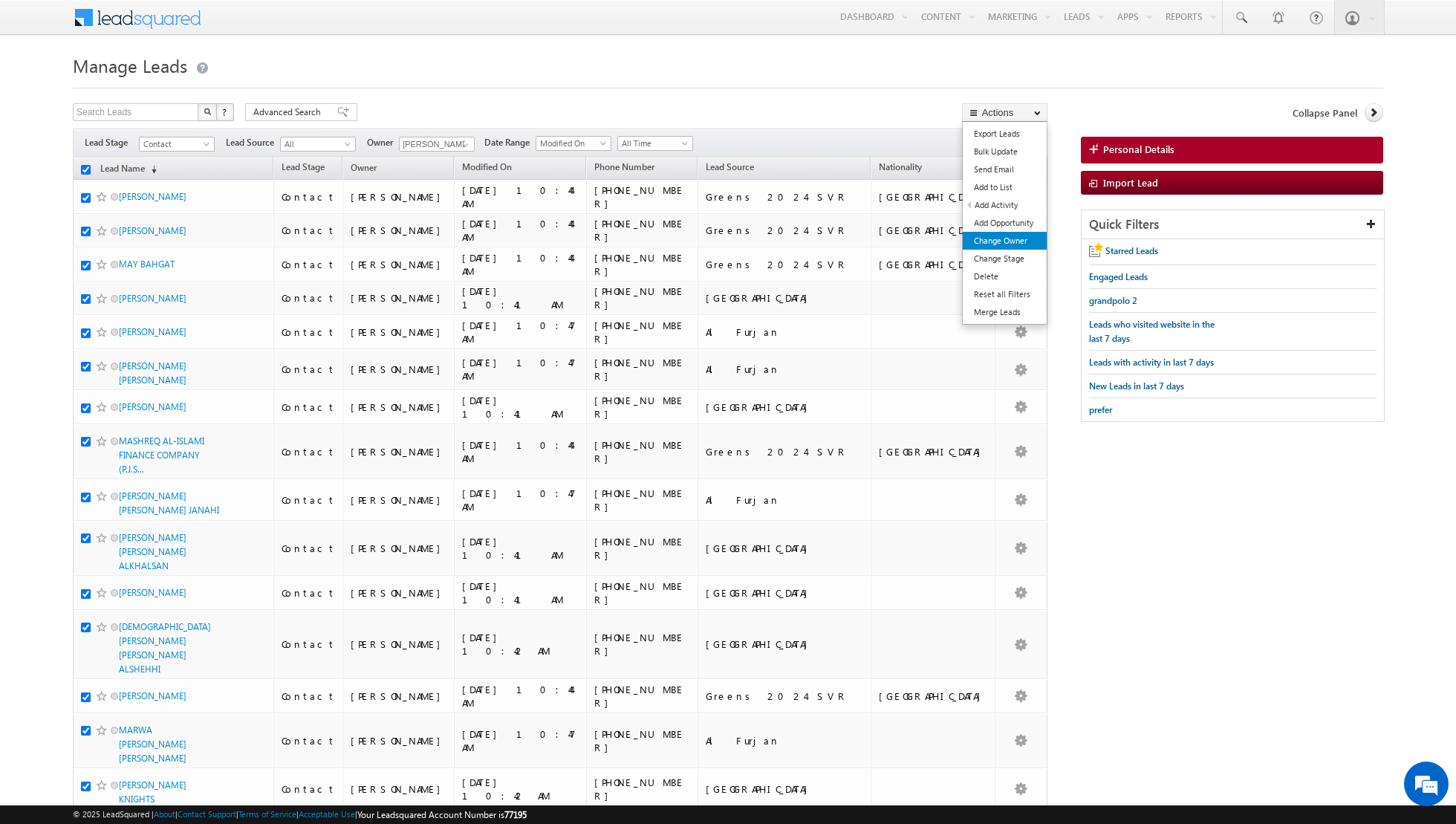
click at [1000, 235] on link "Change Owner" at bounding box center [1004, 241] width 84 height 18
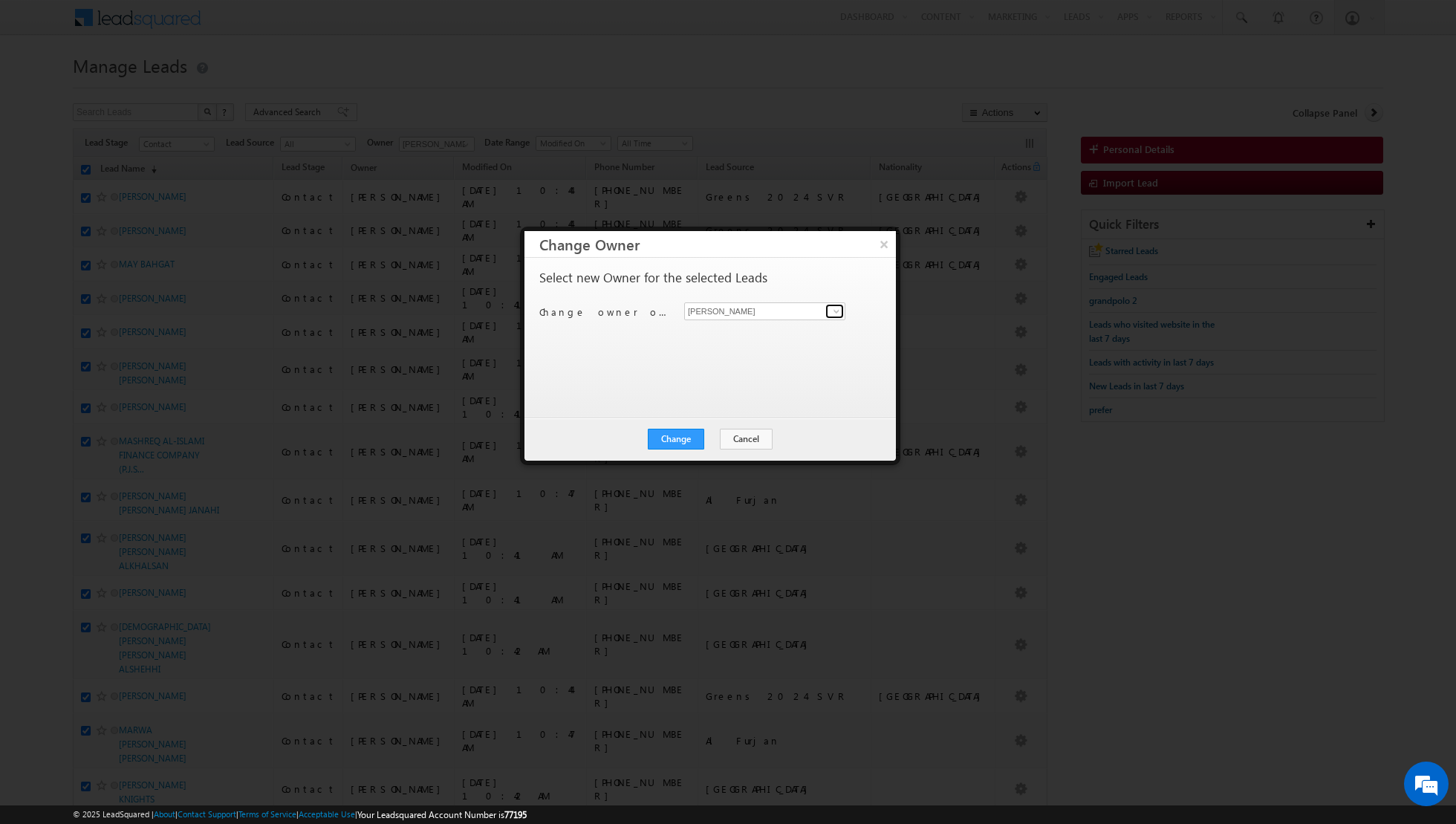
click at [834, 313] on span at bounding box center [836, 311] width 11 height 12
click at [767, 338] on span "[PERSON_NAME][EMAIL_ADDRESS][DOMAIN_NAME]" at bounding box center [756, 339] width 134 height 12
click at [669, 436] on button "Change" at bounding box center [676, 440] width 57 height 21
click at [717, 434] on button "Close" at bounding box center [712, 440] width 48 height 21
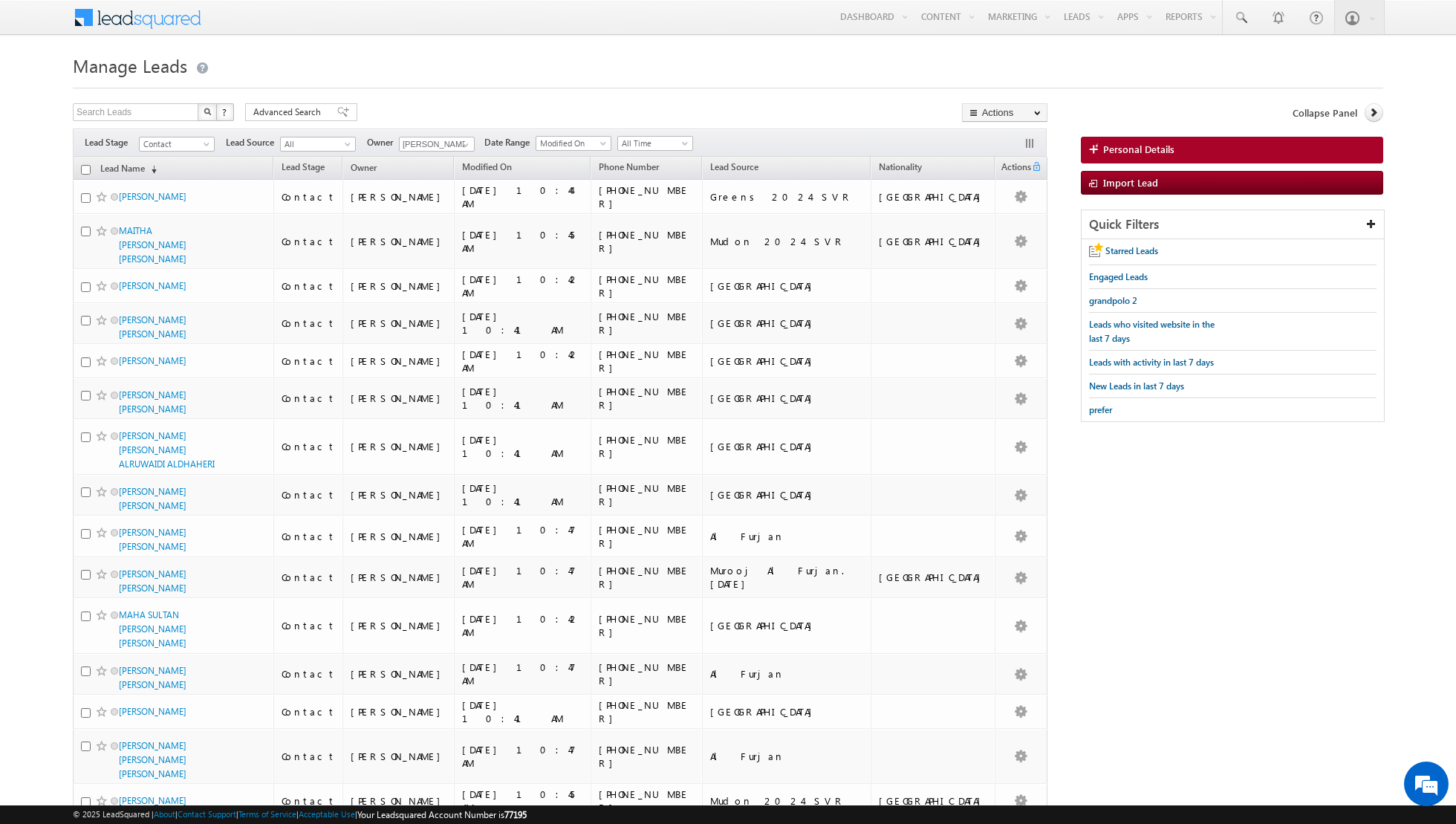
click at [86, 165] on input "checkbox" at bounding box center [86, 169] width 10 height 10
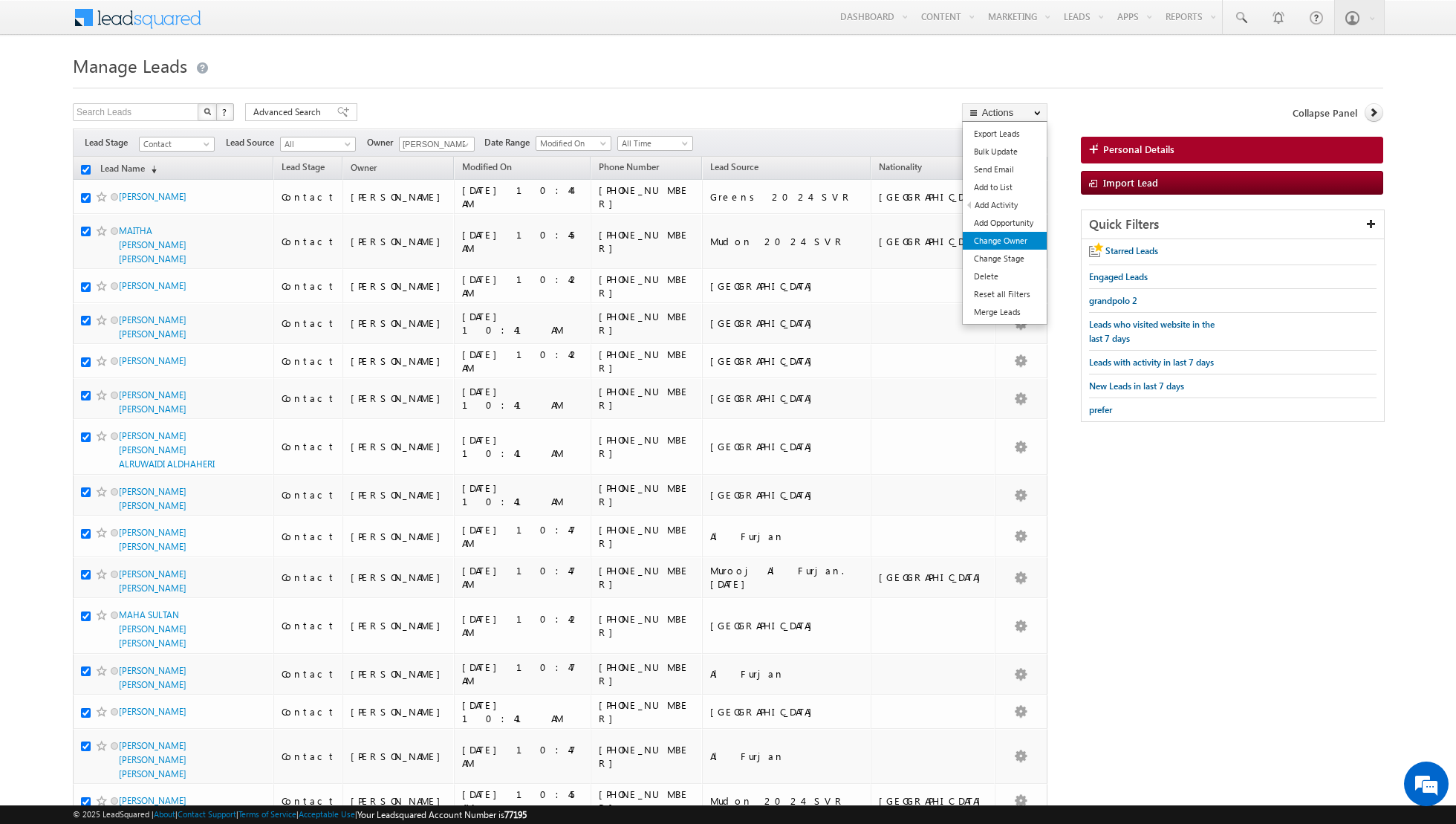
click at [990, 243] on link "Change Owner" at bounding box center [1004, 241] width 84 height 18
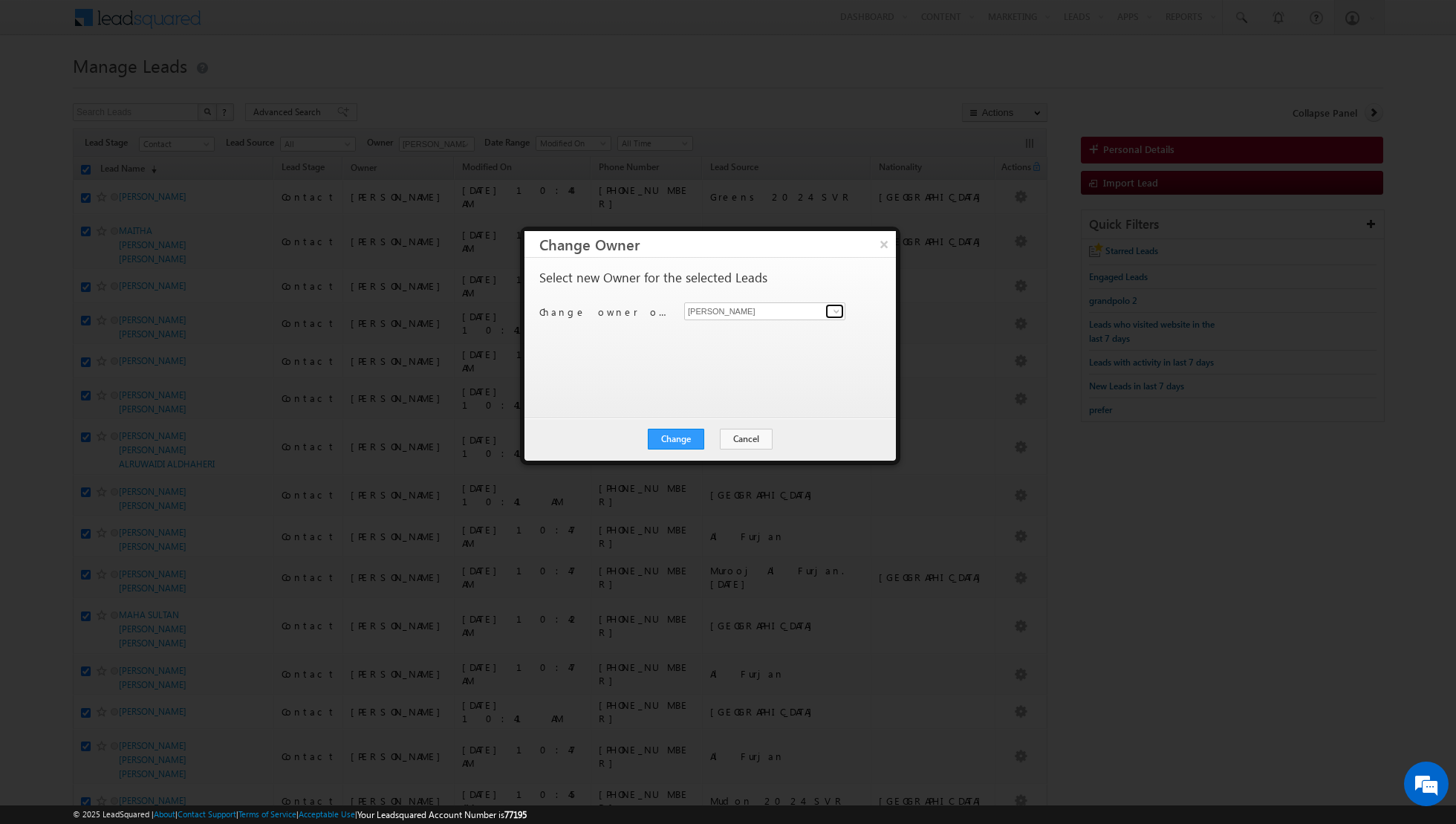
click at [833, 310] on span at bounding box center [836, 311] width 11 height 12
click at [713, 389] on span "[PERSON_NAME][EMAIL_ADDRESS][PERSON_NAME][DOMAIN_NAME]" at bounding box center [756, 391] width 134 height 12
click at [667, 438] on button "Change" at bounding box center [676, 440] width 57 height 21
click at [713, 438] on button "Close" at bounding box center [712, 440] width 48 height 21
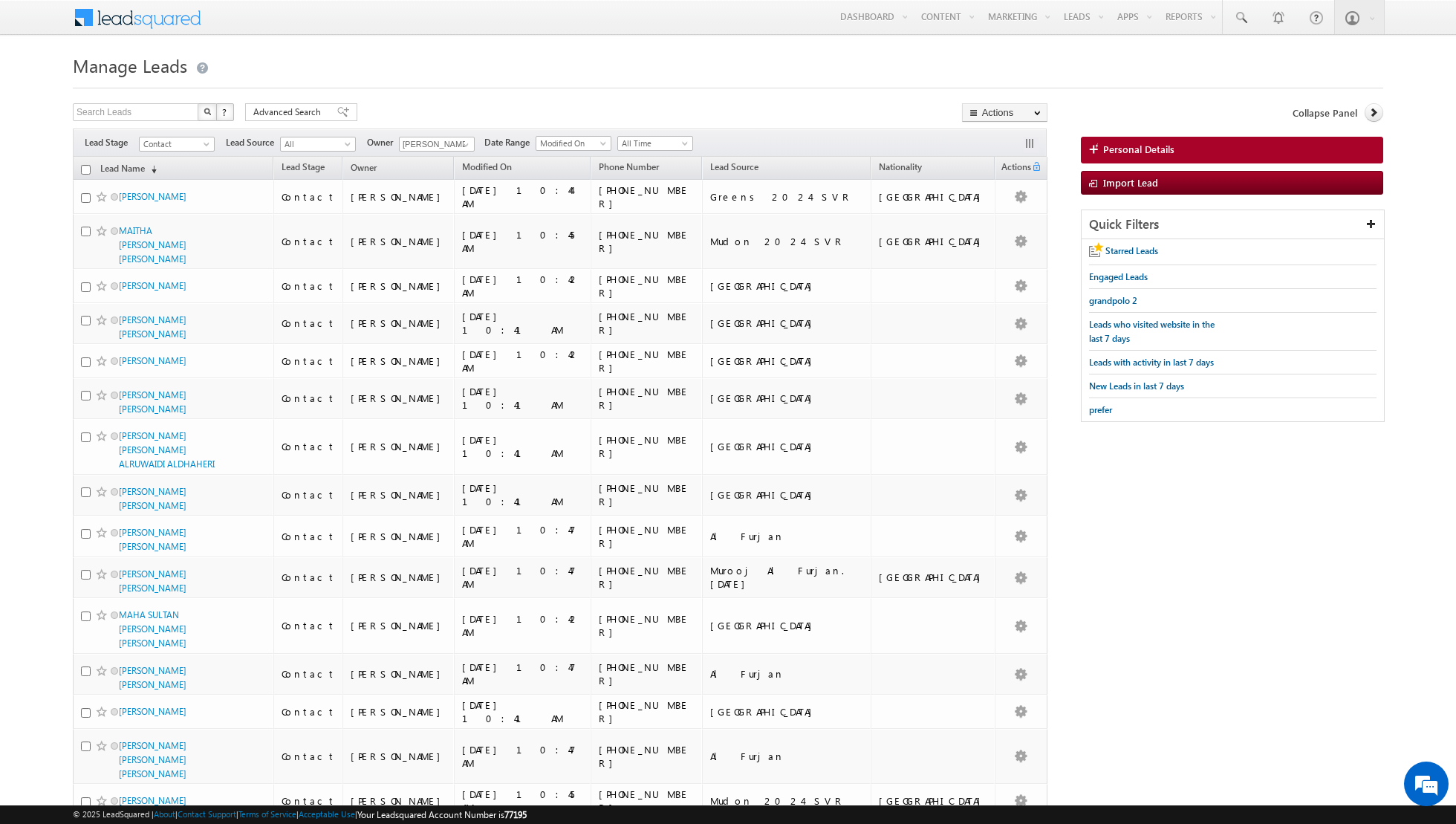
click at [84, 167] on input "checkbox" at bounding box center [86, 169] width 10 height 10
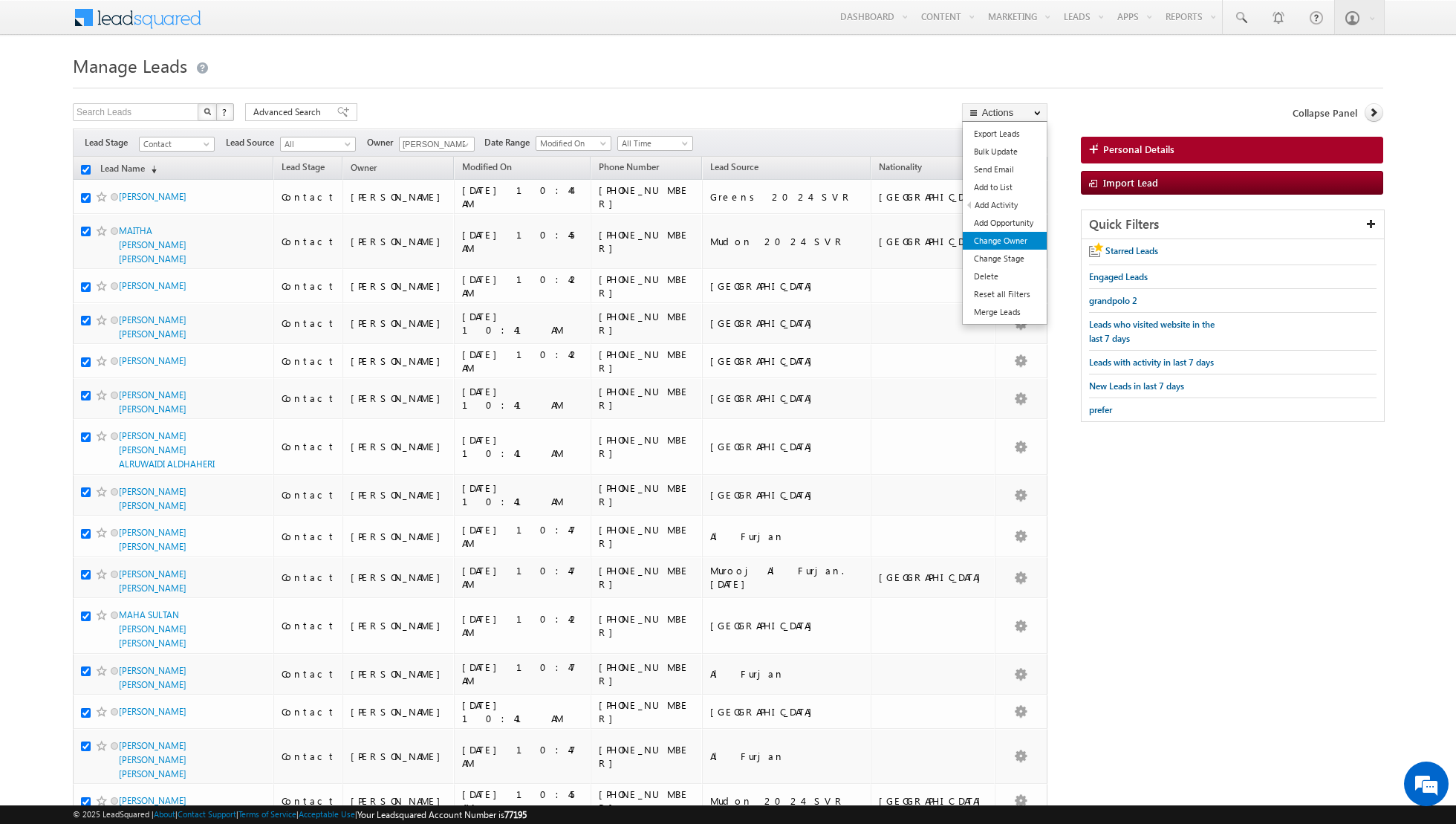
click at [995, 239] on link "Change Owner" at bounding box center [1004, 241] width 84 height 18
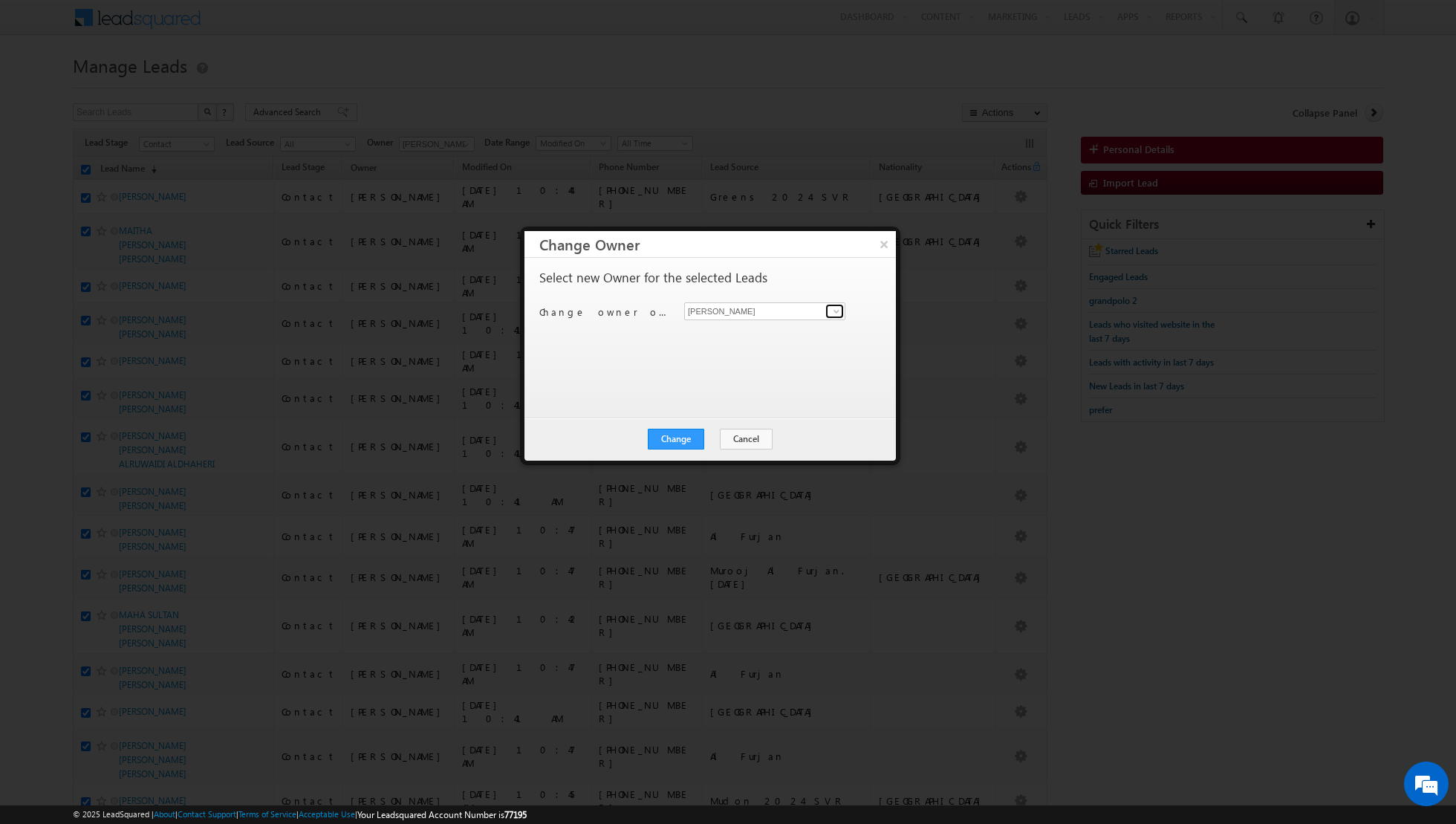
click at [826, 309] on link at bounding box center [834, 311] width 19 height 15
click at [722, 389] on span "[PERSON_NAME][EMAIL_ADDRESS][PERSON_NAME][DOMAIN_NAME]" at bounding box center [756, 391] width 134 height 12
click at [675, 438] on button "Change" at bounding box center [676, 440] width 57 height 21
click at [707, 437] on button "Close" at bounding box center [712, 440] width 48 height 21
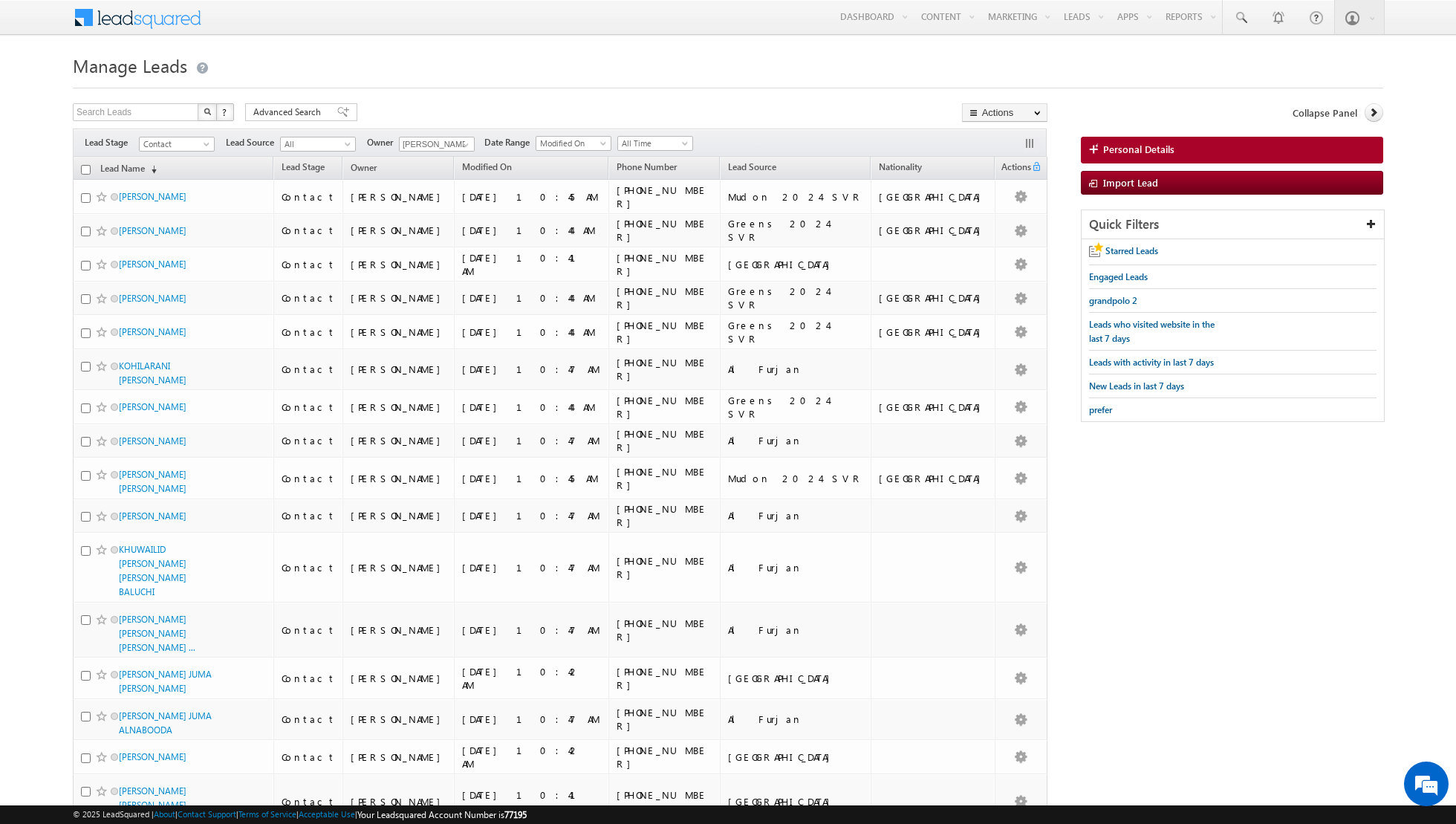
click at [86, 169] on input "checkbox" at bounding box center [86, 169] width 10 height 10
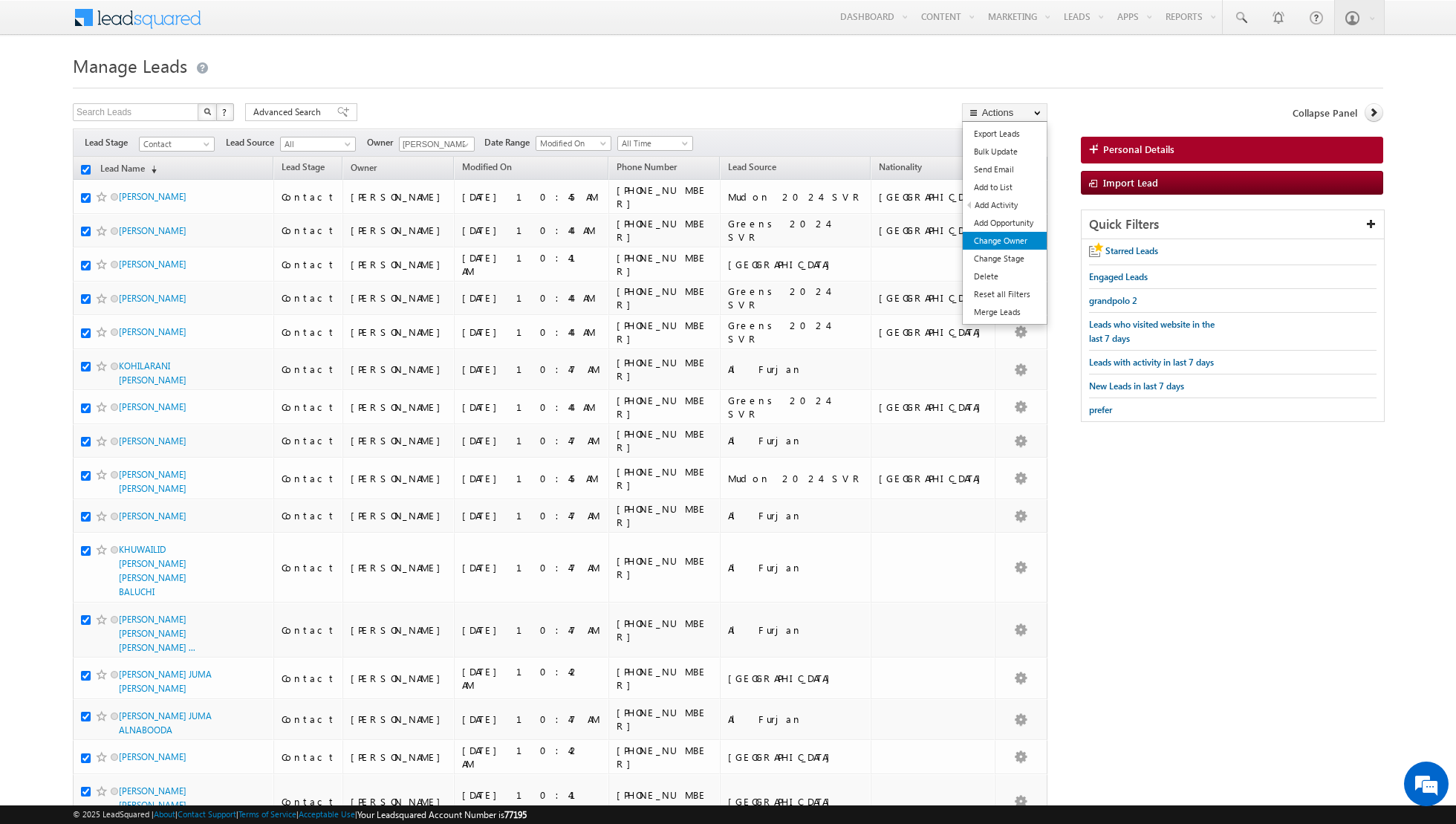
click at [986, 239] on link "Change Owner" at bounding box center [1004, 241] width 84 height 18
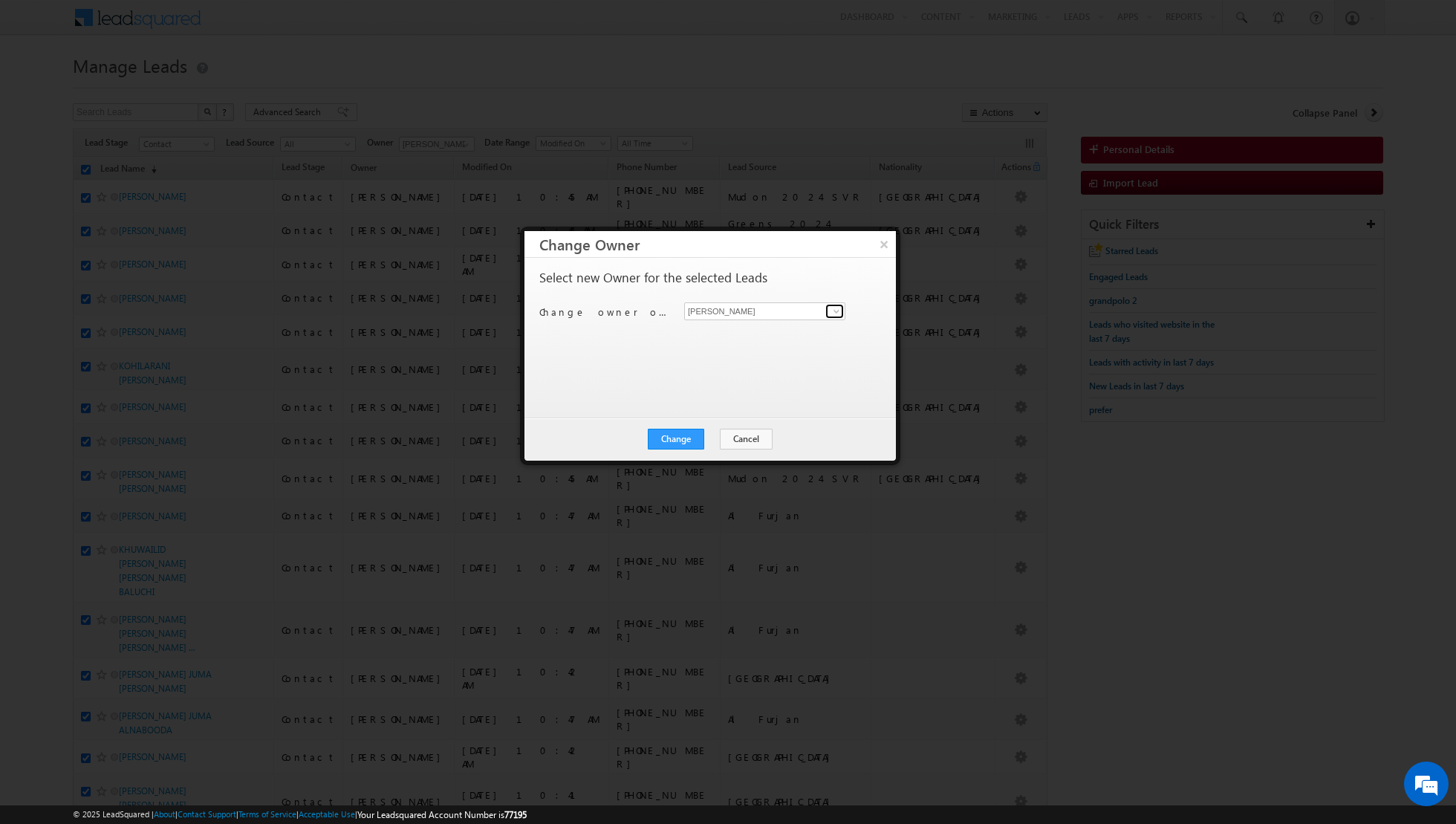
click at [832, 309] on span at bounding box center [836, 311] width 11 height 12
click at [725, 366] on link "[PERSON_NAME] [PERSON_NAME] [PERSON_NAME][EMAIL_ADDRESS][PERSON_NAME][DOMAIN_NA…" at bounding box center [764, 369] width 161 height 28
click at [680, 437] on button "Change" at bounding box center [676, 440] width 57 height 21
click at [702, 439] on button "Close" at bounding box center [712, 440] width 48 height 21
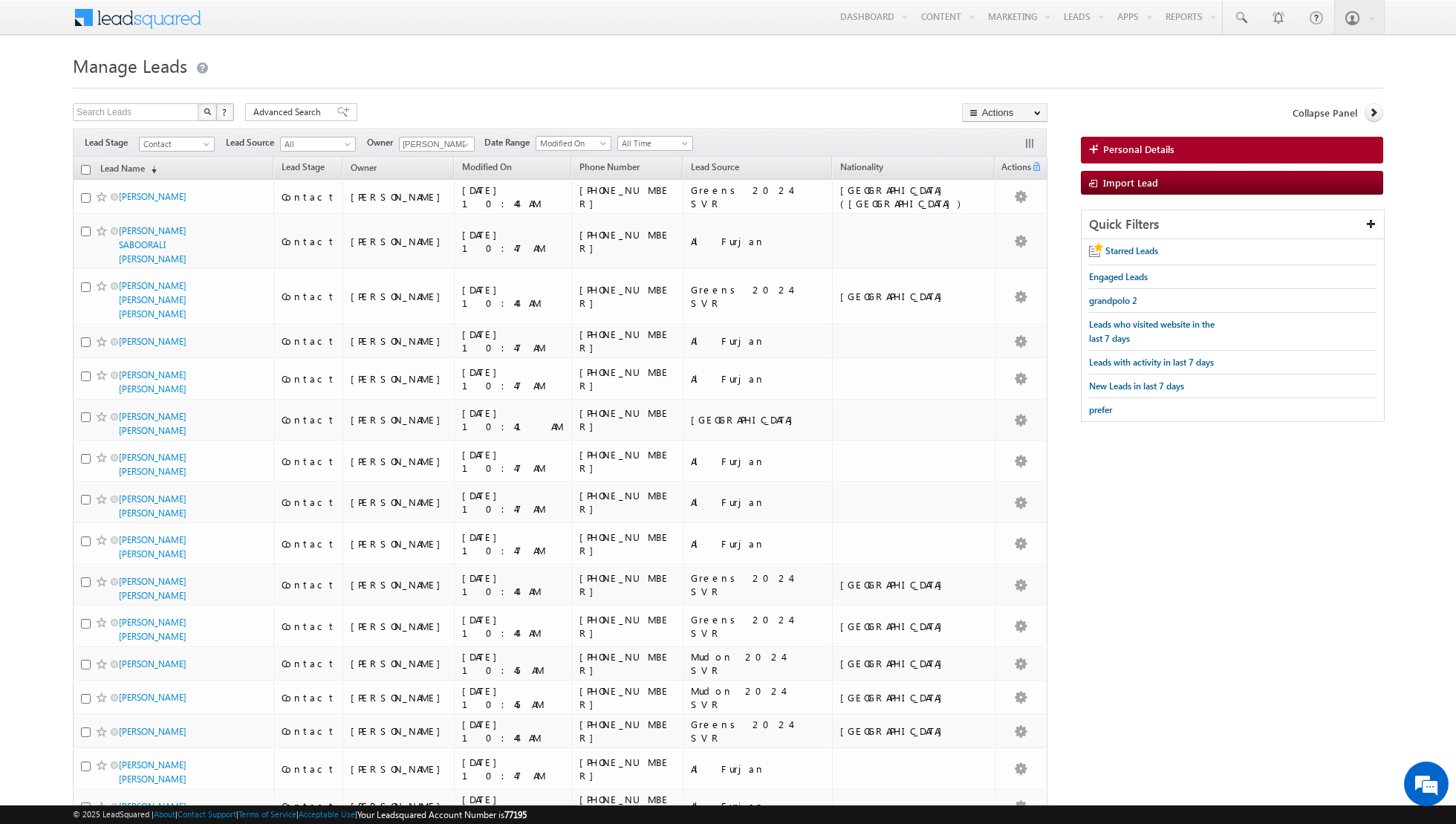
click at [90, 166] on th "Lead Name (sorted descending)" at bounding box center [172, 168] width 201 height 23
click at [88, 166] on input "checkbox" at bounding box center [86, 169] width 10 height 10
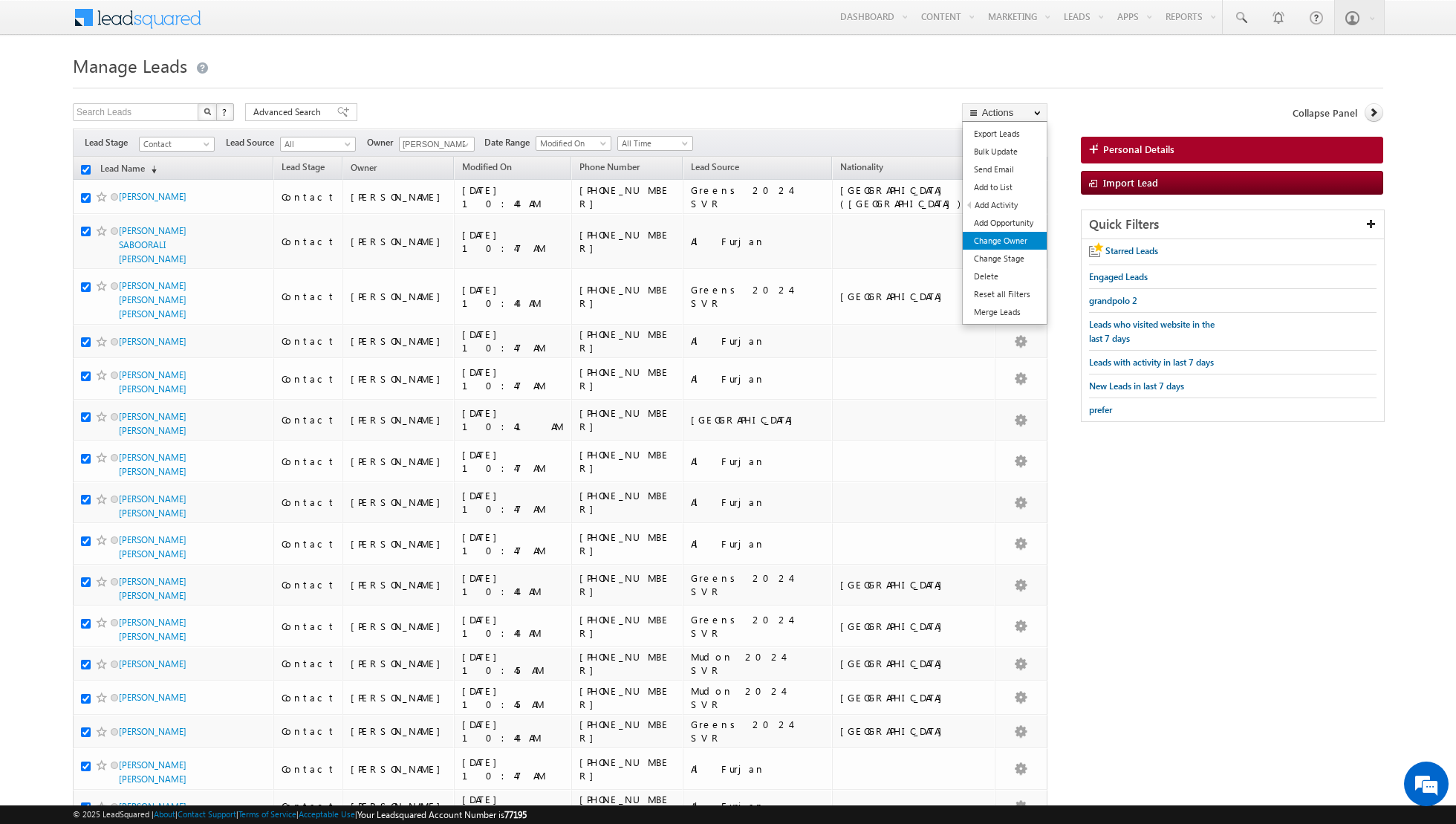
click at [990, 239] on link "Change Owner" at bounding box center [1004, 241] width 84 height 18
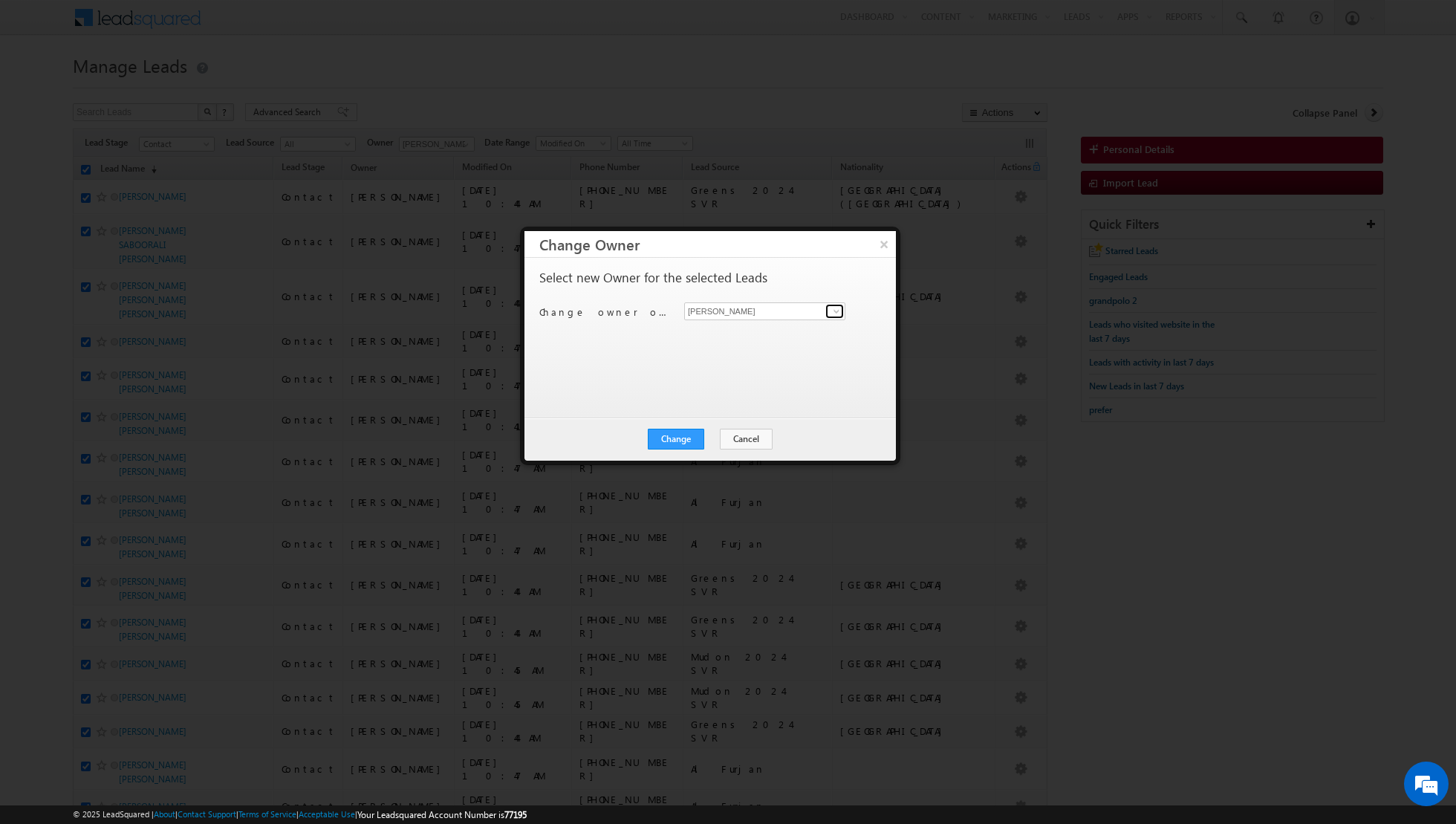
click at [834, 313] on span at bounding box center [836, 311] width 11 height 12
click at [738, 392] on link "[PERSON_NAME] [PERSON_NAME][EMAIL_ADDRESS][DOMAIN_NAME]" at bounding box center [764, 395] width 161 height 28
click at [681, 440] on button "Change" at bounding box center [676, 440] width 57 height 21
click at [714, 442] on button "Close" at bounding box center [712, 440] width 48 height 21
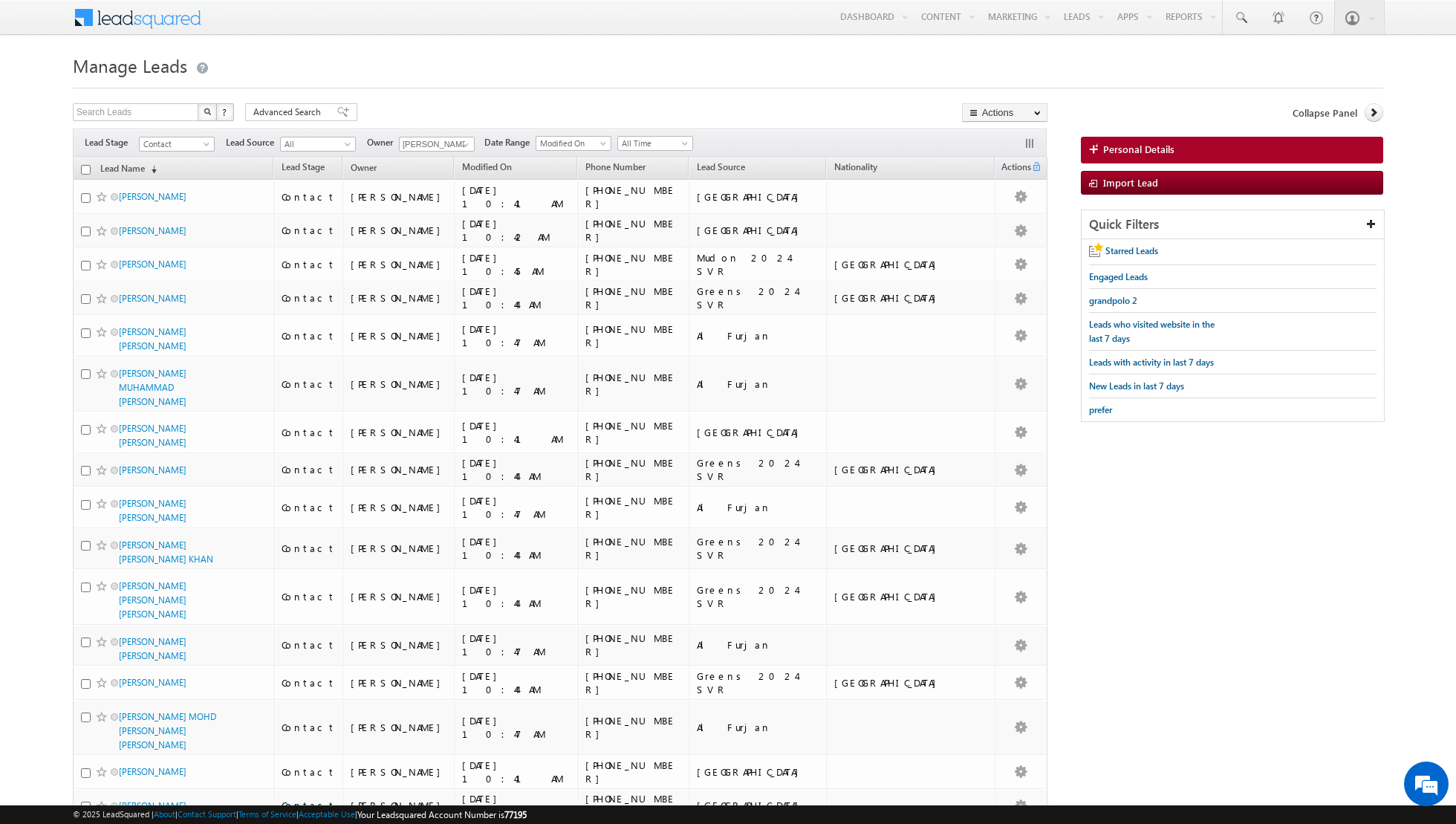
click at [85, 169] on input "checkbox" at bounding box center [86, 169] width 10 height 10
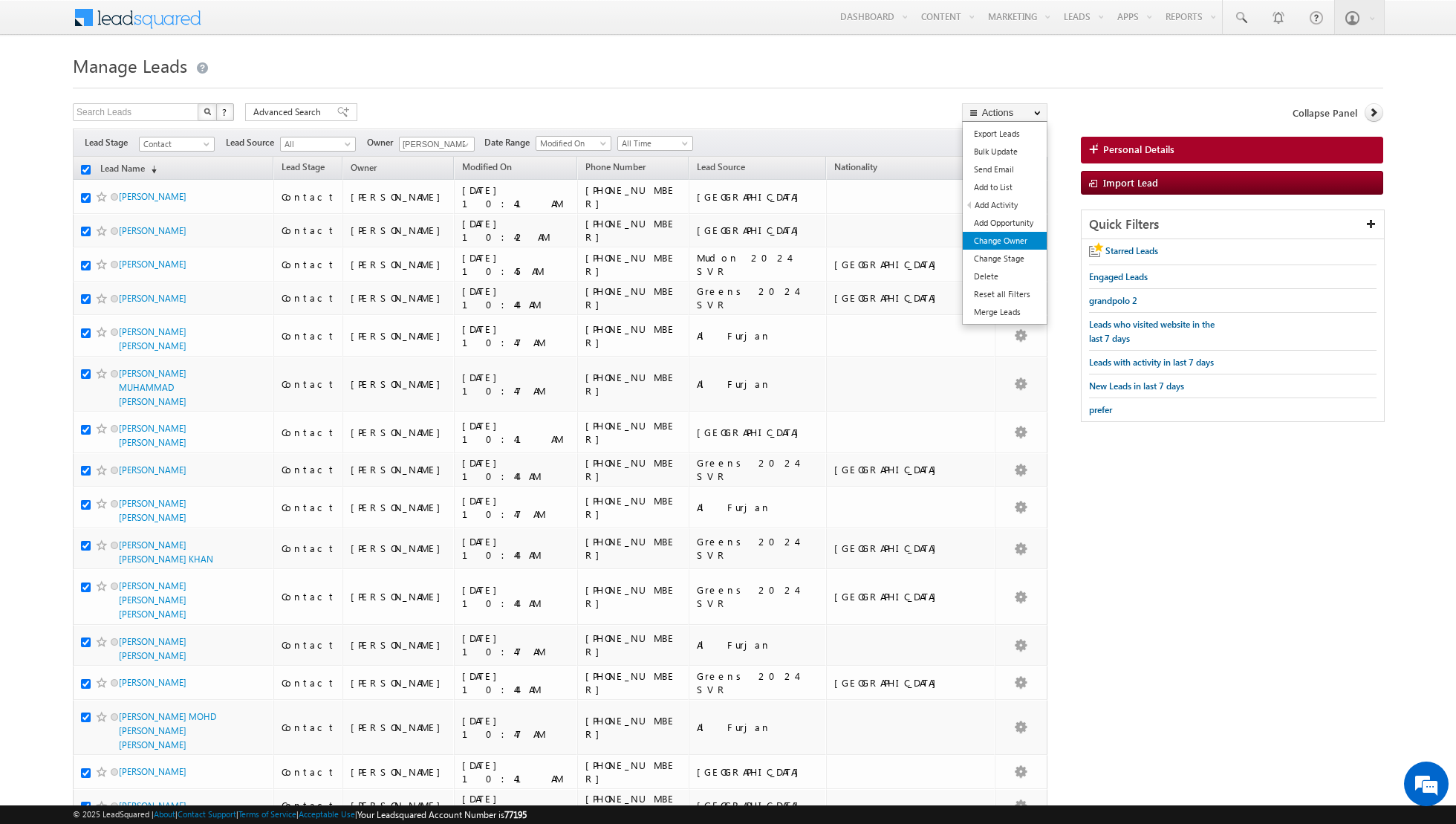
click at [993, 239] on link "Change Owner" at bounding box center [1004, 241] width 84 height 18
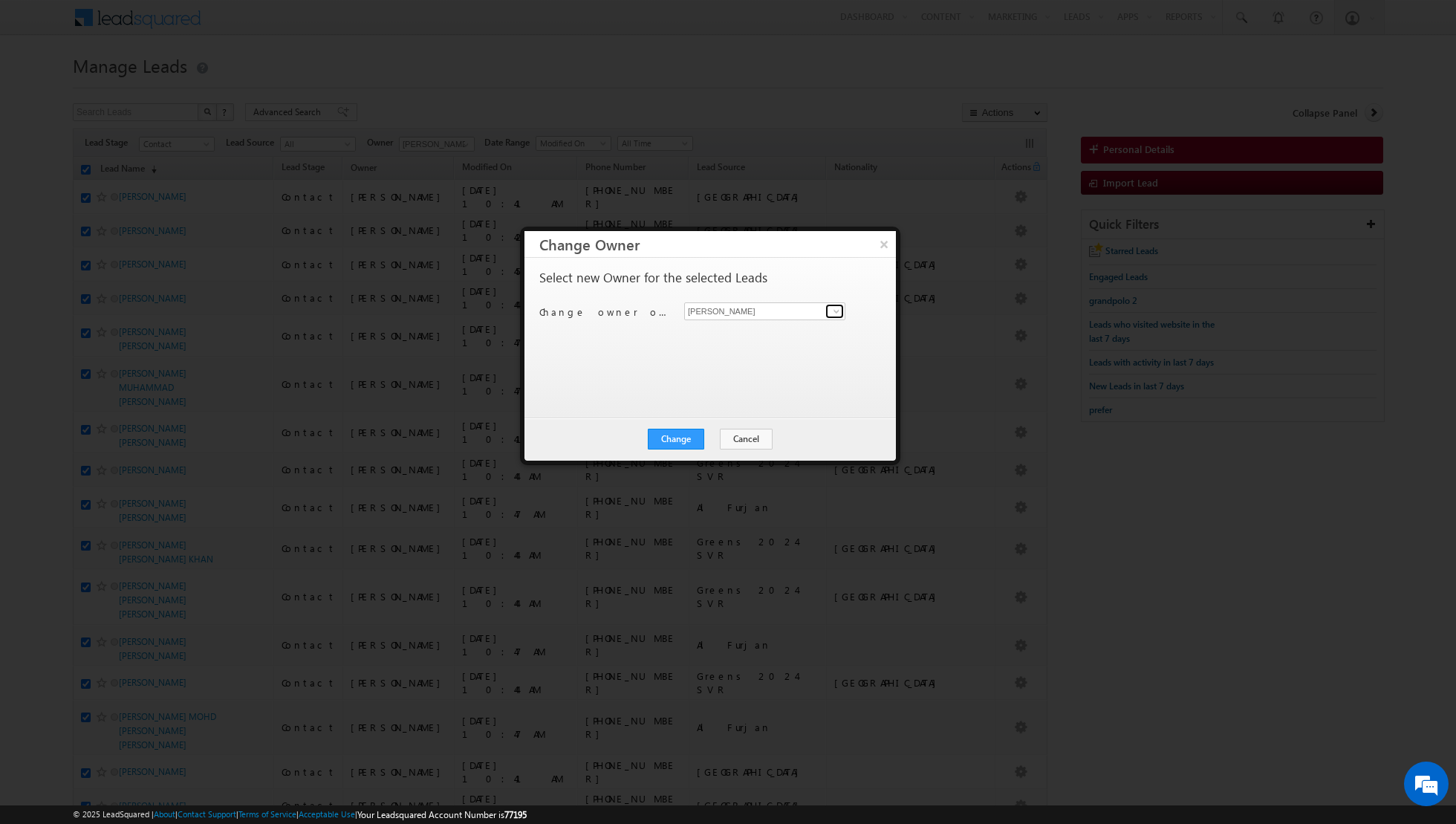
click at [843, 306] on link at bounding box center [834, 311] width 19 height 15
click at [778, 331] on link "[PERSON_NAME] [PERSON_NAME][EMAIL_ADDRESS][DOMAIN_NAME]" at bounding box center [764, 334] width 161 height 28
click at [686, 437] on button "Change" at bounding box center [676, 440] width 57 height 21
click at [717, 438] on button "Close" at bounding box center [712, 440] width 48 height 21
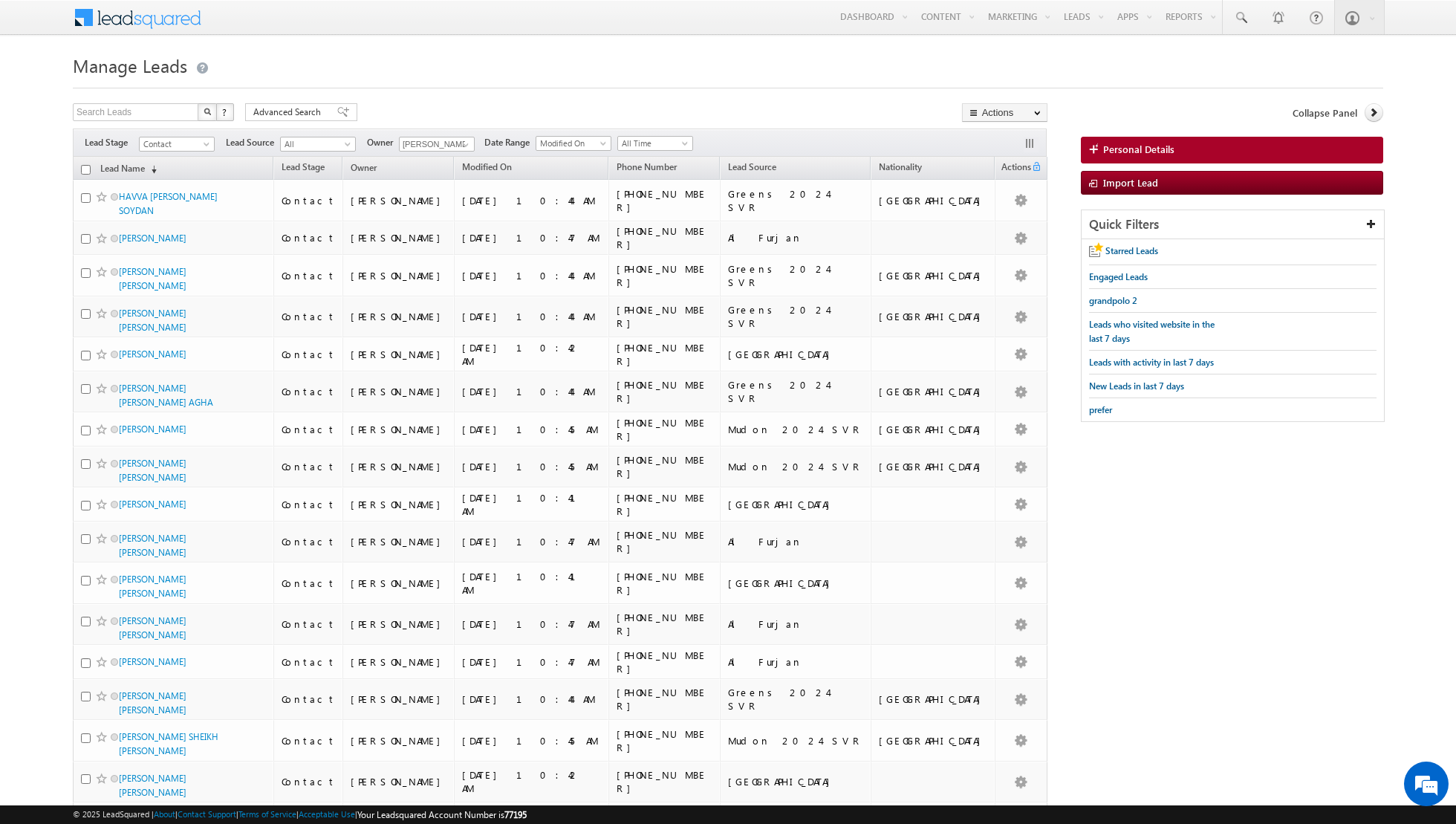
click at [82, 171] on input "checkbox" at bounding box center [86, 169] width 10 height 10
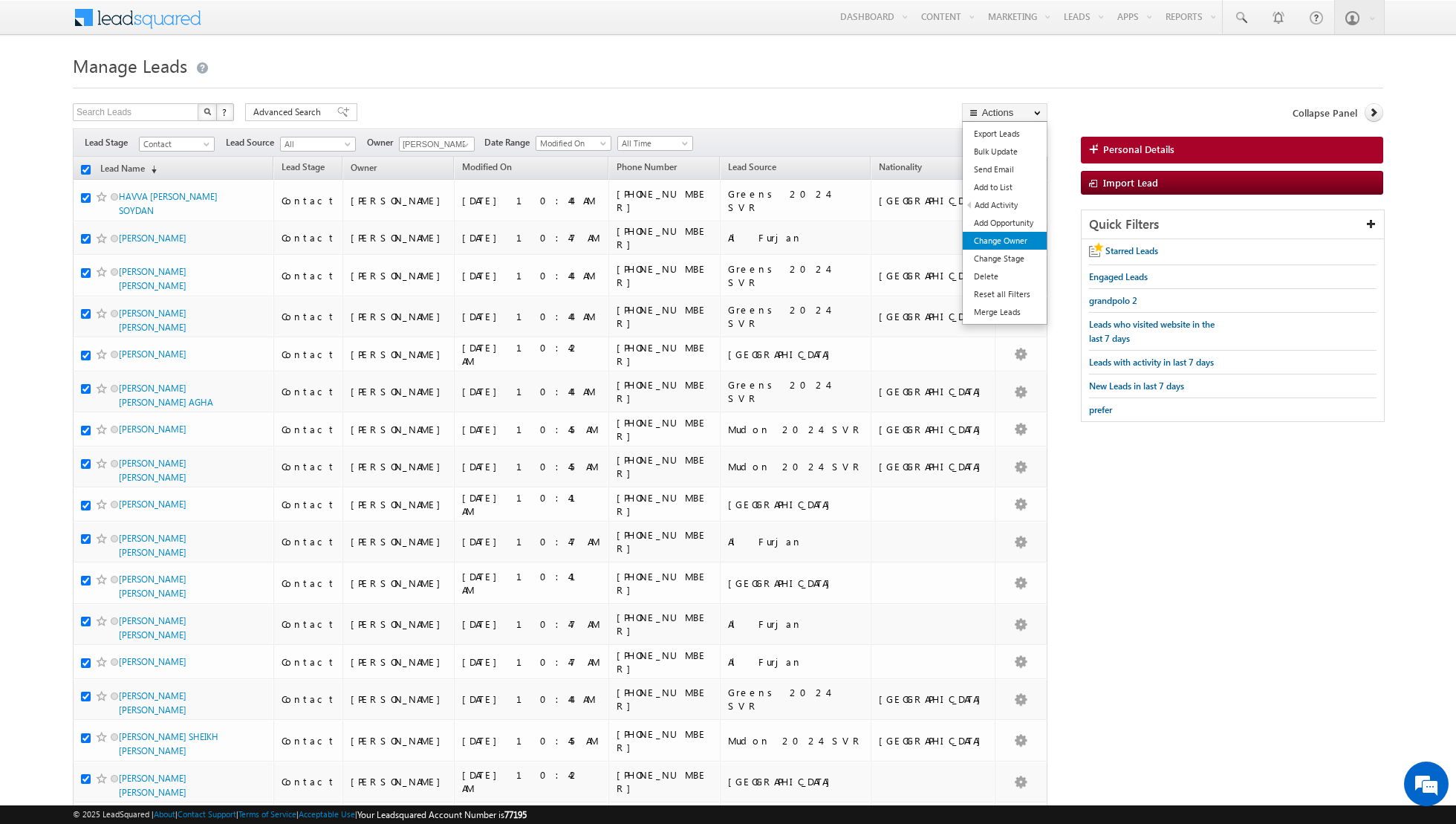
click at [995, 241] on link "Change Owner" at bounding box center [1004, 241] width 84 height 18
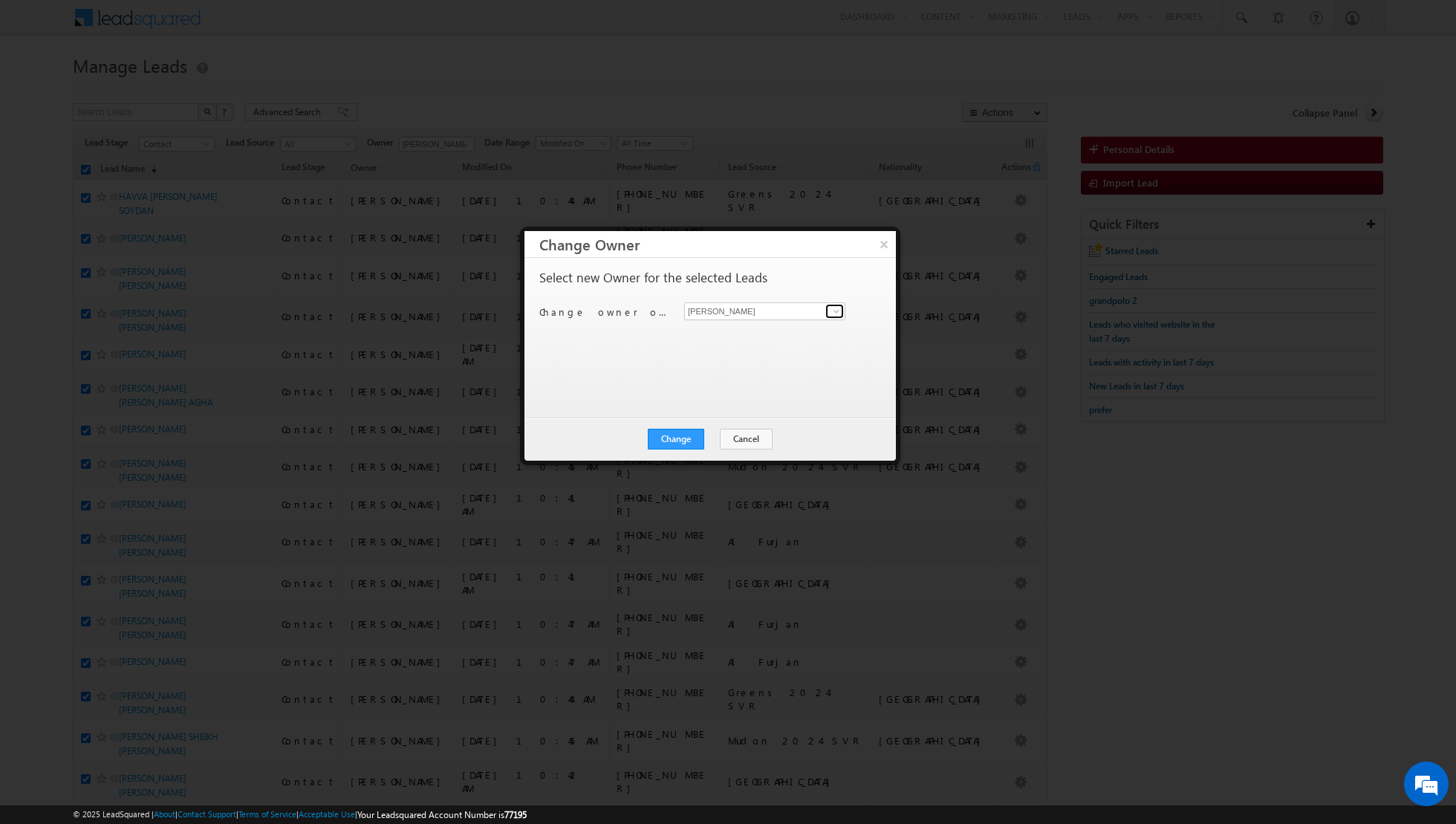
click at [832, 313] on span at bounding box center [836, 311] width 11 height 12
click at [737, 357] on link "[PERSON_NAME] [EMAIL_ADDRESS][DOMAIN_NAME]" at bounding box center [764, 359] width 161 height 28
click at [675, 438] on button "Change" at bounding box center [676, 440] width 57 height 21
click at [721, 442] on button "Close" at bounding box center [712, 440] width 48 height 21
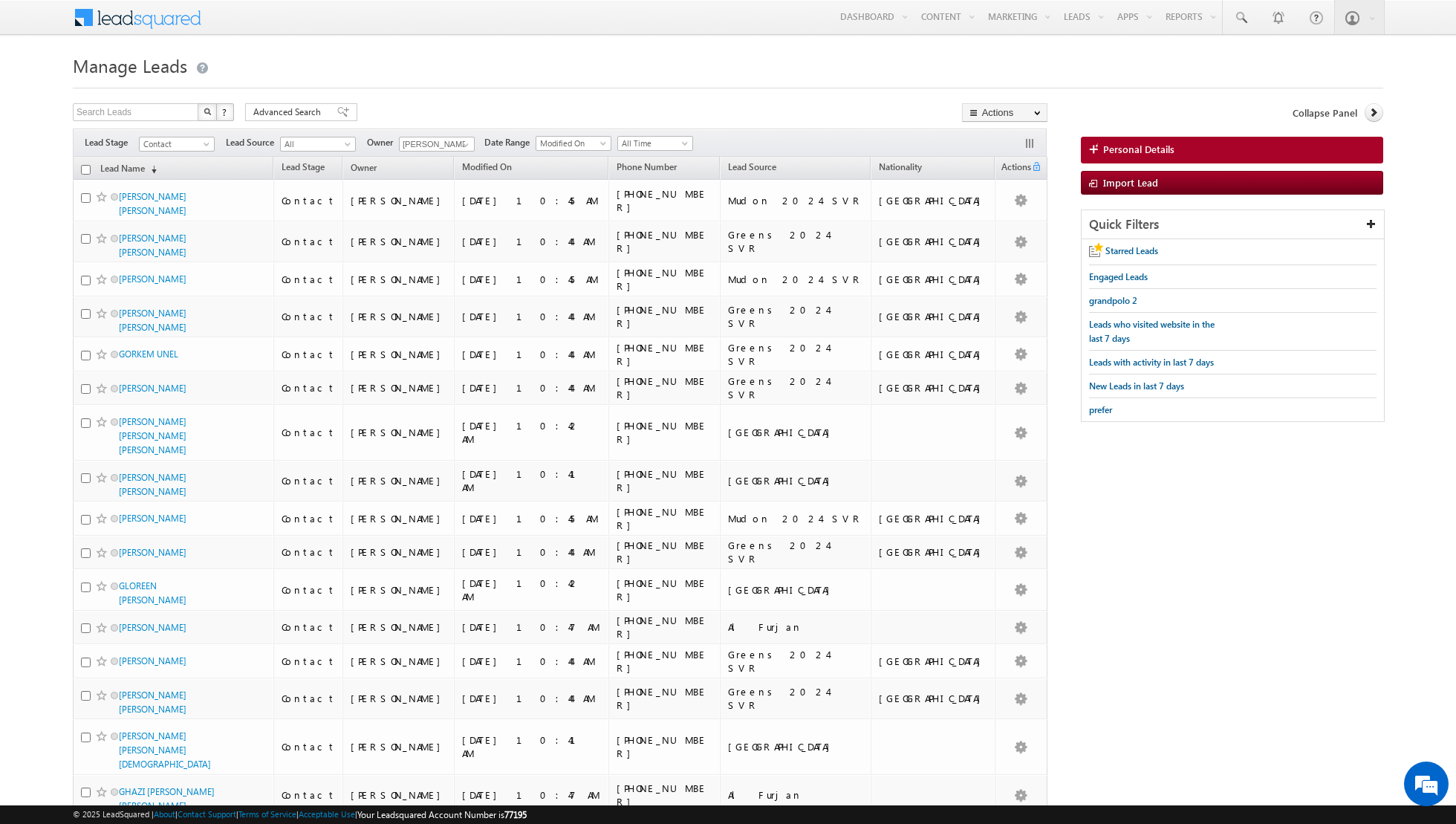
click at [86, 168] on input "checkbox" at bounding box center [86, 169] width 10 height 10
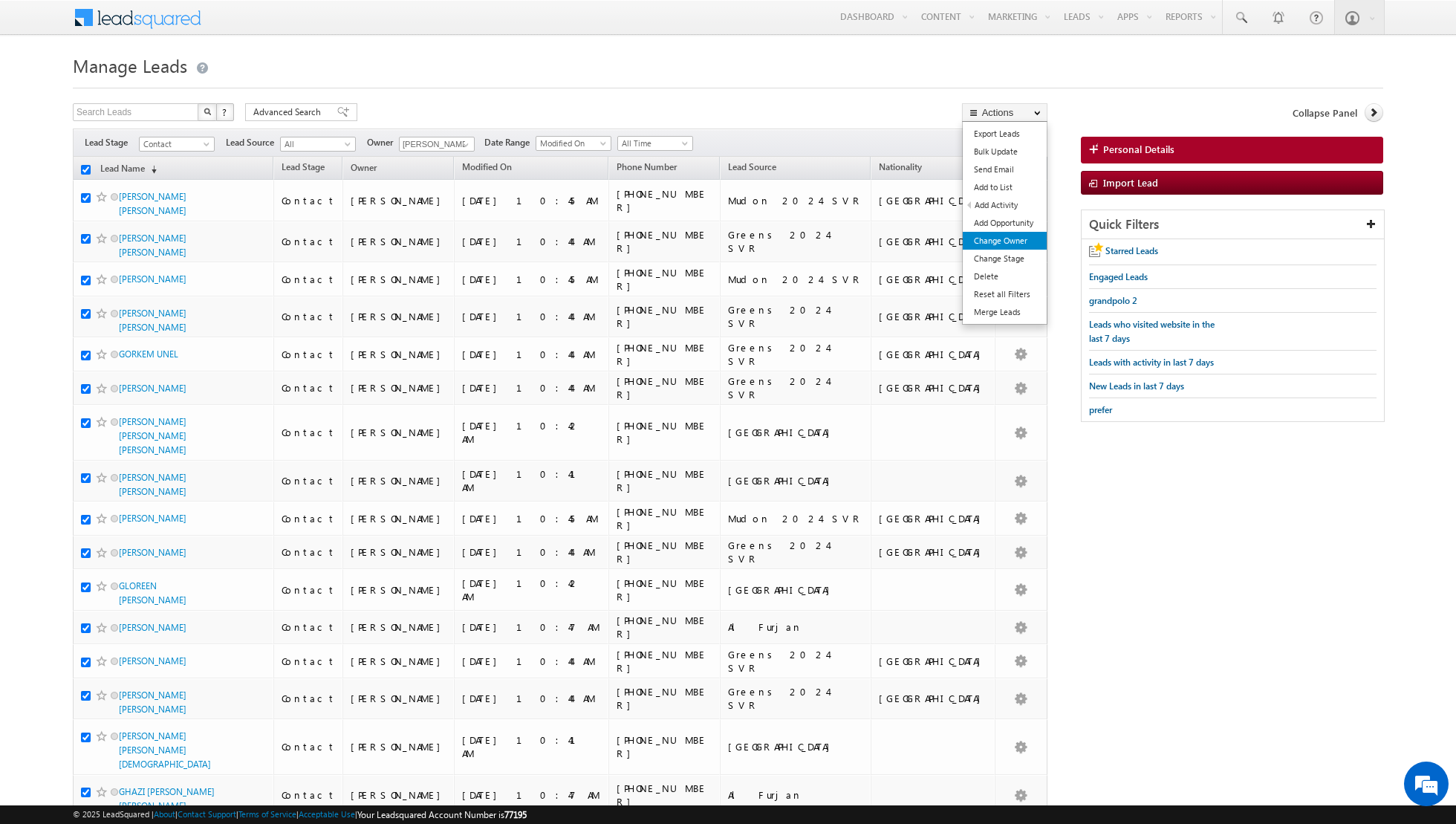
click at [990, 245] on link "Change Owner" at bounding box center [1004, 241] width 84 height 18
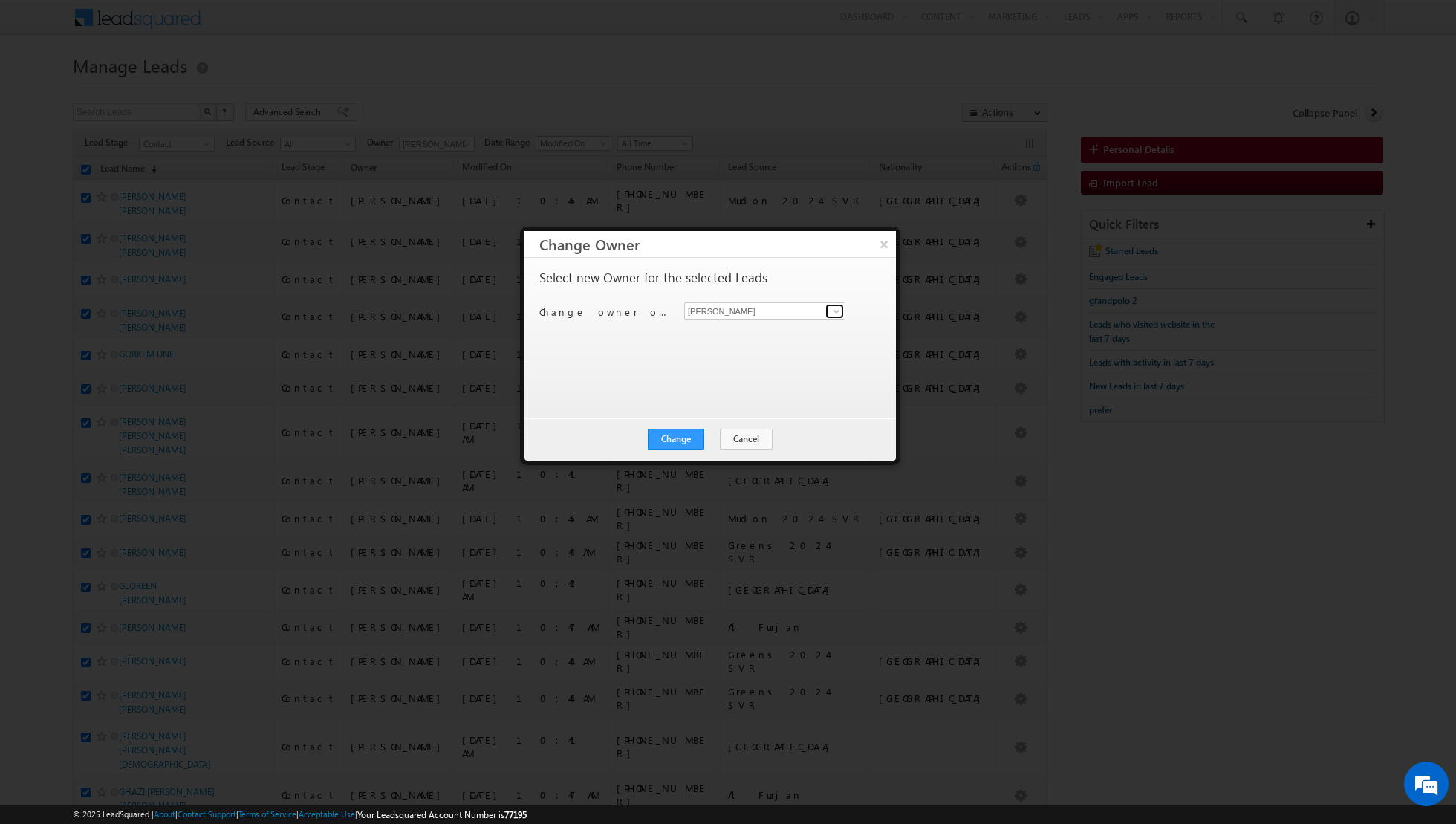
click at [833, 309] on span at bounding box center [836, 311] width 11 height 12
click at [739, 393] on span "[EMAIL_ADDRESS][DOMAIN_NAME]" at bounding box center [756, 392] width 134 height 12
click at [670, 448] on button "Change" at bounding box center [676, 440] width 57 height 21
click at [714, 435] on button "Close" at bounding box center [712, 440] width 48 height 21
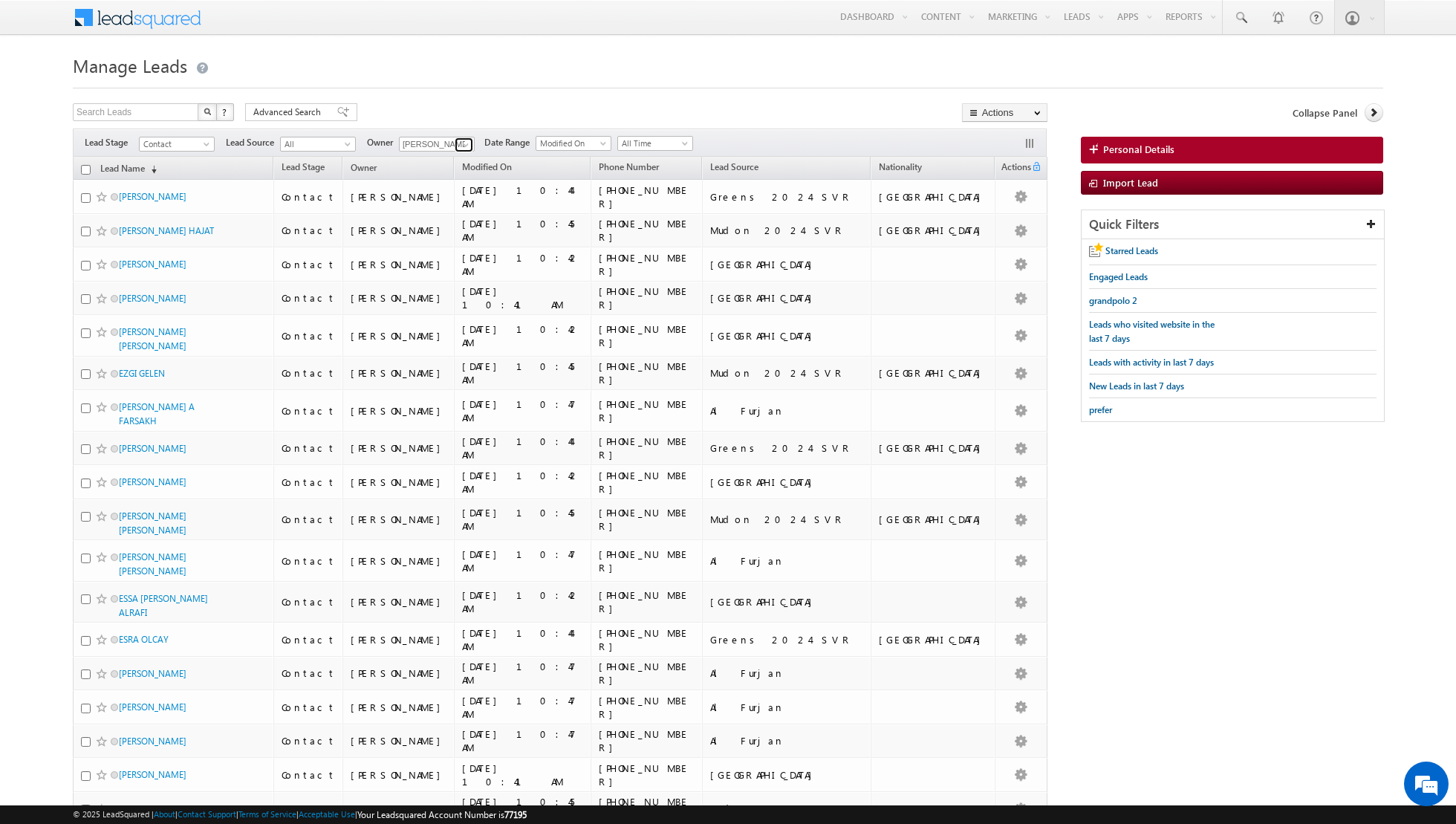
click at [461, 142] on span at bounding box center [465, 144] width 11 height 12
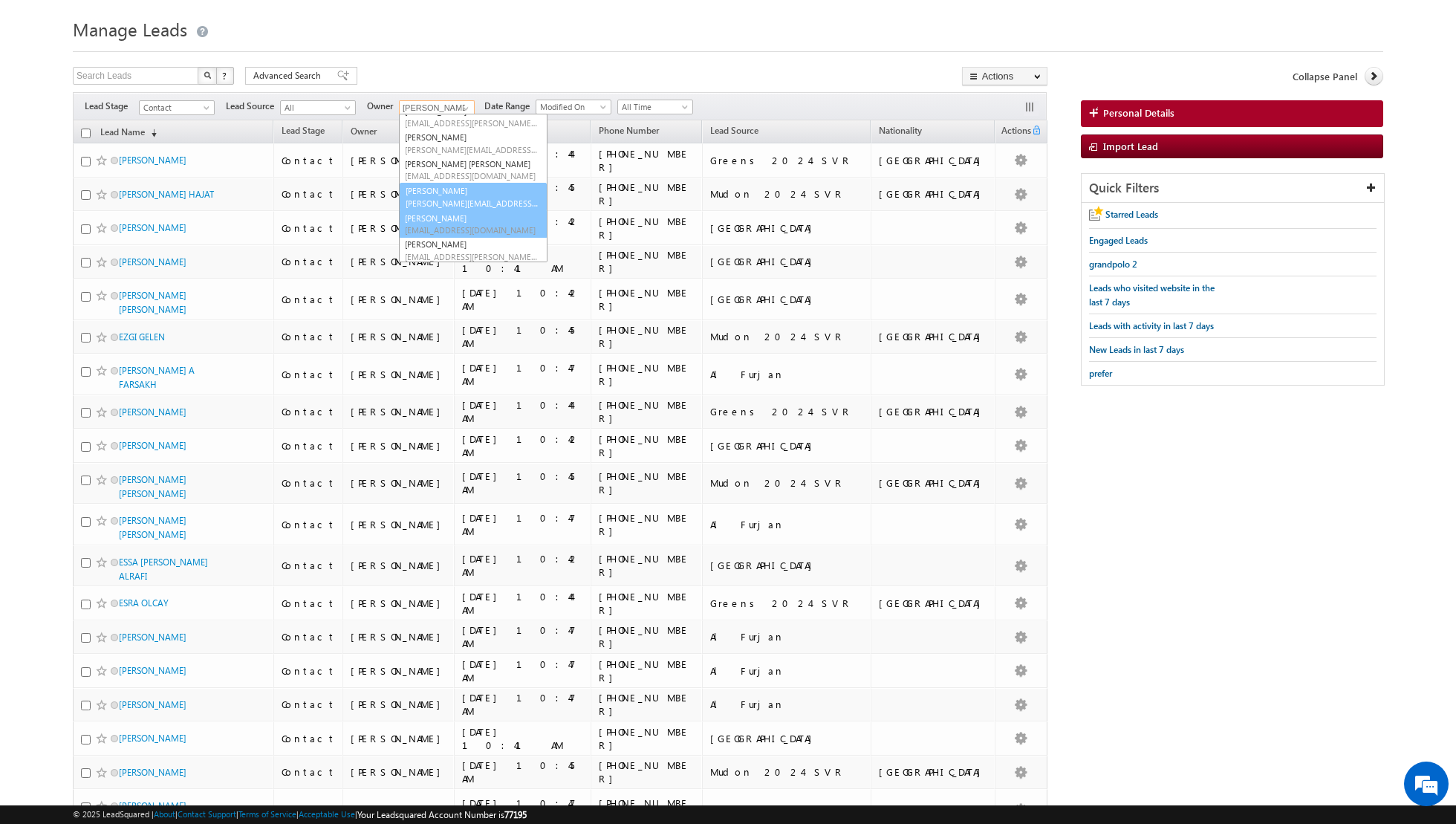
scroll to position [120, 0]
click at [431, 205] on span "[PERSON_NAME][EMAIL_ADDRESS][PERSON_NAME][DOMAIN_NAME]" at bounding box center [471, 203] width 134 height 12
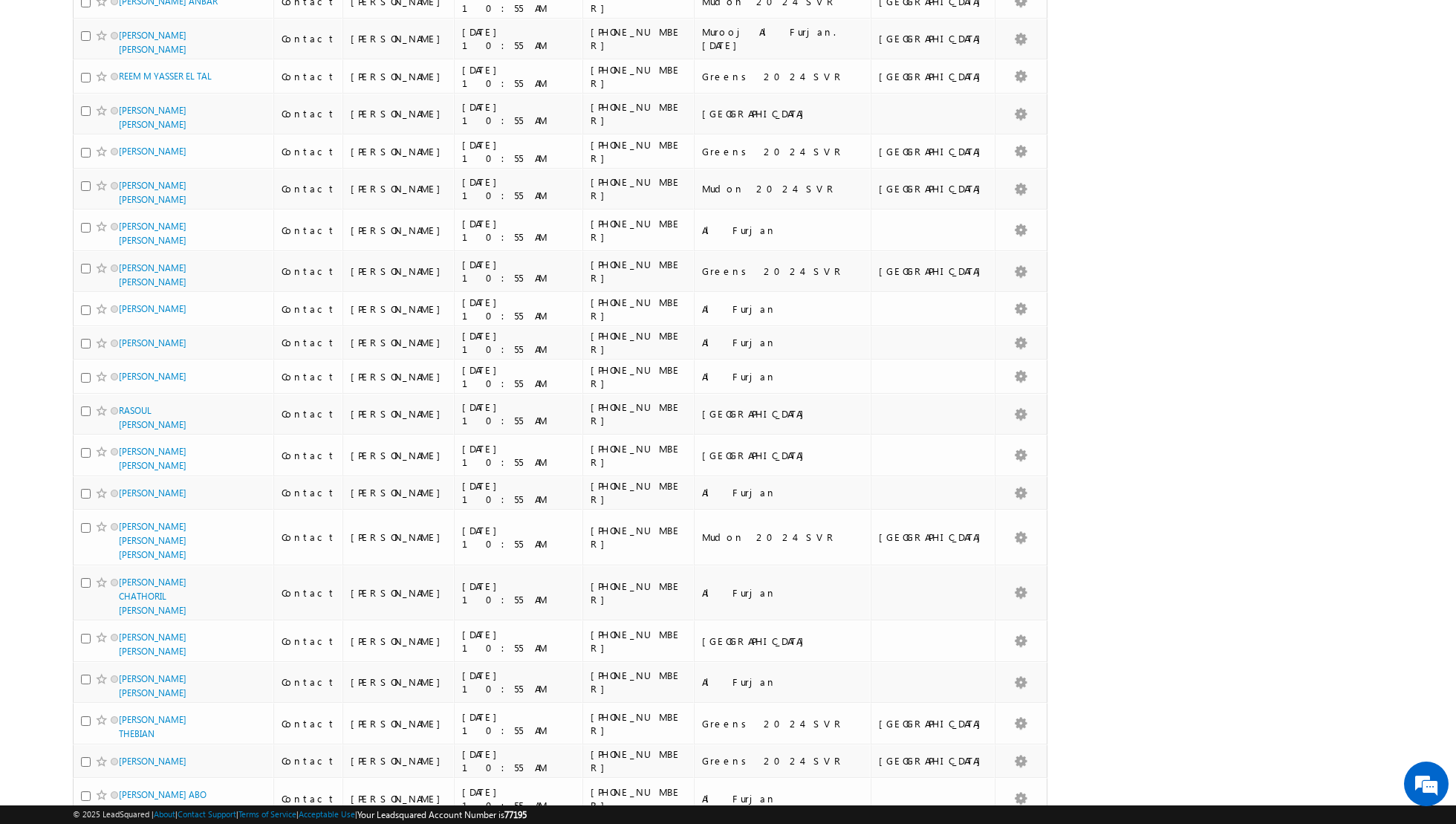
scroll to position [0, 0]
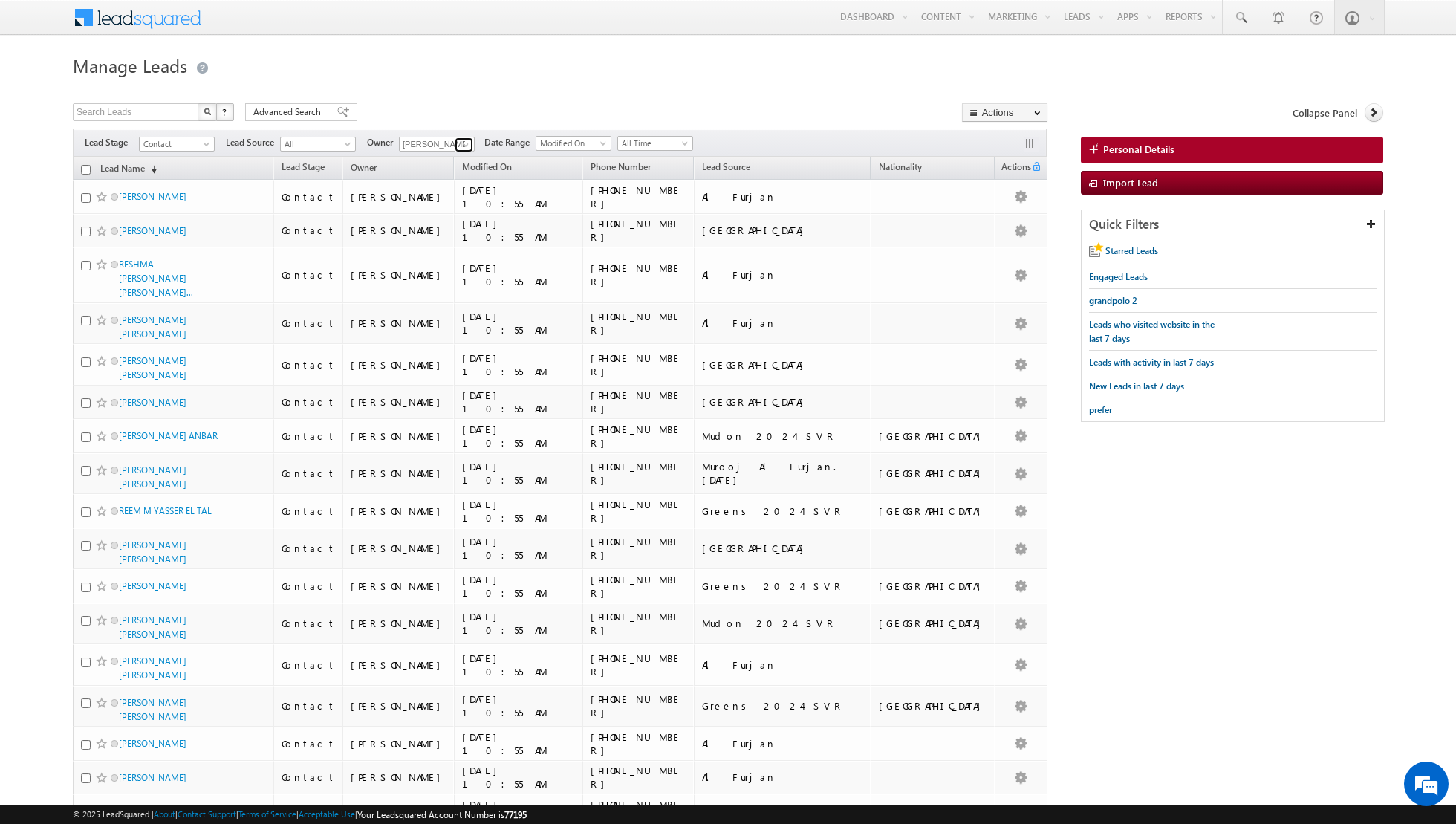
click at [460, 142] on span at bounding box center [465, 144] width 11 height 12
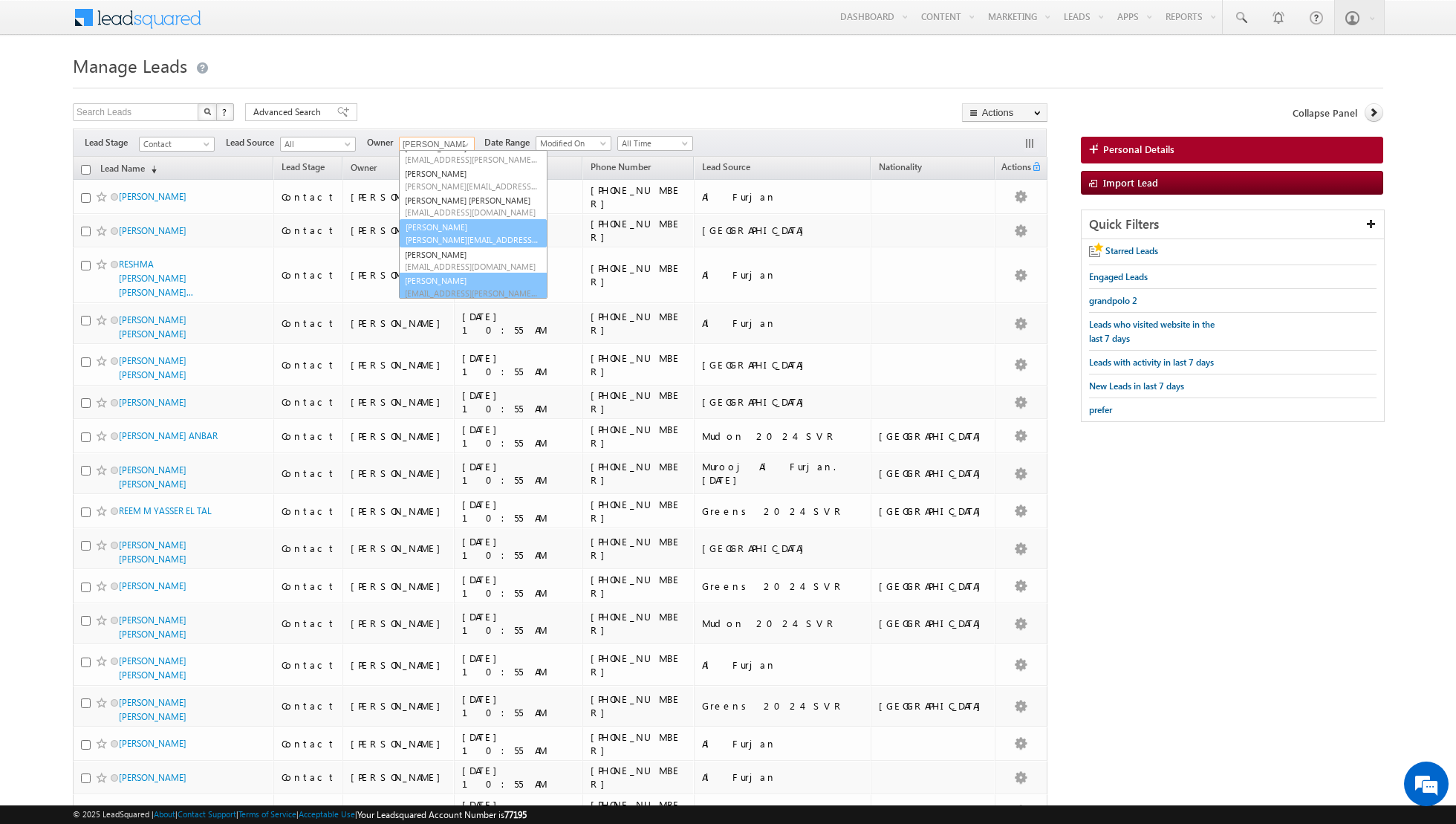
scroll to position [120, 0]
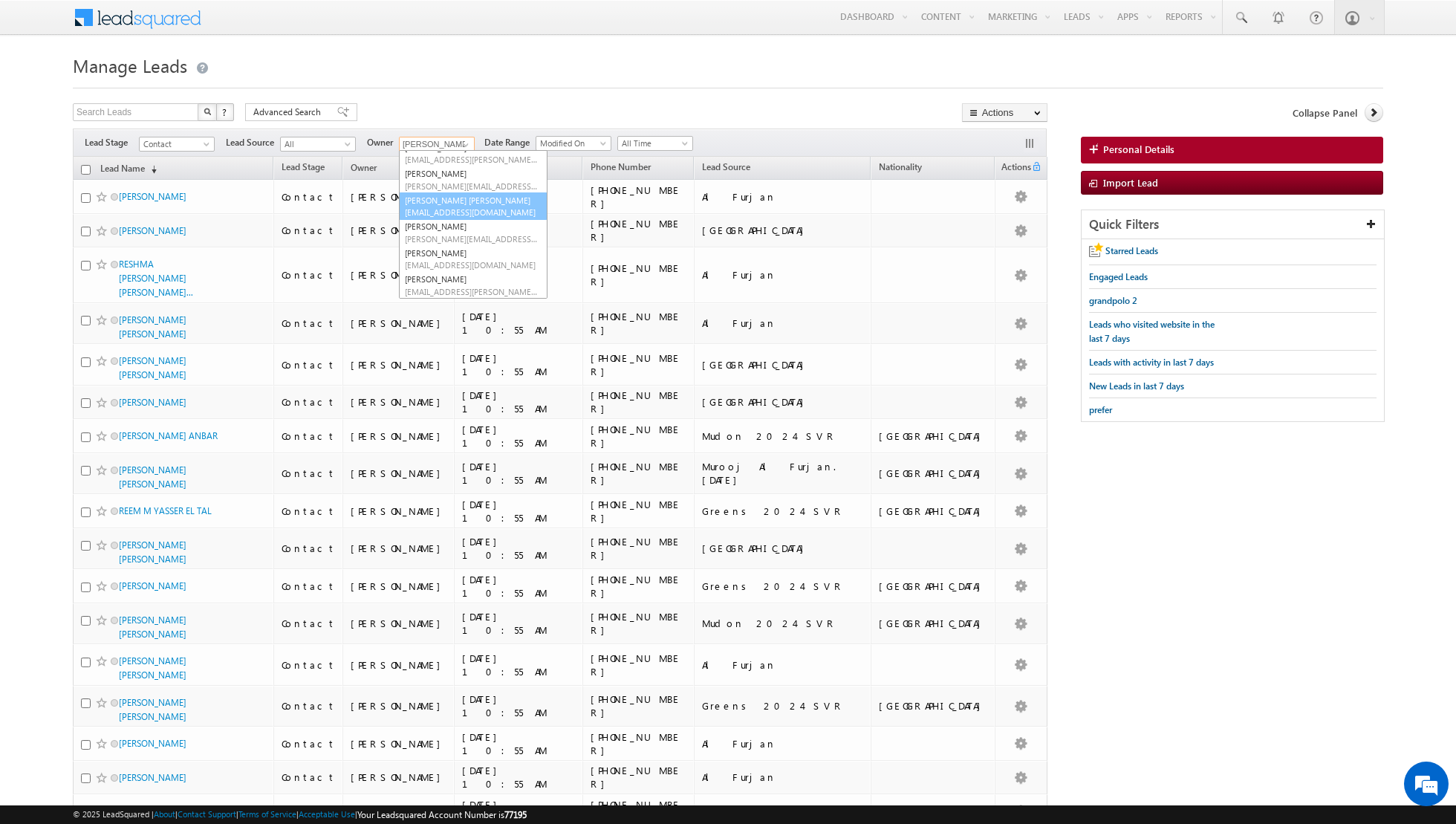
click at [433, 206] on span "[EMAIL_ADDRESS][DOMAIN_NAME]" at bounding box center [471, 212] width 134 height 12
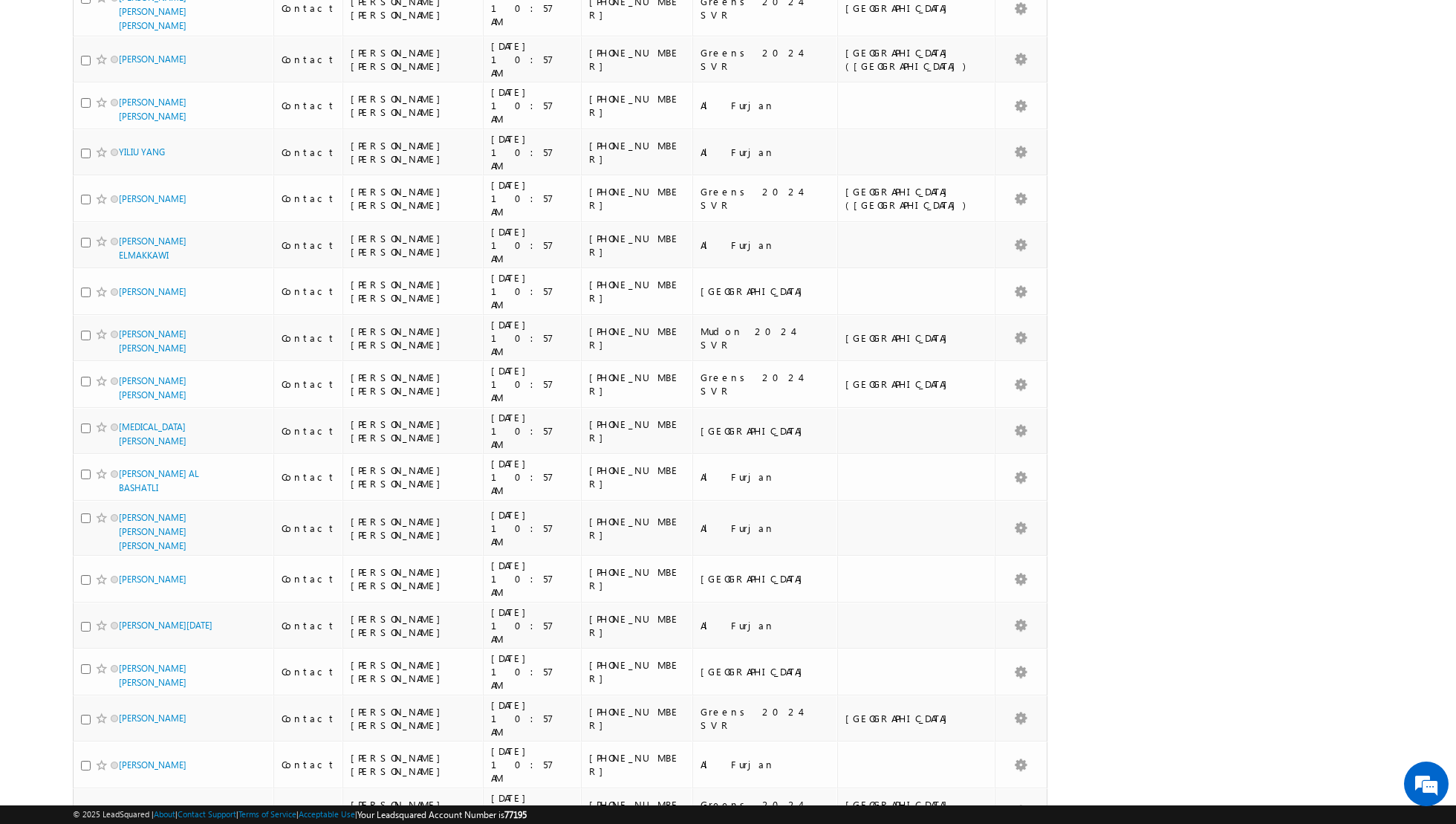
scroll to position [0, 0]
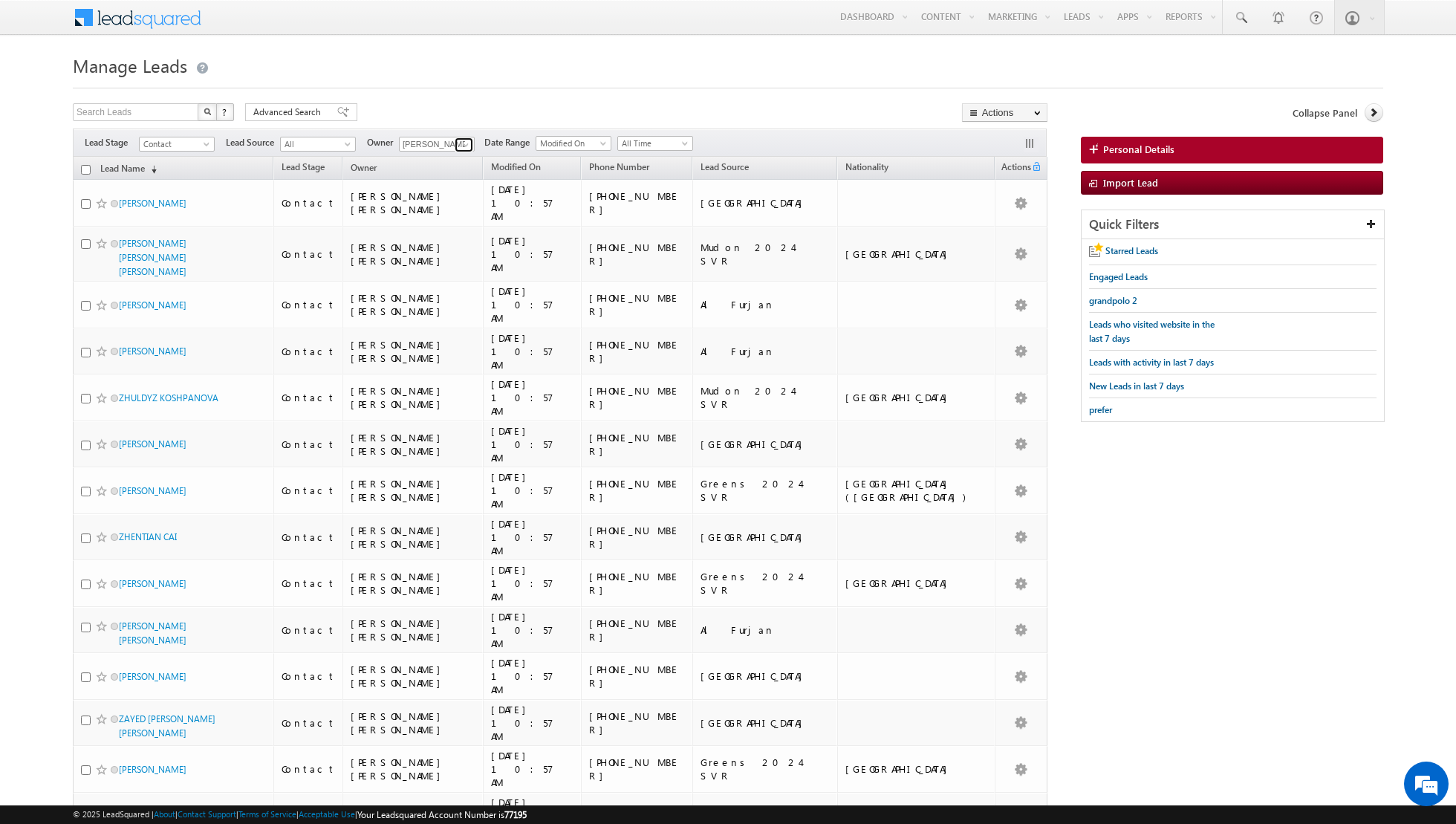
click at [460, 141] on span at bounding box center [465, 144] width 11 height 12
click at [454, 188] on link "[PERSON_NAME] [PERSON_NAME][EMAIL_ADDRESS][DOMAIN_NAME]" at bounding box center [473, 191] width 149 height 28
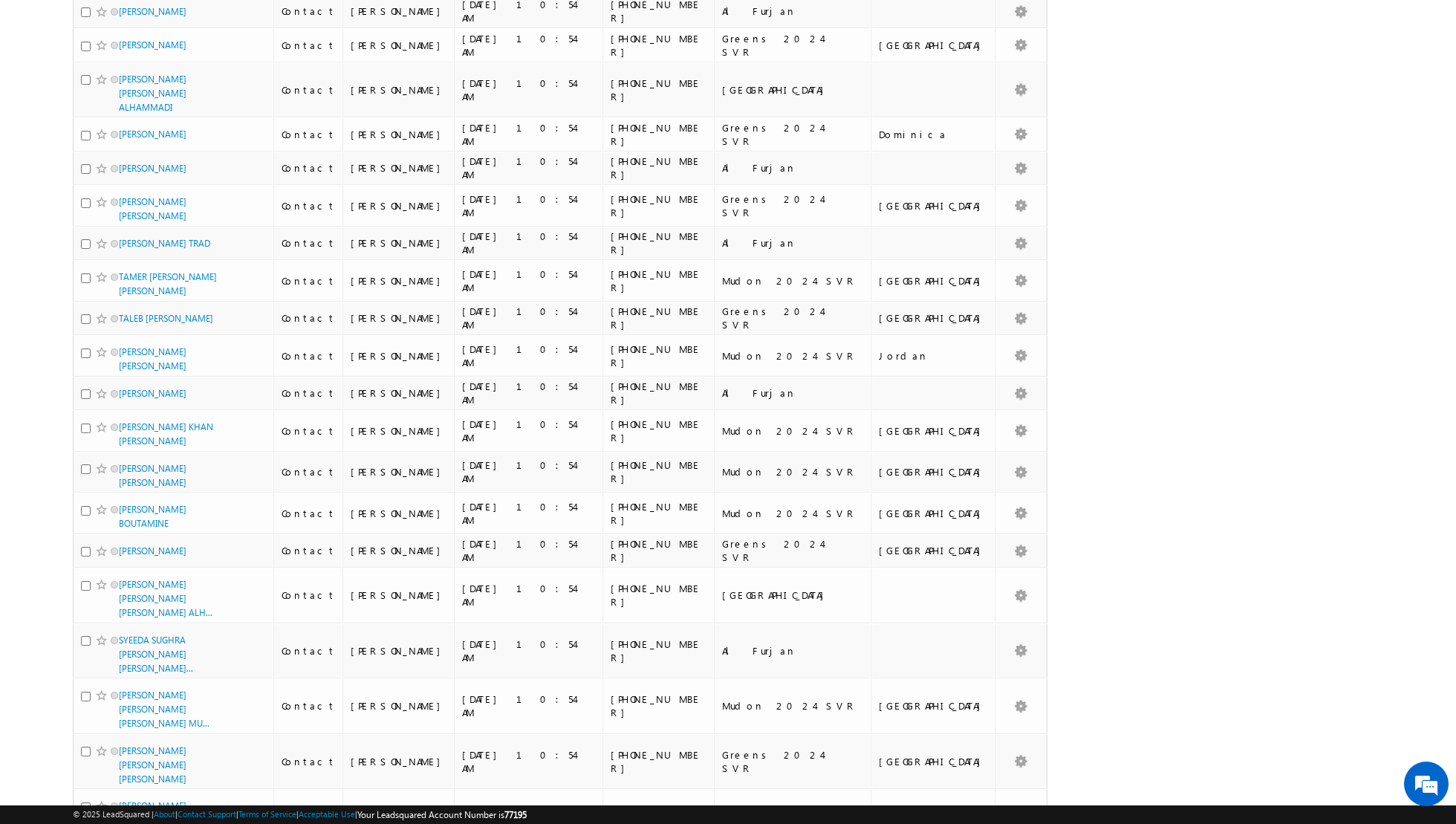
scroll to position [0, 0]
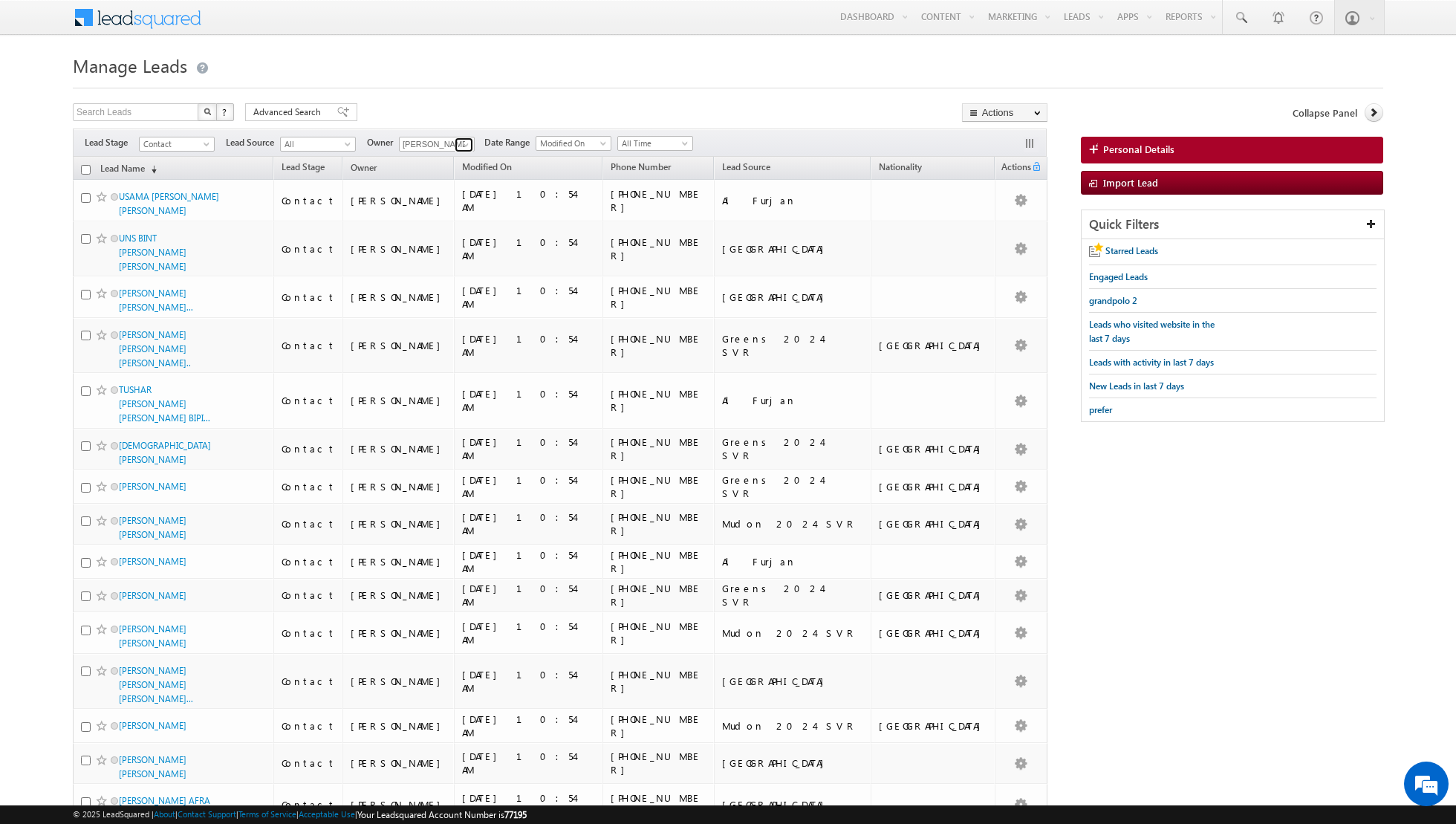
click at [461, 144] on span at bounding box center [465, 144] width 11 height 12
click at [451, 171] on span "[EMAIL_ADDRESS][PERSON_NAME][DOMAIN_NAME]" at bounding box center [471, 170] width 134 height 12
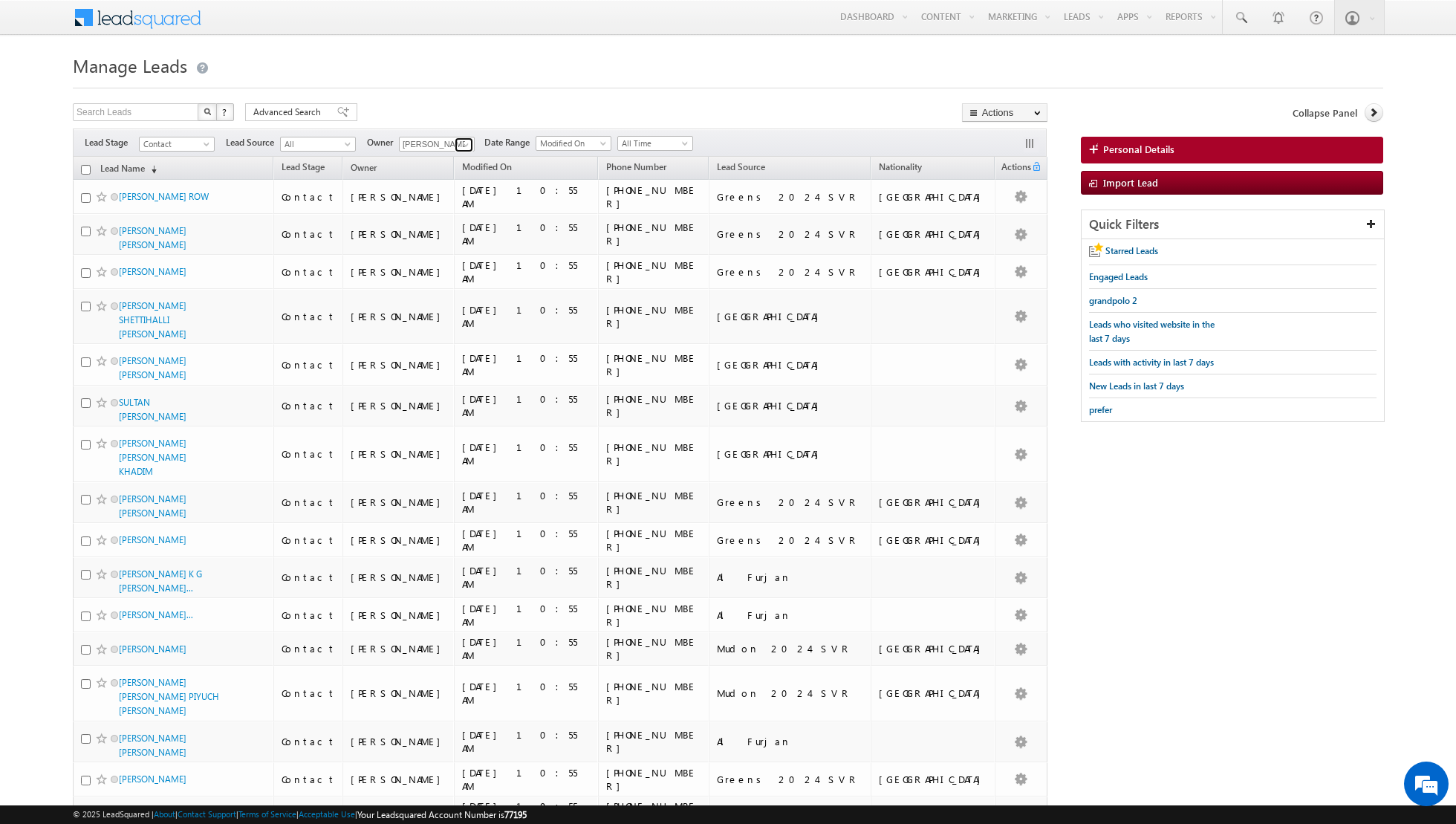
click at [460, 146] on span at bounding box center [465, 144] width 11 height 12
click at [458, 173] on link "[PERSON_NAME] [PERSON_NAME][EMAIL_ADDRESS][DOMAIN_NAME]" at bounding box center [473, 179] width 149 height 28
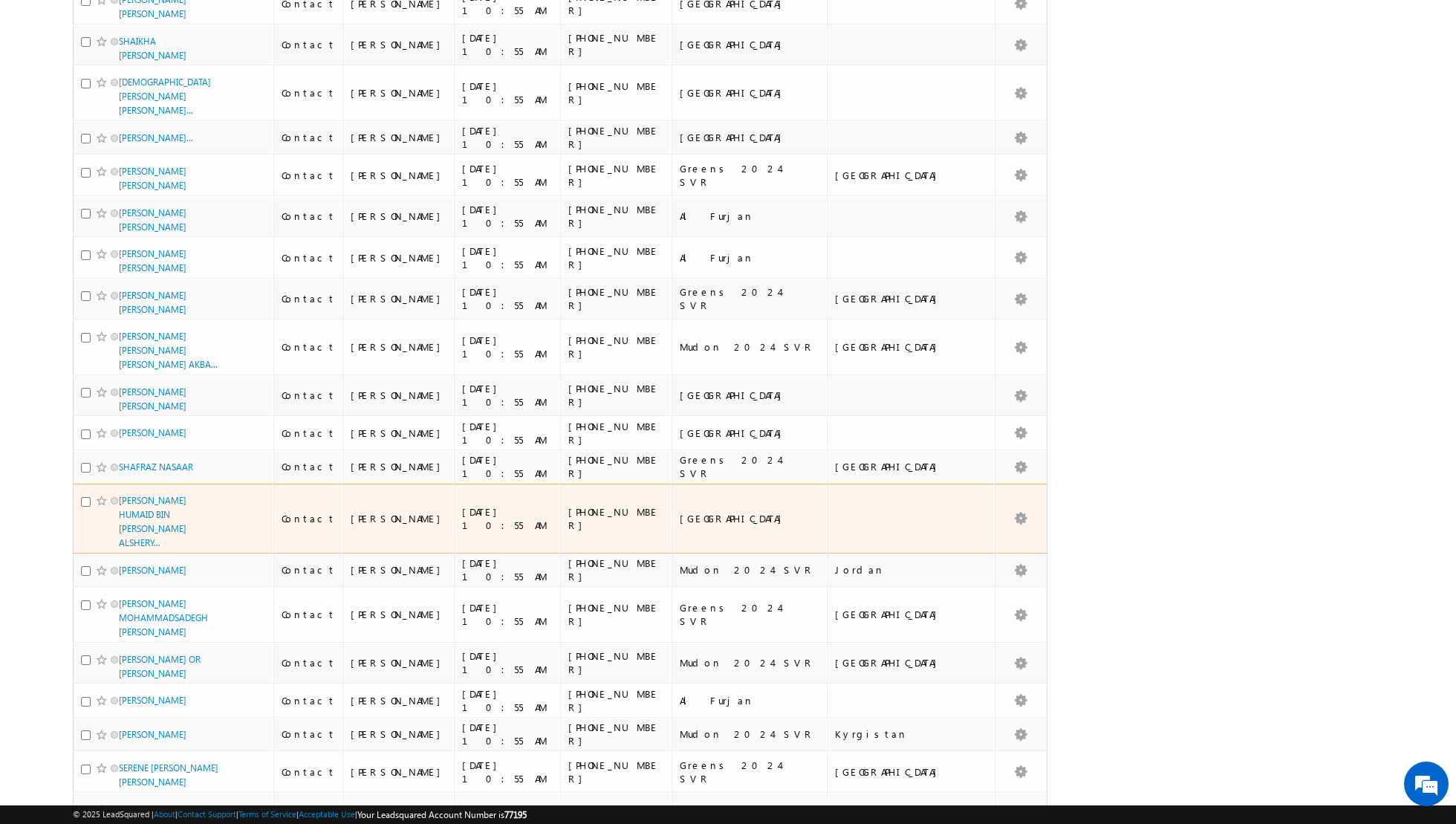
scroll to position [0, 0]
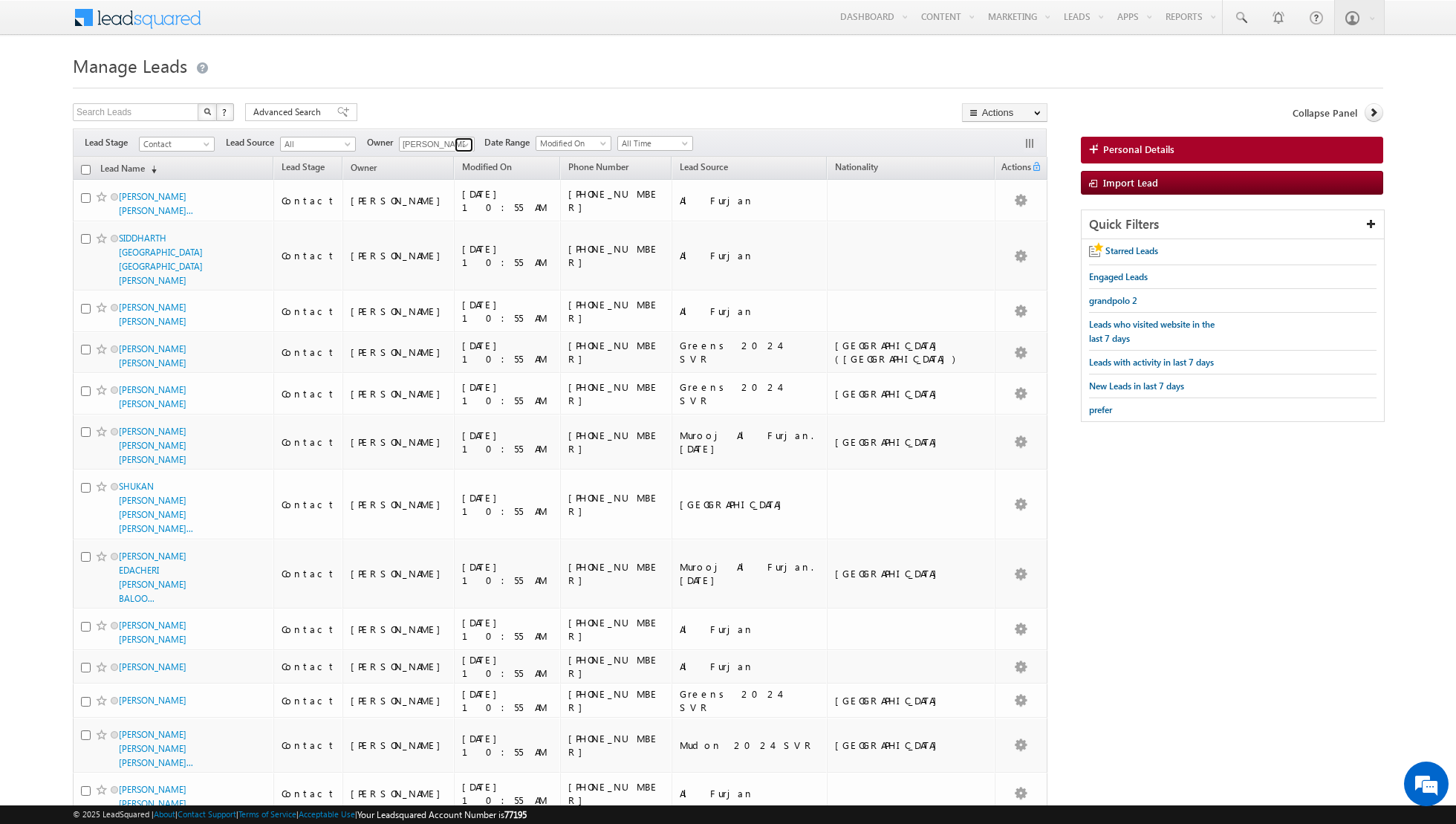
click at [460, 146] on span at bounding box center [465, 144] width 11 height 12
click at [445, 183] on span "[EMAIL_ADDRESS][DOMAIN_NAME]" at bounding box center [471, 183] width 134 height 12
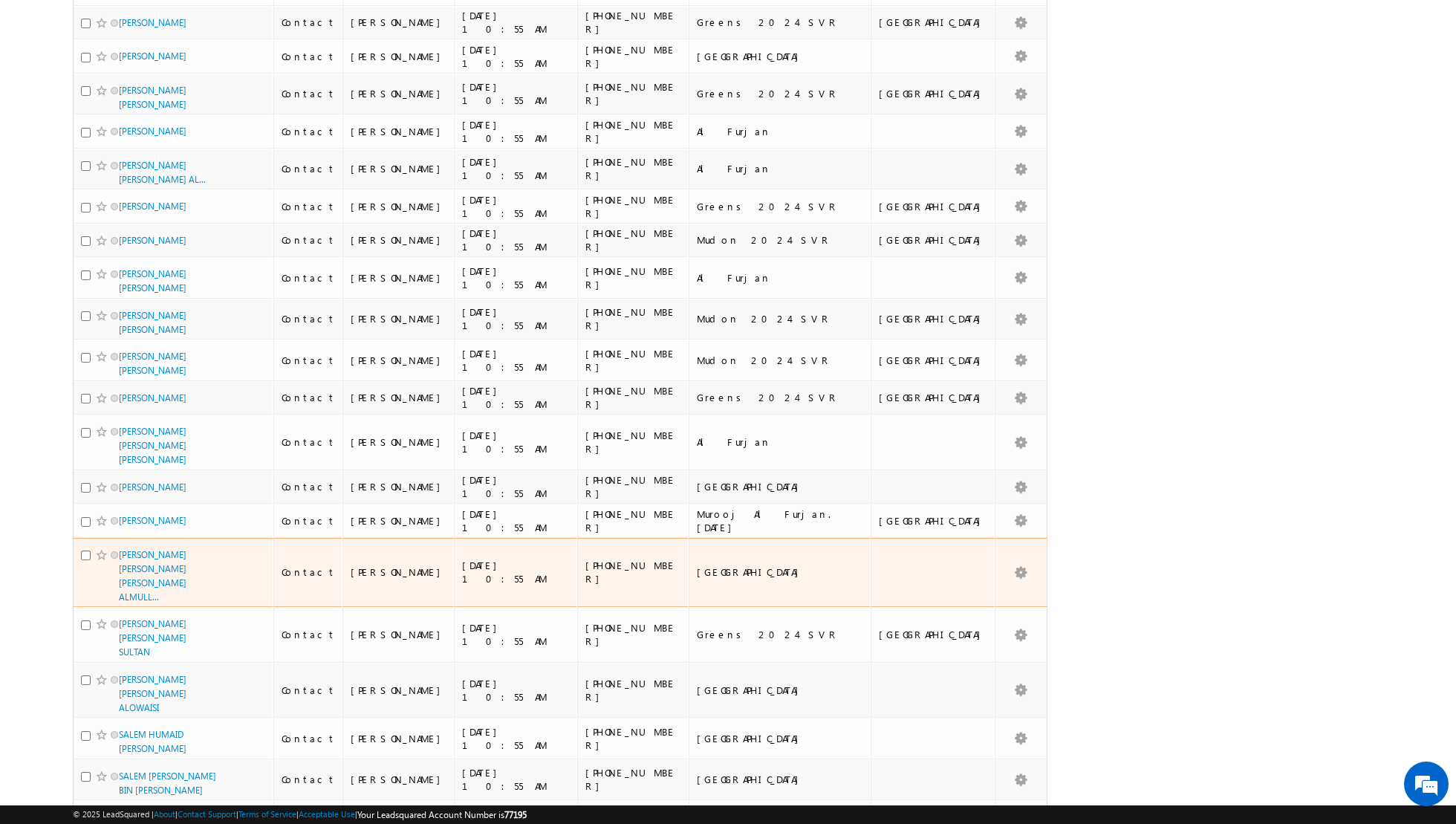
scroll to position [0, 0]
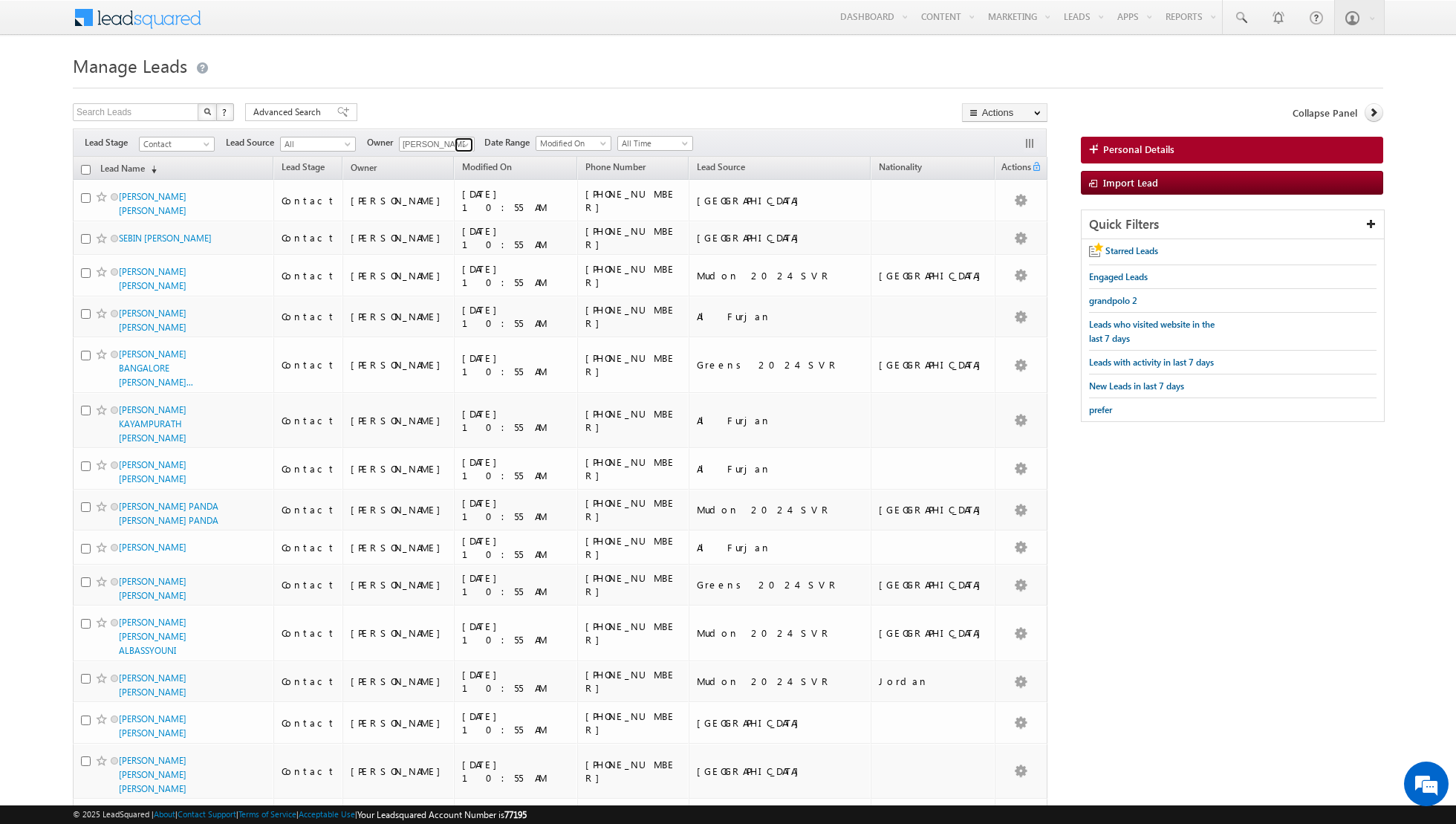
click at [460, 141] on span at bounding box center [465, 144] width 11 height 12
click at [447, 193] on link "[PERSON_NAME] [PERSON_NAME][EMAIL_ADDRESS][DOMAIN_NAME]" at bounding box center [473, 195] width 149 height 28
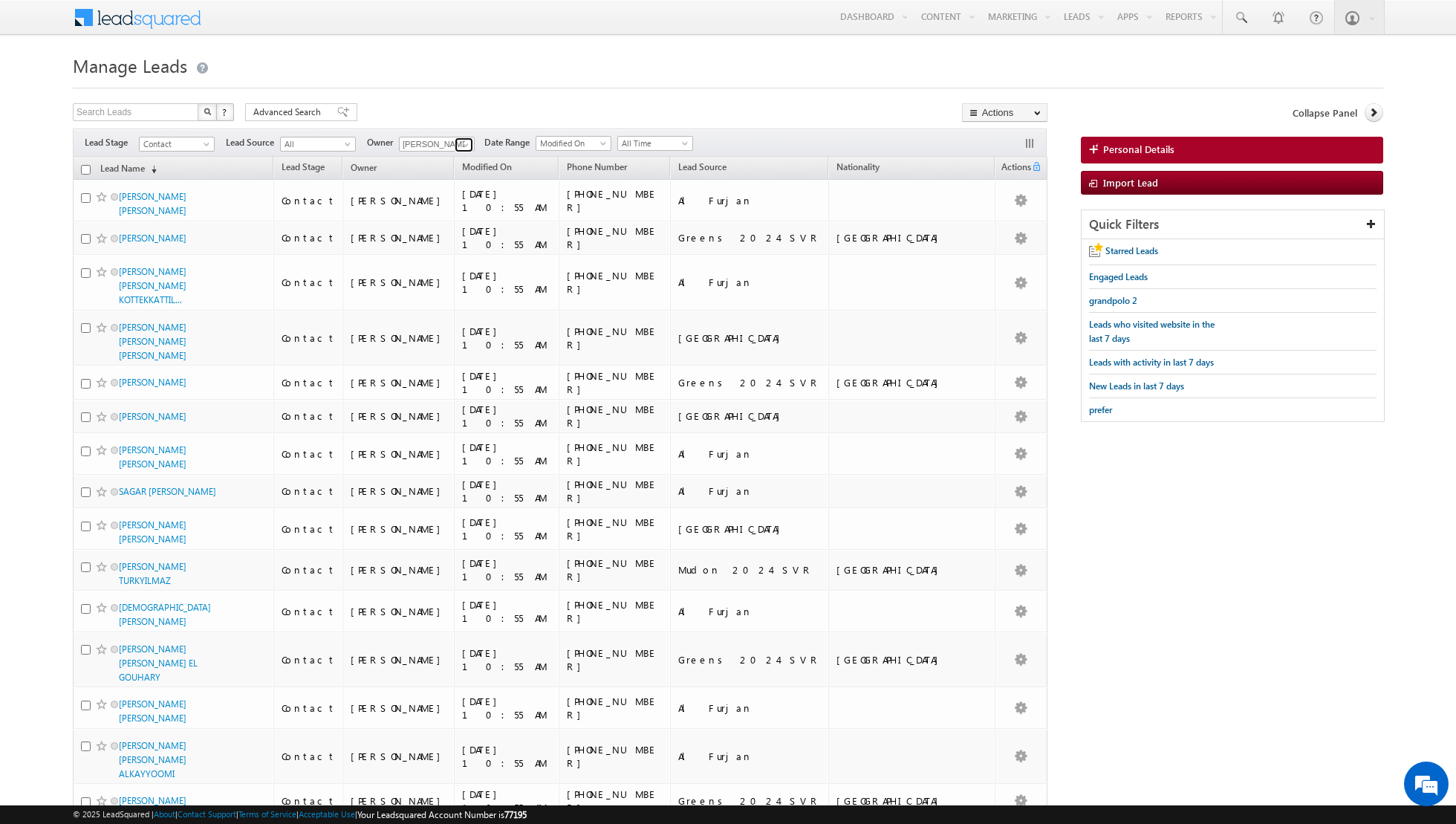
click at [460, 147] on span at bounding box center [465, 144] width 11 height 12
click at [446, 281] on link "[PERSON_NAME] [EMAIL_ADDRESS][PERSON_NAME][DOMAIN_NAME]" at bounding box center [473, 286] width 149 height 28
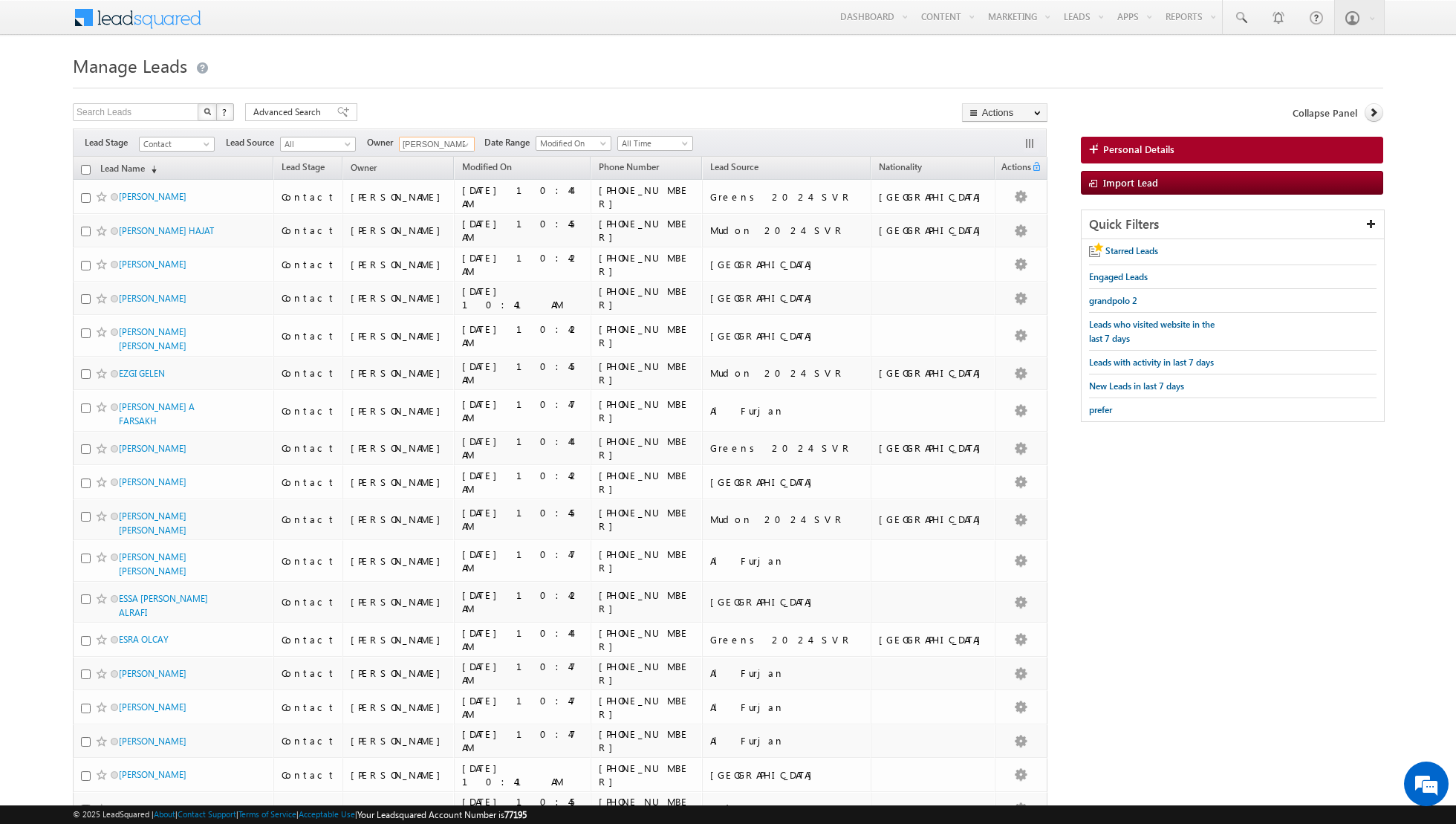
click at [86, 169] on input "checkbox" at bounding box center [86, 169] width 10 height 10
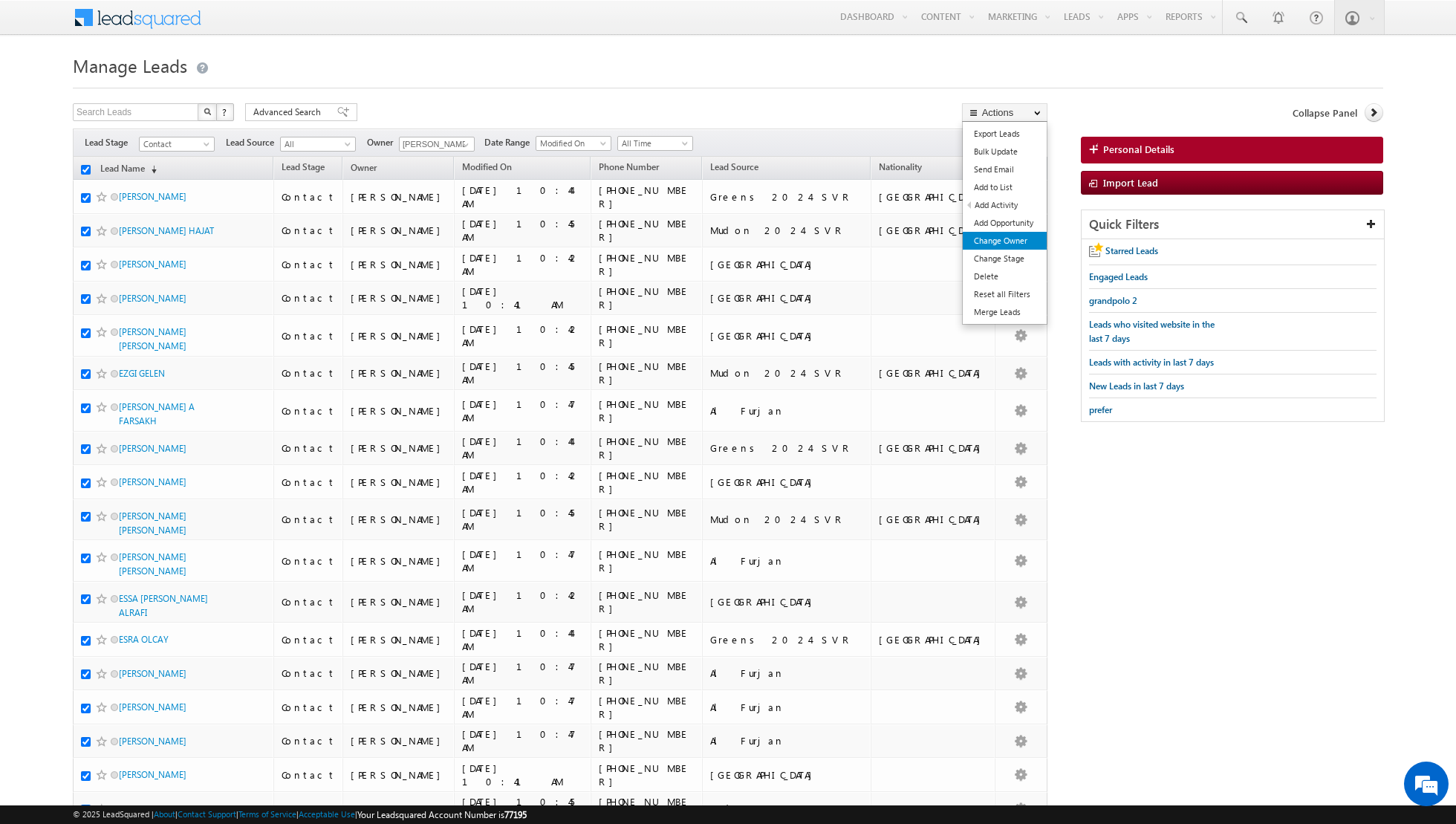
click at [993, 243] on link "Change Owner" at bounding box center [1004, 241] width 84 height 18
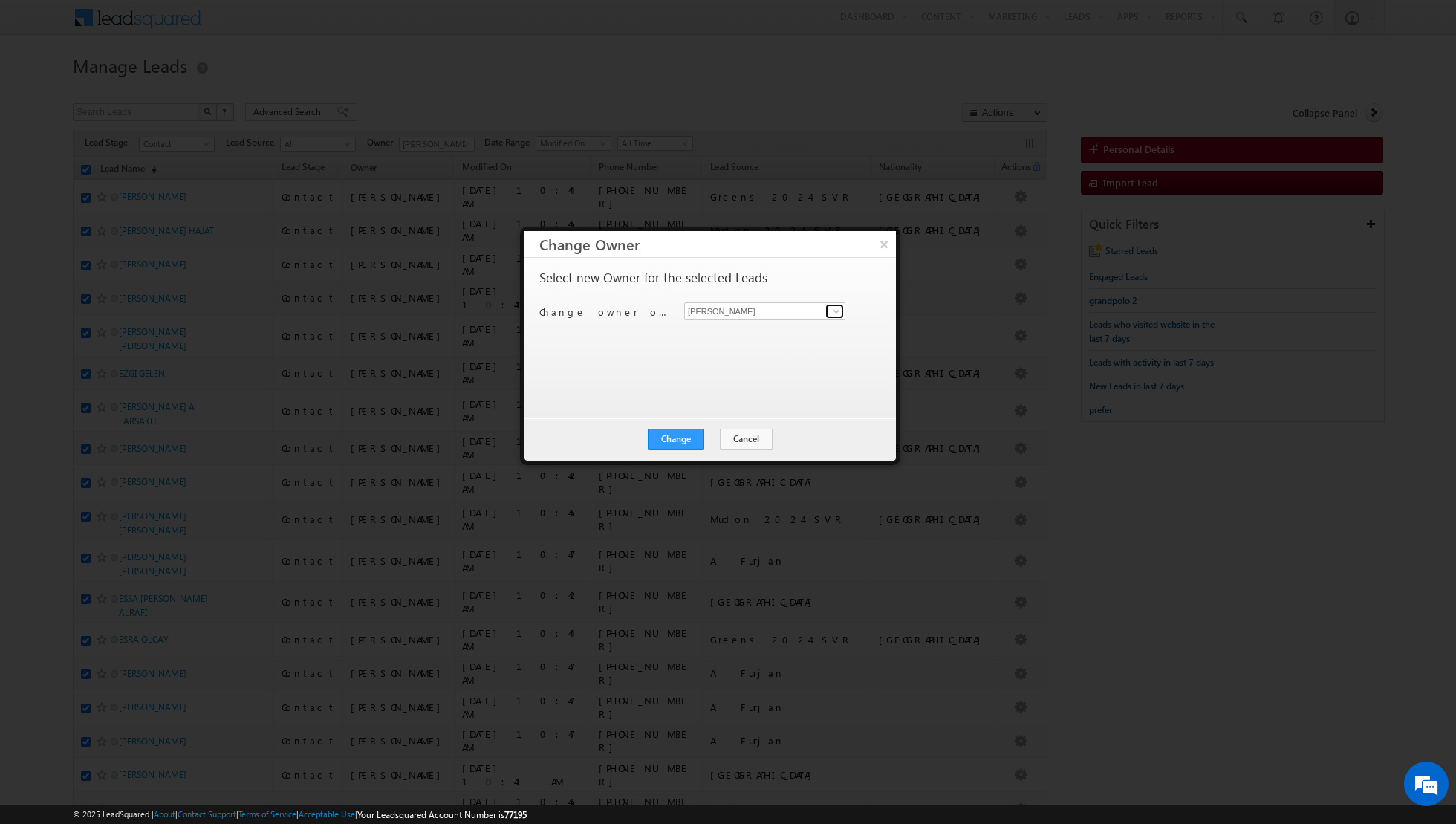
click at [832, 309] on span at bounding box center [836, 311] width 11 height 12
click at [748, 399] on link "[PERSON_NAME] [EMAIL_ADDRESS][PERSON_NAME][DOMAIN_NAME]" at bounding box center [764, 412] width 161 height 28
click at [682, 443] on button "Change" at bounding box center [676, 440] width 57 height 21
click at [712, 436] on button "Close" at bounding box center [712, 440] width 48 height 21
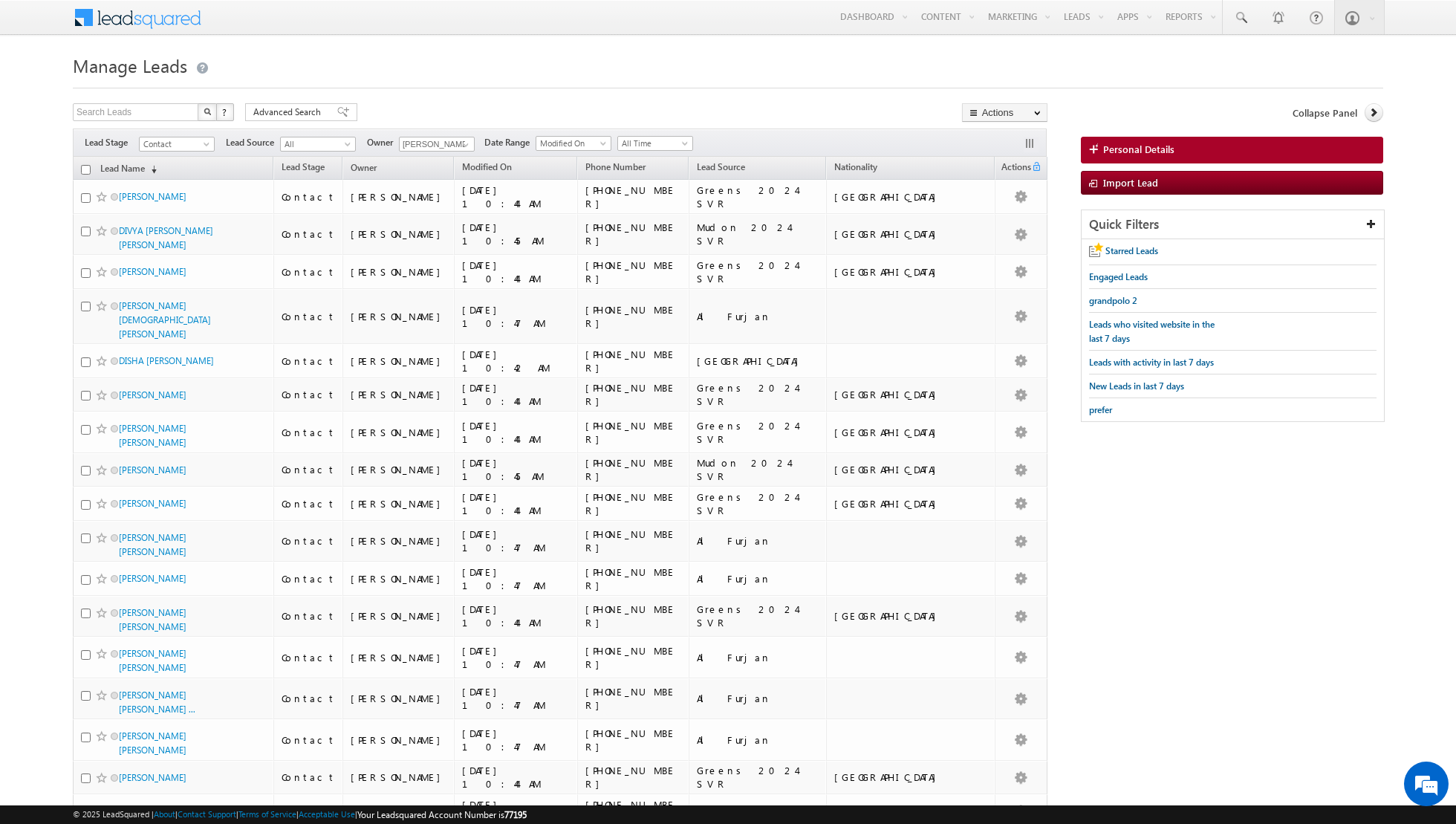
click at [83, 166] on input "checkbox" at bounding box center [86, 169] width 10 height 10
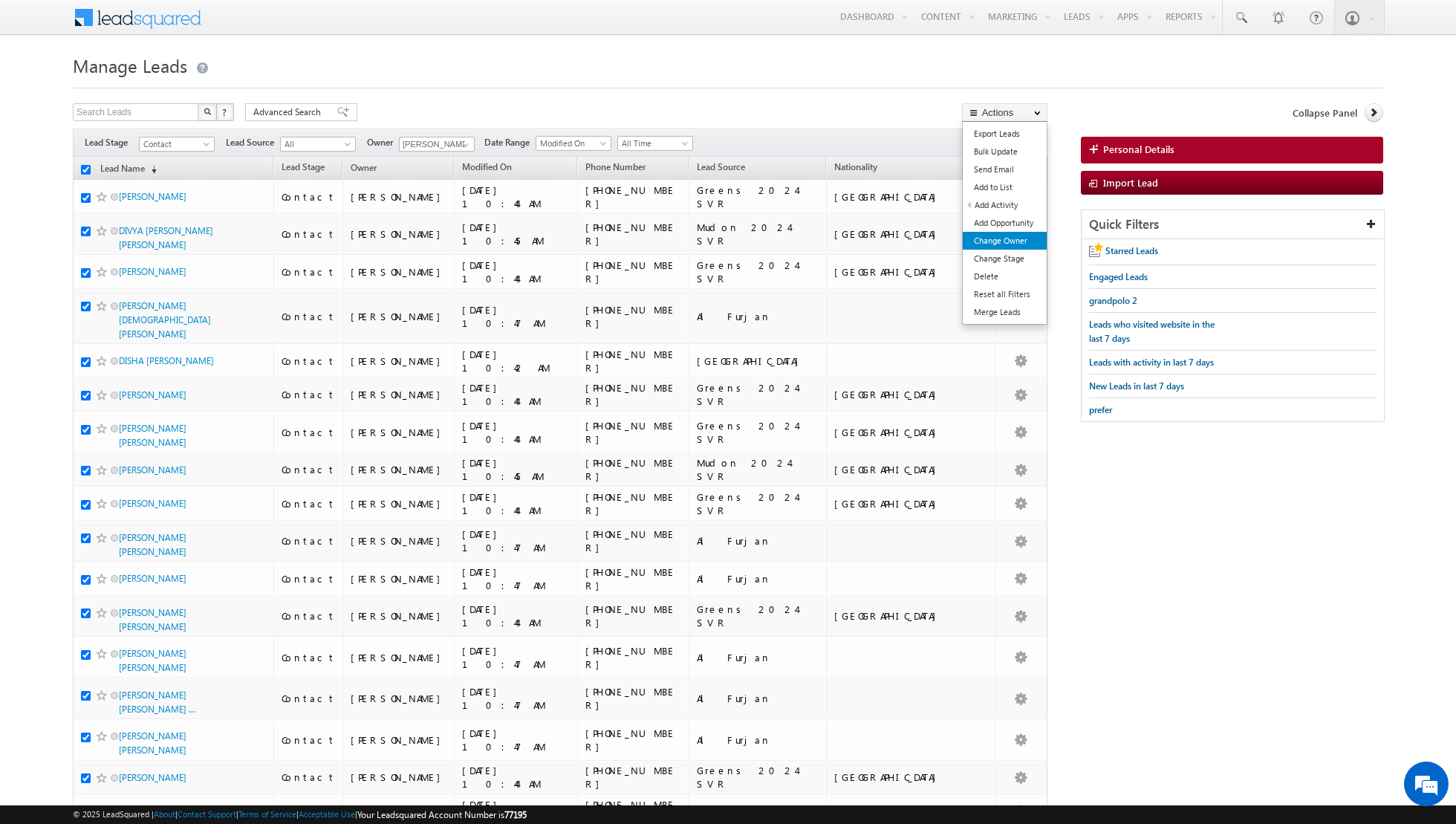
click at [993, 236] on link "Change Owner" at bounding box center [1004, 241] width 84 height 18
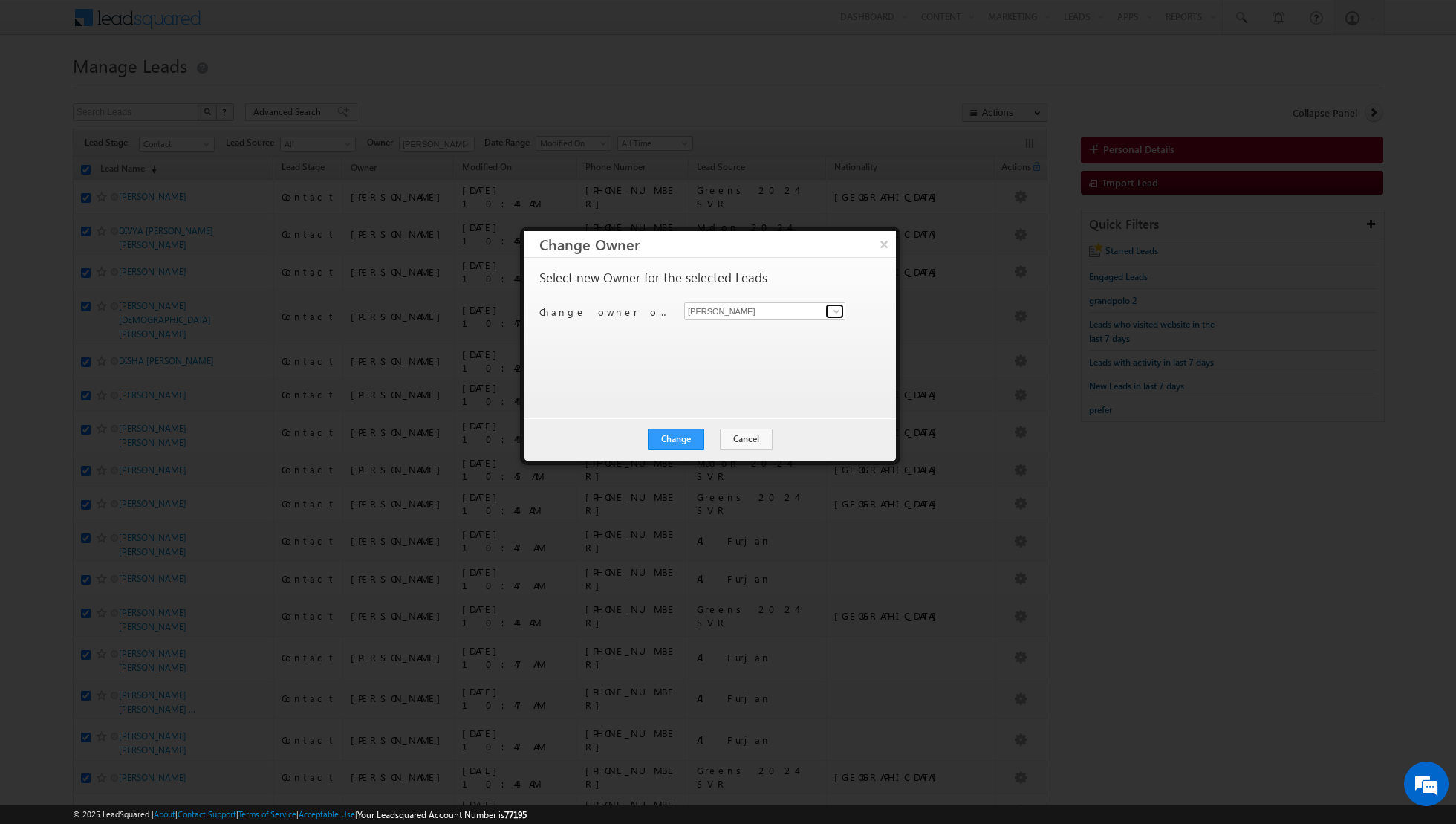
click at [837, 313] on span at bounding box center [836, 311] width 11 height 12
click at [785, 336] on span "[PERSON_NAME][EMAIL_ADDRESS][DOMAIN_NAME]" at bounding box center [756, 339] width 134 height 12
click at [682, 437] on button "Change" at bounding box center [676, 440] width 57 height 21
click at [709, 436] on button "Close" at bounding box center [712, 440] width 48 height 21
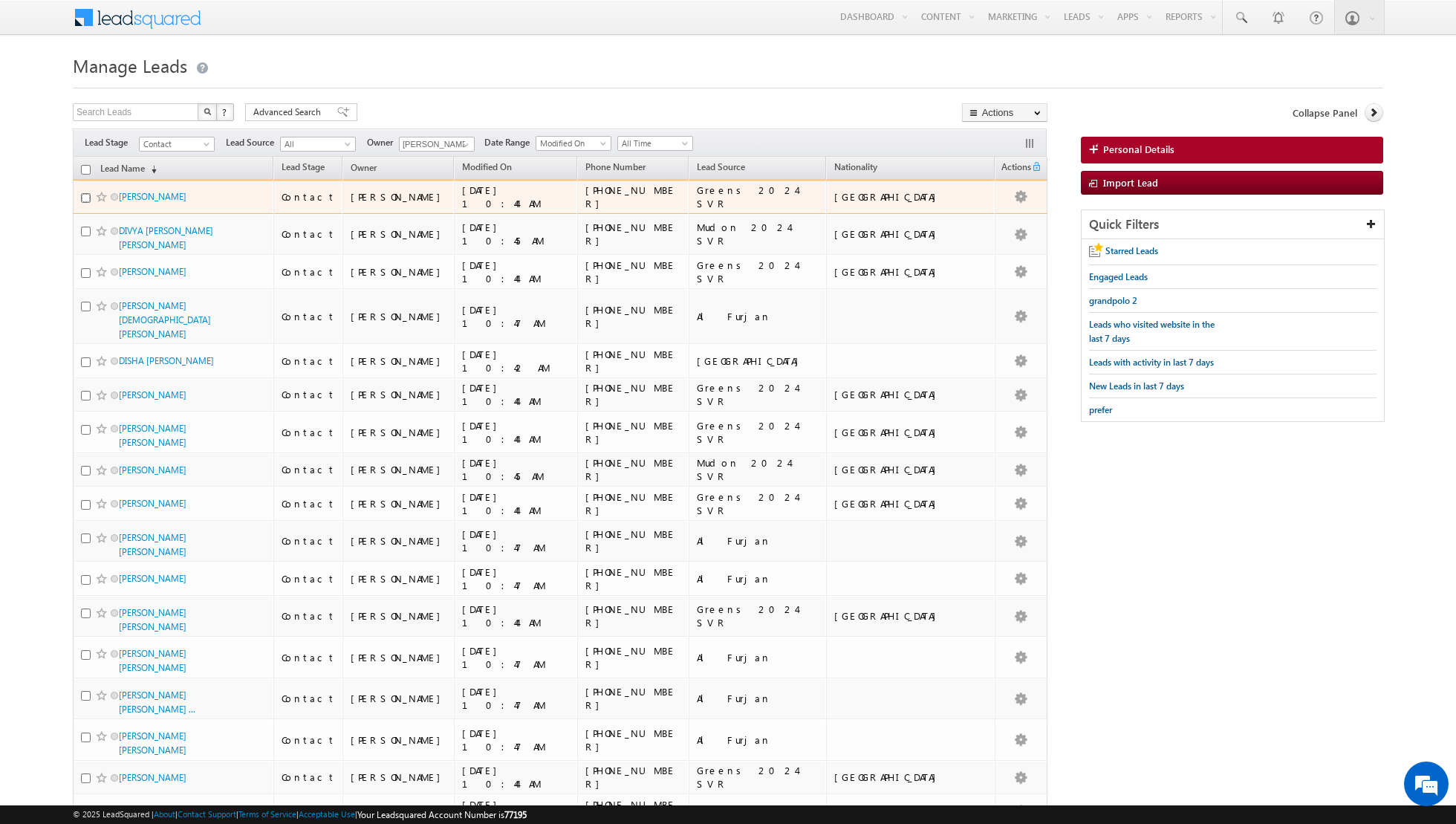
click at [86, 194] on input "checkbox" at bounding box center [86, 197] width 10 height 10
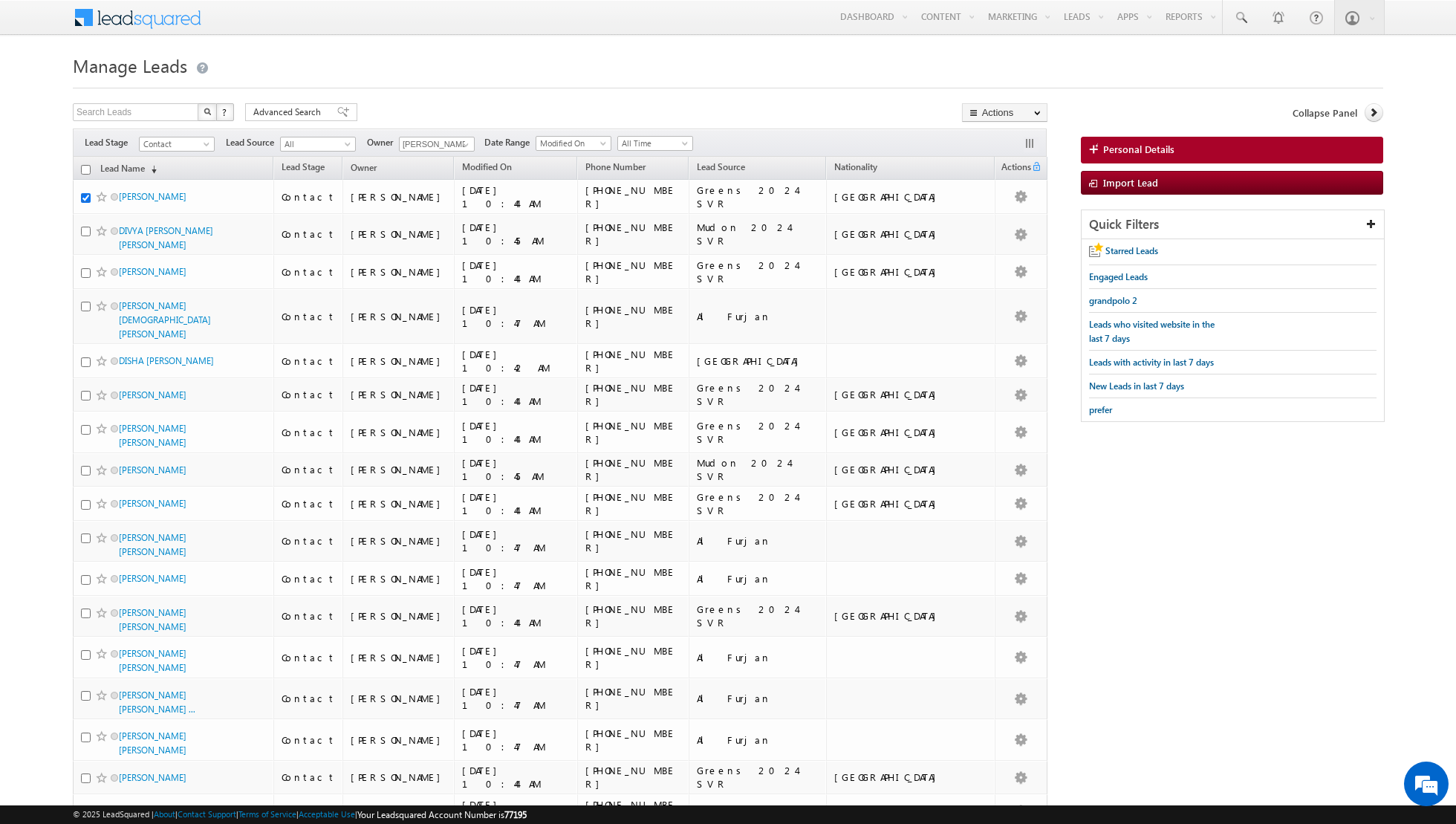
click at [84, 168] on input "checkbox" at bounding box center [86, 169] width 10 height 10
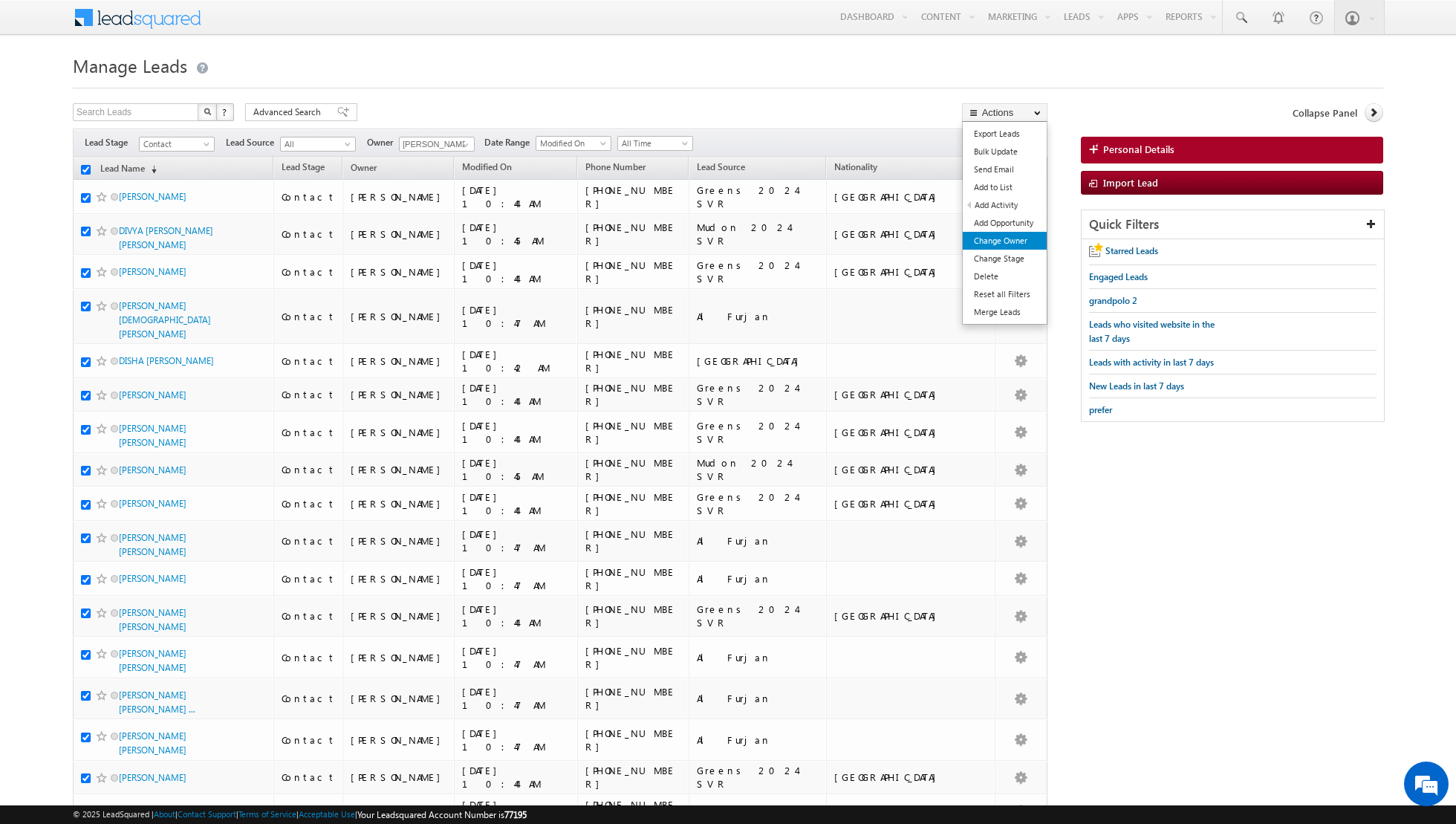
click at [1008, 243] on link "Change Owner" at bounding box center [1004, 241] width 84 height 18
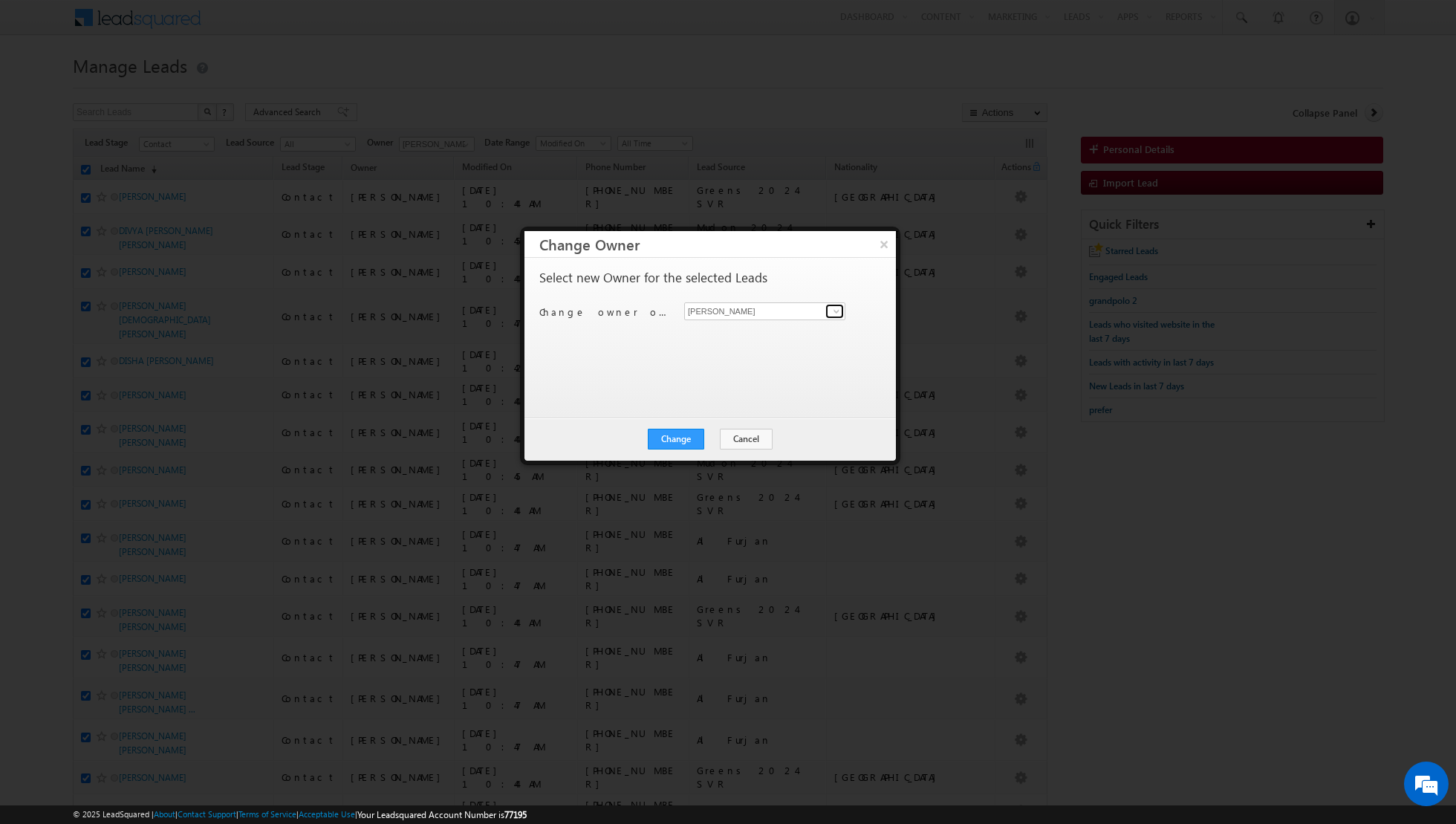
click at [840, 309] on span at bounding box center [836, 311] width 11 height 12
click at [753, 337] on span "[PERSON_NAME][EMAIL_ADDRESS][DOMAIN_NAME]" at bounding box center [756, 339] width 134 height 12
click at [675, 442] on button "Change" at bounding box center [676, 440] width 57 height 21
click at [713, 438] on button "Close" at bounding box center [712, 440] width 48 height 21
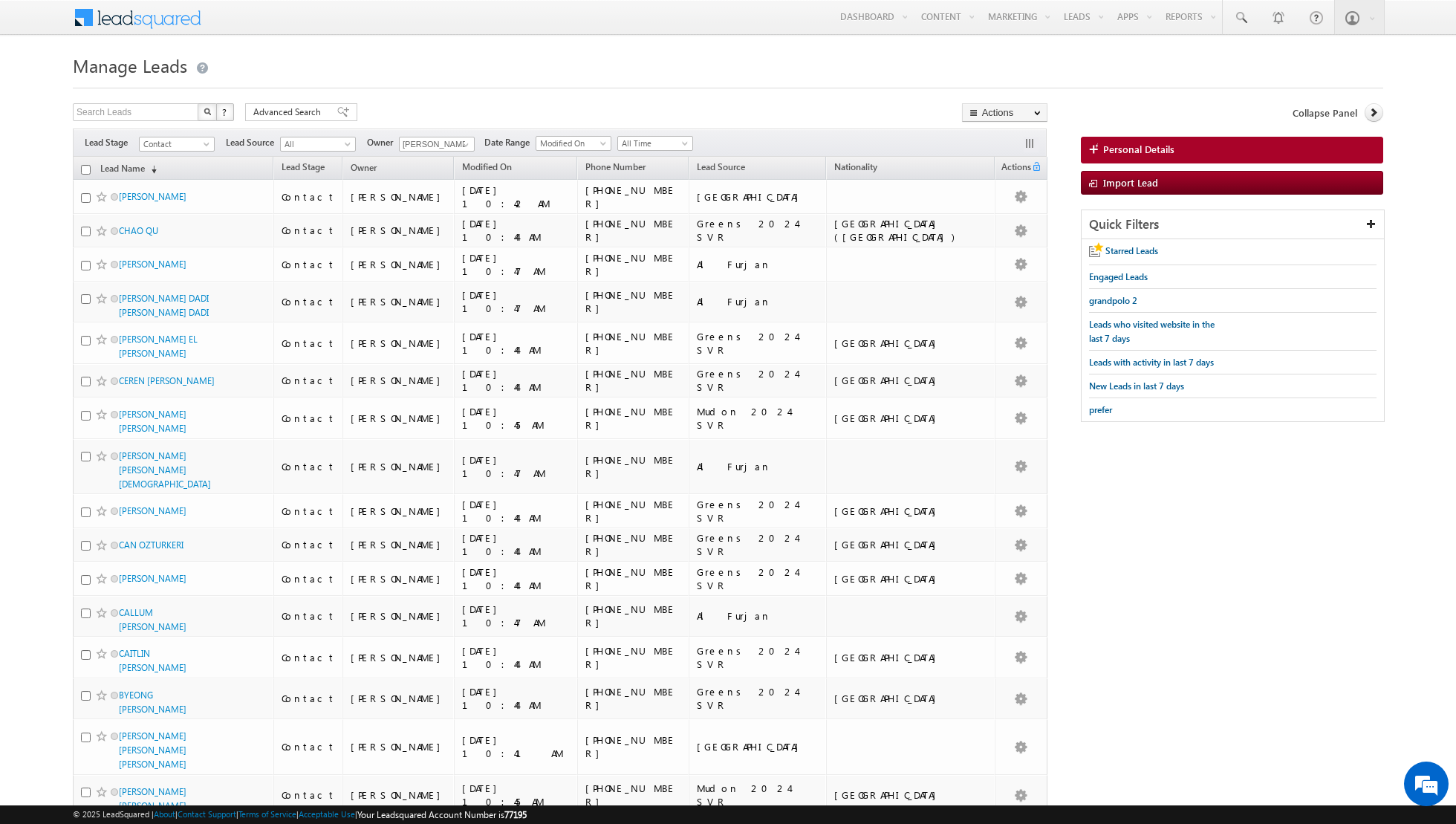
click at [86, 168] on input "checkbox" at bounding box center [86, 169] width 10 height 10
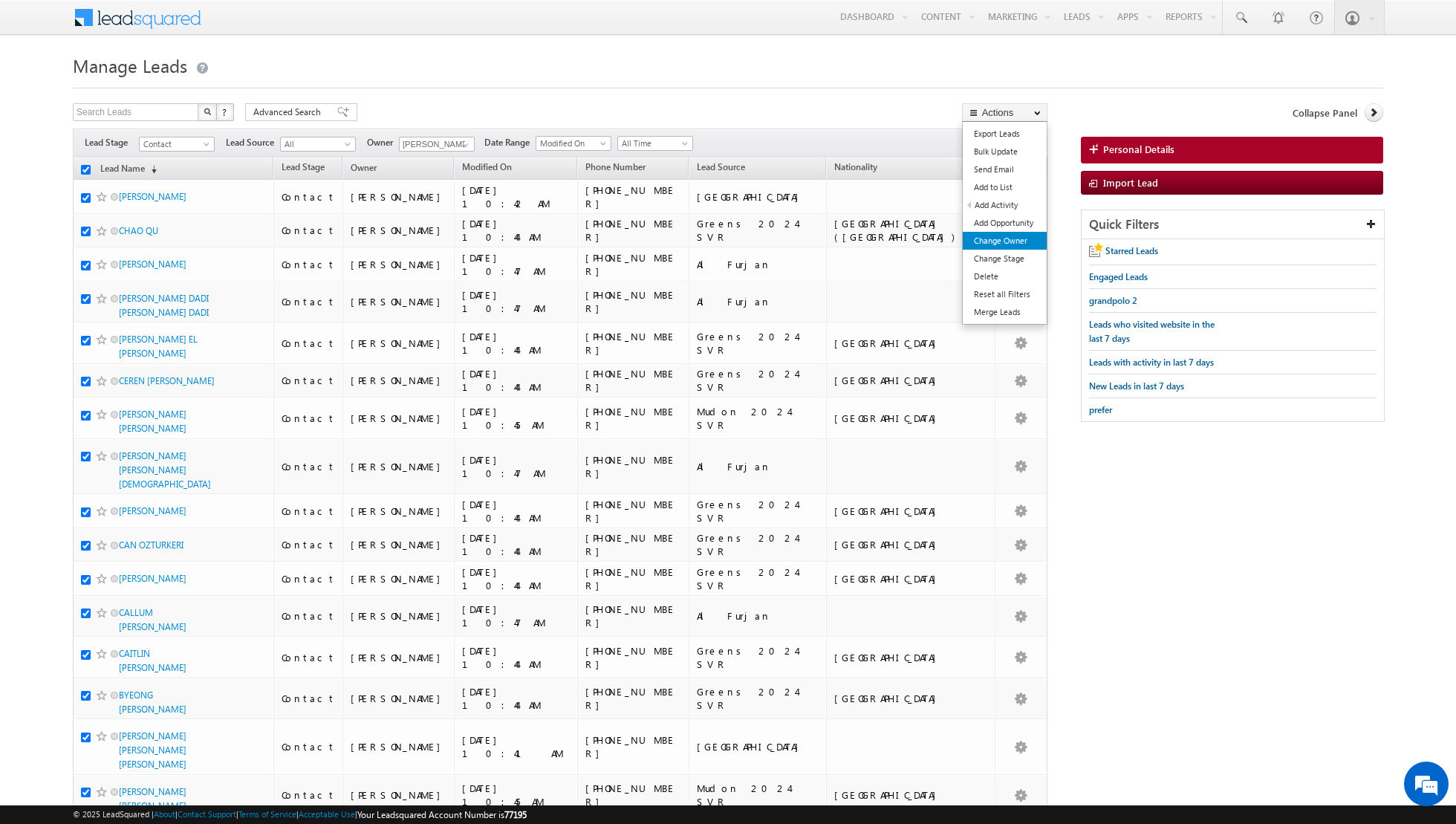
click at [995, 243] on link "Change Owner" at bounding box center [1004, 241] width 84 height 18
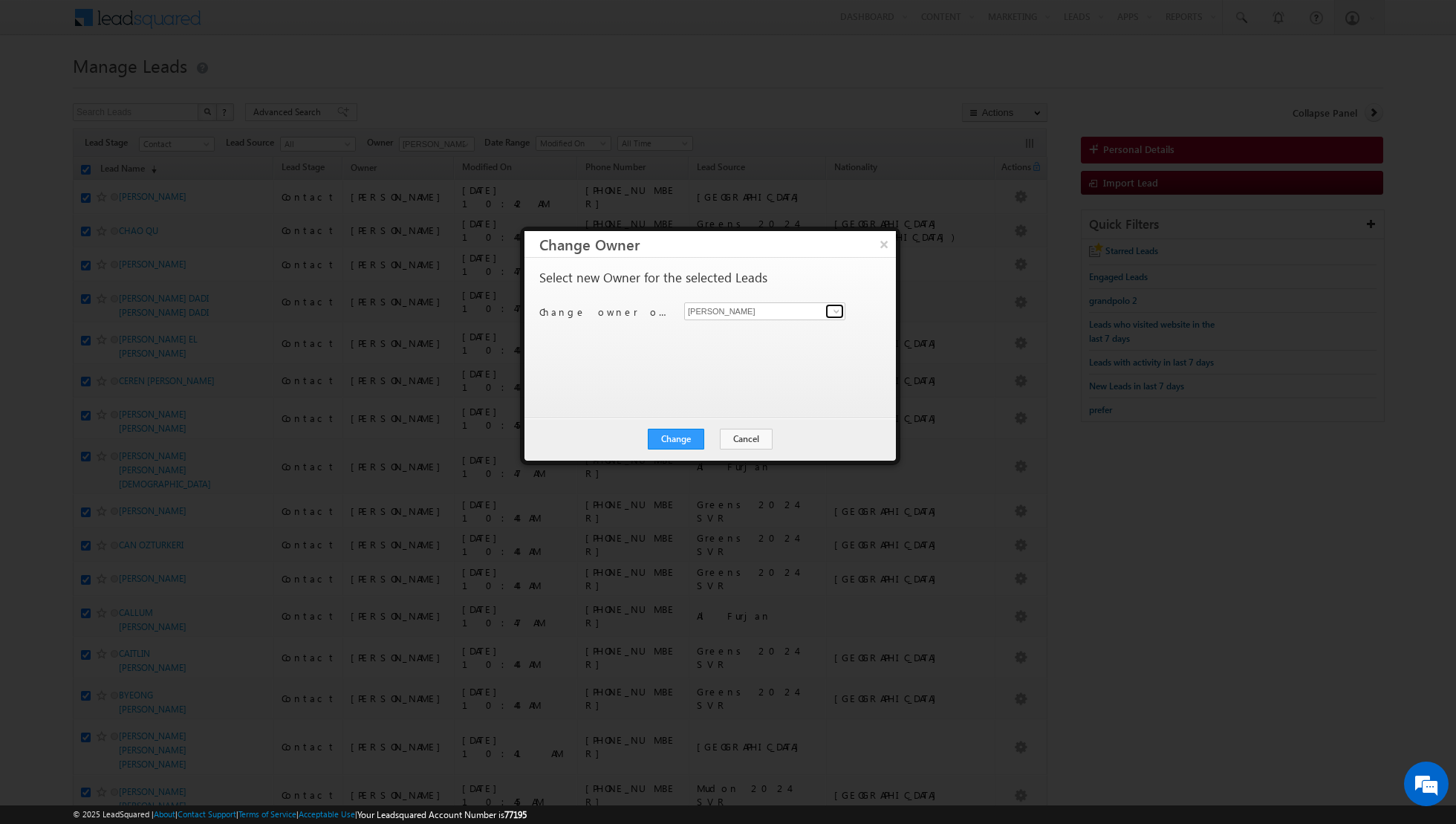
click at [839, 308] on span at bounding box center [836, 311] width 11 height 12
click at [735, 358] on link "[PERSON_NAME] [EMAIL_ADDRESS][DOMAIN_NAME]" at bounding box center [764, 359] width 161 height 28
click at [681, 440] on button "Change" at bounding box center [676, 440] width 57 height 21
click at [702, 439] on button "Close" at bounding box center [712, 440] width 48 height 21
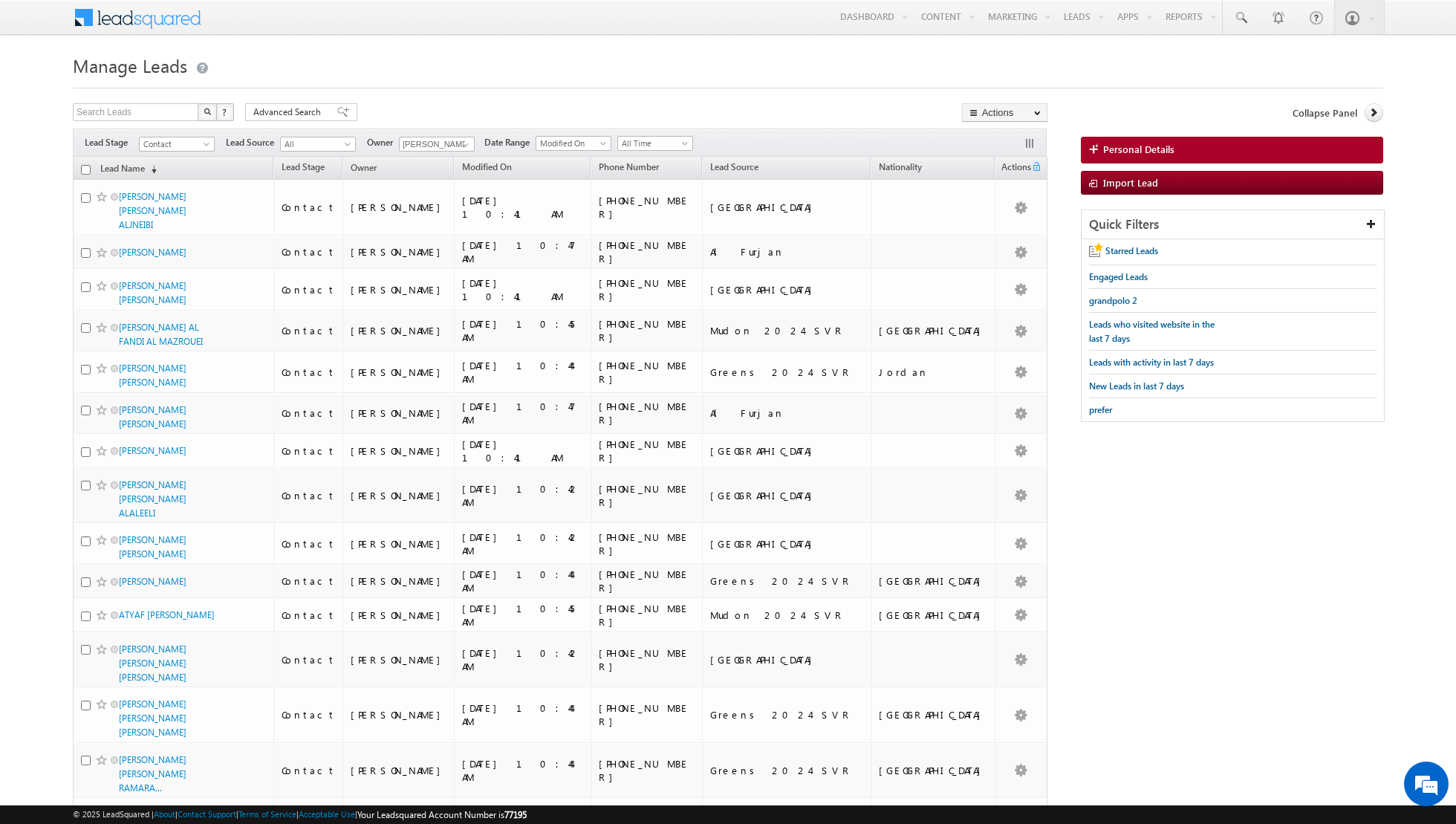
click at [84, 169] on input "checkbox" at bounding box center [86, 169] width 10 height 10
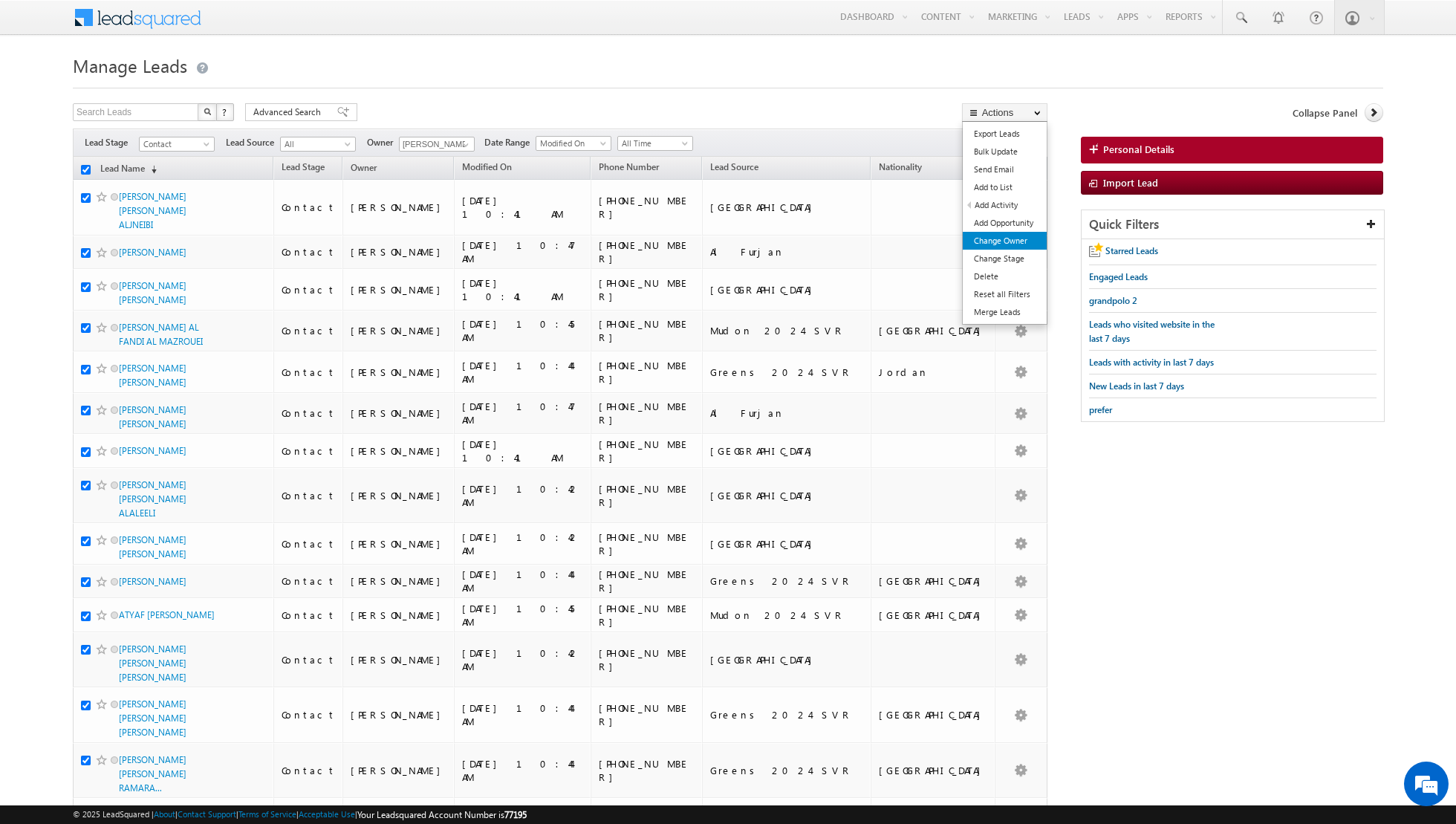
click at [994, 237] on link "Change Owner" at bounding box center [1004, 241] width 84 height 18
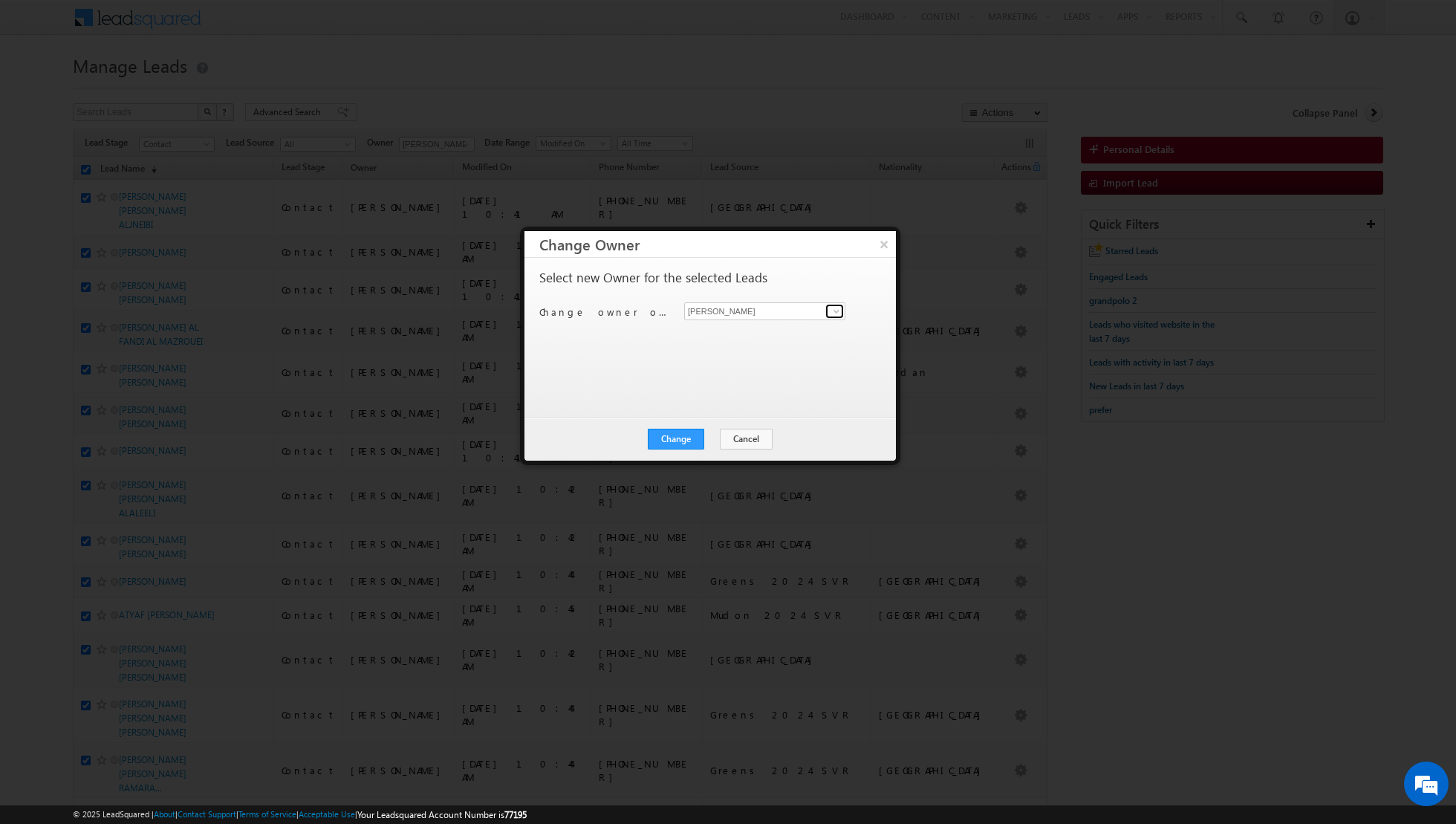
click at [834, 313] on span at bounding box center [836, 311] width 11 height 12
click at [710, 382] on link "[PERSON_NAME] [PERSON_NAME][EMAIL_ADDRESS][DOMAIN_NAME]" at bounding box center [764, 387] width 161 height 28
click at [671, 437] on button "Change" at bounding box center [676, 440] width 57 height 21
click at [713, 436] on button "Close" at bounding box center [712, 440] width 48 height 21
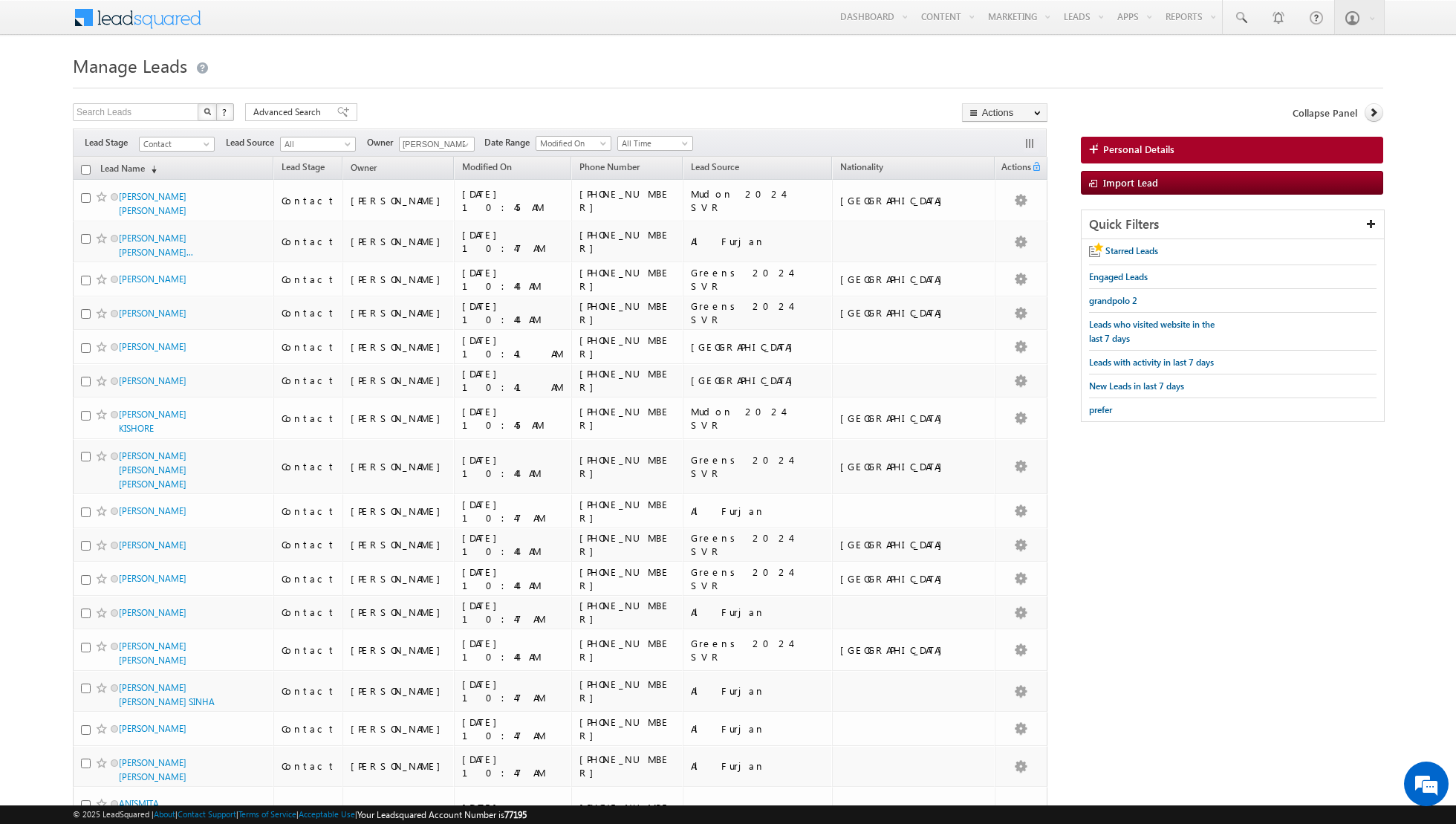
click at [84, 167] on input "checkbox" at bounding box center [86, 169] width 10 height 10
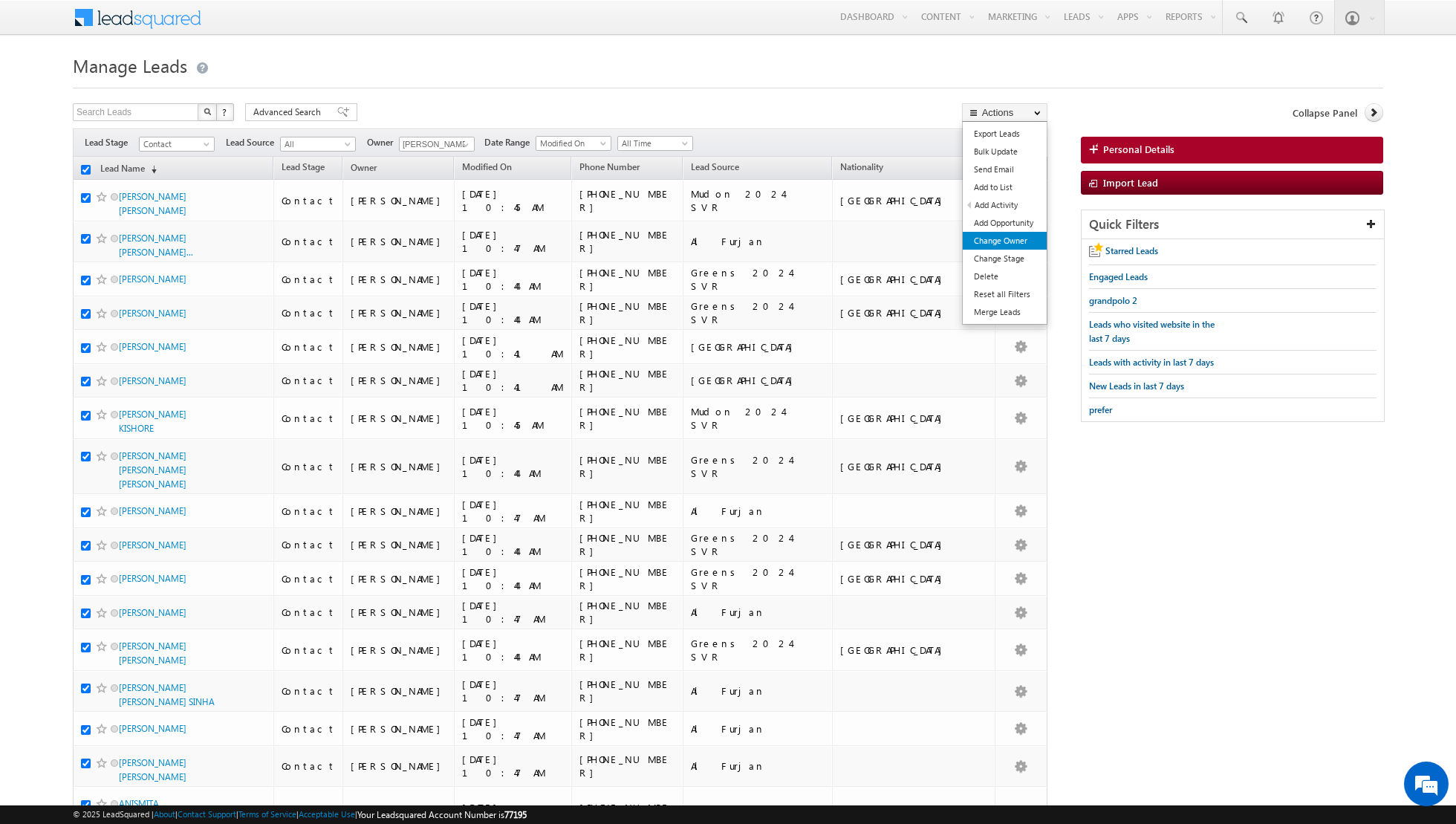
click at [990, 238] on link "Change Owner" at bounding box center [1004, 241] width 84 height 18
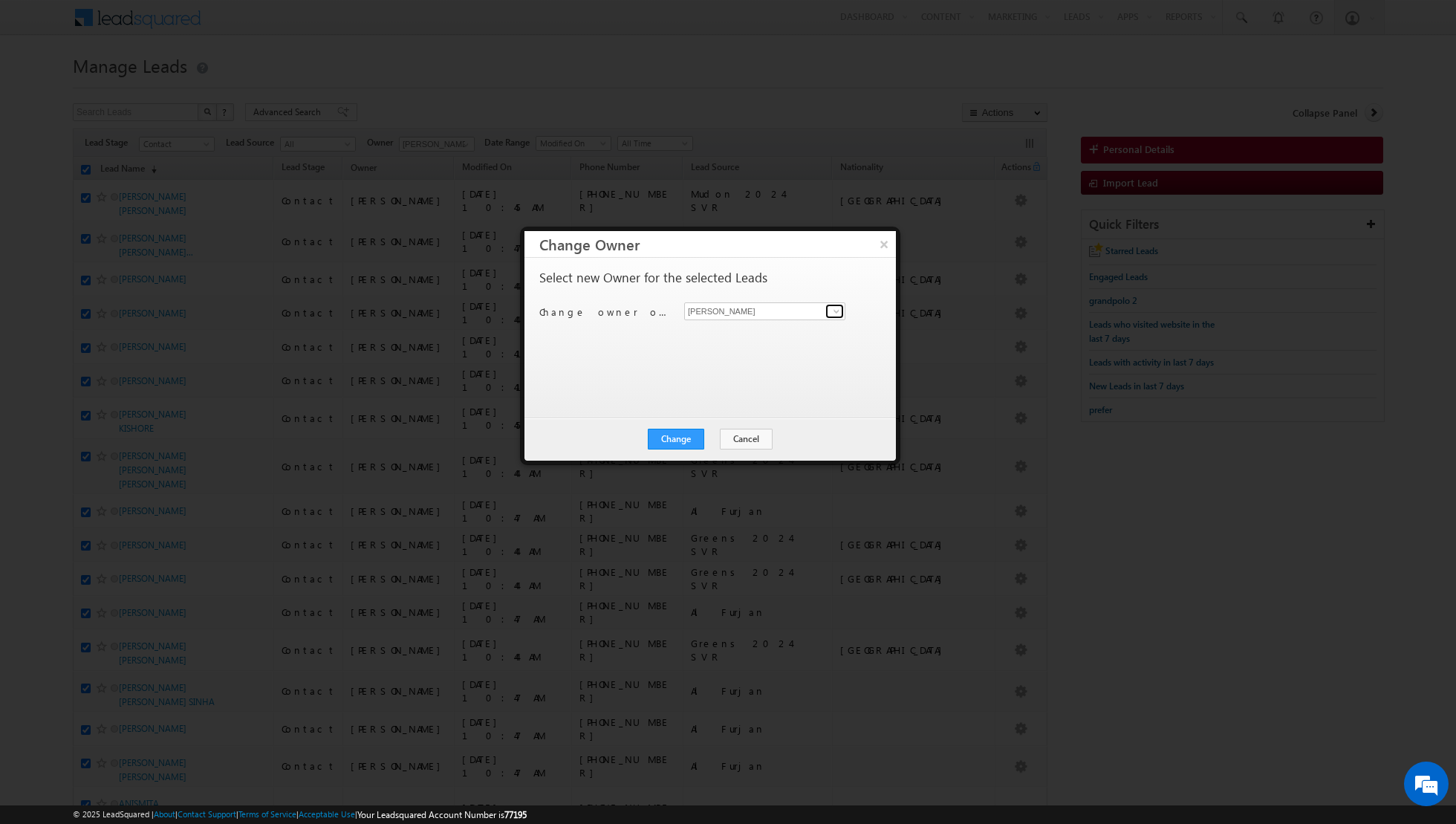
click at [838, 312] on span at bounding box center [836, 311] width 11 height 12
click at [696, 416] on span "[EMAIL_ADDRESS][PERSON_NAME][DOMAIN_NAME]" at bounding box center [756, 419] width 134 height 12
click at [663, 441] on button "Change" at bounding box center [676, 440] width 57 height 21
click at [718, 442] on button "Close" at bounding box center [712, 440] width 48 height 21
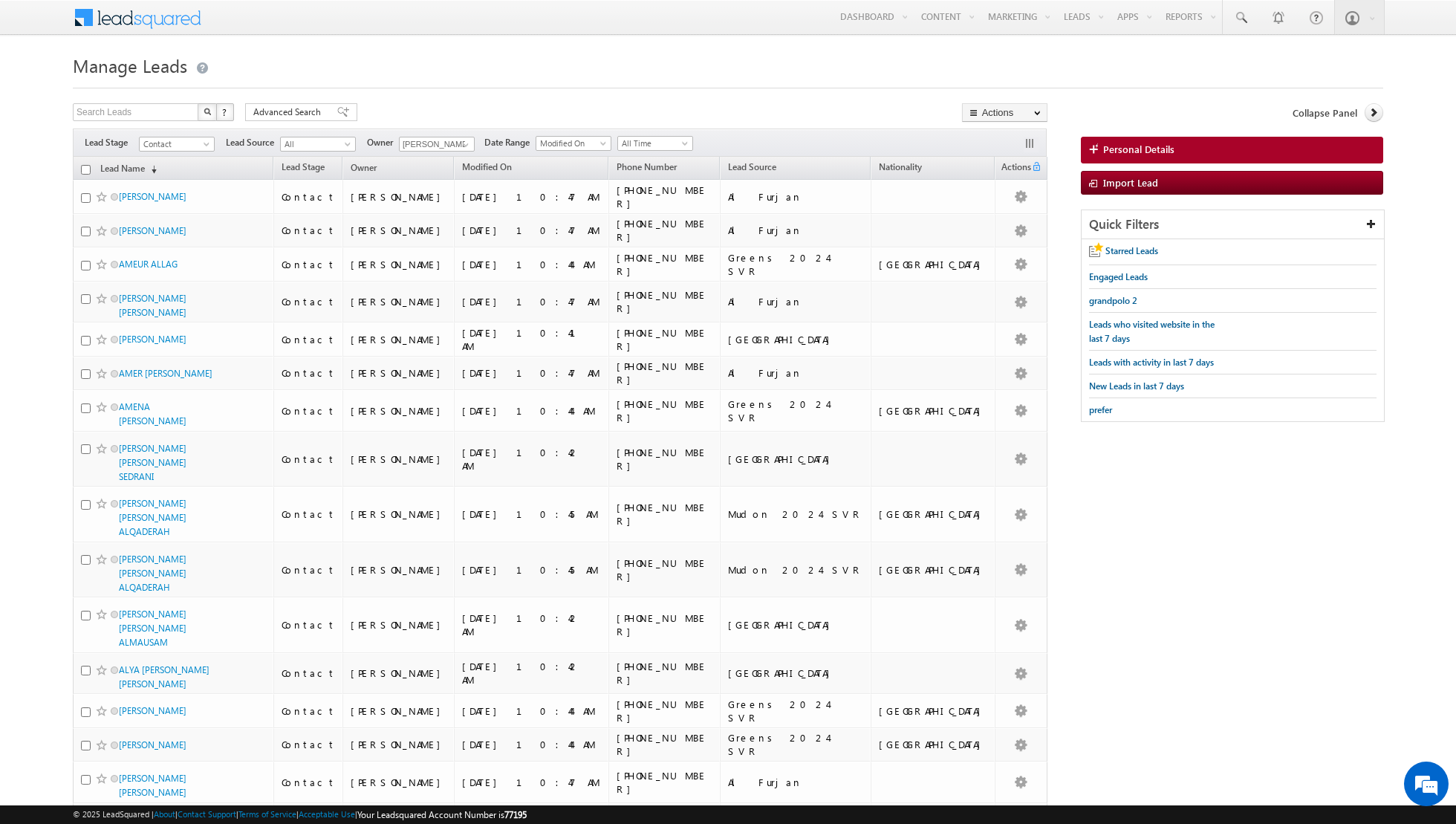
click at [87, 167] on input "checkbox" at bounding box center [86, 169] width 10 height 10
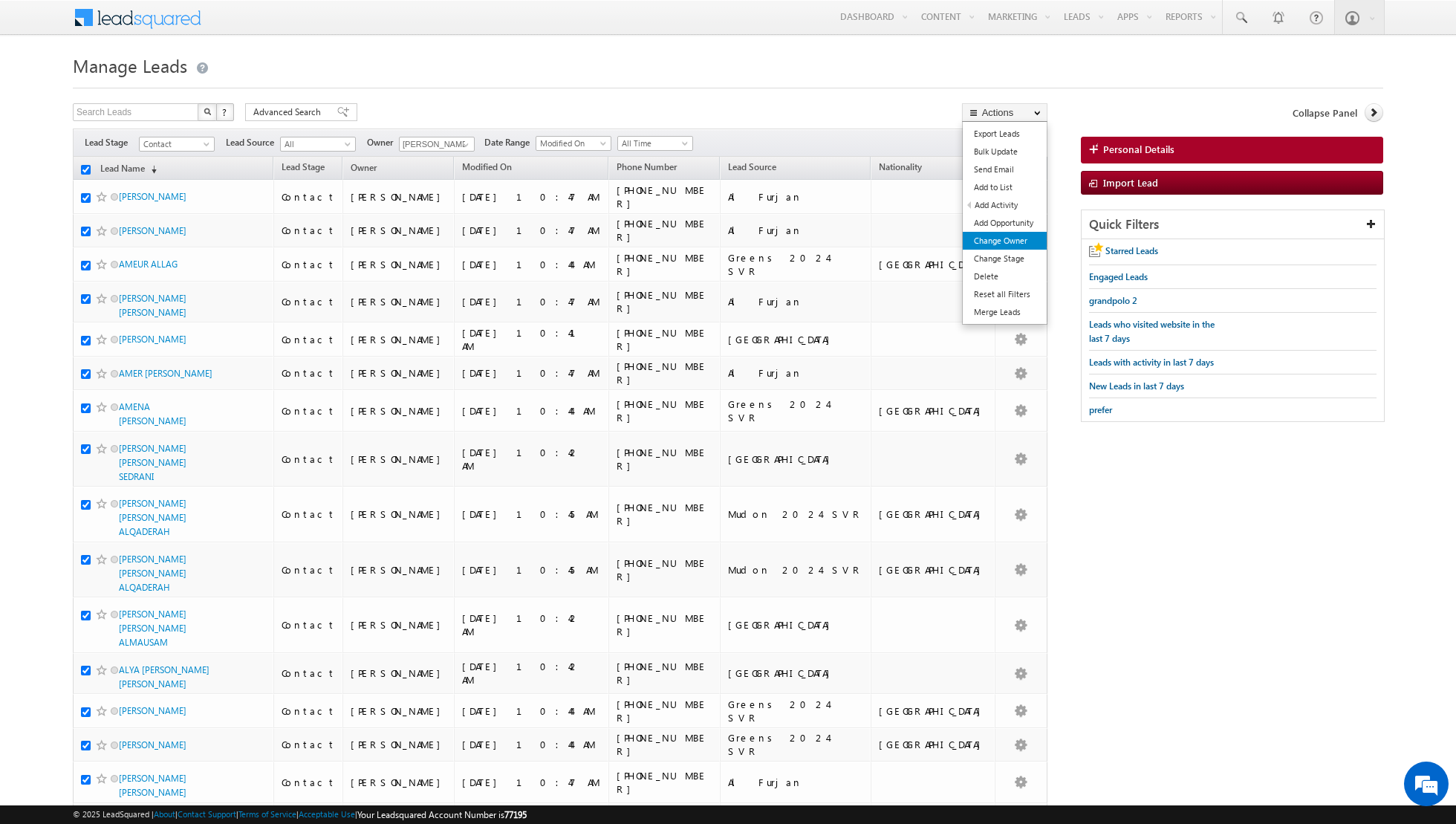
click at [1002, 244] on link "Change Owner" at bounding box center [1004, 241] width 84 height 18
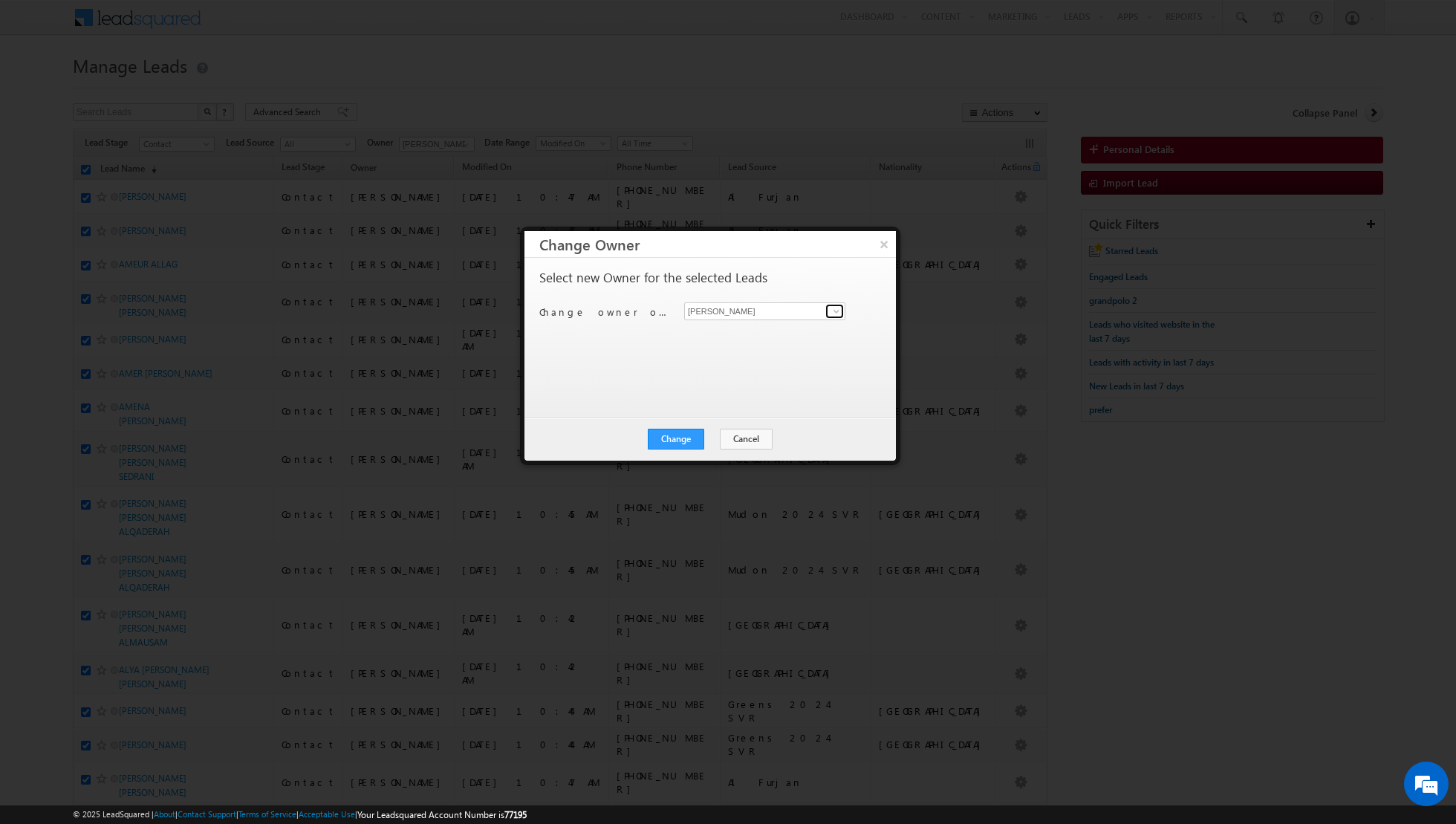
click at [835, 308] on span at bounding box center [836, 311] width 11 height 12
click at [731, 430] on link "[PERSON_NAME] [PERSON_NAME][EMAIL_ADDRESS][DOMAIN_NAME]" at bounding box center [764, 436] width 161 height 28
click at [686, 441] on button "Change" at bounding box center [676, 440] width 57 height 21
click at [712, 441] on button "Close" at bounding box center [712, 440] width 48 height 21
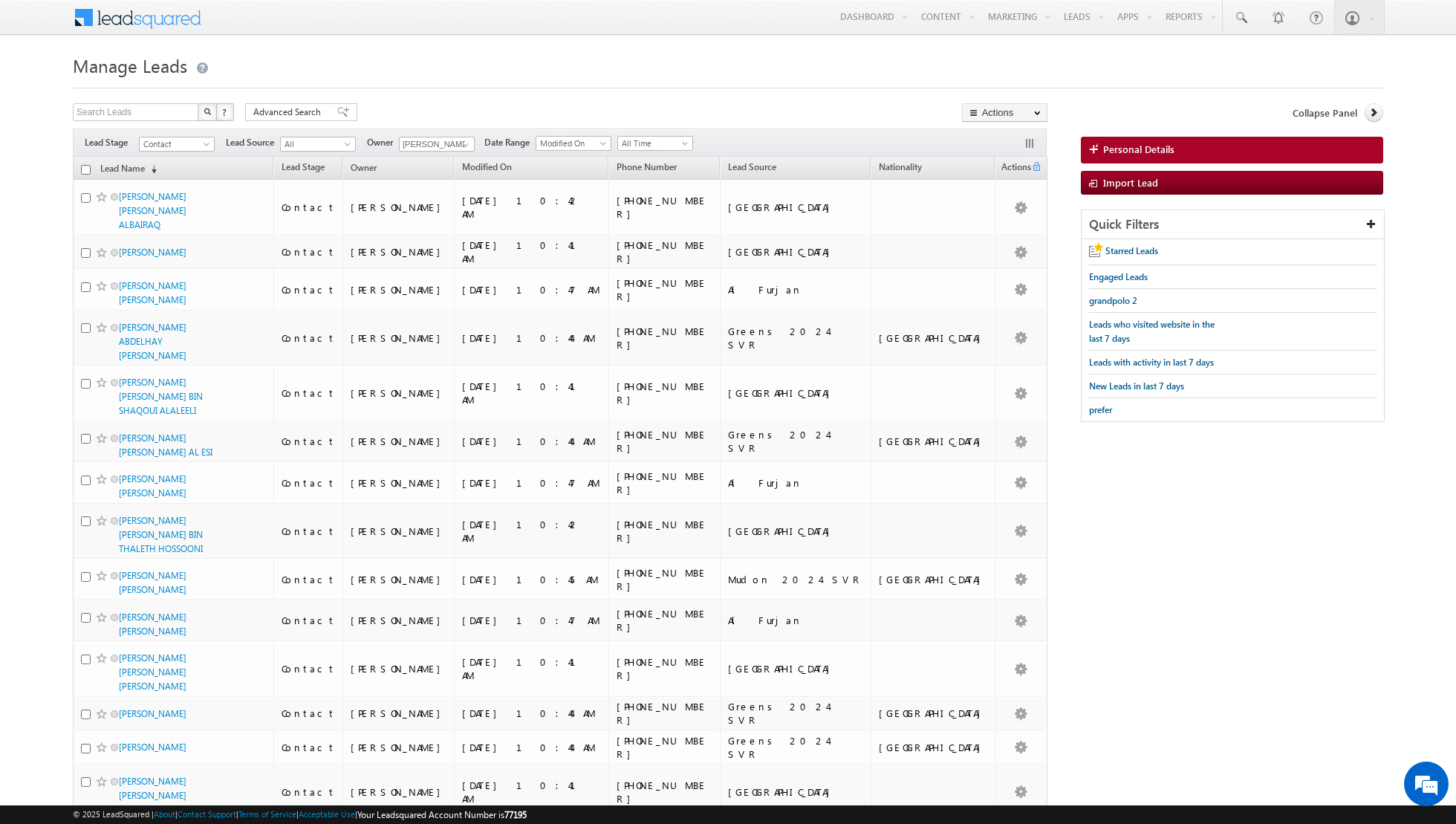
click at [88, 169] on input "checkbox" at bounding box center [86, 169] width 10 height 10
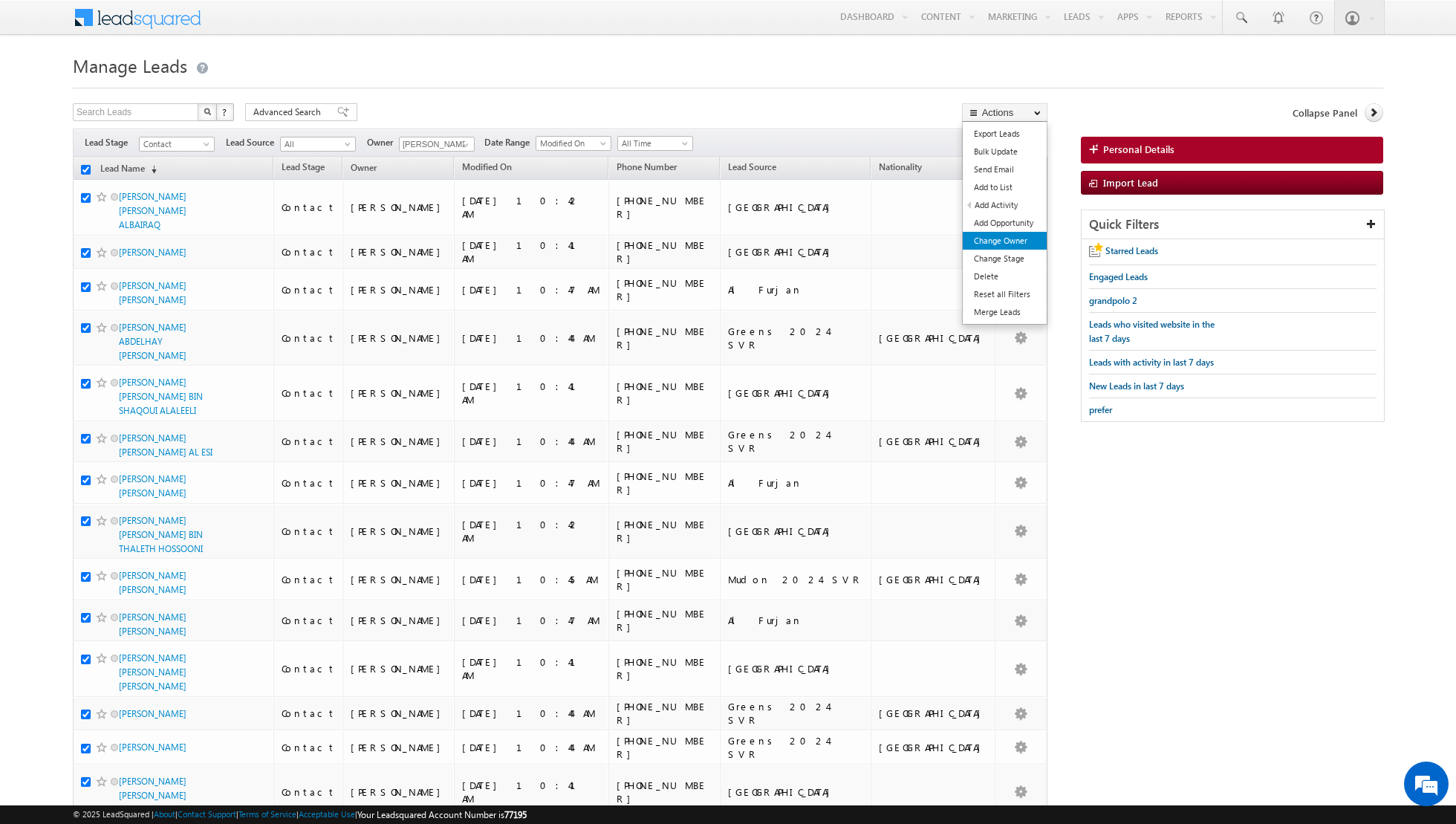
click at [990, 247] on link "Change Owner" at bounding box center [1004, 241] width 84 height 18
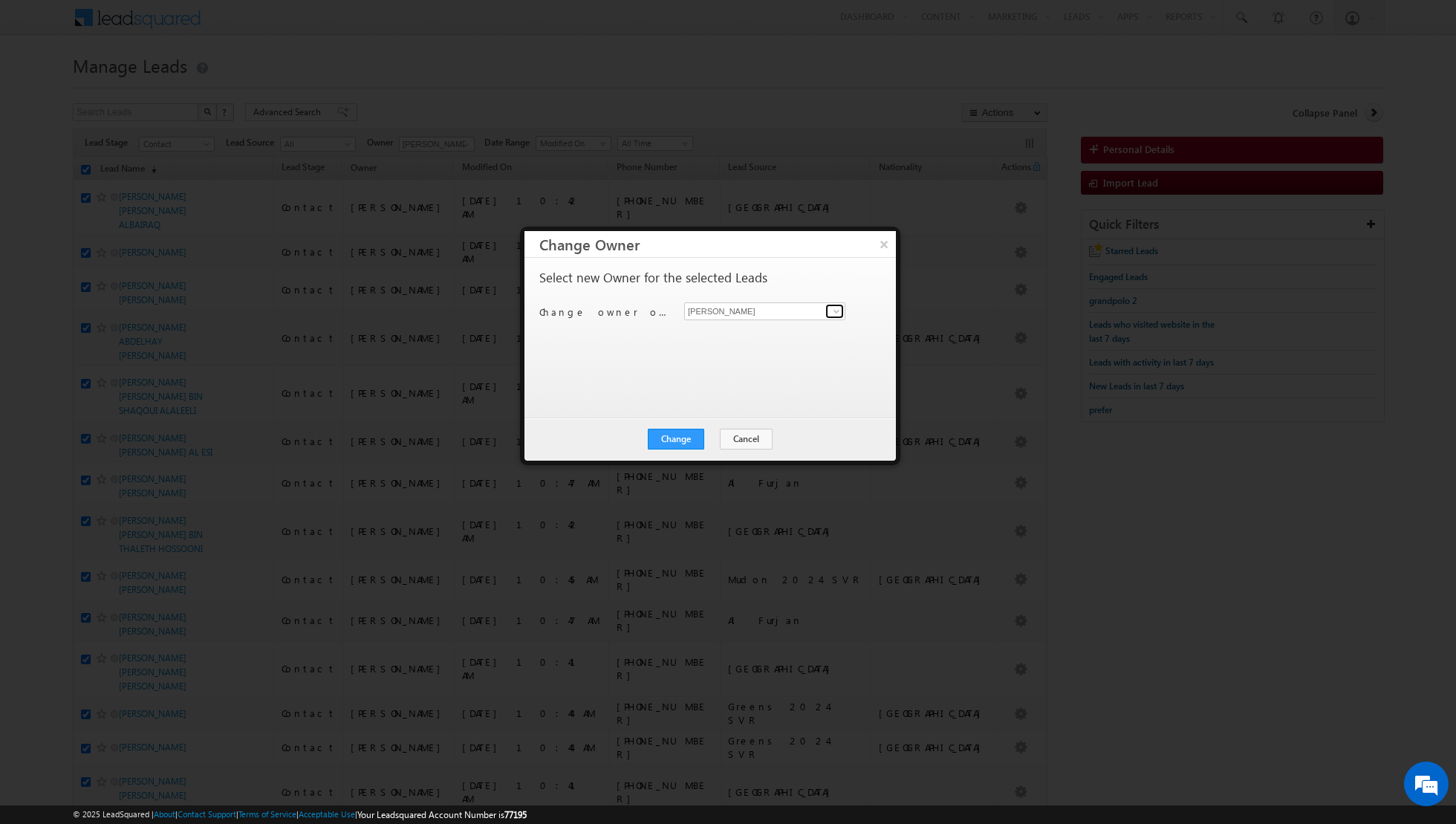
click at [831, 313] on span at bounding box center [836, 311] width 11 height 12
click at [755, 407] on link "[PERSON_NAME] [PERSON_NAME] [PERSON_NAME][EMAIL_ADDRESS][PERSON_NAME][DOMAIN_NA…" at bounding box center [764, 411] width 161 height 28
click at [674, 433] on button "Change" at bounding box center [676, 440] width 57 height 21
click at [719, 438] on button "Close" at bounding box center [712, 440] width 48 height 21
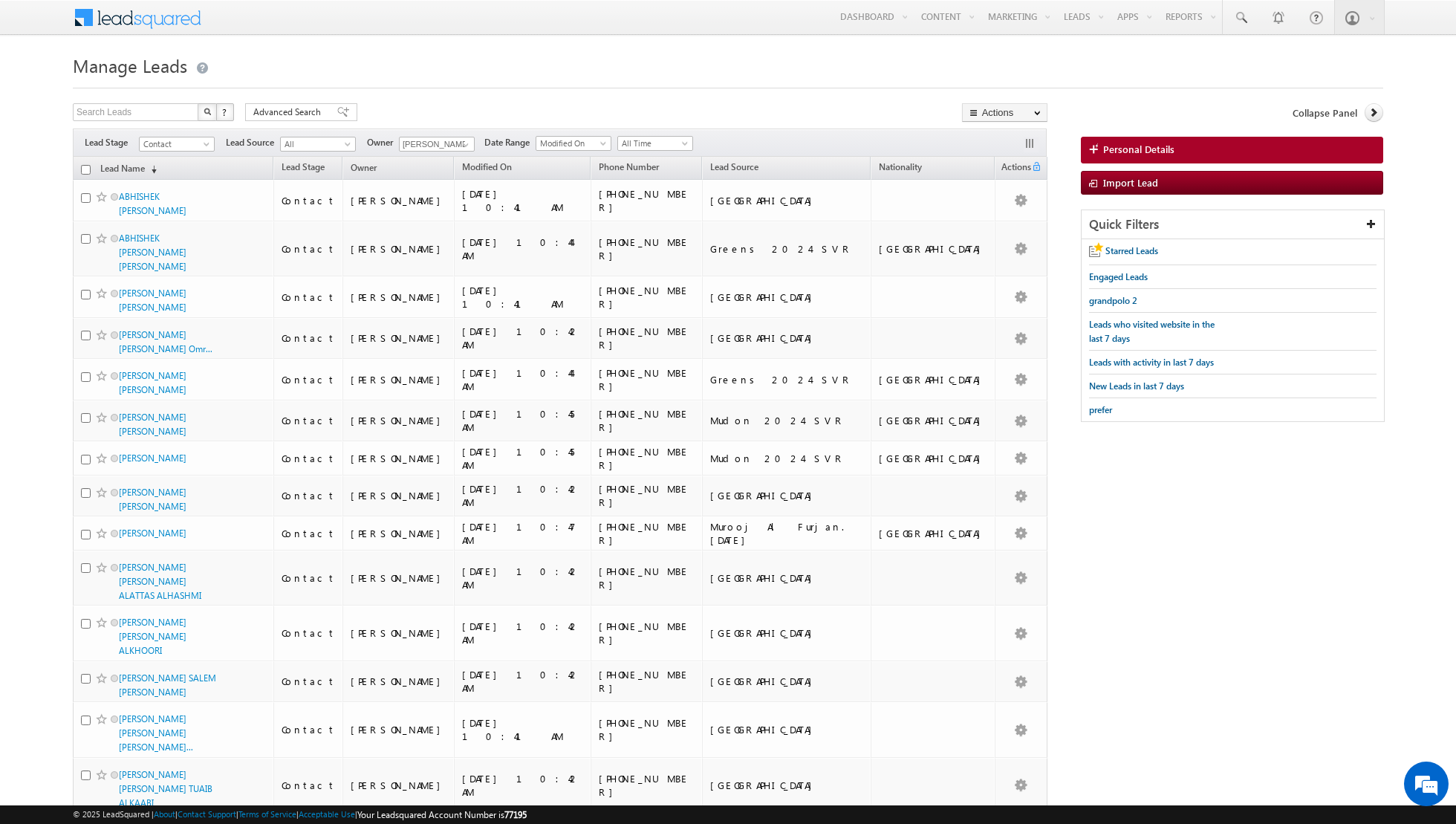
click at [86, 166] on input "checkbox" at bounding box center [86, 169] width 10 height 10
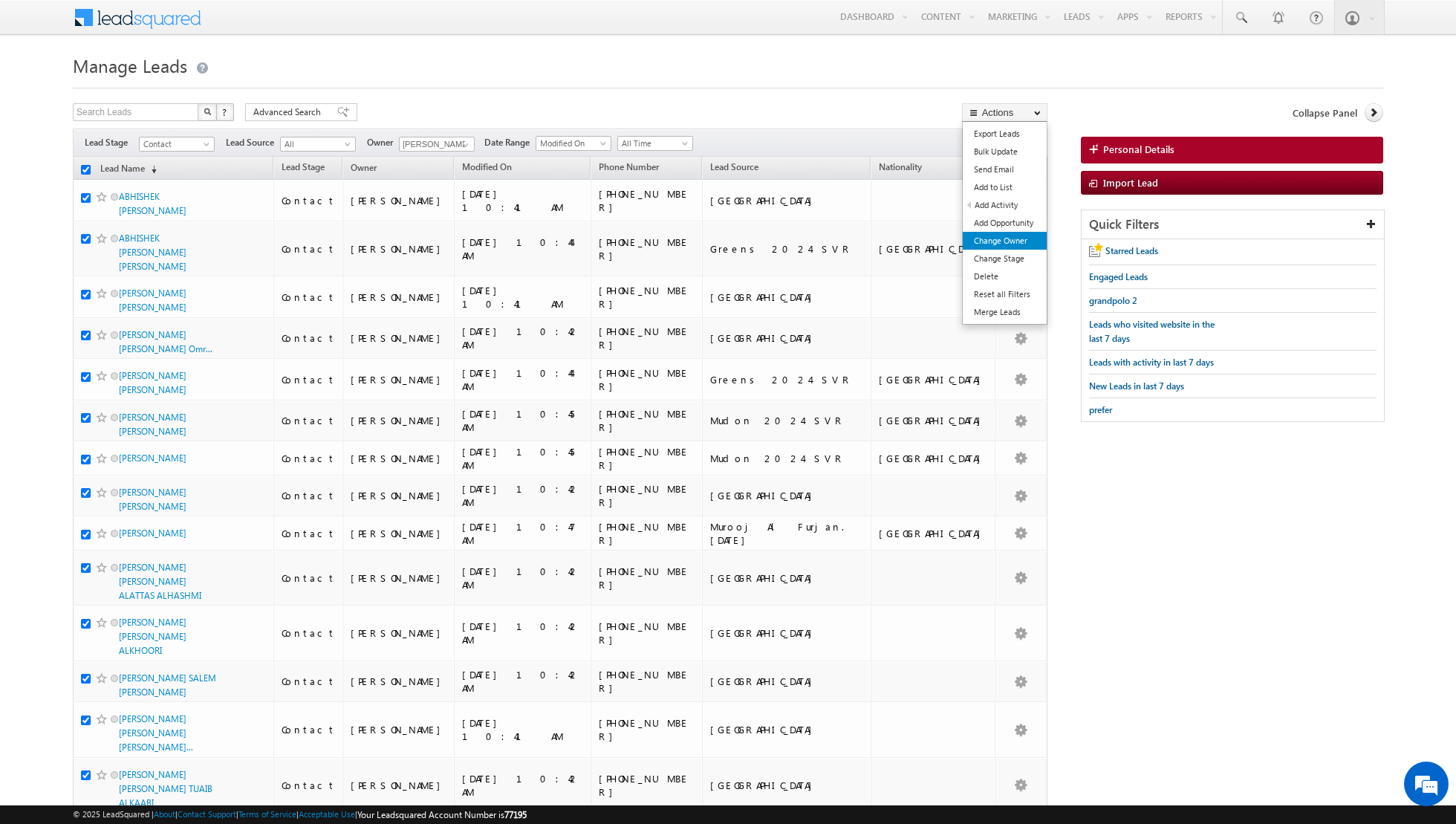
click at [990, 237] on link "Change Owner" at bounding box center [1004, 241] width 84 height 18
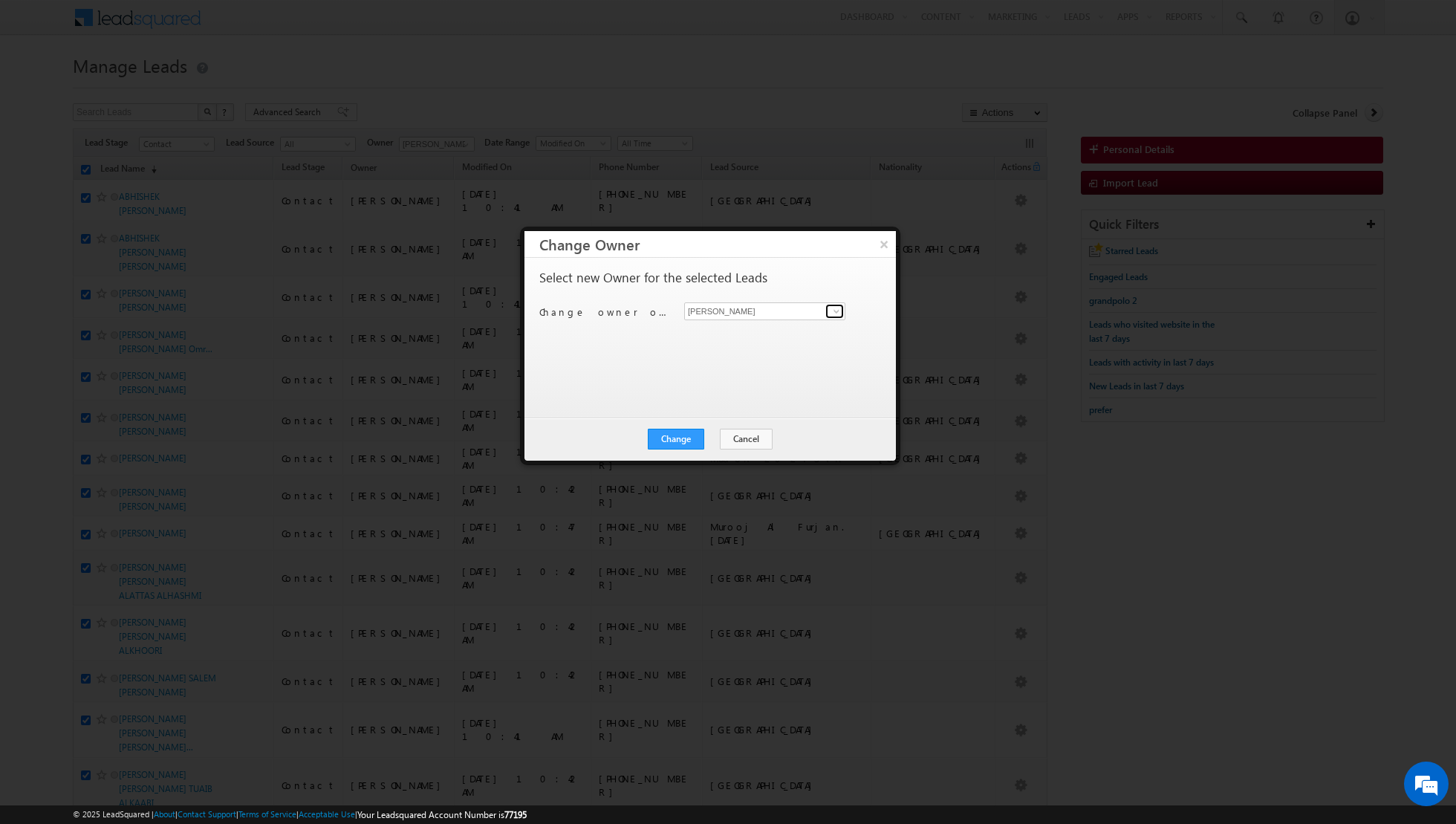
click at [832, 309] on span at bounding box center [836, 311] width 11 height 12
click at [730, 397] on link "[PERSON_NAME] [PERSON_NAME] [PERSON_NAME][EMAIL_ADDRESS][PERSON_NAME][DOMAIN_NA…" at bounding box center [764, 400] width 161 height 28
click at [834, 309] on span at bounding box center [836, 311] width 11 height 12
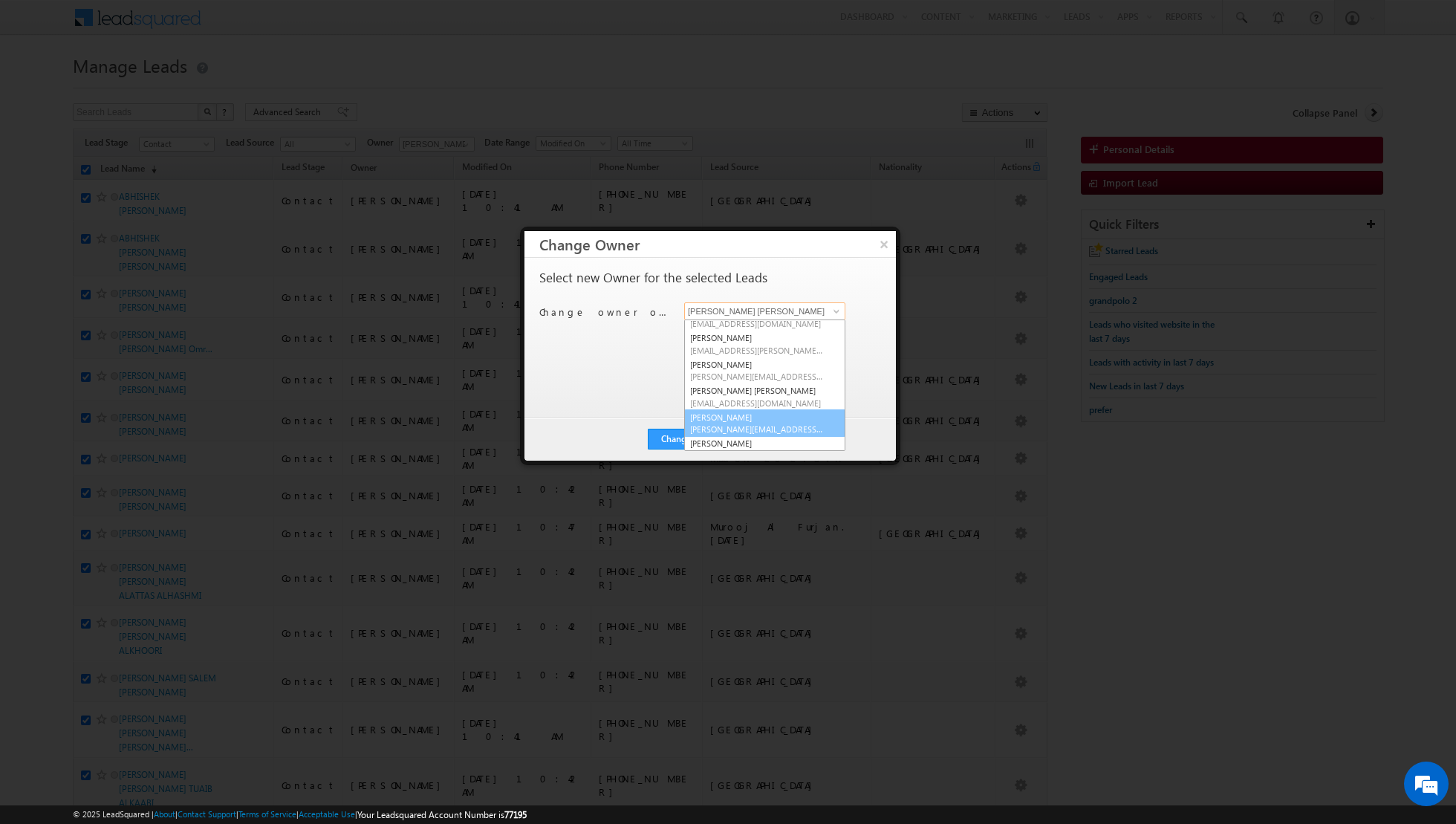
click at [738, 421] on link "[PERSON_NAME] [PERSON_NAME][EMAIL_ADDRESS][PERSON_NAME][DOMAIN_NAME]" at bounding box center [764, 424] width 161 height 28
click at [670, 437] on button "Change" at bounding box center [676, 440] width 57 height 21
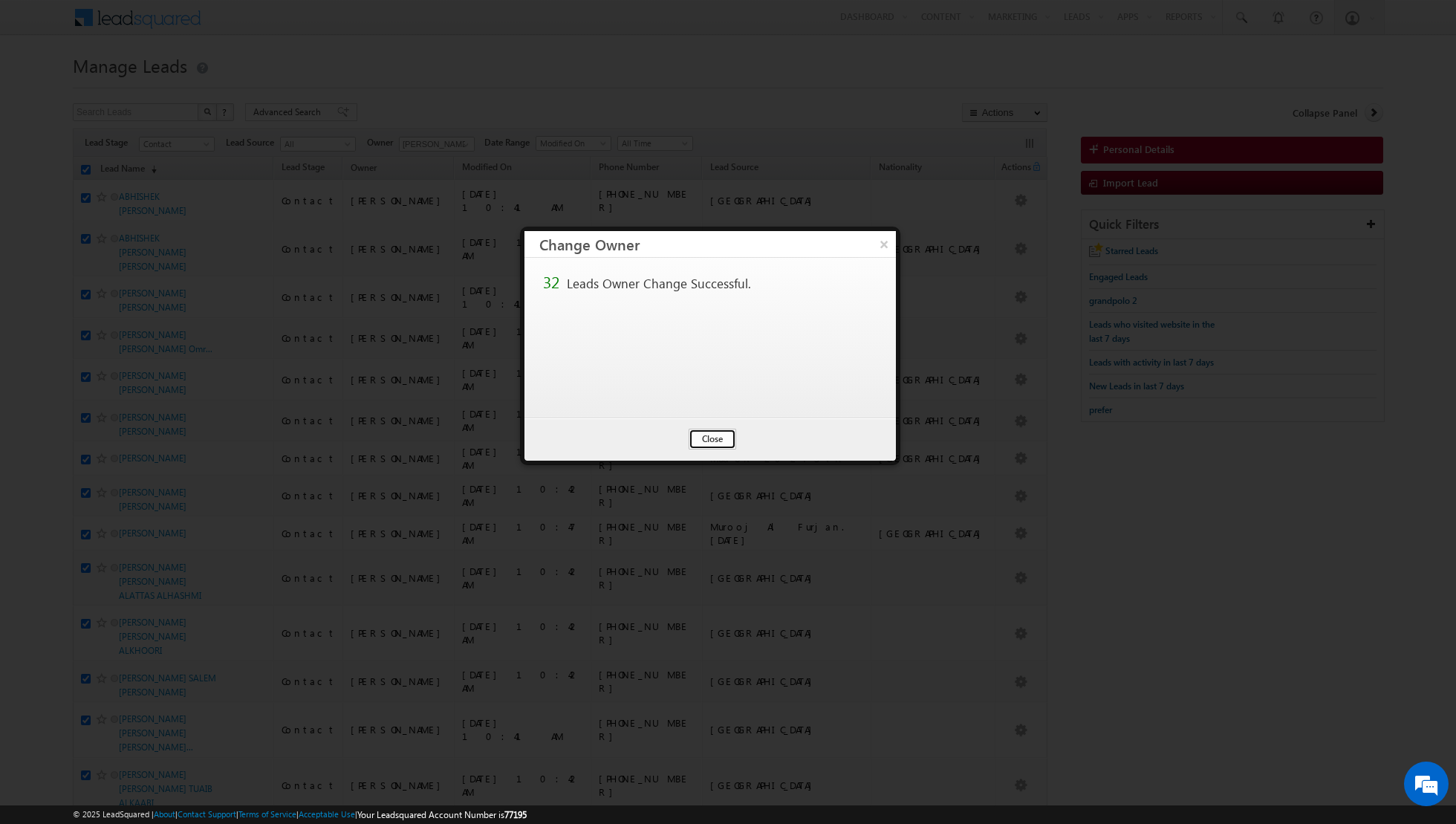
click at [712, 440] on button "Close" at bounding box center [712, 440] width 48 height 21
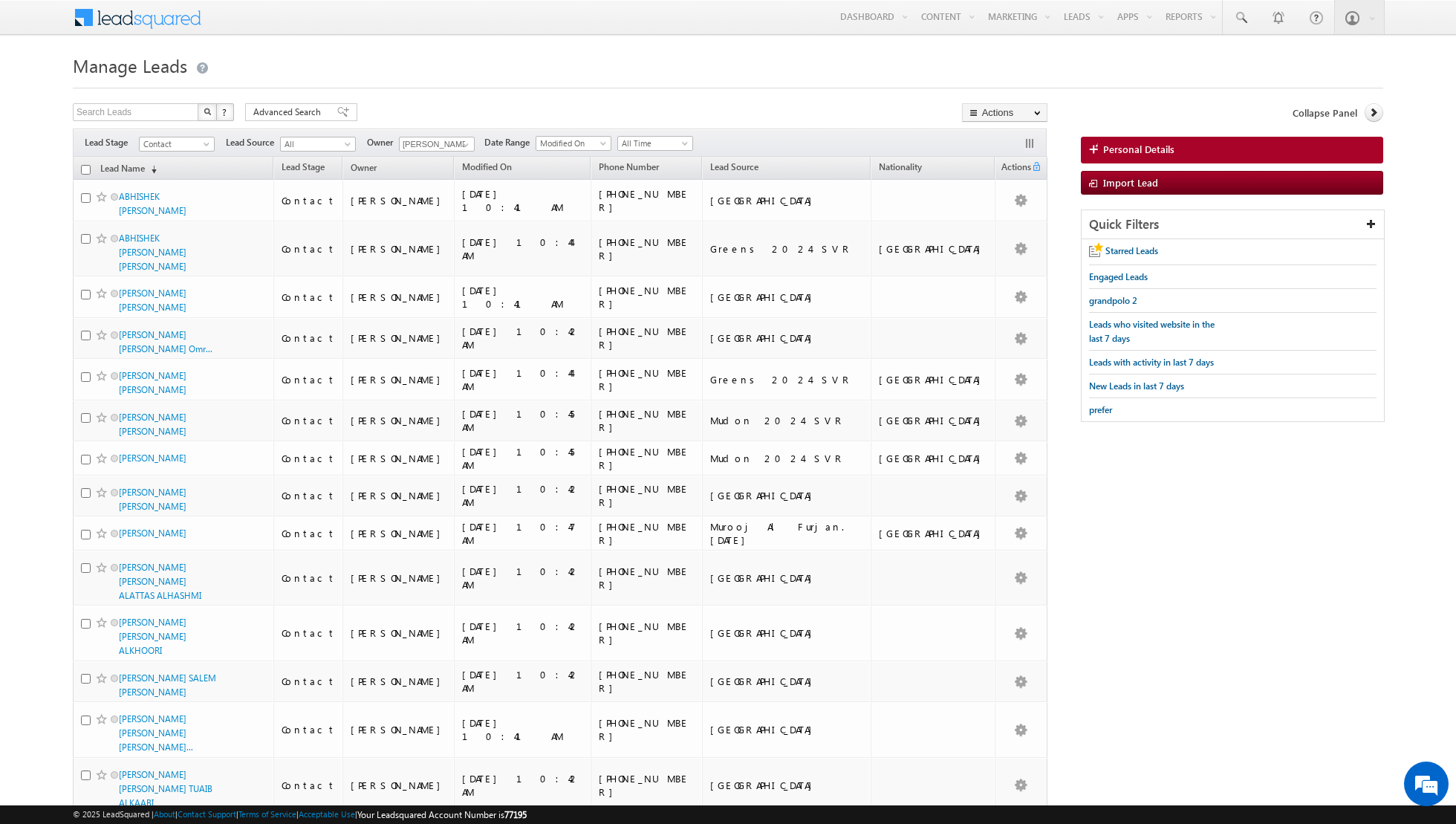
click at [86, 168] on input "checkbox" at bounding box center [86, 169] width 10 height 10
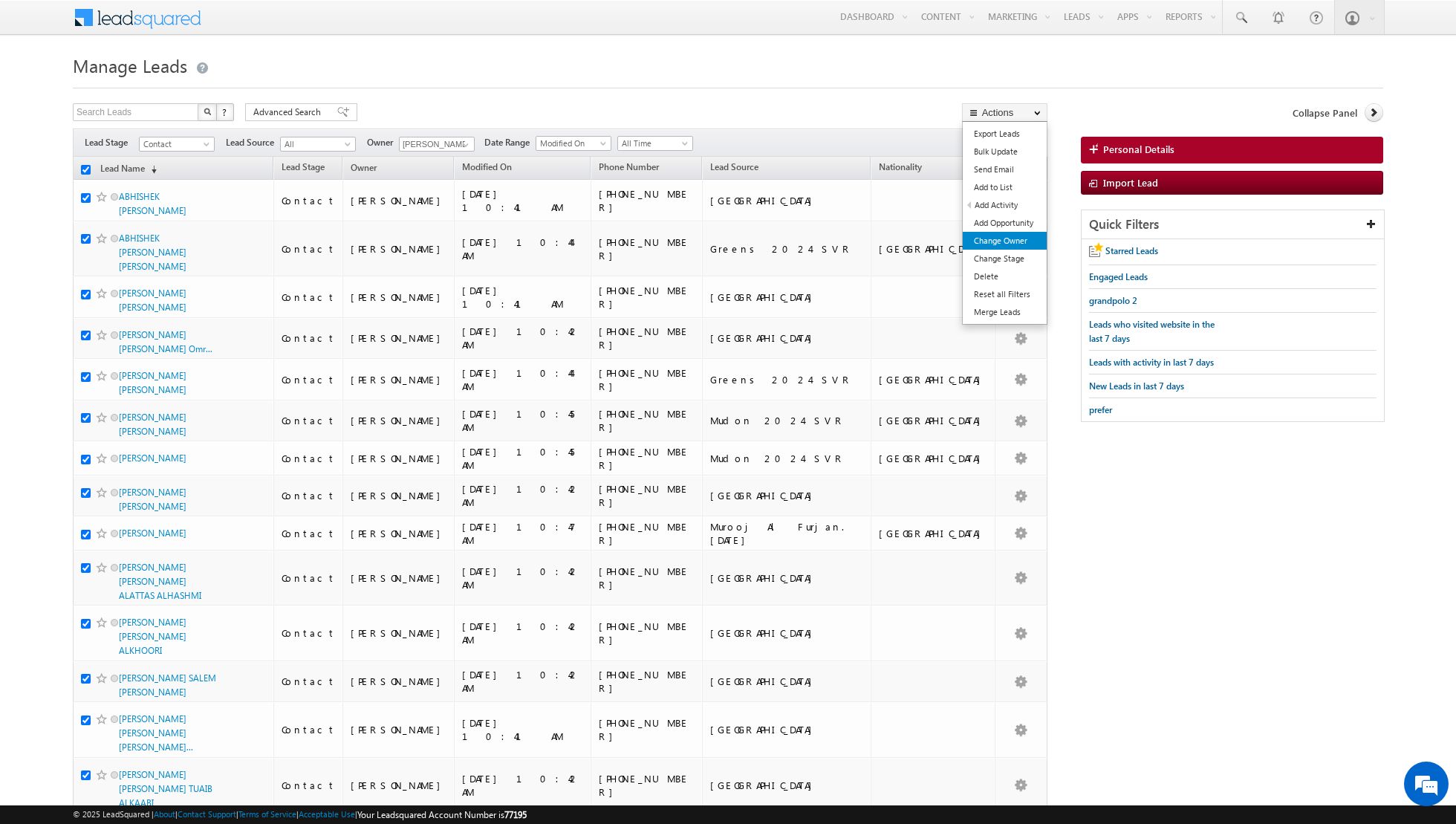
click at [990, 247] on link "Change Owner" at bounding box center [1004, 241] width 84 height 18
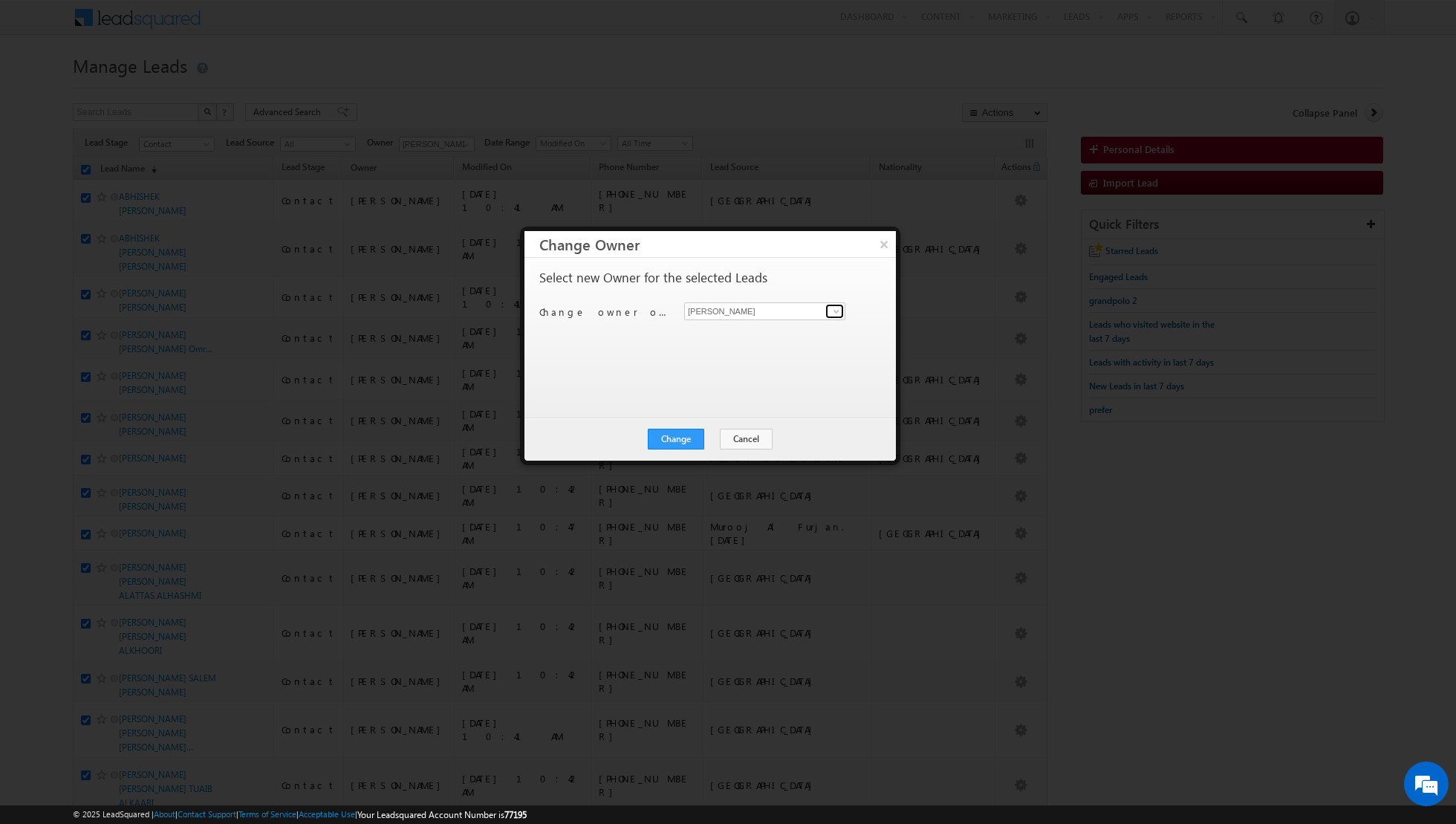
click at [831, 317] on link at bounding box center [834, 311] width 19 height 15
click at [716, 392] on span "[PERSON_NAME][EMAIL_ADDRESS][PERSON_NAME][DOMAIN_NAME]" at bounding box center [756, 391] width 134 height 12
click at [682, 435] on button "Change" at bounding box center [676, 440] width 57 height 21
click at [705, 435] on button "Close" at bounding box center [712, 440] width 48 height 21
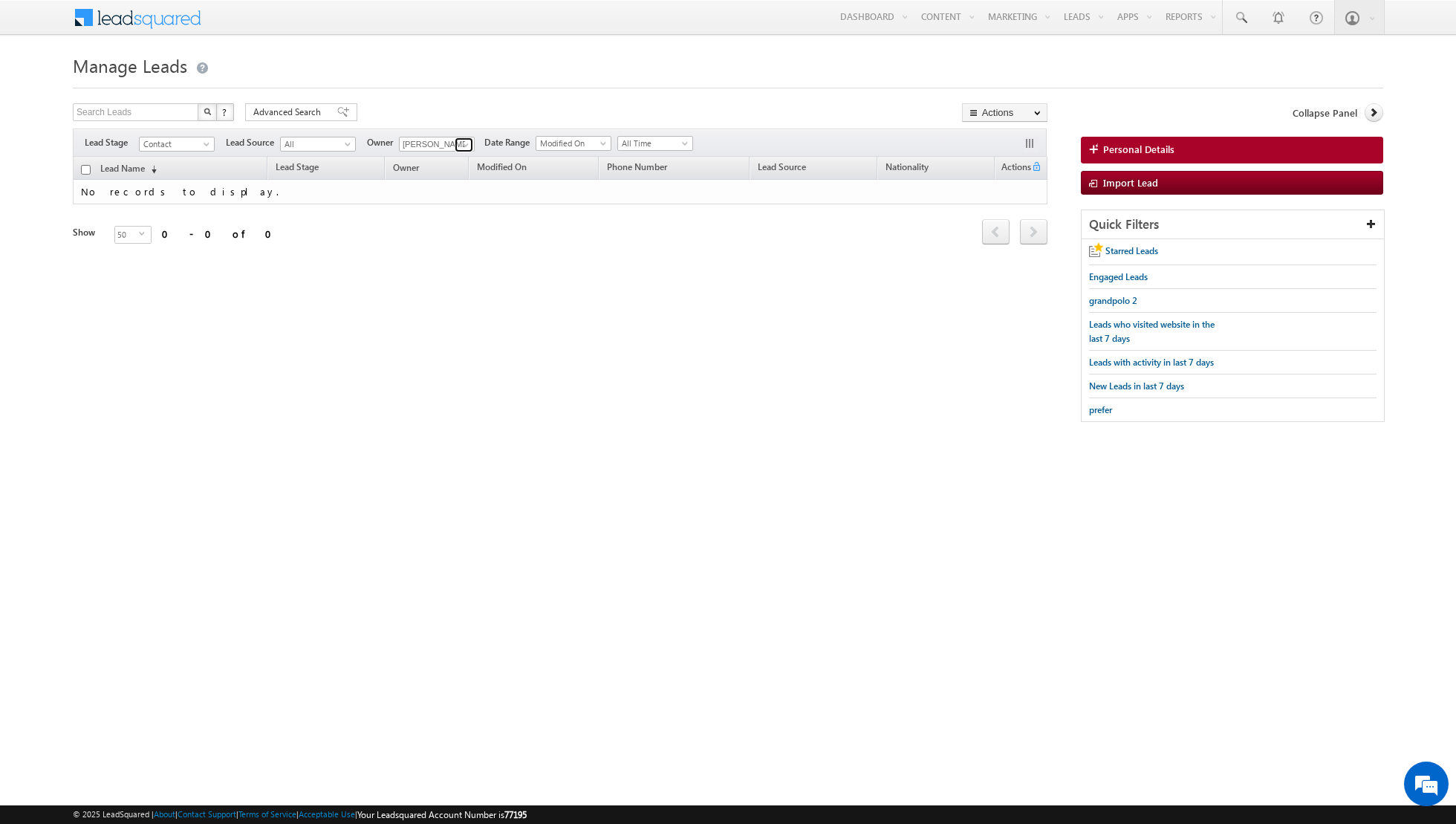
click at [464, 139] on span at bounding box center [465, 144] width 11 height 12
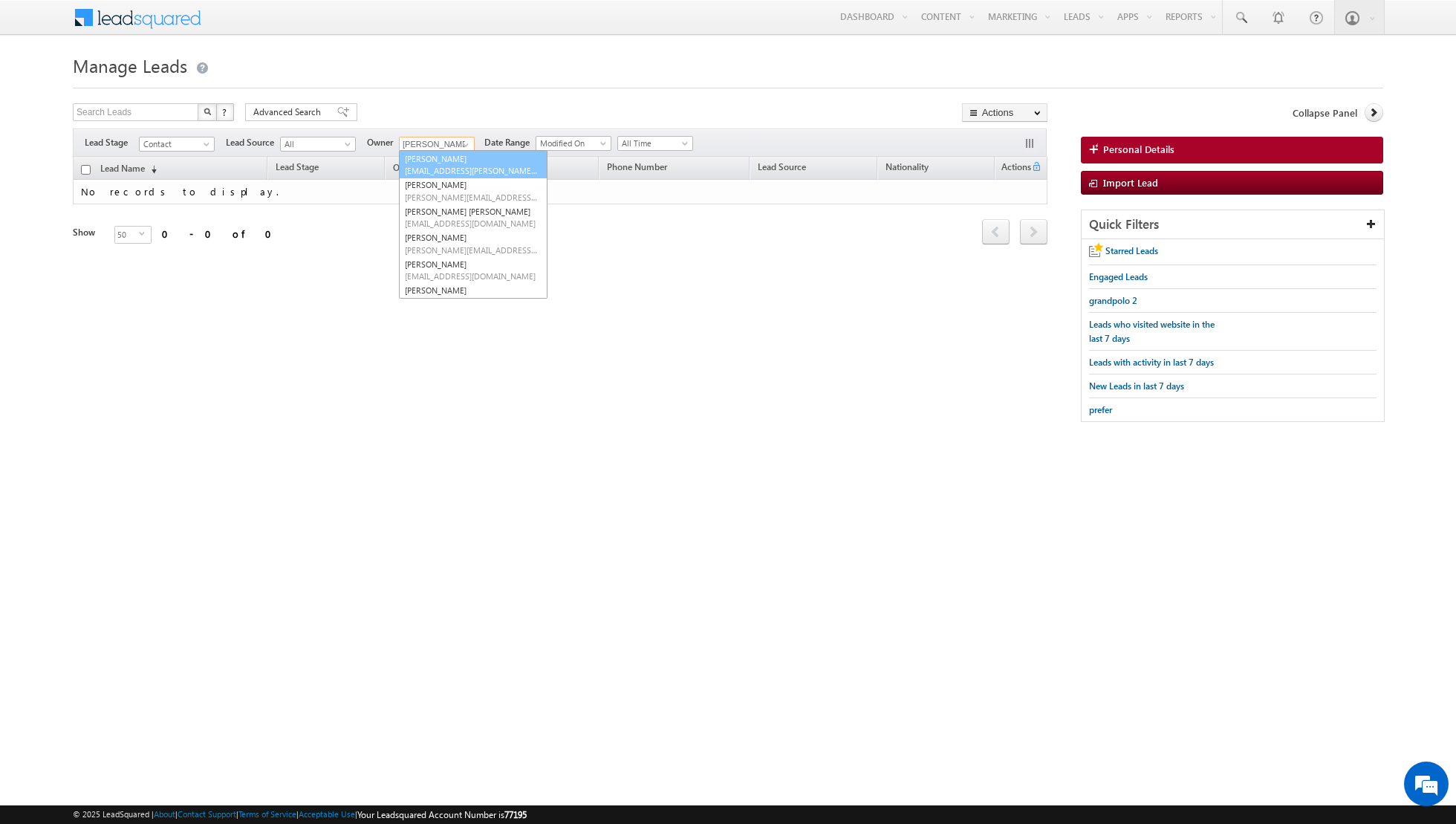
scroll to position [0, 0]
click at [446, 188] on link "[PERSON_NAME] [PERSON_NAME][EMAIL_ADDRESS][DOMAIN_NAME]" at bounding box center [473, 195] width 149 height 28
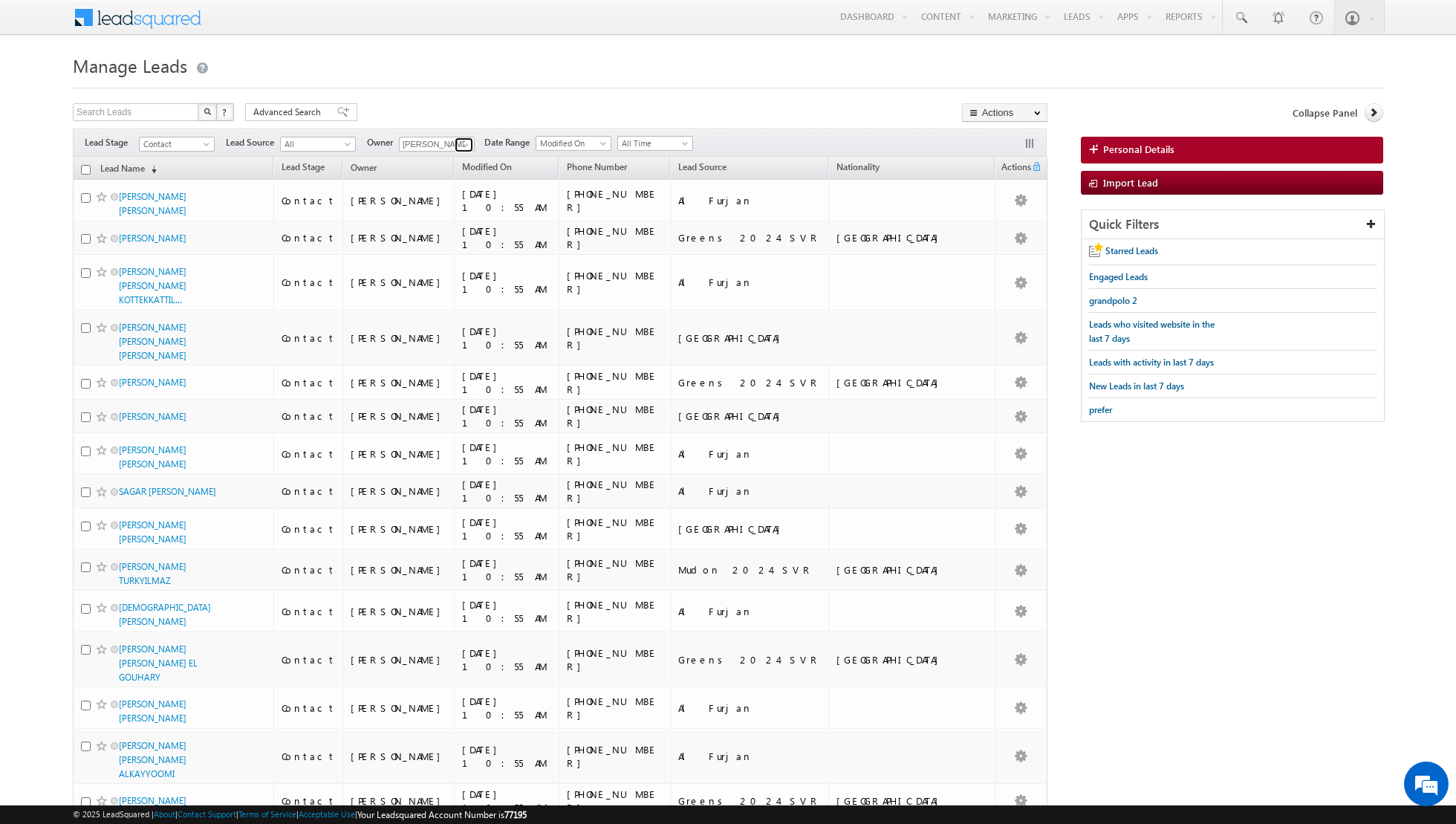
click at [460, 147] on span at bounding box center [465, 144] width 11 height 12
click at [437, 216] on link "[PERSON_NAME] [EMAIL_ADDRESS][DOMAIN_NAME]" at bounding box center [473, 221] width 149 height 28
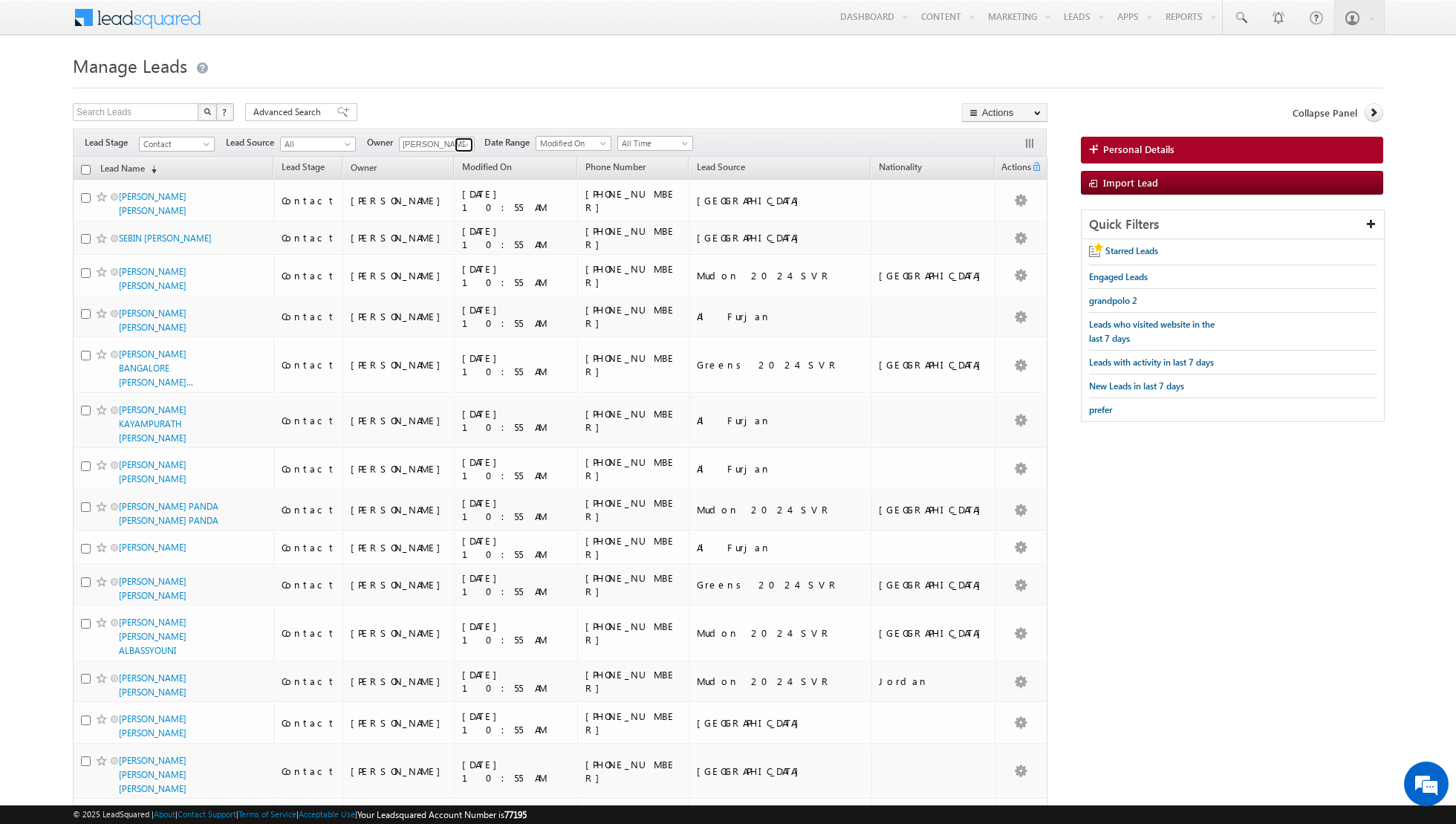
click at [460, 143] on span at bounding box center [465, 144] width 11 height 12
click at [436, 242] on link "[PERSON_NAME] [PERSON_NAME][EMAIL_ADDRESS][DOMAIN_NAME]" at bounding box center [473, 248] width 149 height 28
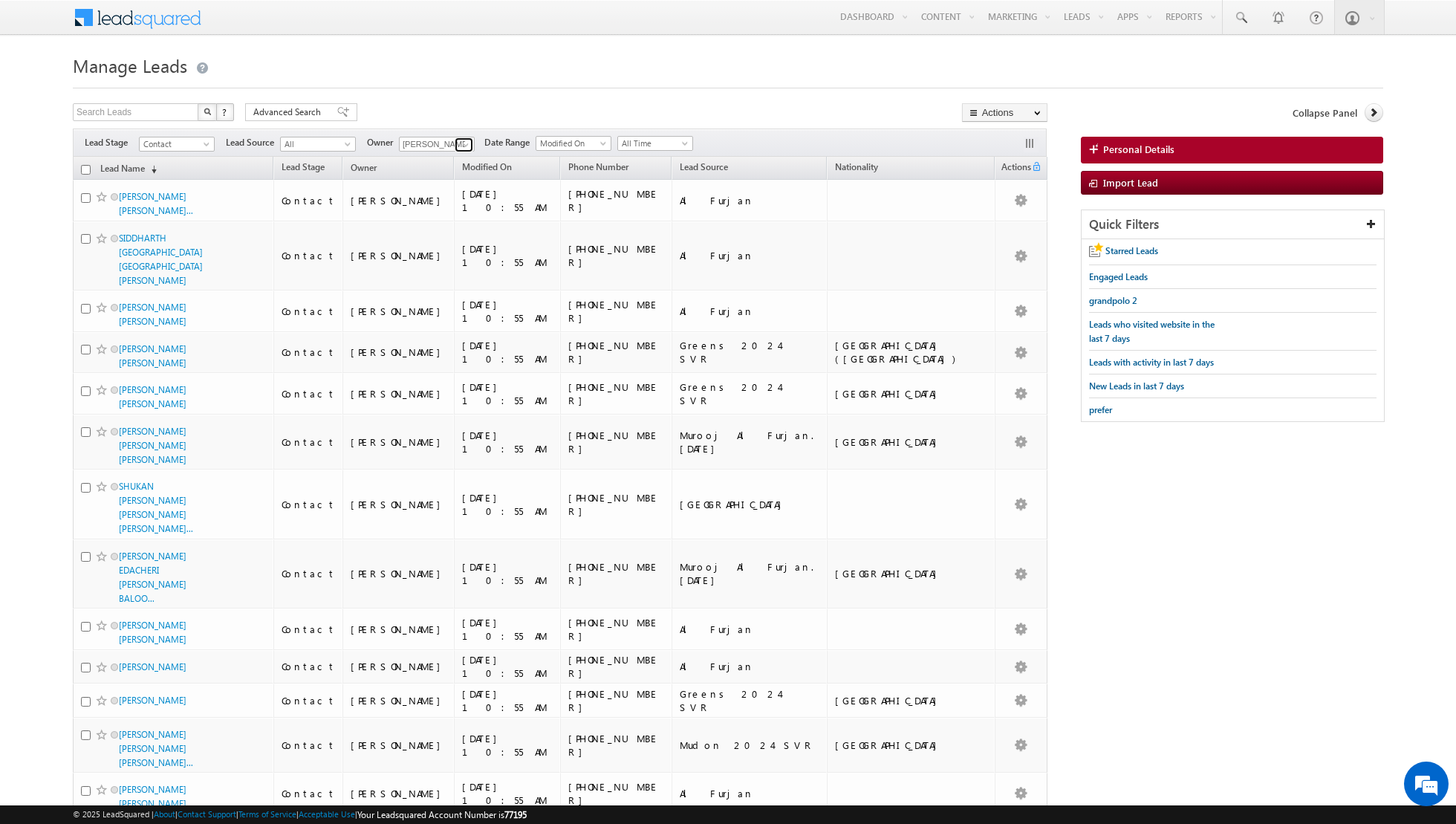
click at [461, 142] on span at bounding box center [465, 144] width 11 height 12
click at [460, 271] on link "[PERSON_NAME] [EMAIL_ADDRESS][PERSON_NAME][DOMAIN_NAME]" at bounding box center [473, 274] width 149 height 28
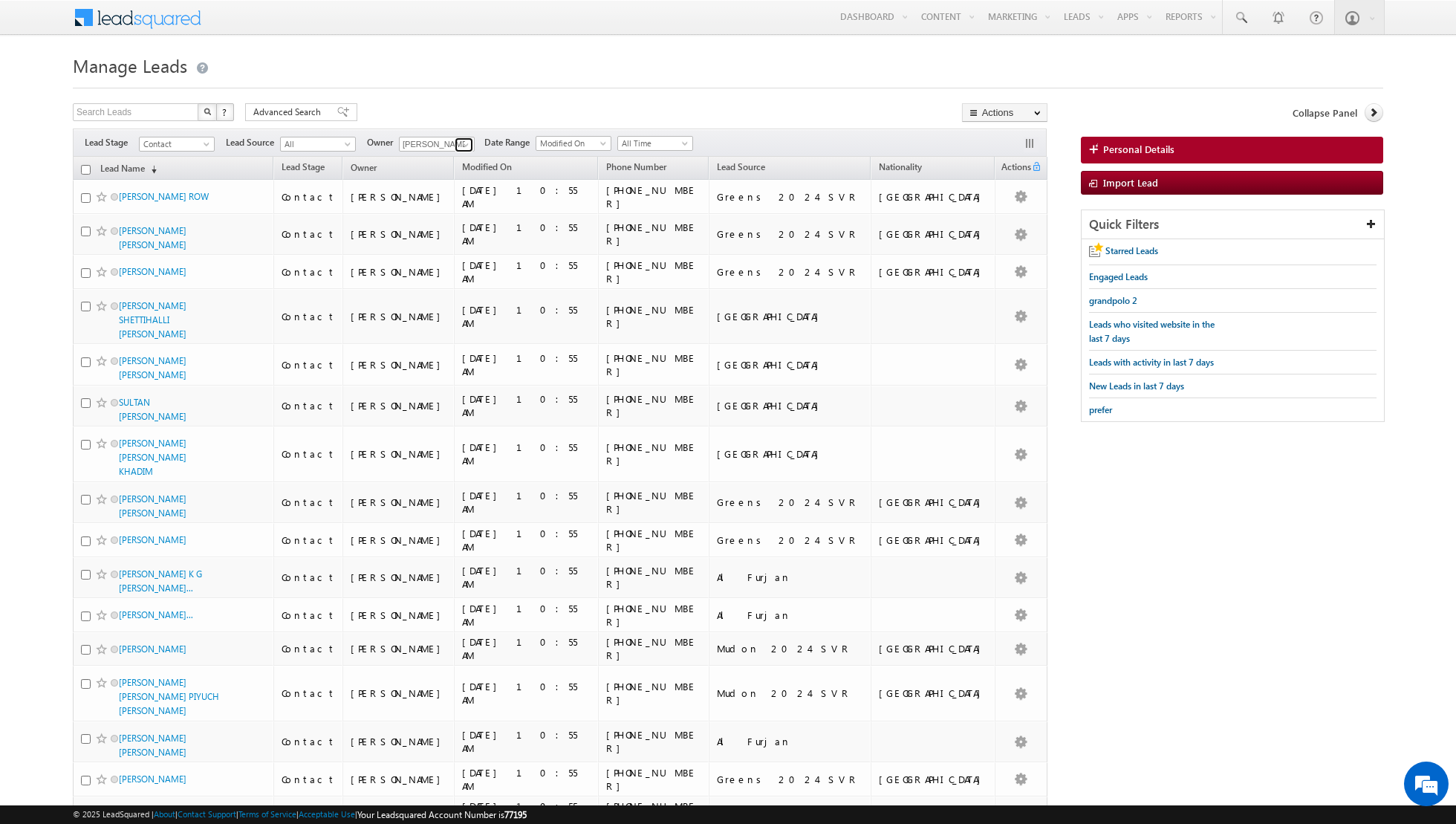
click at [460, 144] on span at bounding box center [465, 144] width 11 height 12
click at [441, 289] on span "[PERSON_NAME][EMAIL_ADDRESS][DOMAIN_NAME]" at bounding box center [471, 290] width 134 height 12
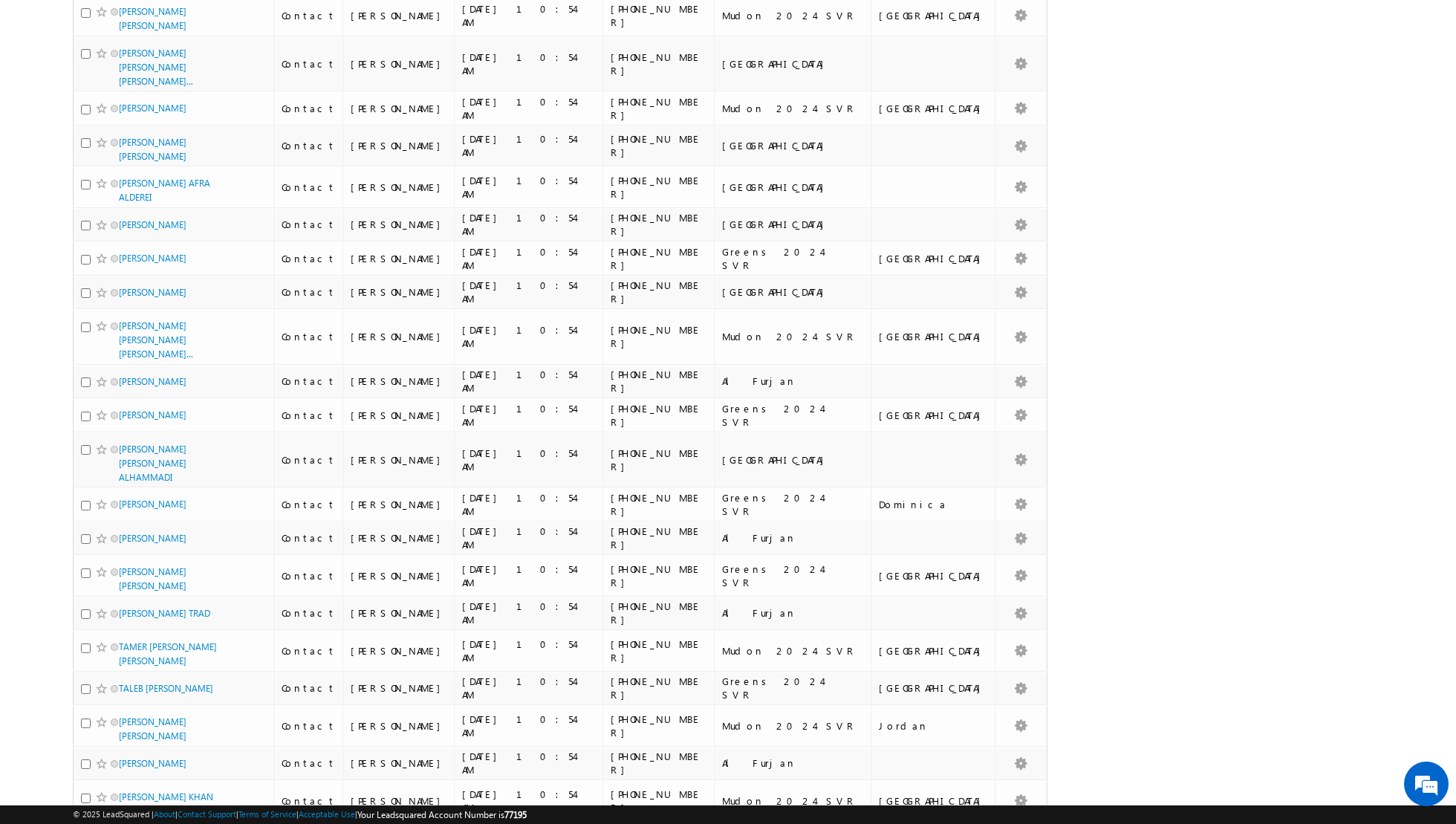
scroll to position [0, 0]
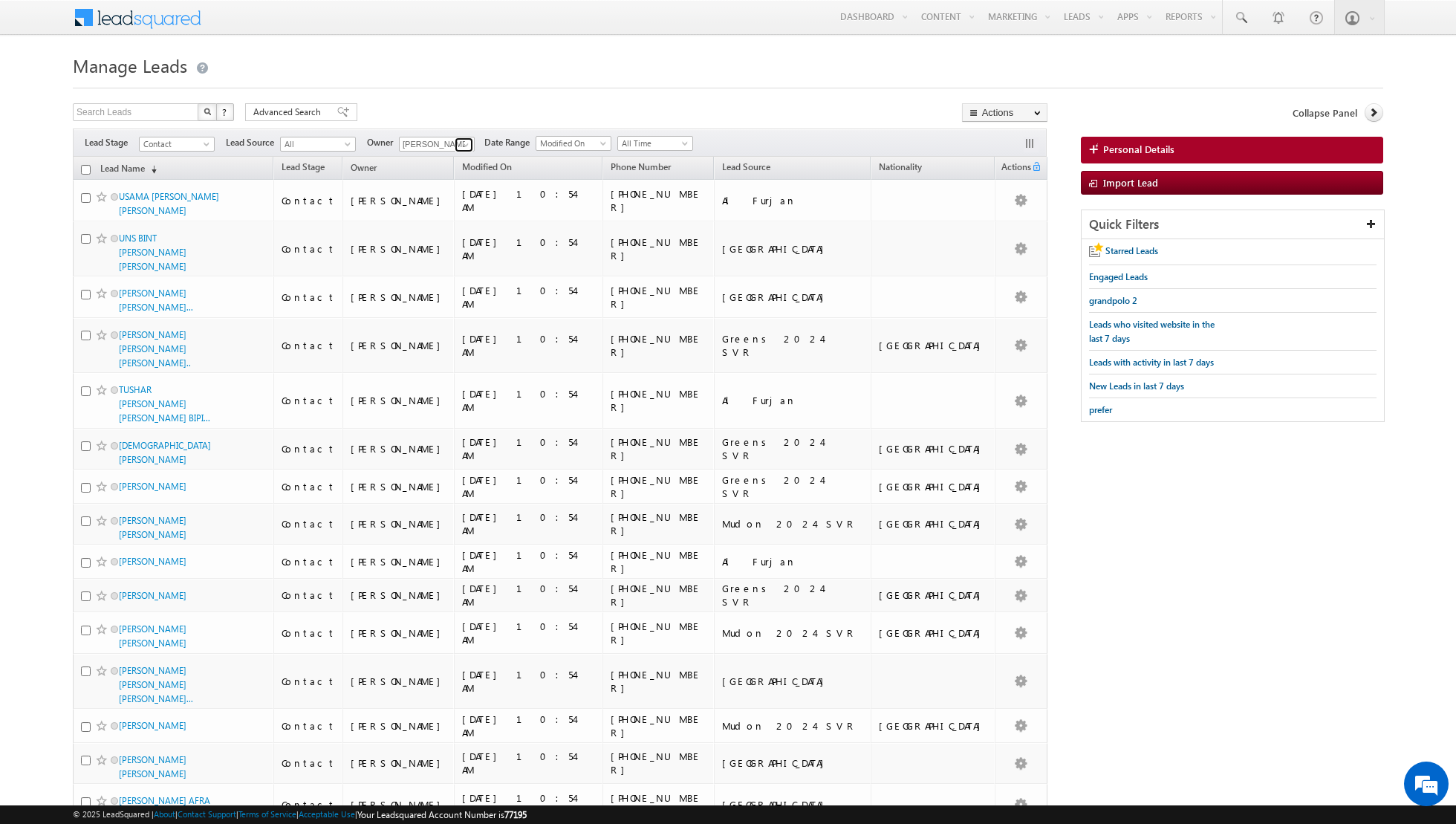
click at [460, 146] on span at bounding box center [465, 144] width 11 height 12
click at [452, 239] on span "[EMAIL_ADDRESS][DOMAIN_NAME]" at bounding box center [471, 243] width 134 height 12
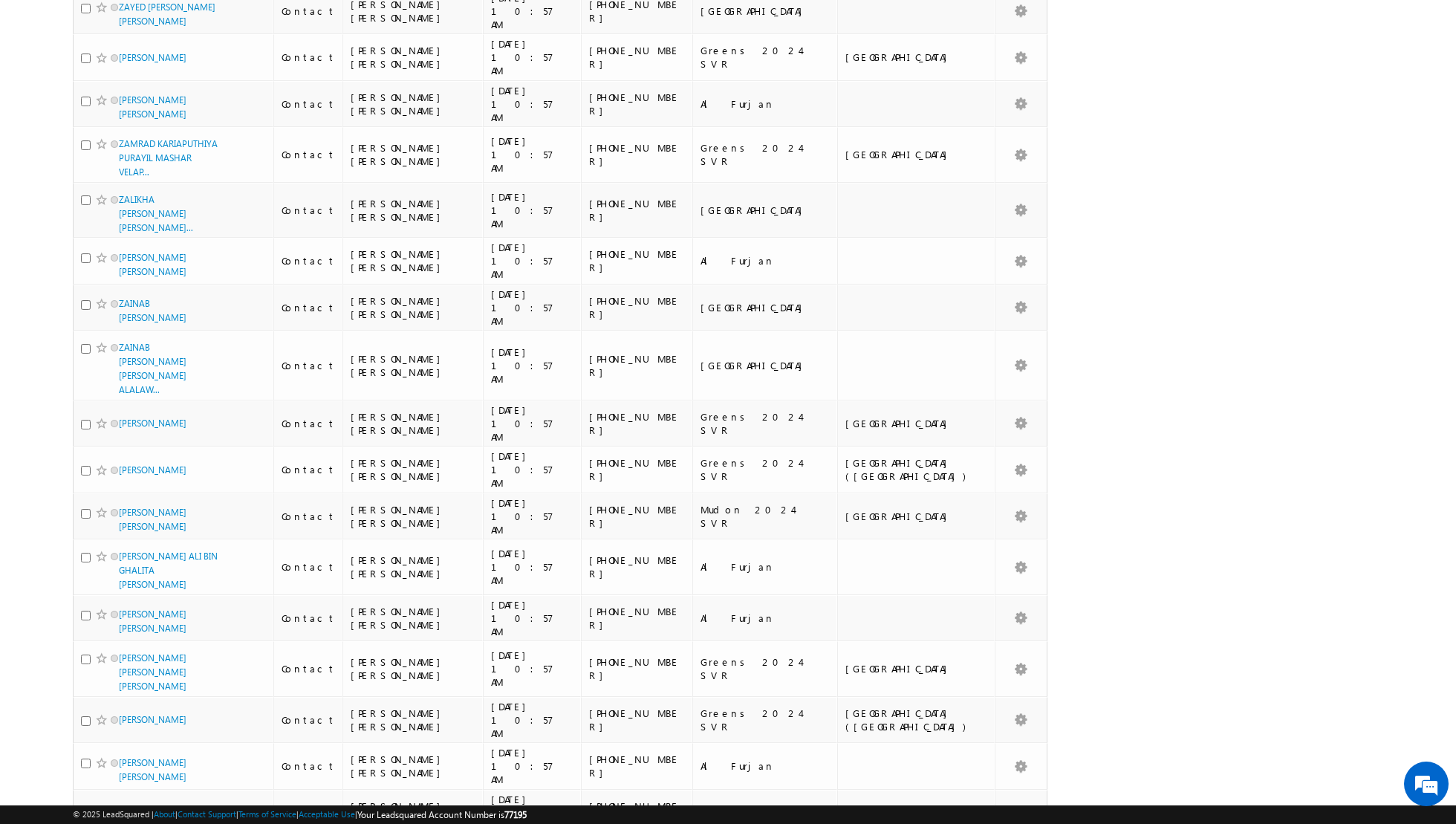
scroll to position [0, 0]
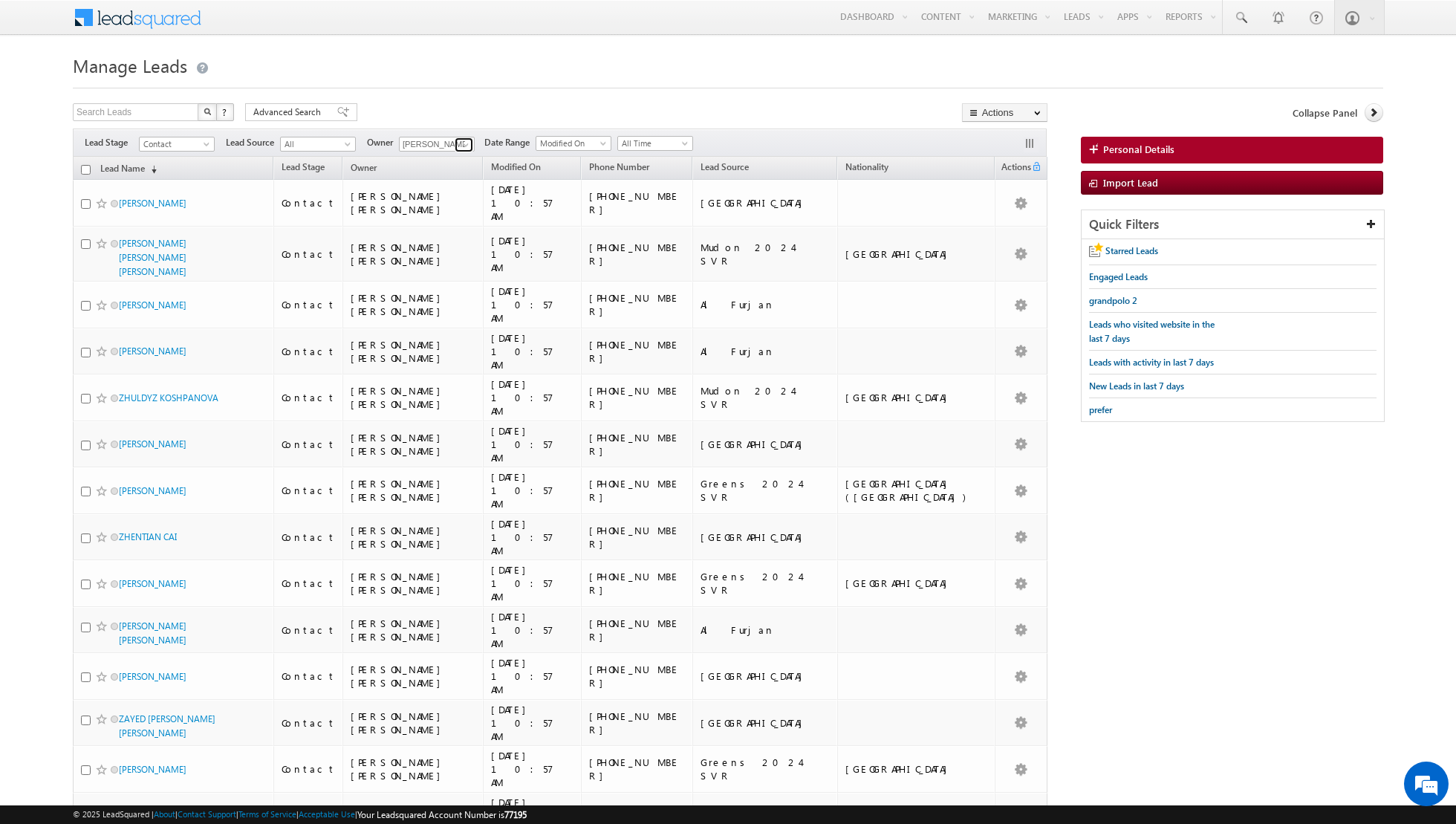
click at [459, 137] on link at bounding box center [464, 144] width 19 height 15
click at [446, 234] on span "[PERSON_NAME][EMAIL_ADDRESS][PERSON_NAME][DOMAIN_NAME]" at bounding box center [471, 239] width 134 height 12
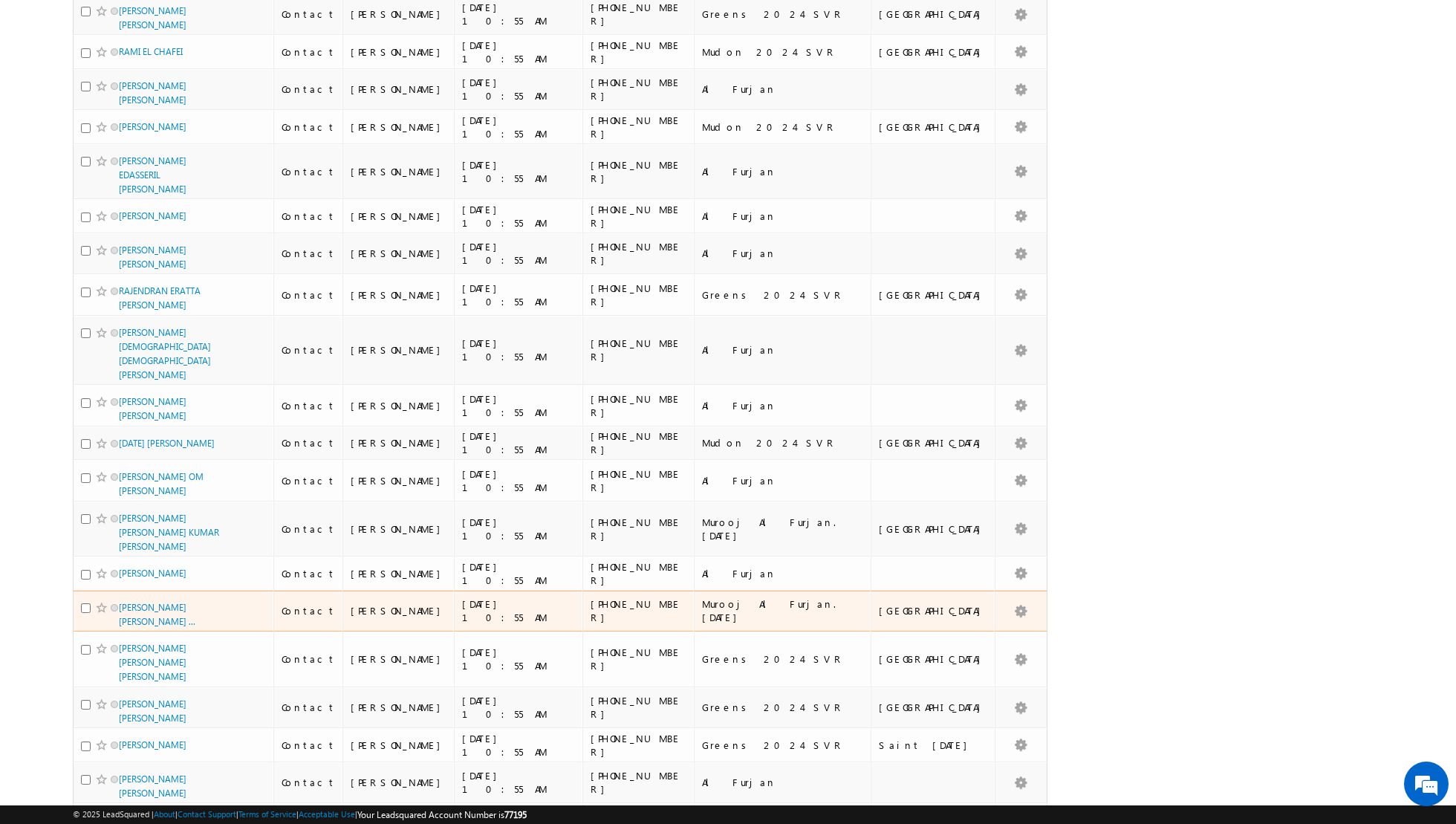
scroll to position [0, 0]
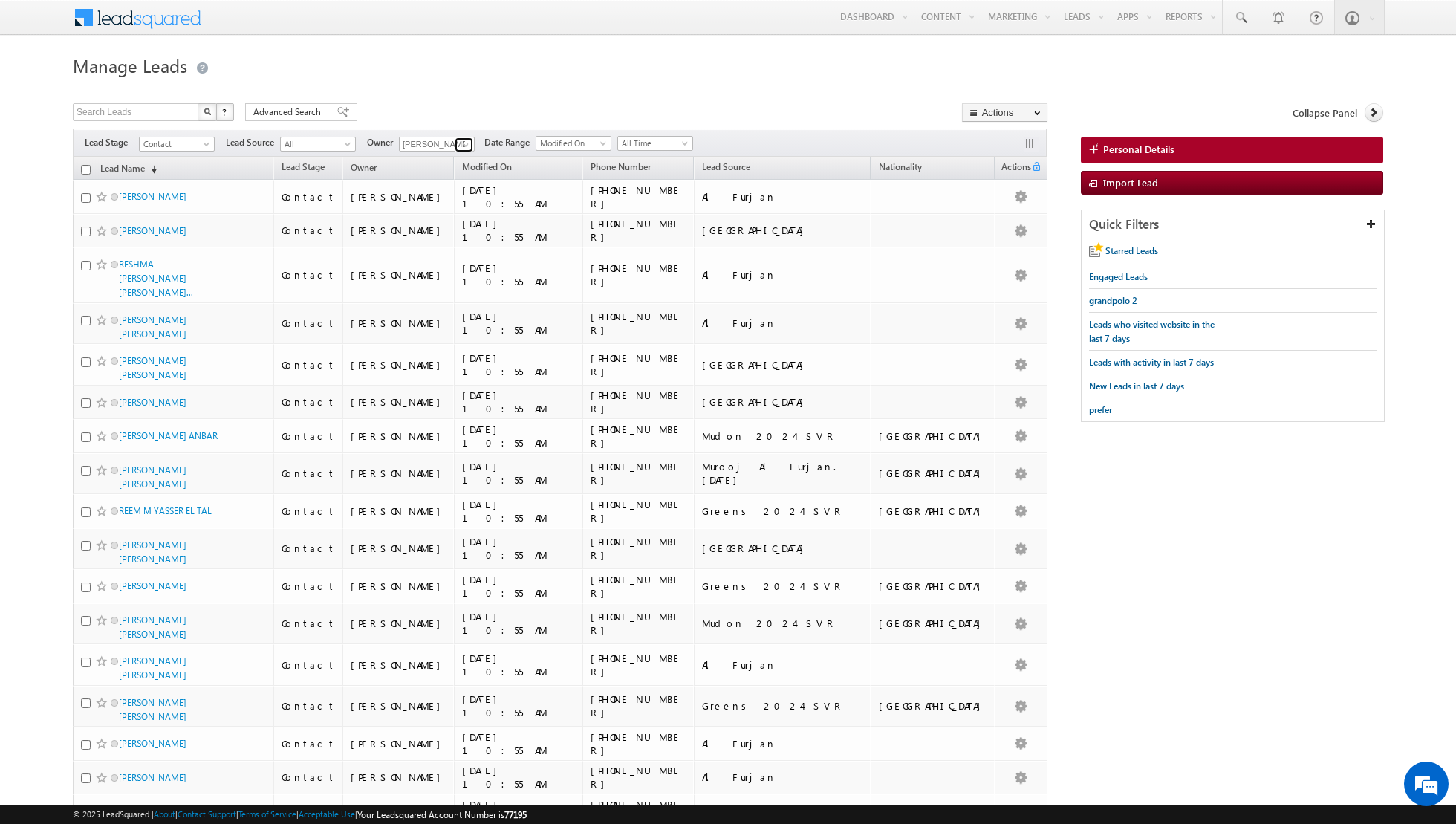
click at [460, 139] on span at bounding box center [465, 144] width 11 height 12
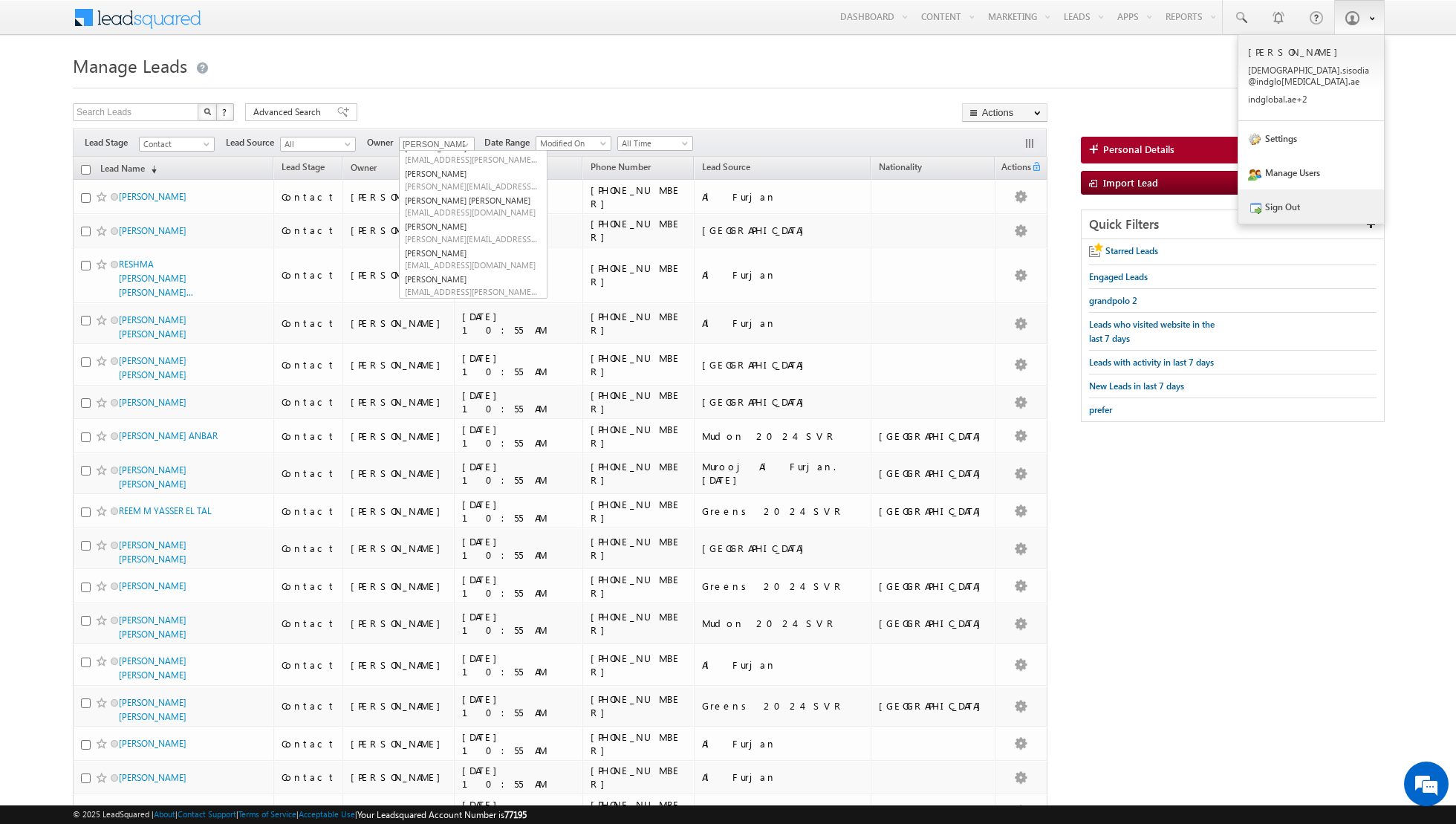
click at [1284, 197] on link "Sign Out" at bounding box center [1311, 206] width 146 height 35
